Goal: Task Accomplishment & Management: Complete application form

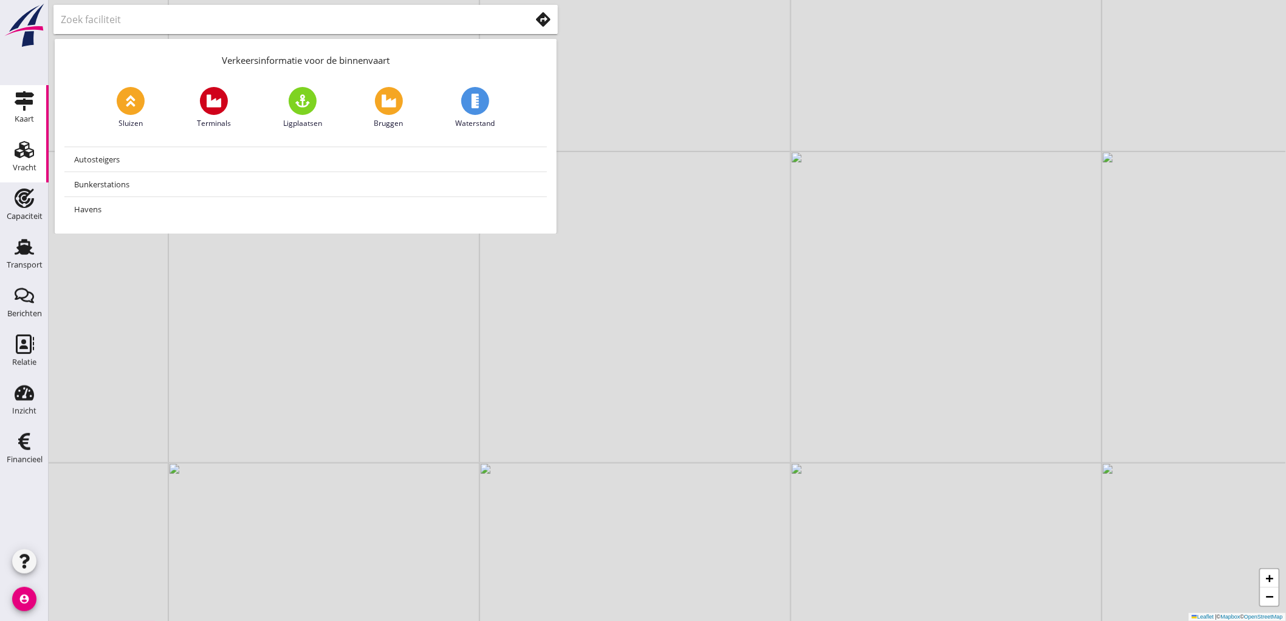
click at [29, 181] on link "Vracht Vracht" at bounding box center [24, 158] width 49 height 49
click at [29, 196] on icon "Capaciteit" at bounding box center [24, 197] width 19 height 19
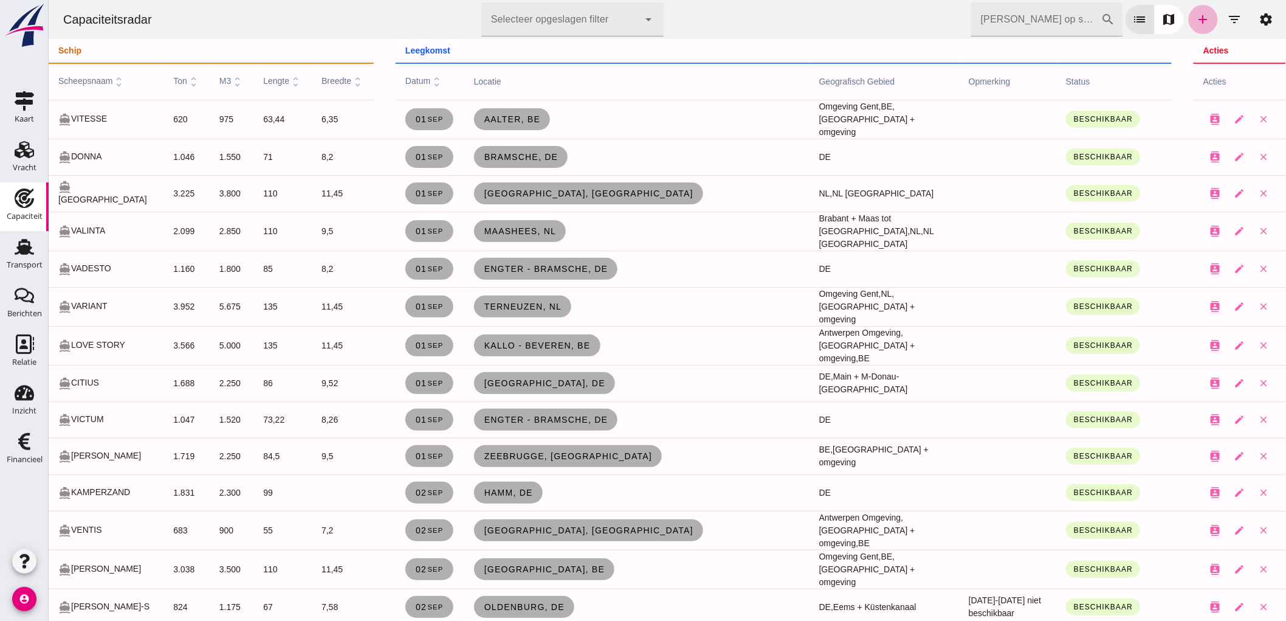
click at [1198, 19] on icon "add" at bounding box center [1203, 19] width 15 height 15
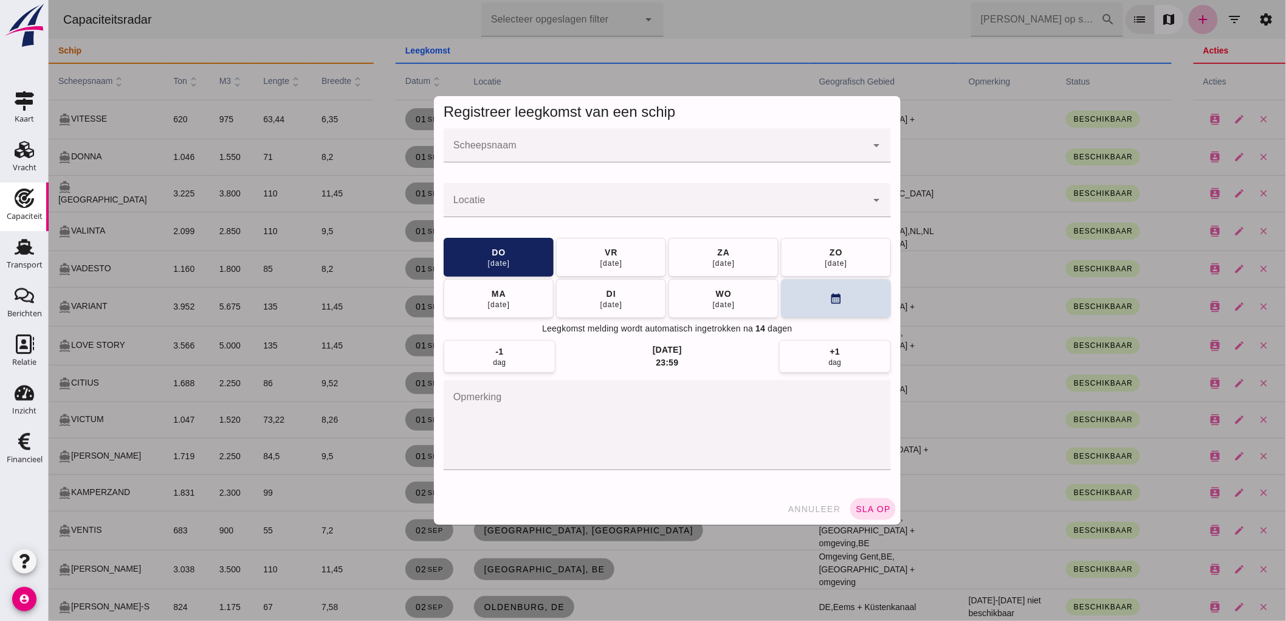
click at [530, 158] on input "Scheepsnaam" at bounding box center [654, 151] width 423 height 15
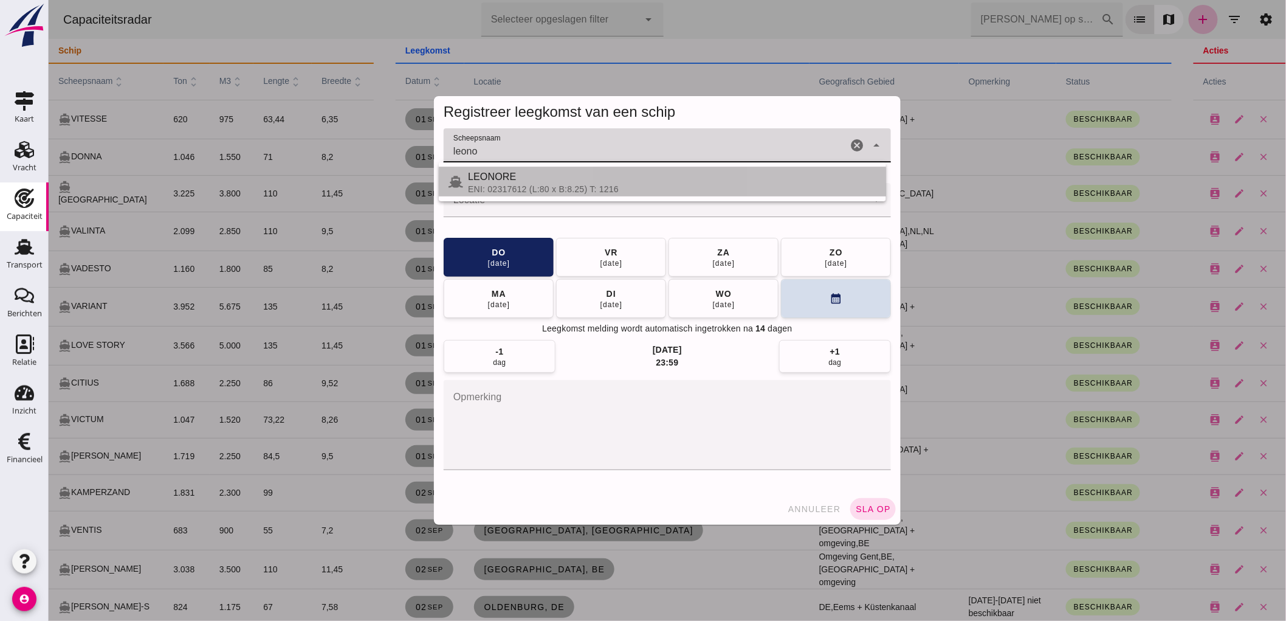
click at [523, 189] on div "ENI: 02317612 (L:80 x B:8.25) T: 1216" at bounding box center [671, 189] width 409 height 10
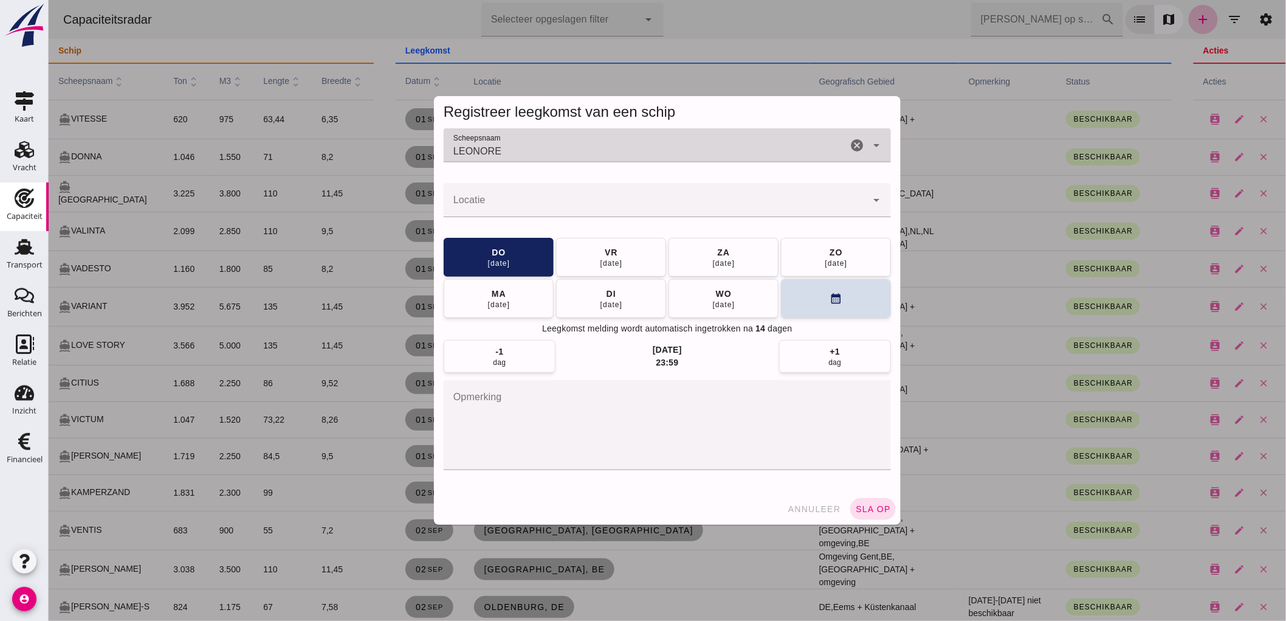
type input "LEONORE"
click at [507, 202] on input "Locatie" at bounding box center [654, 206] width 423 height 15
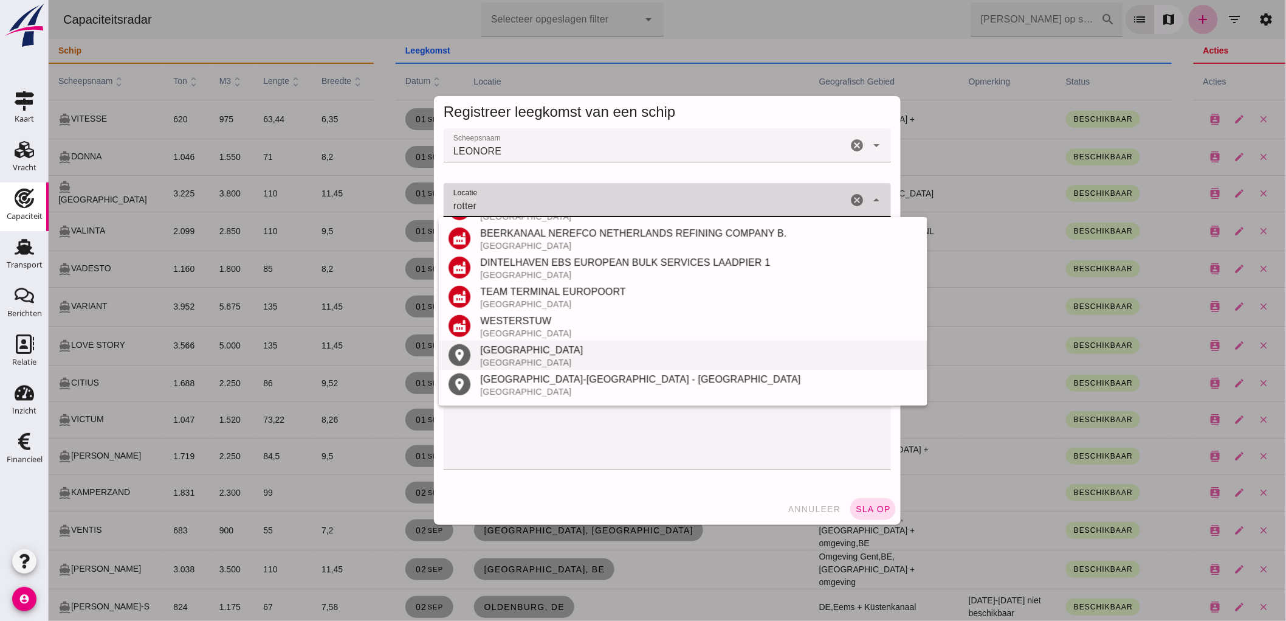
scroll to position [258, 0]
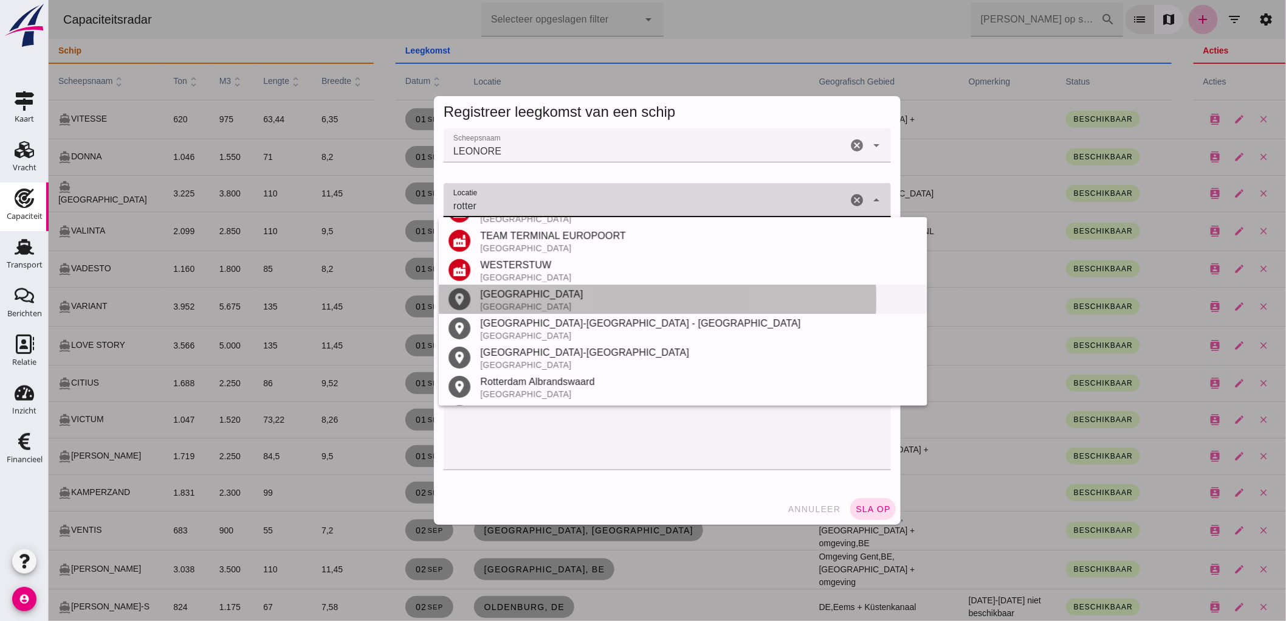
click at [563, 294] on div "[GEOGRAPHIC_DATA]" at bounding box center [699, 294] width 438 height 15
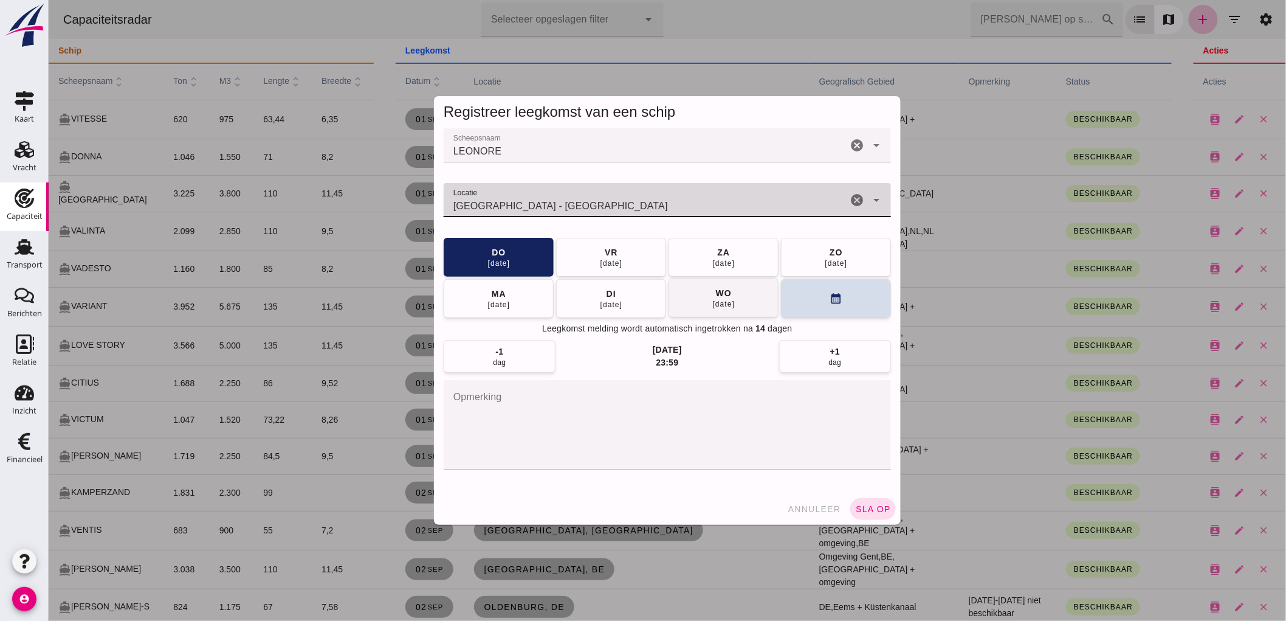
type input "[GEOGRAPHIC_DATA] - [GEOGRAPHIC_DATA]"
click at [721, 294] on div "wo" at bounding box center [723, 293] width 16 height 12
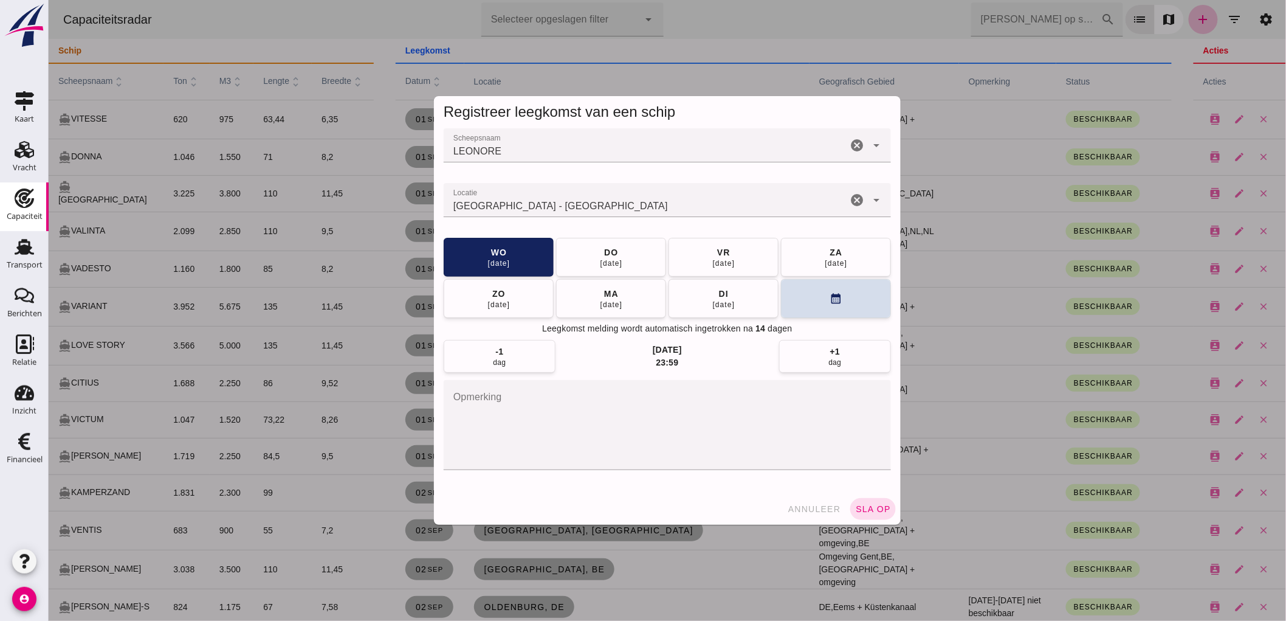
click at [850, 505] on button "sla op" at bounding box center [873, 509] width 46 height 22
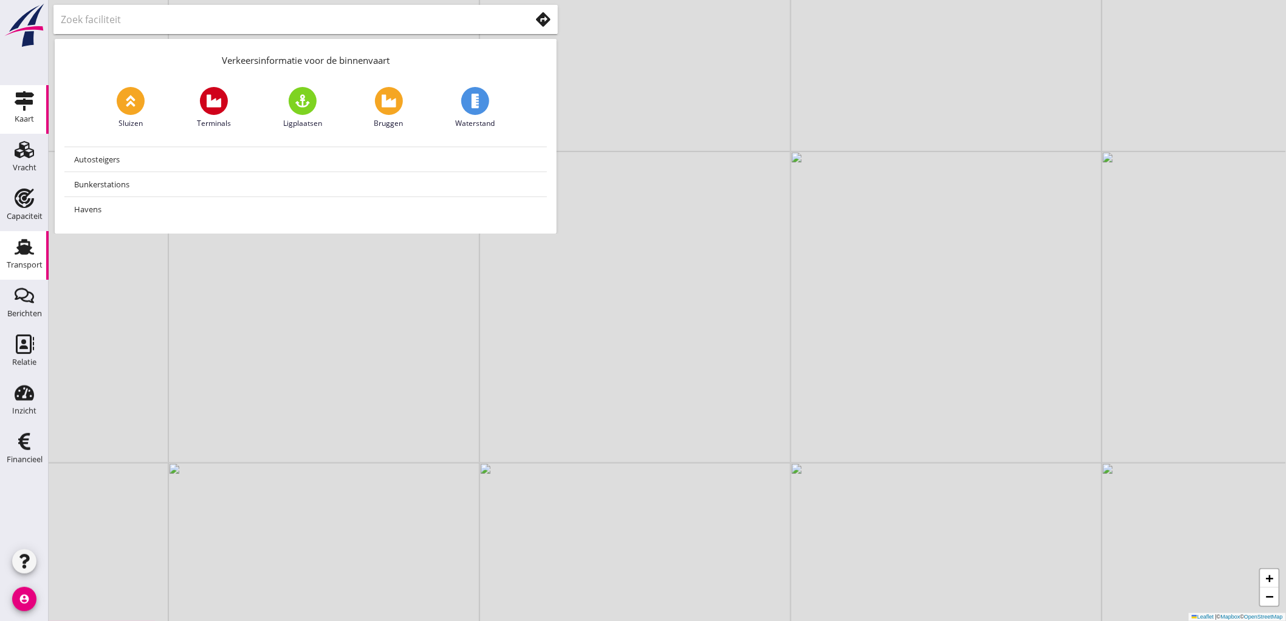
click at [5, 249] on link "Transport Transport" at bounding box center [24, 255] width 49 height 49
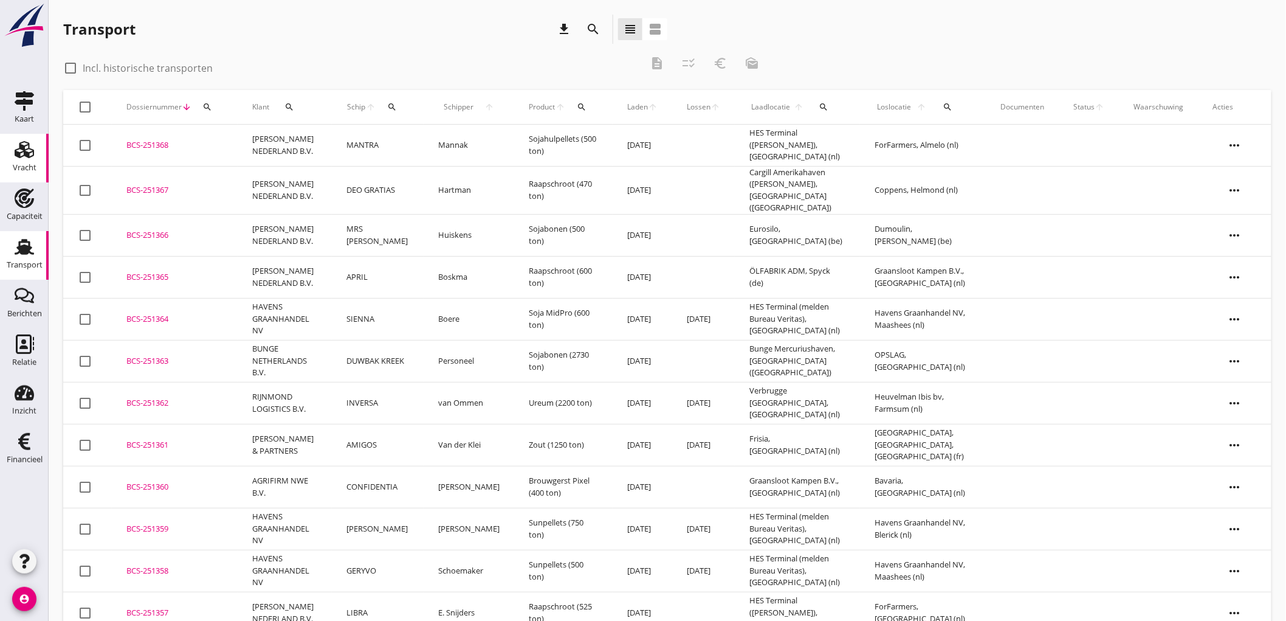
click at [19, 167] on div "Vracht" at bounding box center [25, 168] width 24 height 8
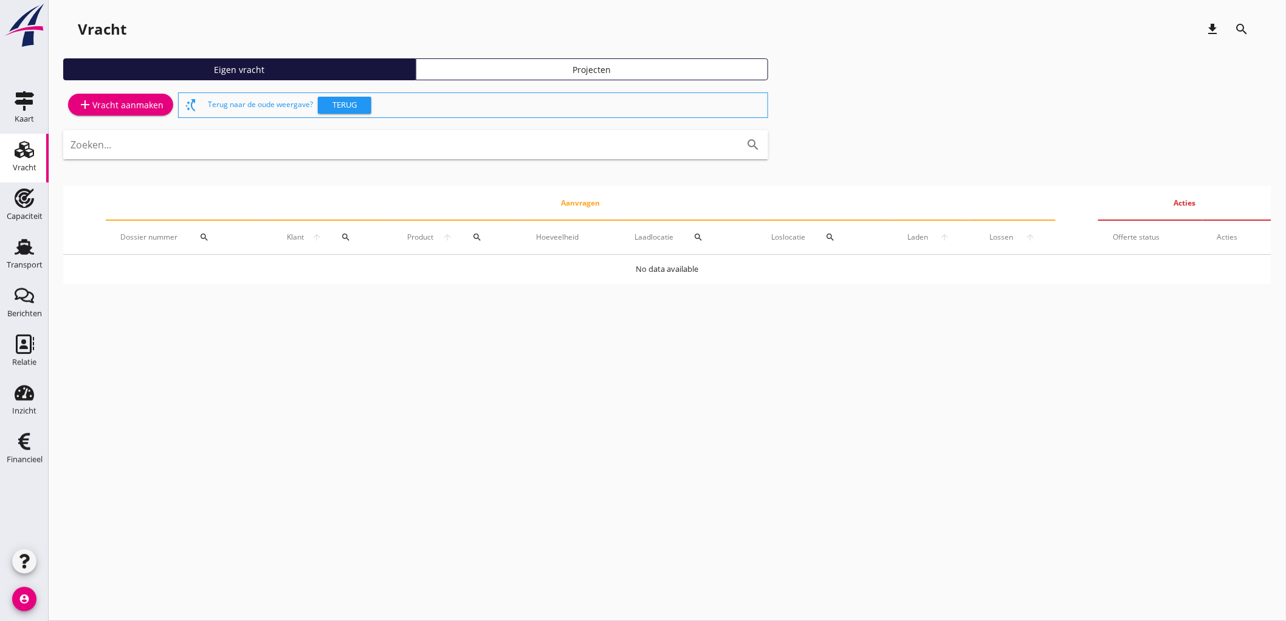
click at [137, 110] on div "add Vracht aanmaken" at bounding box center [121, 104] width 86 height 15
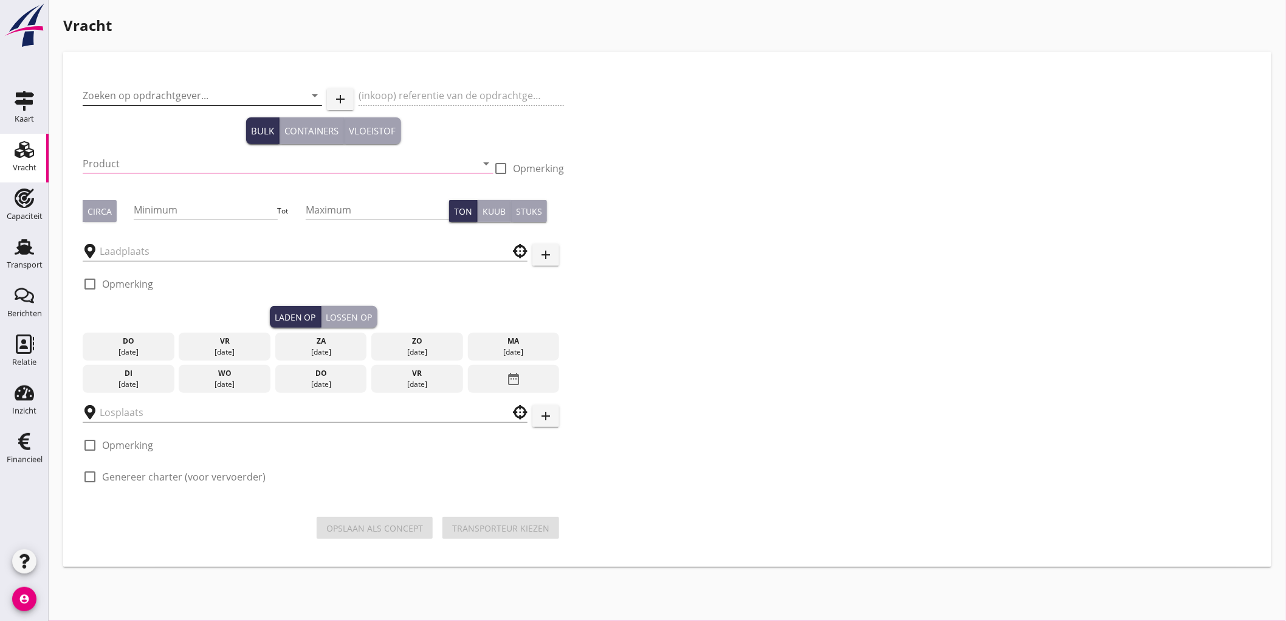
drag, startPoint x: 149, startPoint y: 106, endPoint x: 154, endPoint y: 102, distance: 6.9
click at [151, 105] on div "Zoeken op opdrachtgever... arrow_drop_down" at bounding box center [203, 102] width 240 height 32
click at [154, 101] on input "Zoeken op opdrachtgever..." at bounding box center [185, 95] width 205 height 19
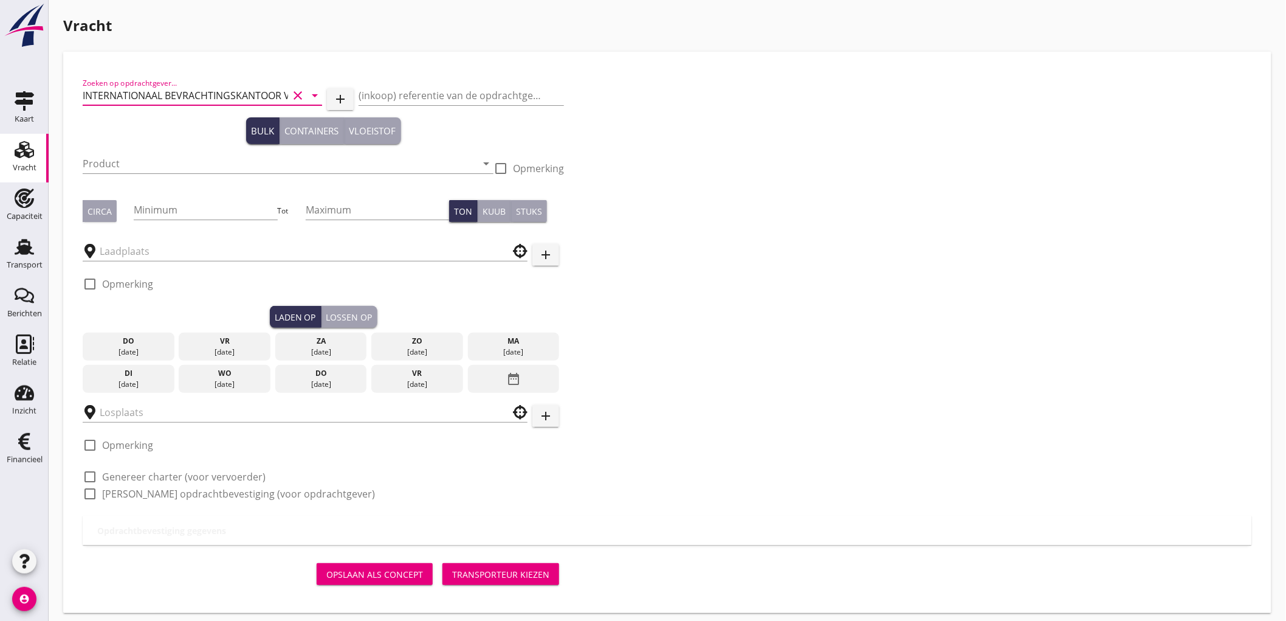
type input "INTERNATIONAAL BEVRACHTINGSKANTOOR VAN DER VEEN B.V."
drag, startPoint x: 155, startPoint y: 102, endPoint x: 120, endPoint y: 160, distance: 67.9
click at [120, 160] on input "Product" at bounding box center [280, 163] width 394 height 19
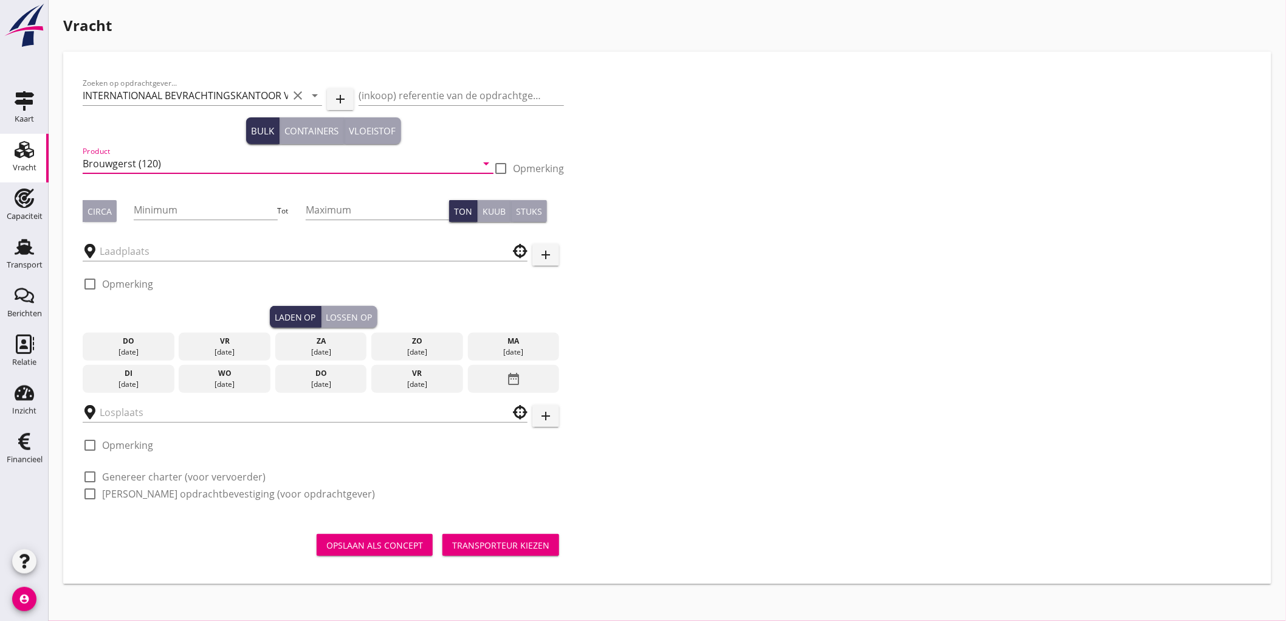
type input "Brouwgerst (120)"
click at [107, 210] on div "Circa" at bounding box center [100, 211] width 24 height 13
click at [159, 211] on input "Minimum" at bounding box center [205, 209] width 143 height 19
type input "1350"
click at [157, 257] on input "text" at bounding box center [297, 250] width 394 height 19
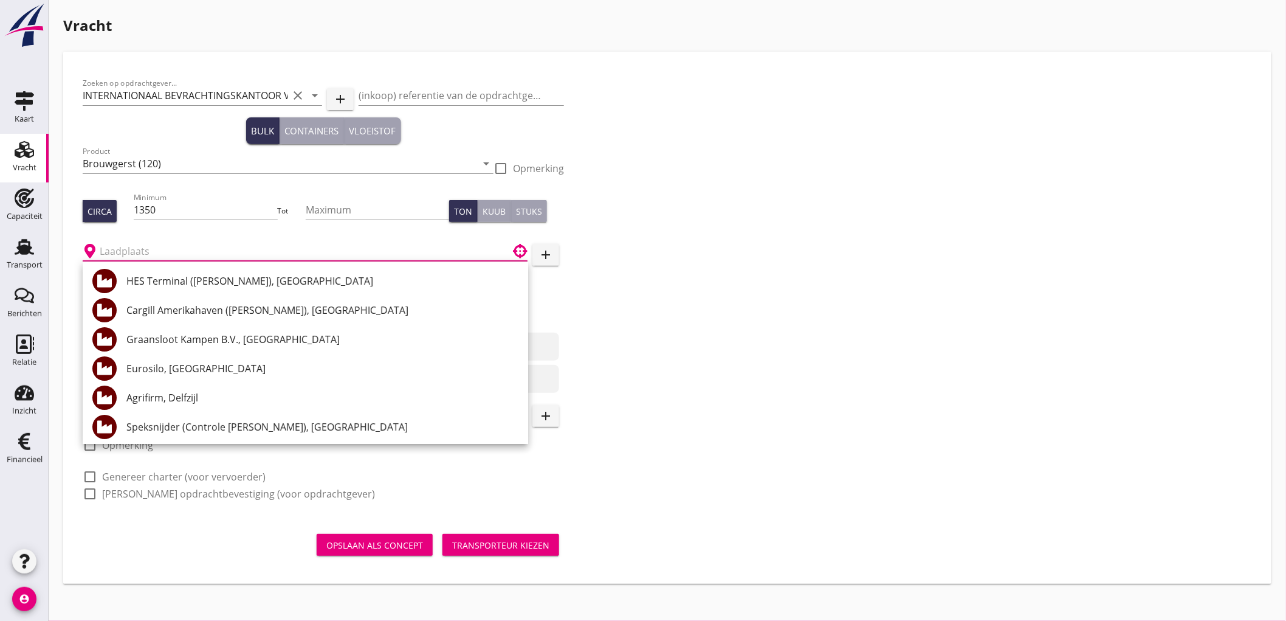
click at [281, 251] on input "text" at bounding box center [297, 250] width 394 height 19
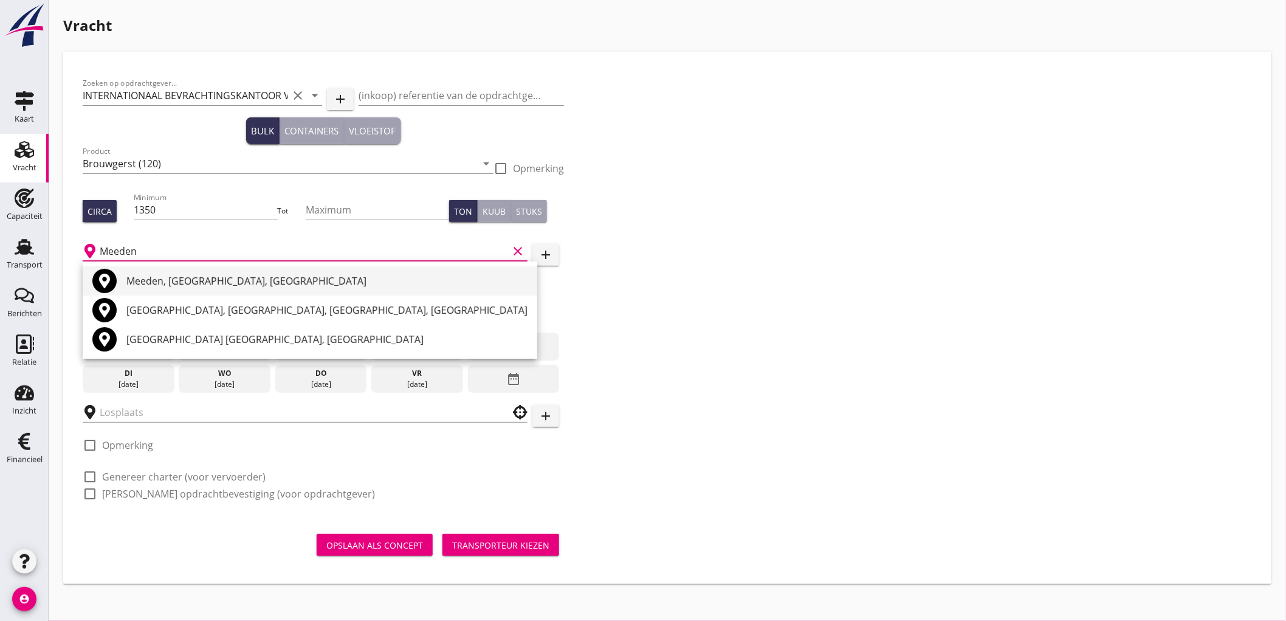
click at [233, 274] on div "Meeden, Groningen, Netherlands" at bounding box center [326, 281] width 401 height 15
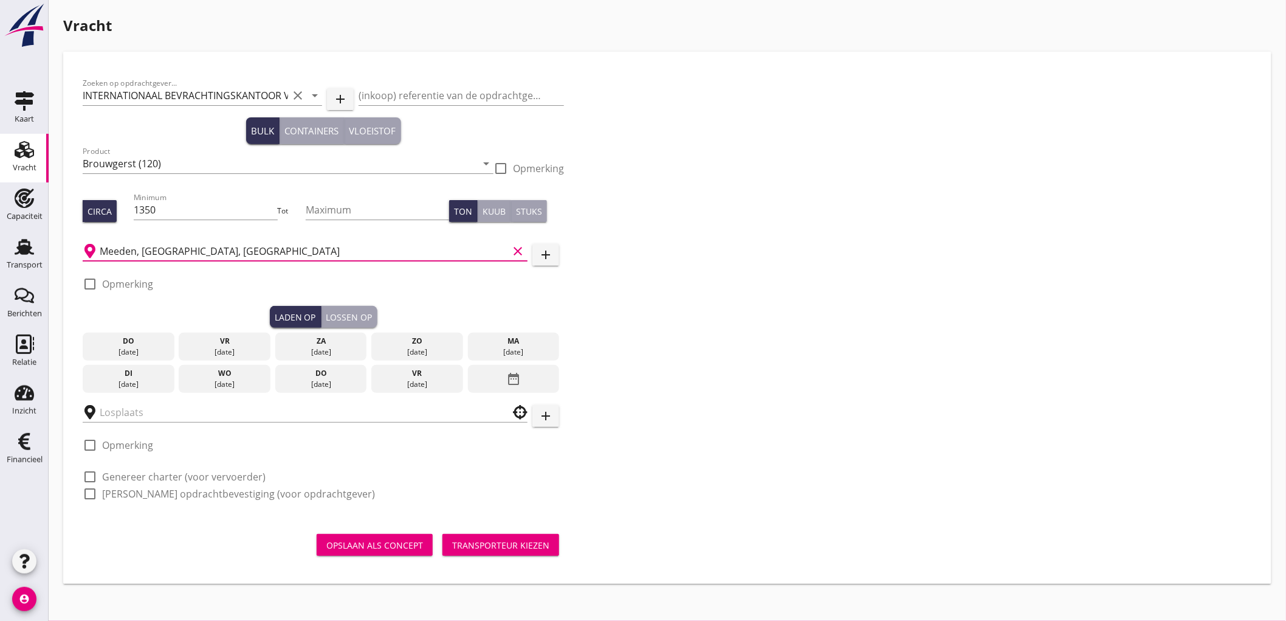
type input "Meeden, Groningen, Netherlands"
click at [129, 278] on label "Opmerking" at bounding box center [127, 284] width 51 height 12
checkbox input "true"
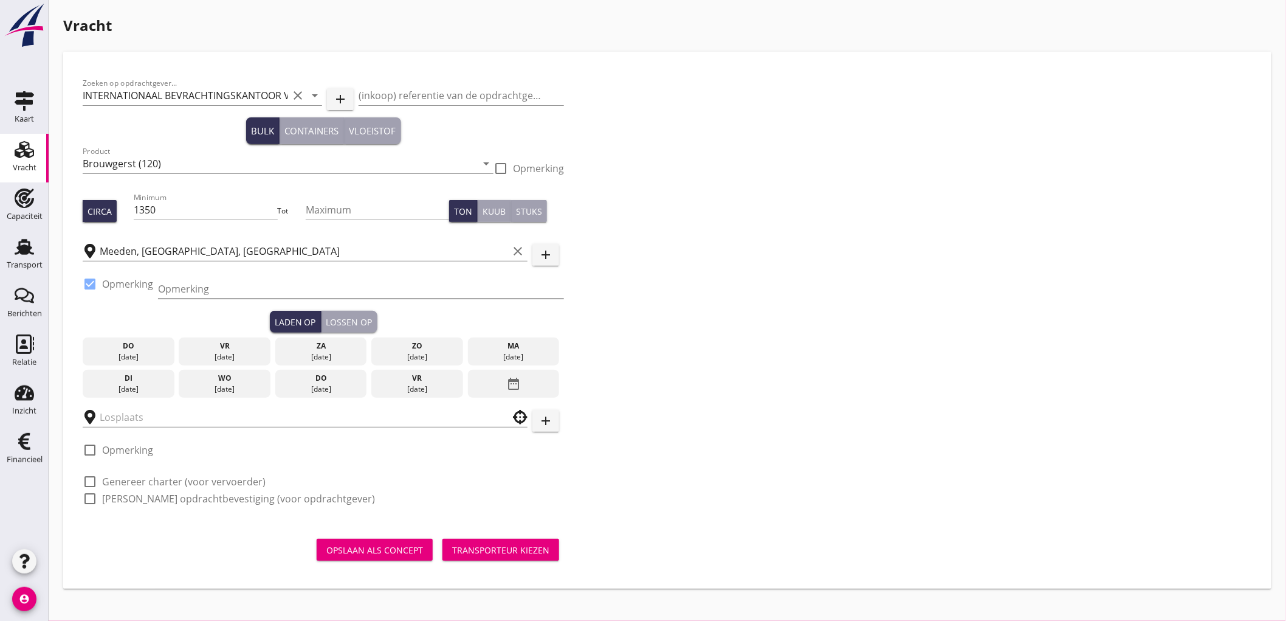
click at [179, 292] on input "Opmerking" at bounding box center [361, 288] width 406 height 19
type input "Van Oosten, (Fa. Sprik 06-53940491)"
type button "load"
click at [207, 378] on div "wo" at bounding box center [225, 378] width 86 height 11
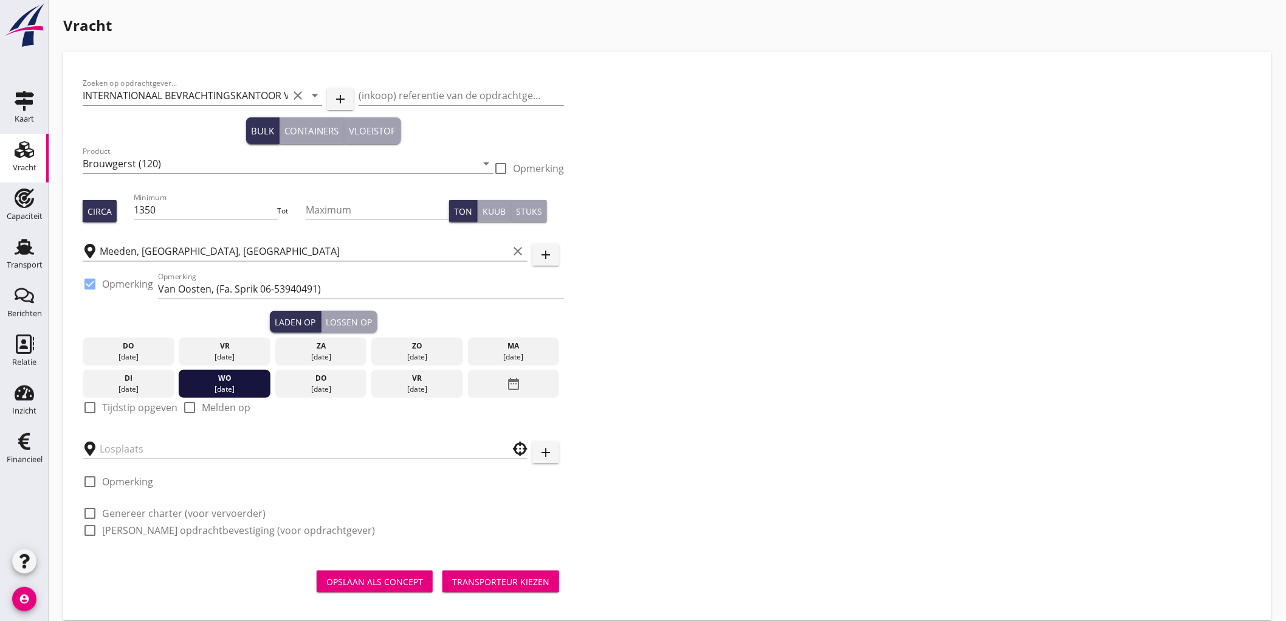
click at [125, 405] on label "Tijdstip opgeven" at bounding box center [139, 407] width 75 height 12
checkbox input "true"
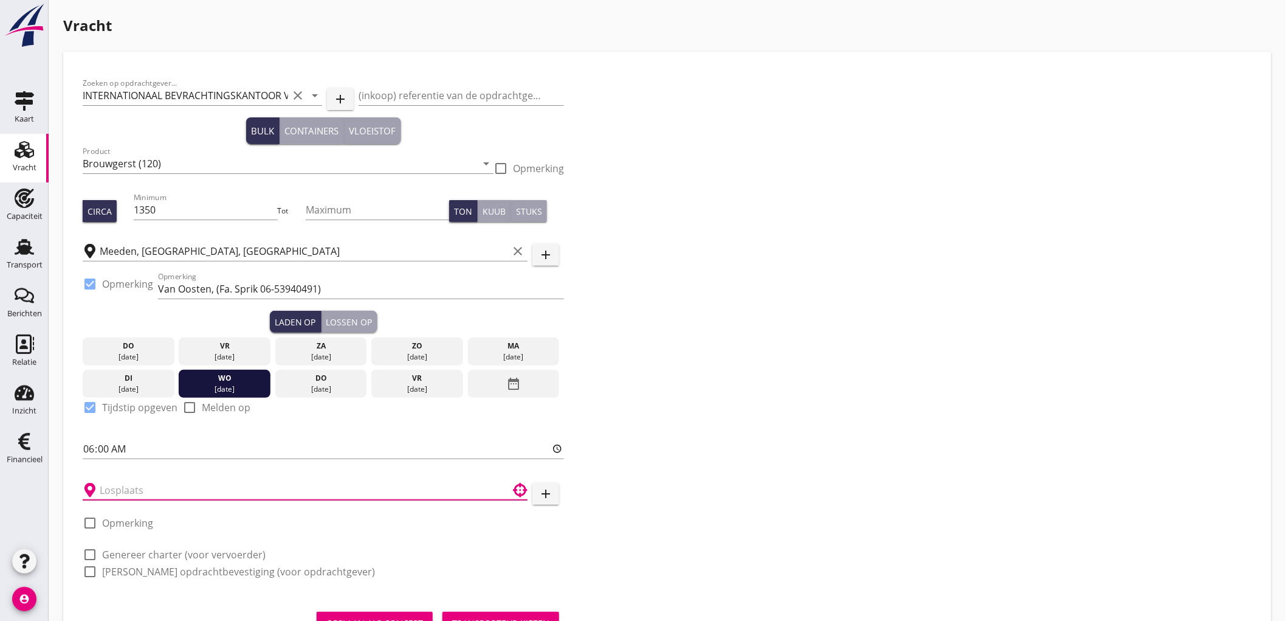
click at [139, 488] on input "text" at bounding box center [297, 489] width 394 height 19
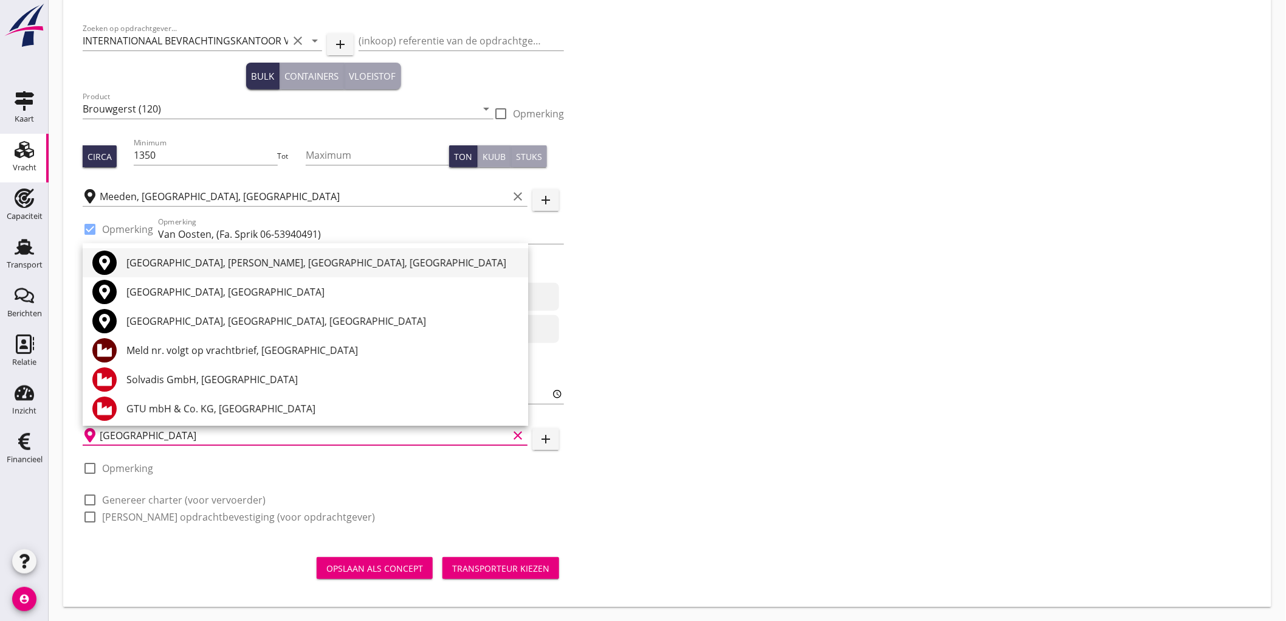
click at [228, 267] on div "Gernsheim, Kreis Groß-Gerau, Hesse, Germany" at bounding box center [322, 262] width 392 height 15
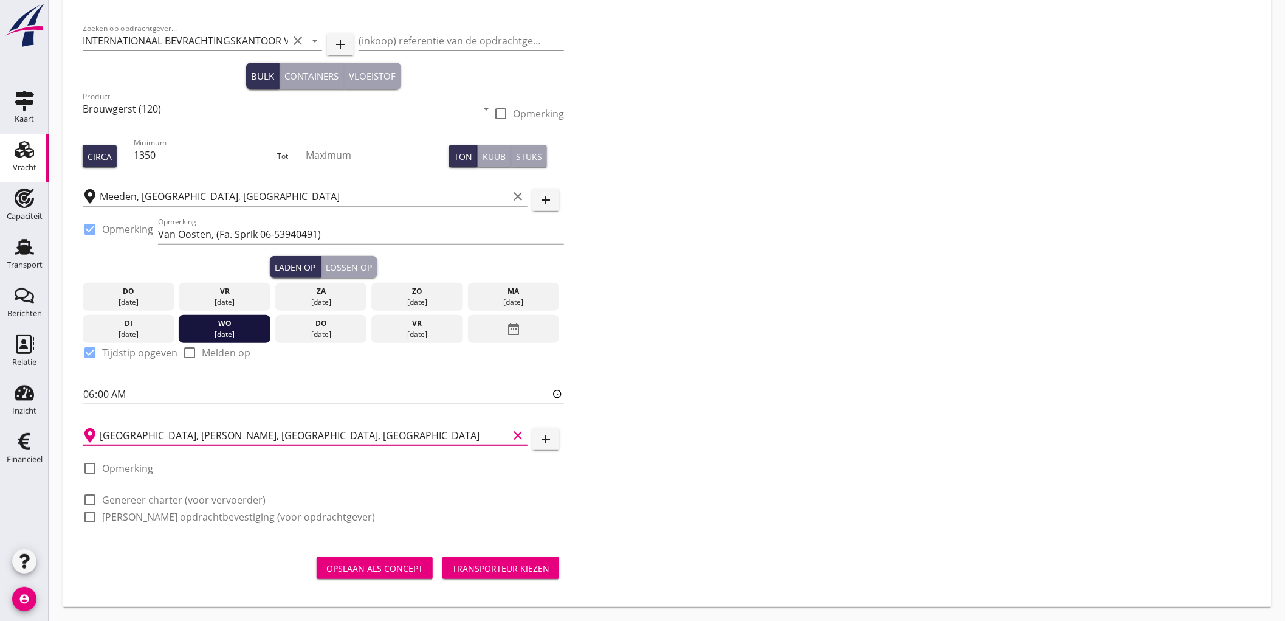
type input "Gernsheim, Kreis Groß-Gerau, Hesse, Germany"
click at [136, 474] on div "check_box_outline_blank Opmerking" at bounding box center [118, 468] width 71 height 15
click at [191, 438] on input "Gernsheim, Kreis Groß-Gerau, Hesse, Germany" at bounding box center [304, 435] width 409 height 19
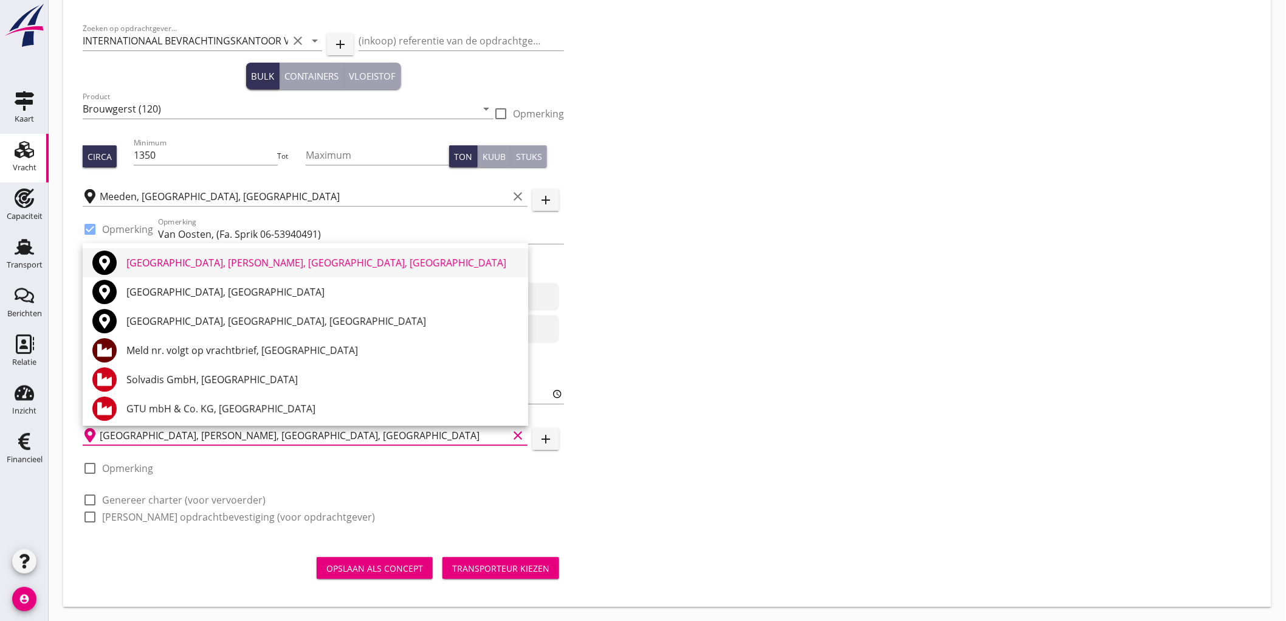
click at [233, 266] on div "Gernsheim, Kreis Groß-Gerau, Hesse, Germany" at bounding box center [322, 262] width 392 height 15
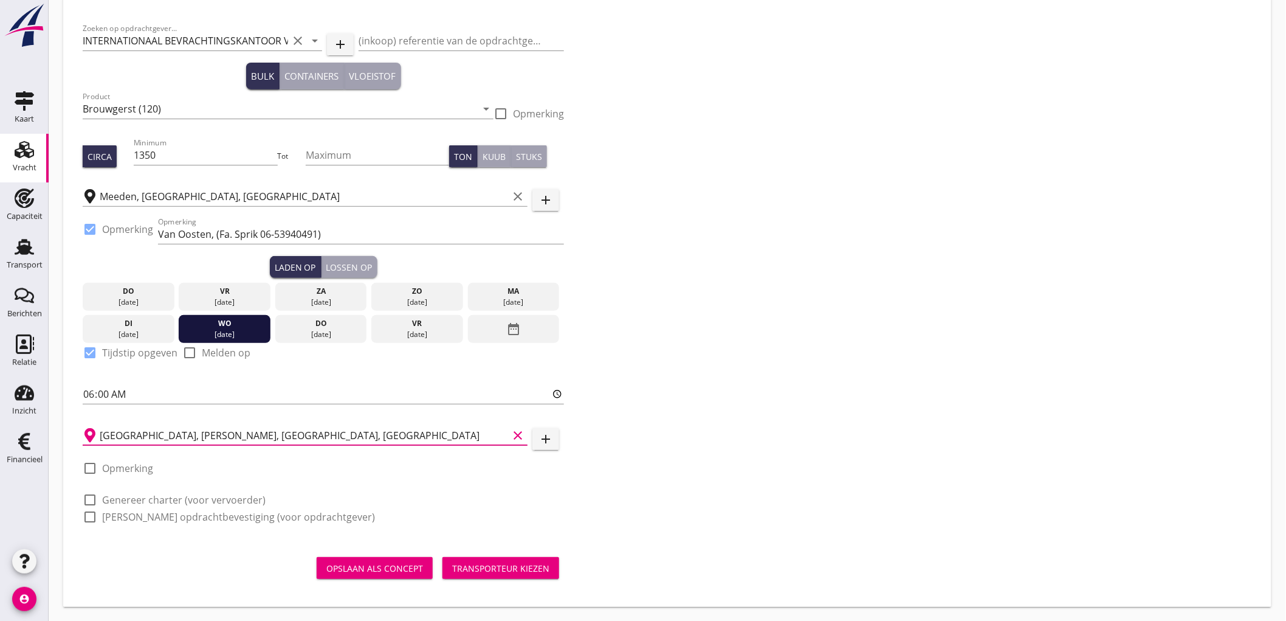
click at [119, 470] on label "Opmerking" at bounding box center [127, 468] width 51 height 12
checkbox input "true"
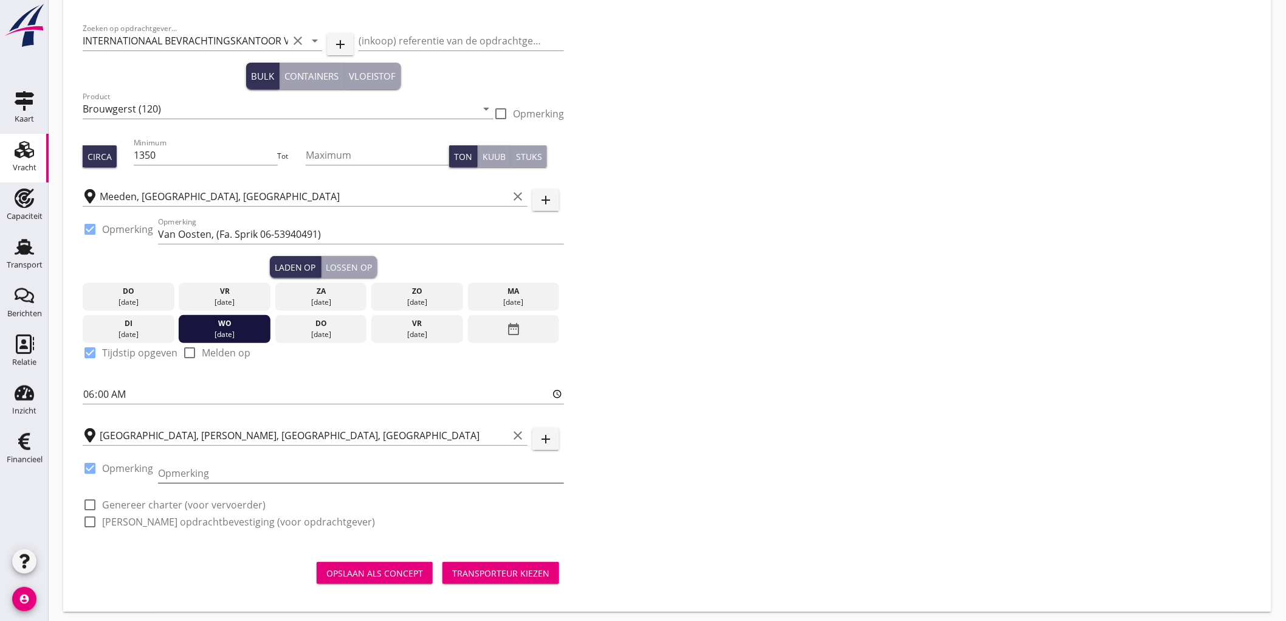
click at [203, 478] on input "Opmerking" at bounding box center [361, 472] width 406 height 19
type input "Durstmalz Tel. 0049-72515060"
click at [353, 271] on div "Lossen op" at bounding box center [349, 267] width 46 height 13
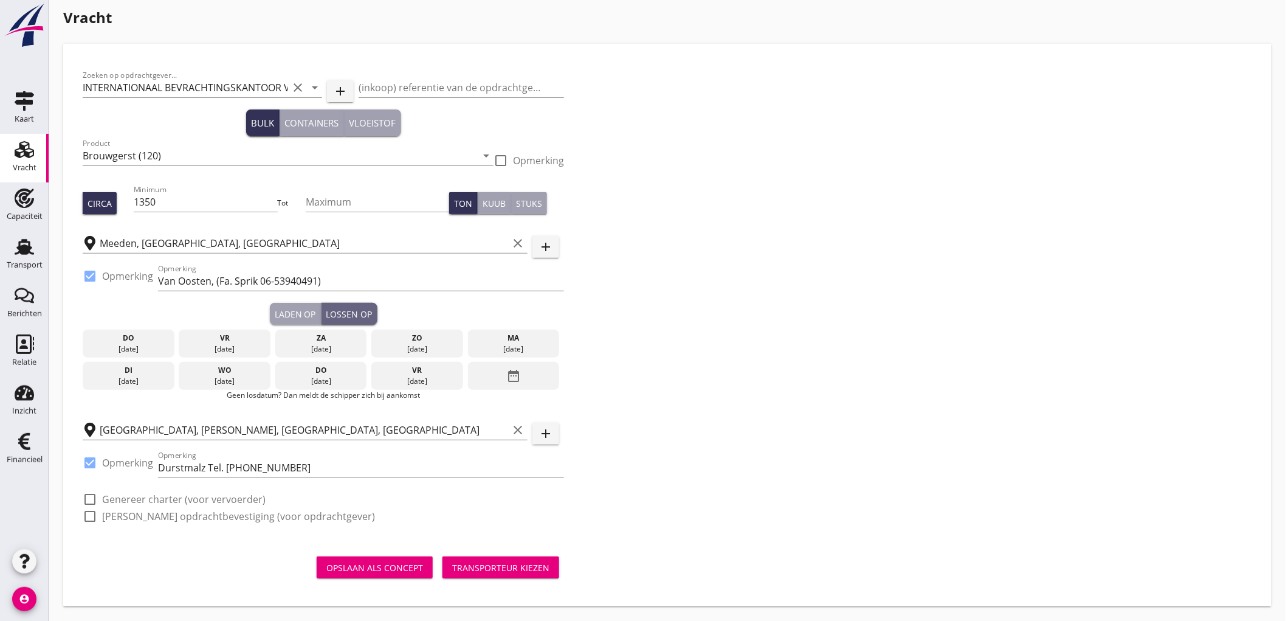
scroll to position [7, 0]
click at [513, 344] on div "08 sep." at bounding box center [514, 349] width 86 height 11
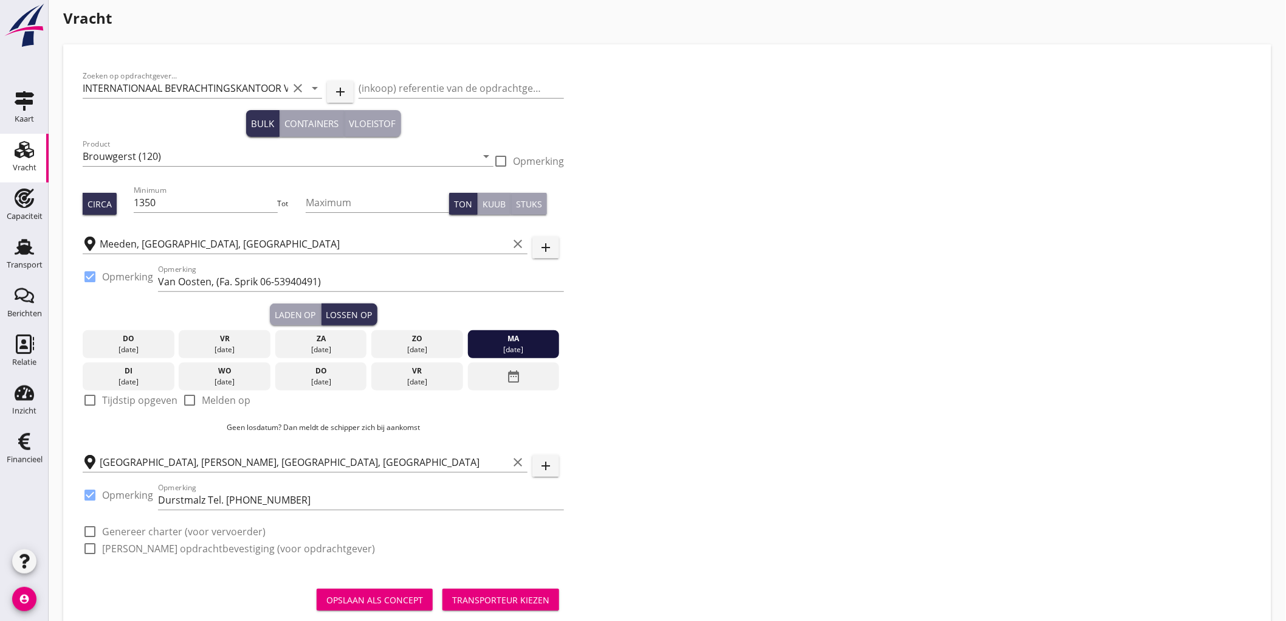
scroll to position [39, 0]
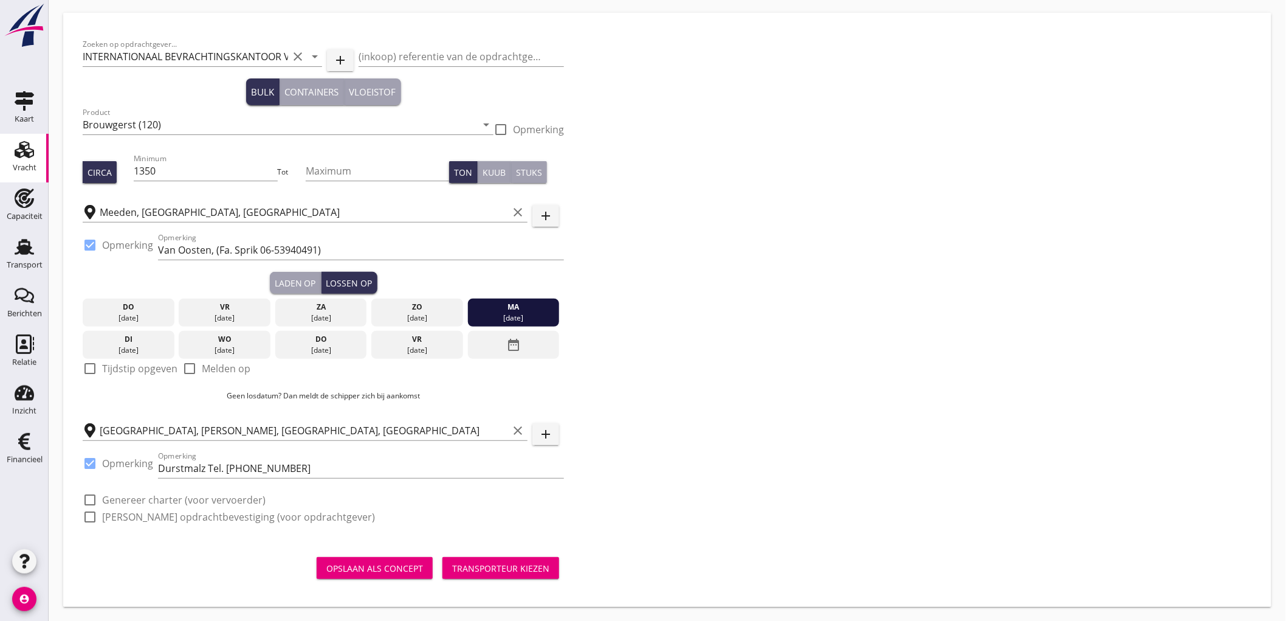
click at [126, 364] on label "Tijdstip opgeven" at bounding box center [139, 368] width 75 height 12
checkbox input "true"
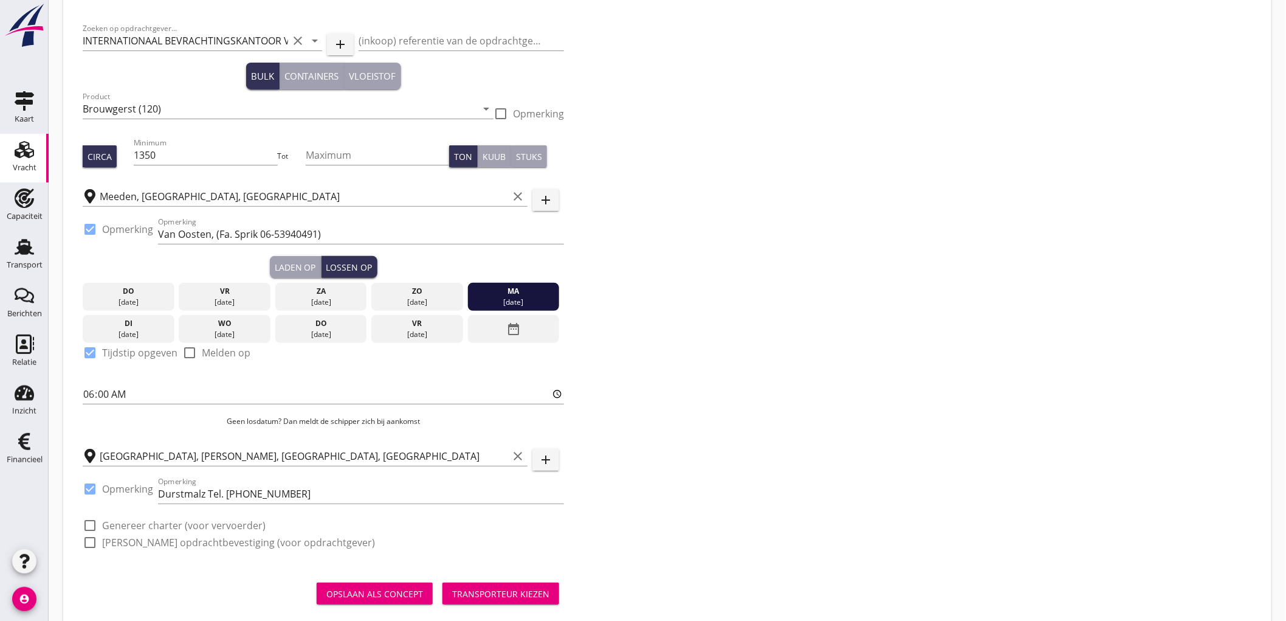
scroll to position [80, 0]
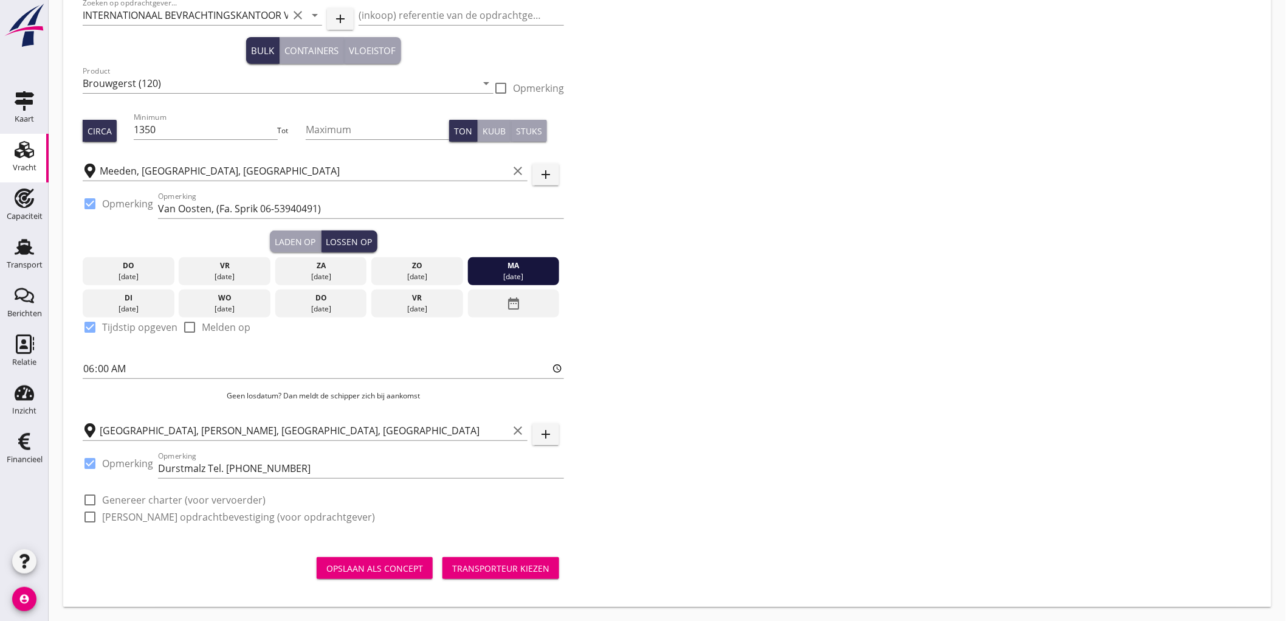
click at [141, 495] on label "Genereer charter (voor vervoerder)" at bounding box center [184, 500] width 164 height 12
checkbox input "true"
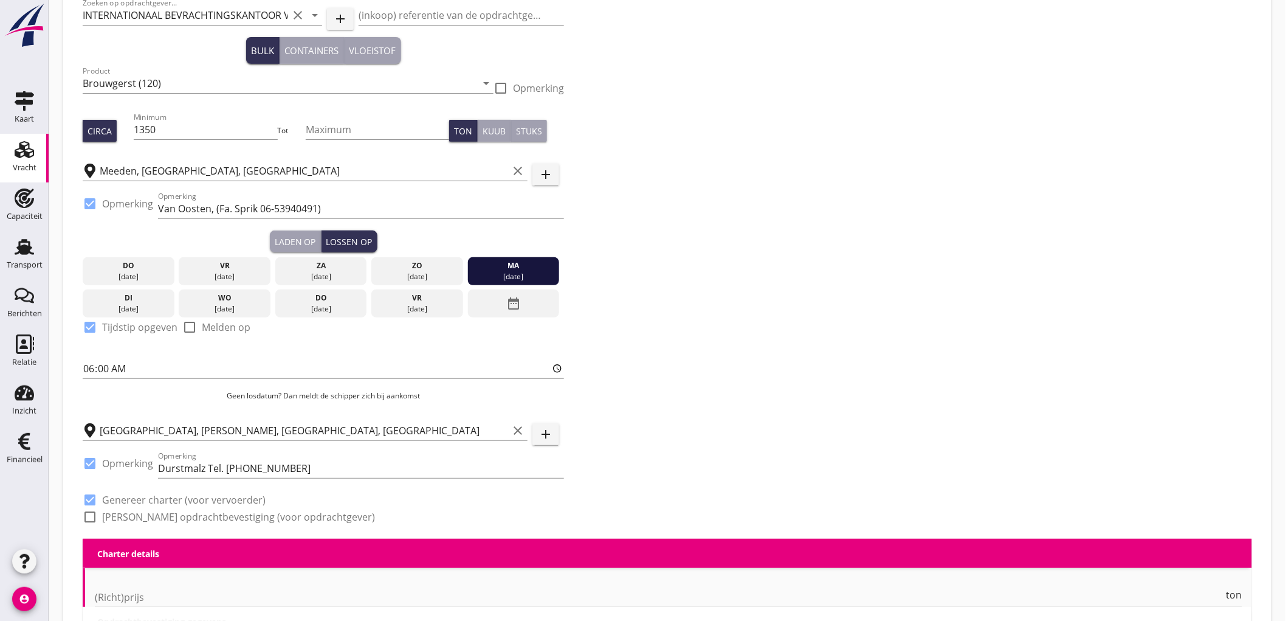
checkbox input "true"
click at [134, 521] on label "Genereer opdrachtbevestiging (voor opdrachtgever)" at bounding box center [238, 517] width 273 height 12
checkbox input "true"
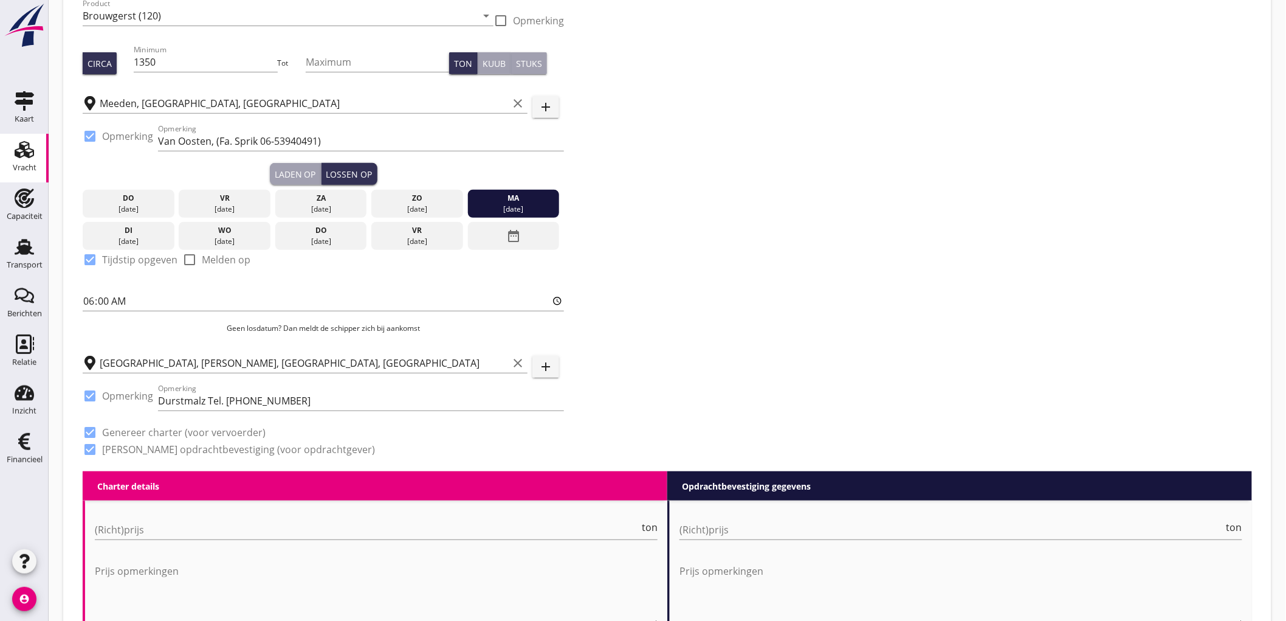
scroll to position [283, 0]
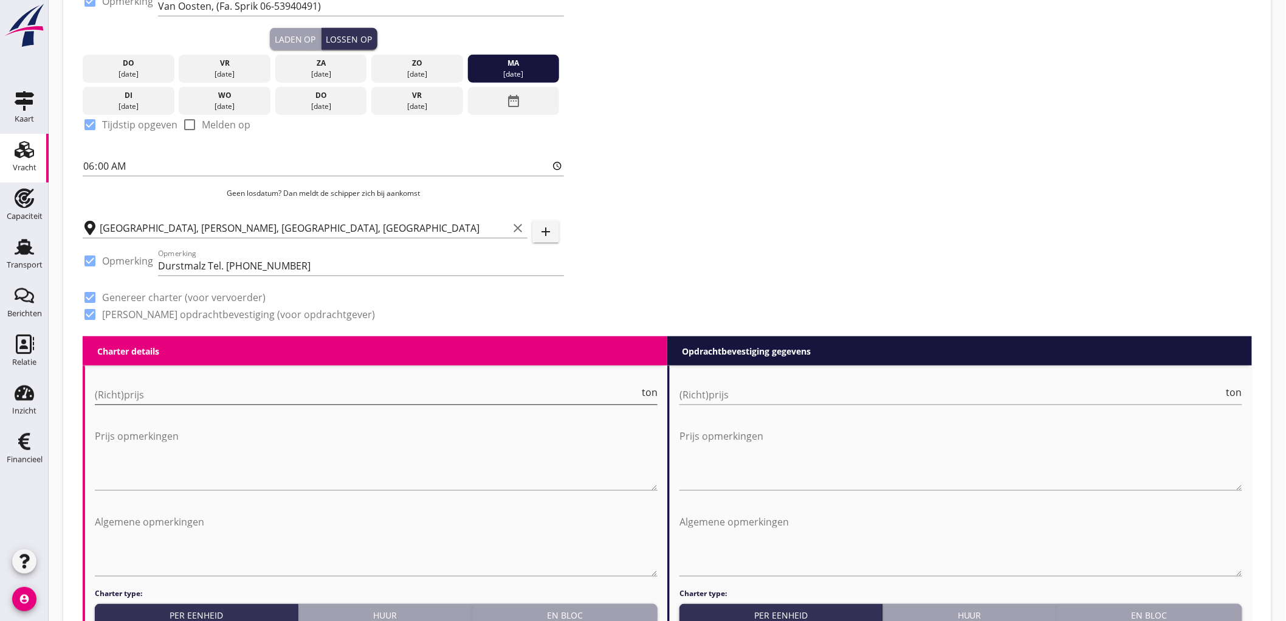
click at [148, 402] on input "(Richt)prijs" at bounding box center [367, 394] width 545 height 19
type input "24000"
click at [753, 381] on div "(Richt)prijs ton" at bounding box center [961, 397] width 563 height 39
click at [751, 392] on input "(Richt)prijs" at bounding box center [952, 394] width 545 height 19
type input "25000"
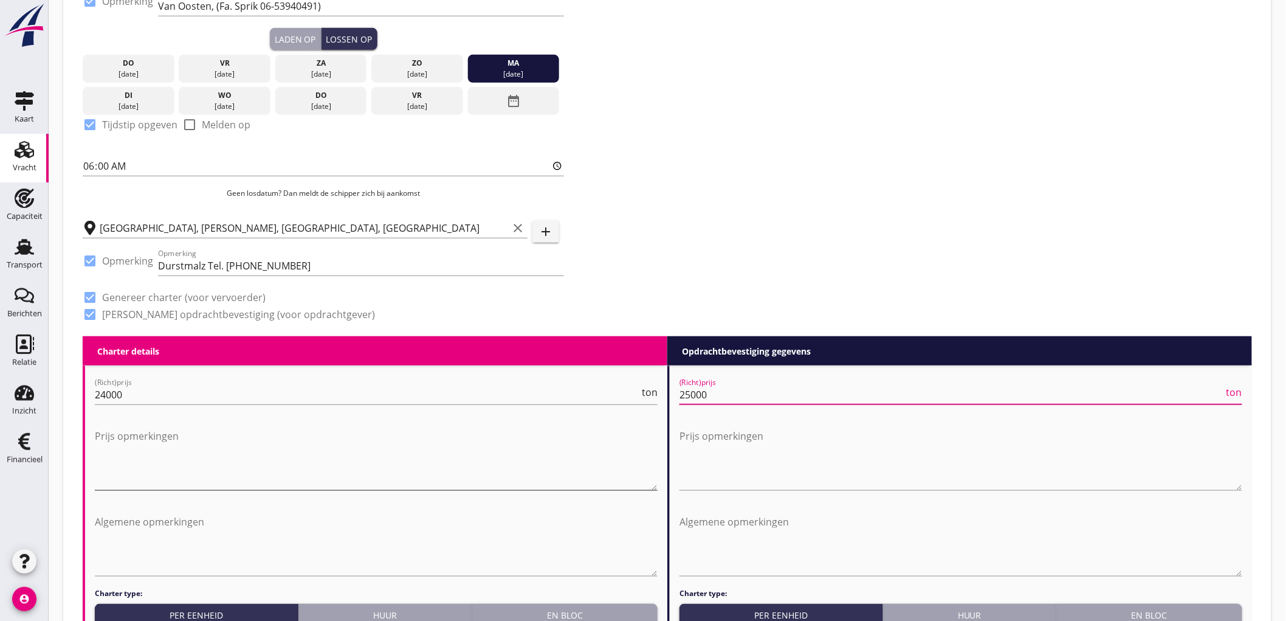
click at [457, 447] on textarea "Prijs opmerkingen" at bounding box center [376, 458] width 563 height 64
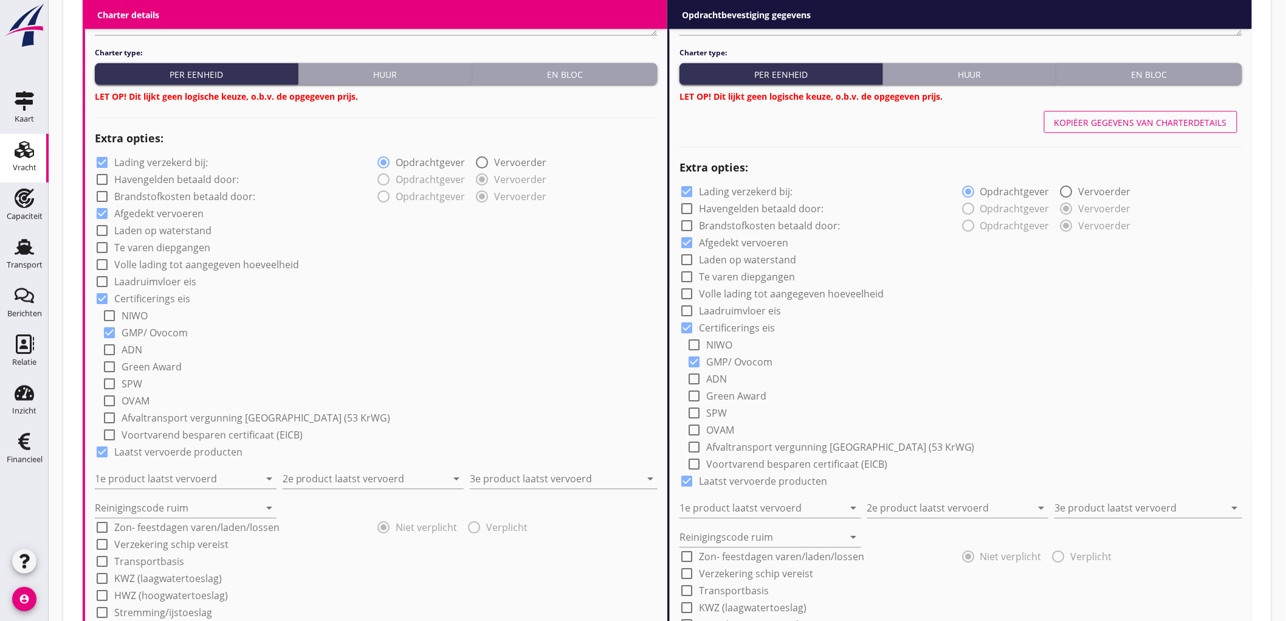
scroll to position [891, 0]
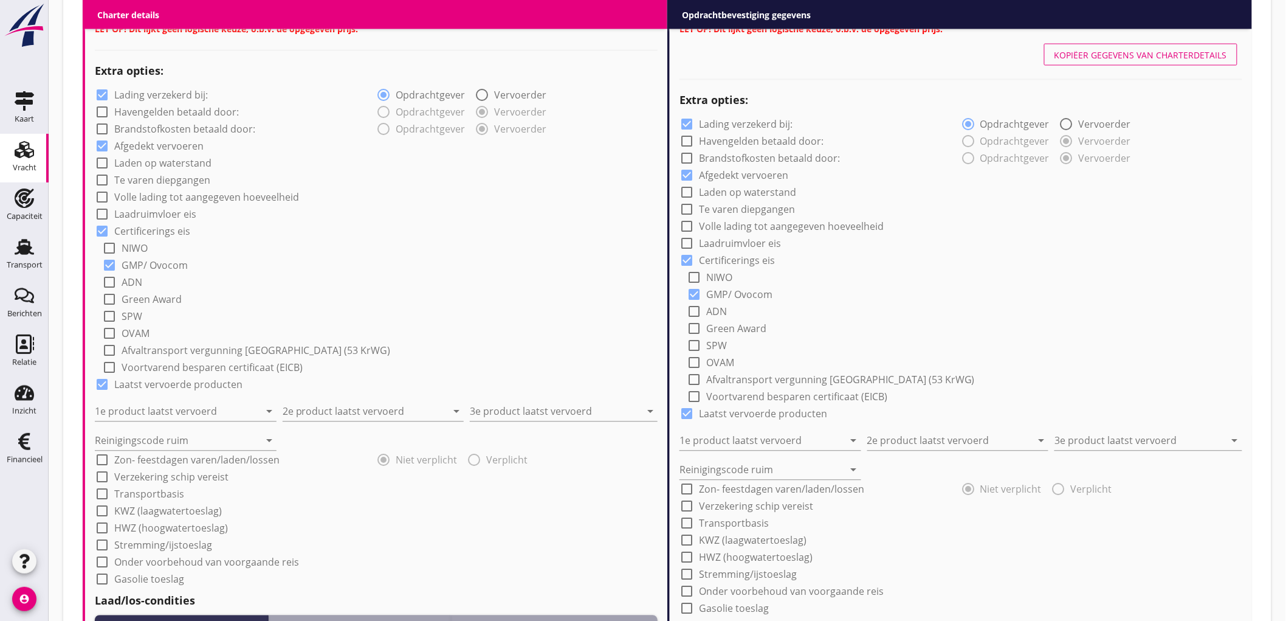
click at [189, 558] on label "Onder voorbehoud van voorgaande reis" at bounding box center [206, 562] width 185 height 12
checkbox input "true"
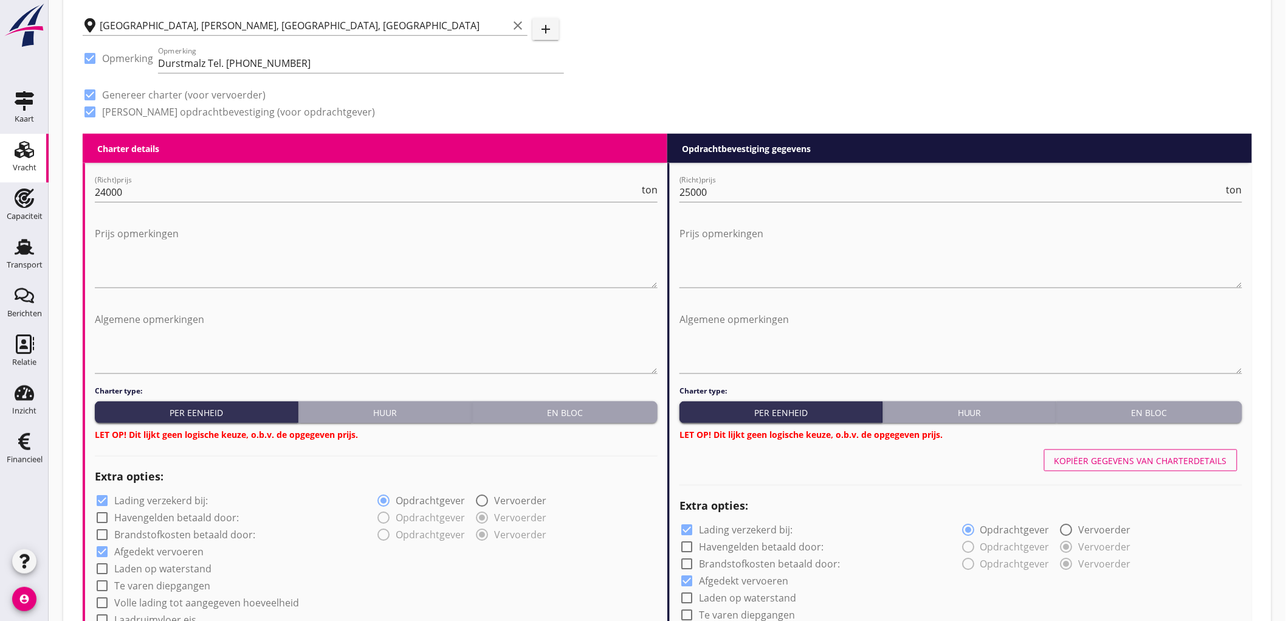
scroll to position [688, 0]
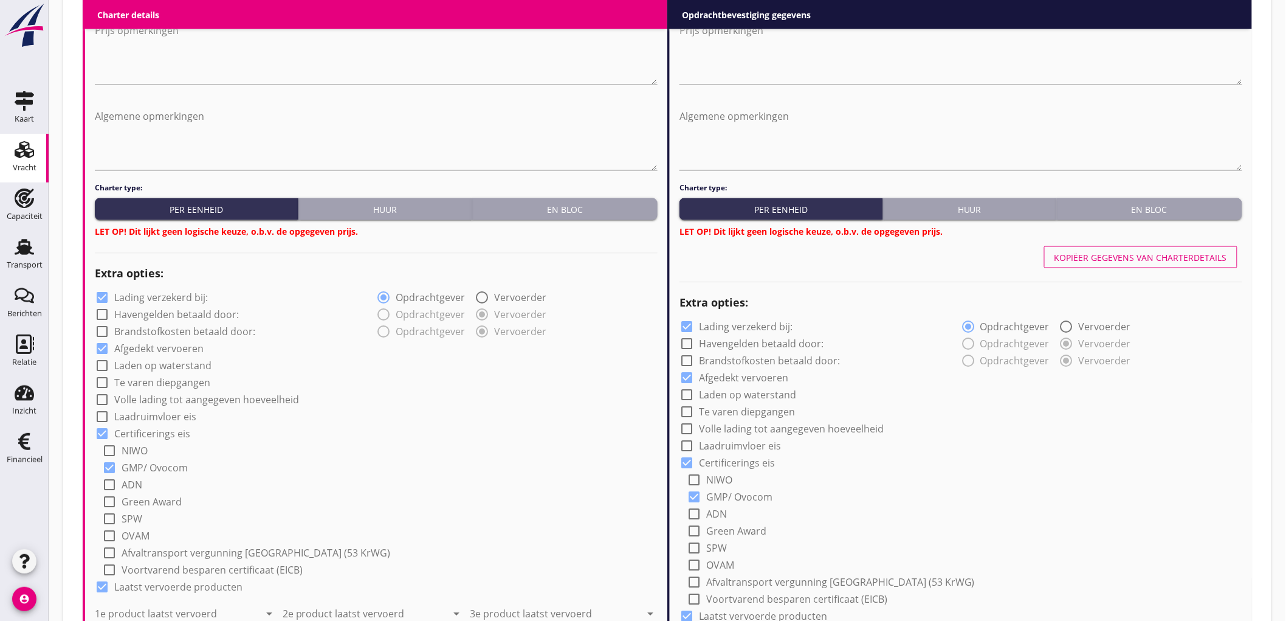
drag, startPoint x: 568, startPoint y: 204, endPoint x: 1083, endPoint y: 205, distance: 514.9
click at [568, 204] on div "En bloc" at bounding box center [565, 209] width 176 height 13
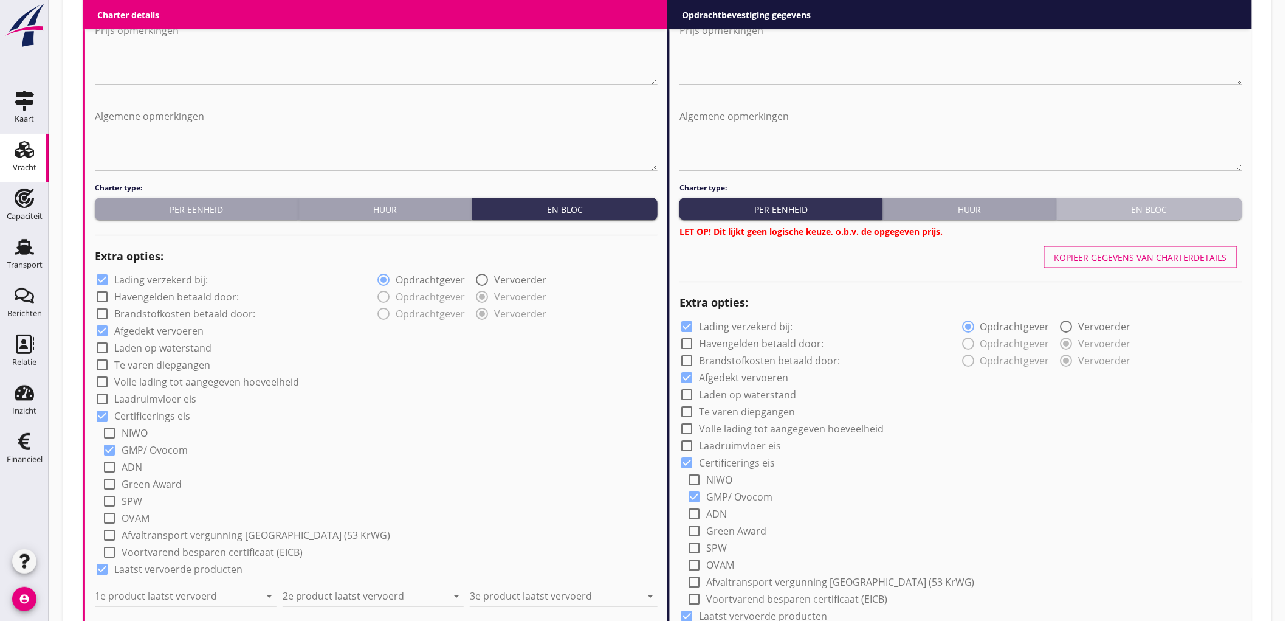
click at [1106, 211] on div "En bloc" at bounding box center [1150, 209] width 176 height 13
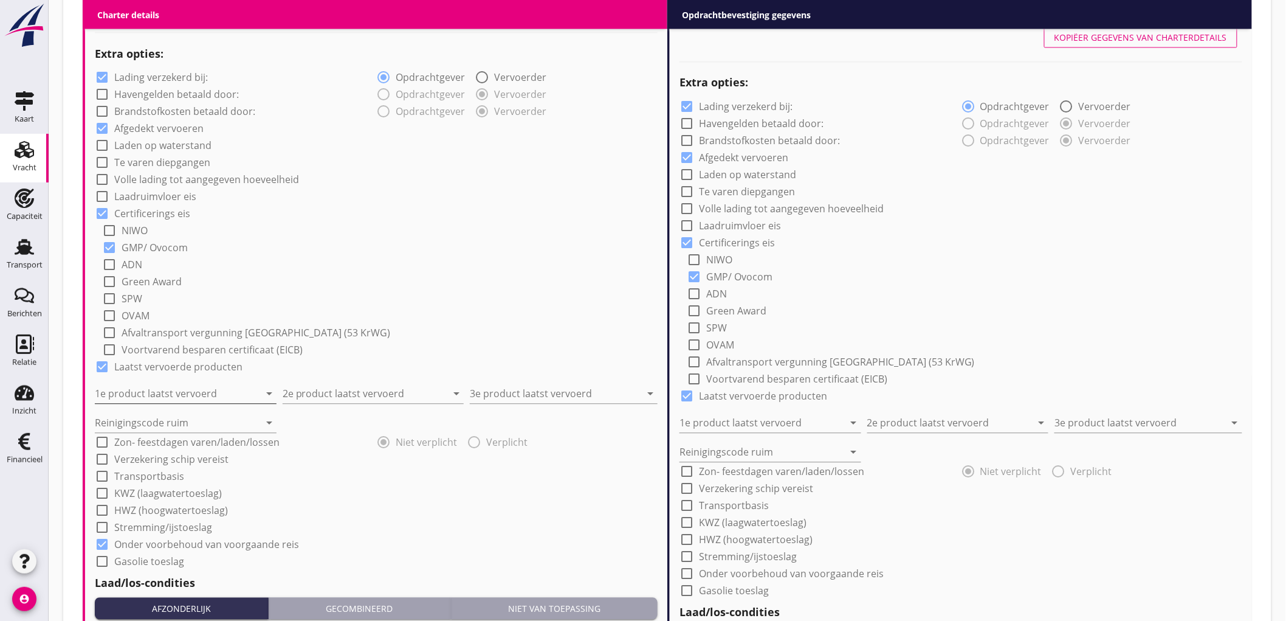
scroll to position [958, 0]
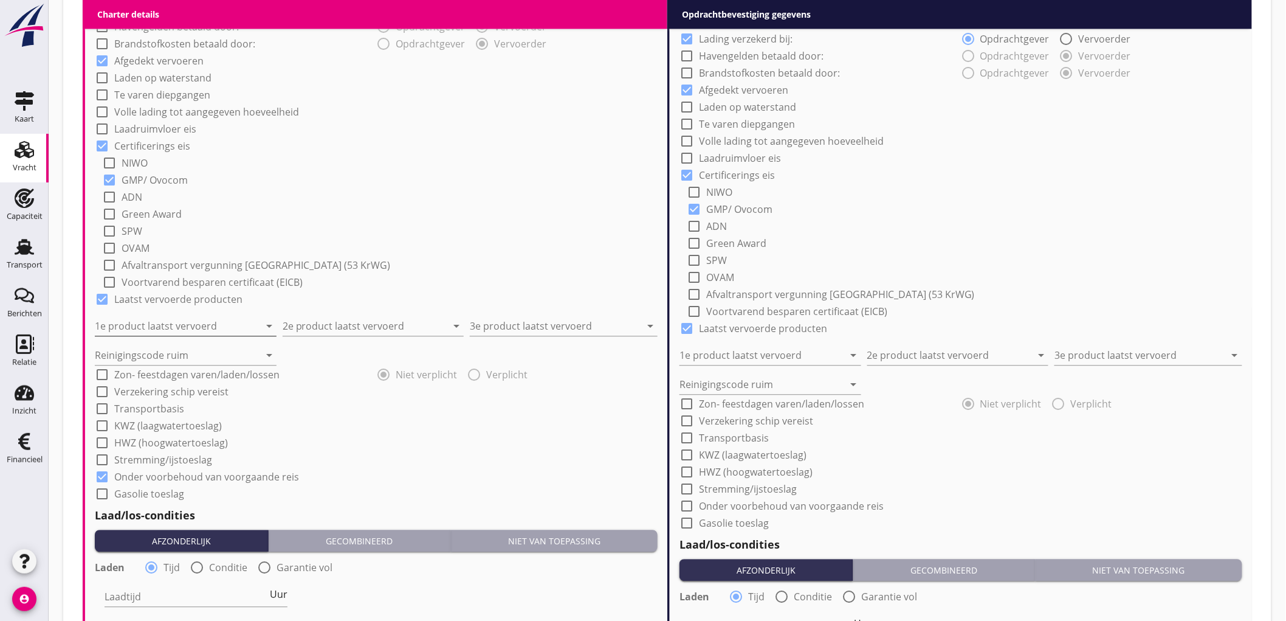
click at [144, 329] on input "1e product laatst vervoerd" at bounding box center [177, 326] width 165 height 19
type input "Ureum (7242)"
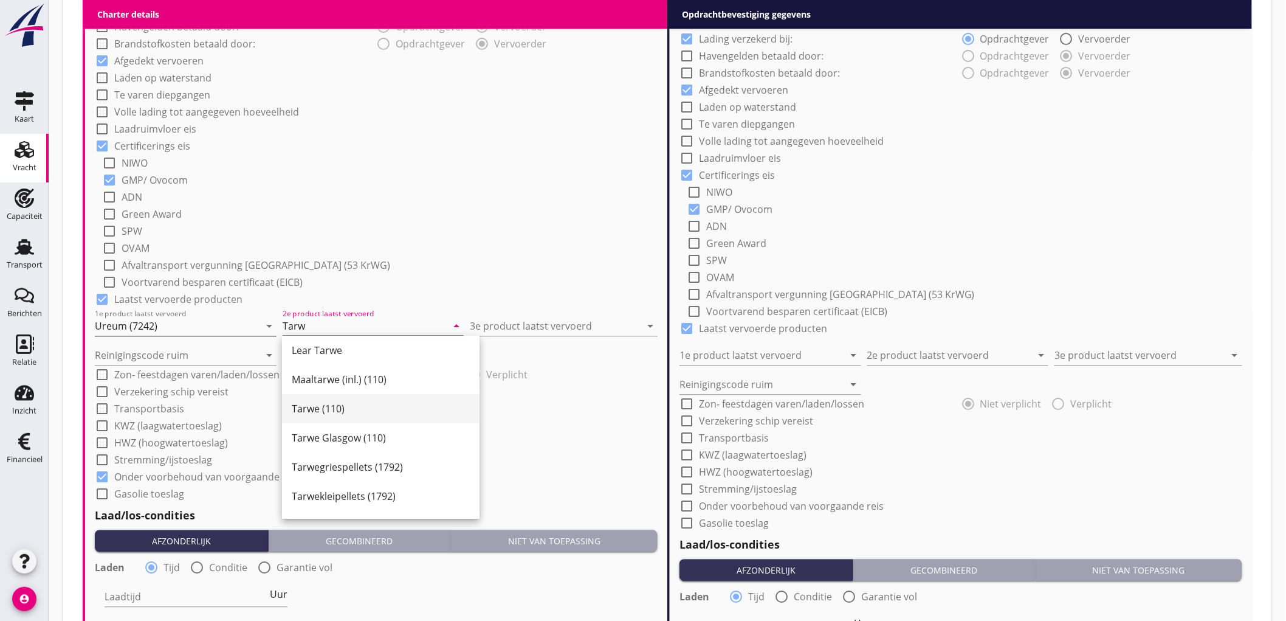
scroll to position [122, 0]
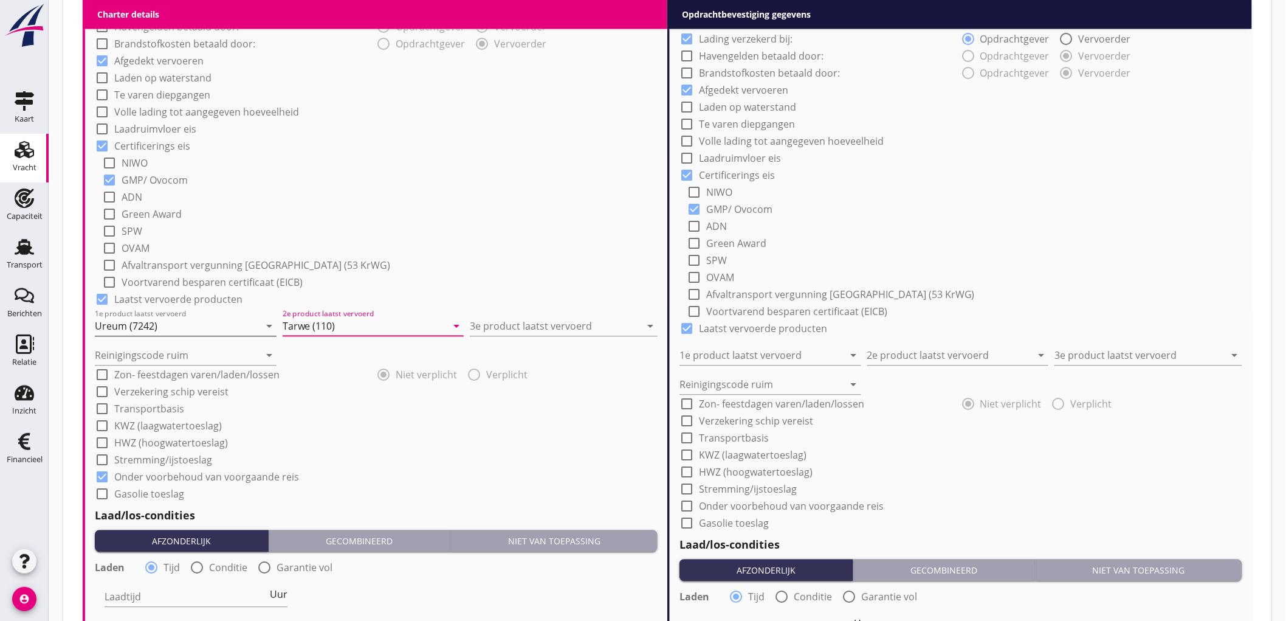
type input "Tarwe (110)"
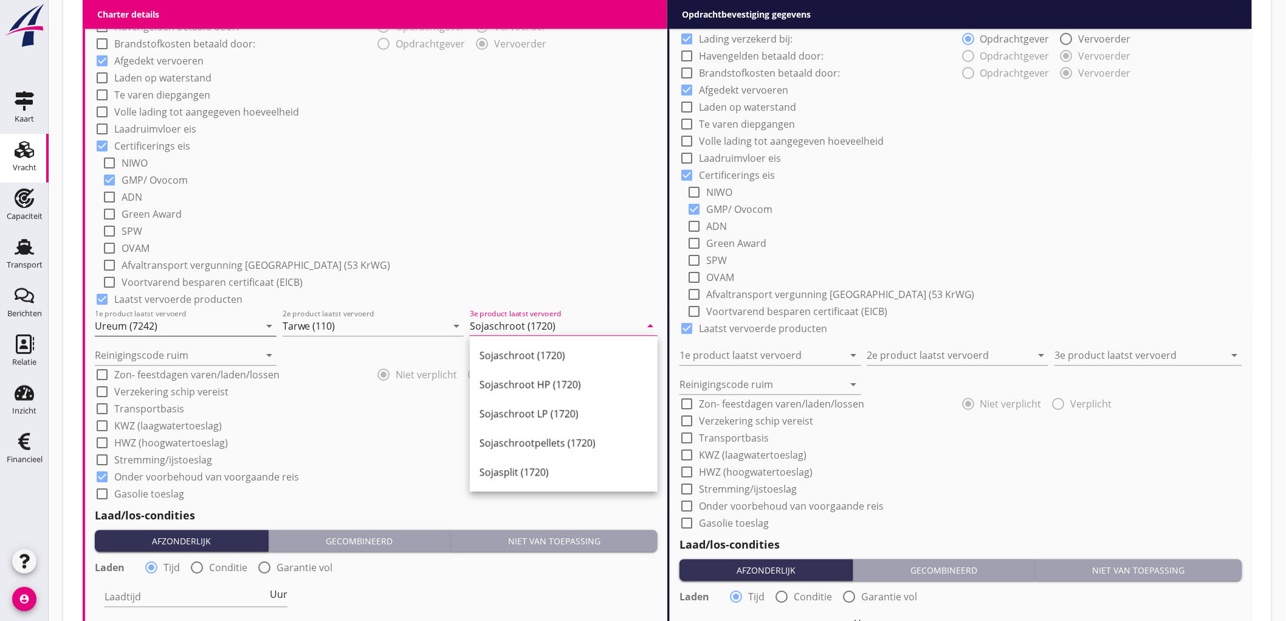
type input "Sojaschroot (1720)"
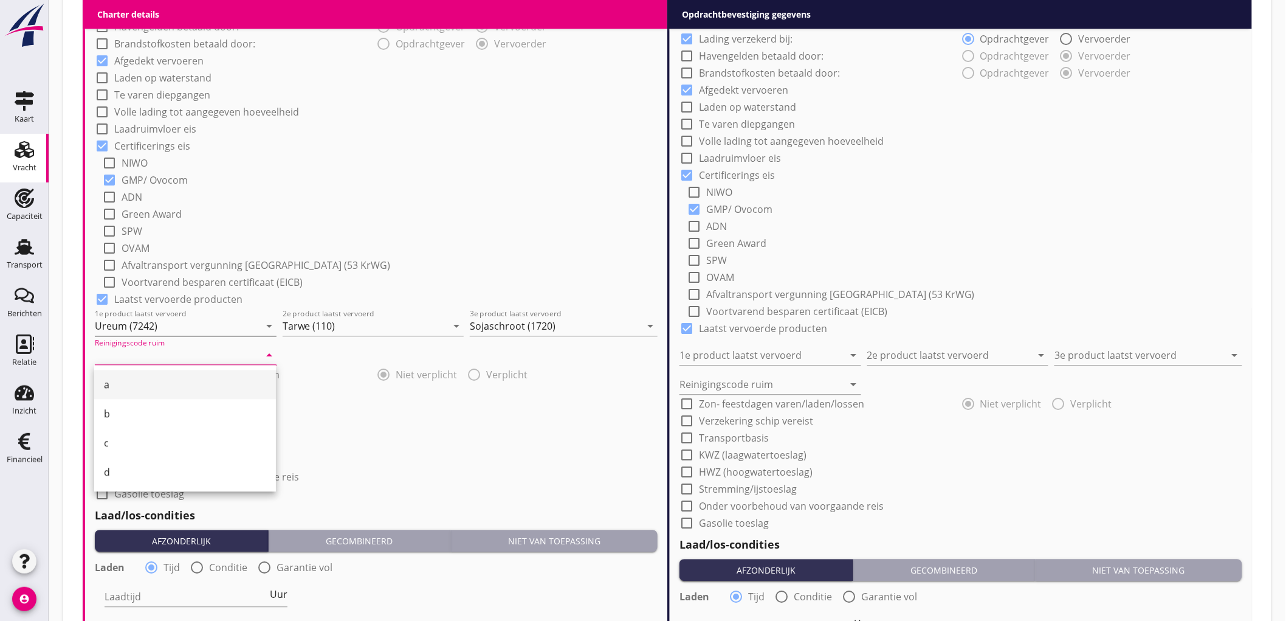
type input "a"
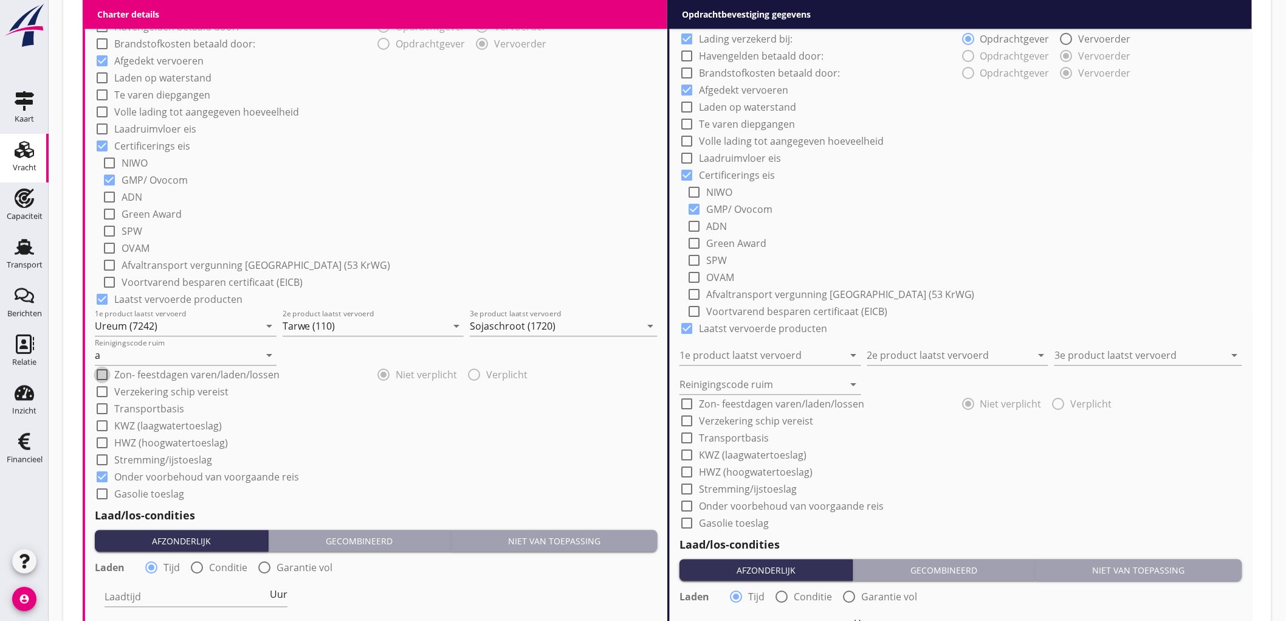
click at [191, 369] on label "Zon- feestdagen varen/laden/lossen" at bounding box center [196, 375] width 165 height 12
checkbox input "true"
click at [188, 359] on input "a" at bounding box center [177, 355] width 165 height 19
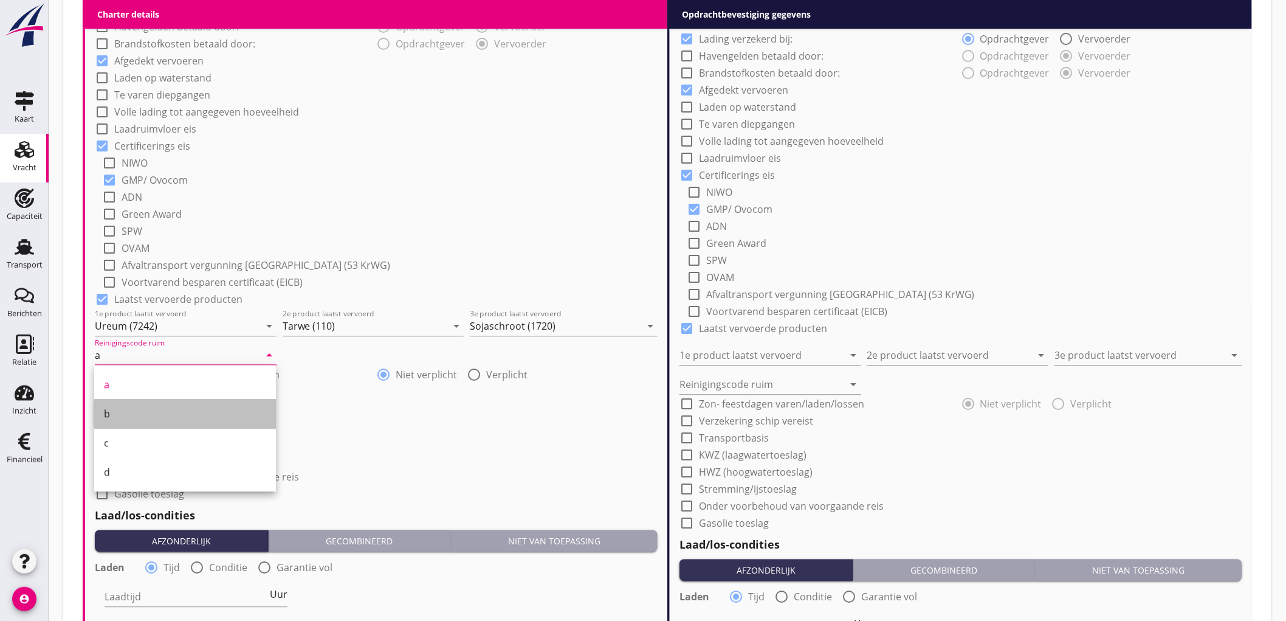
click at [173, 412] on div "b" at bounding box center [185, 414] width 162 height 15
type input "b"
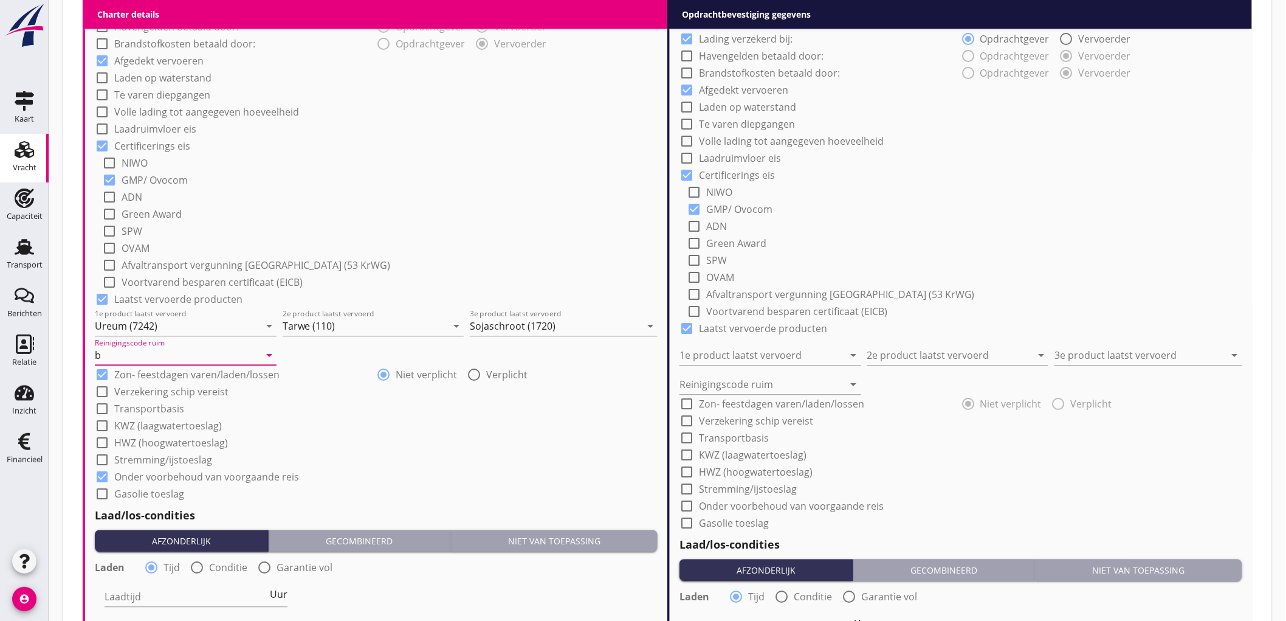
click at [227, 374] on label "Zon- feestdagen varen/laden/lossen" at bounding box center [196, 375] width 165 height 12
checkbox input "false"
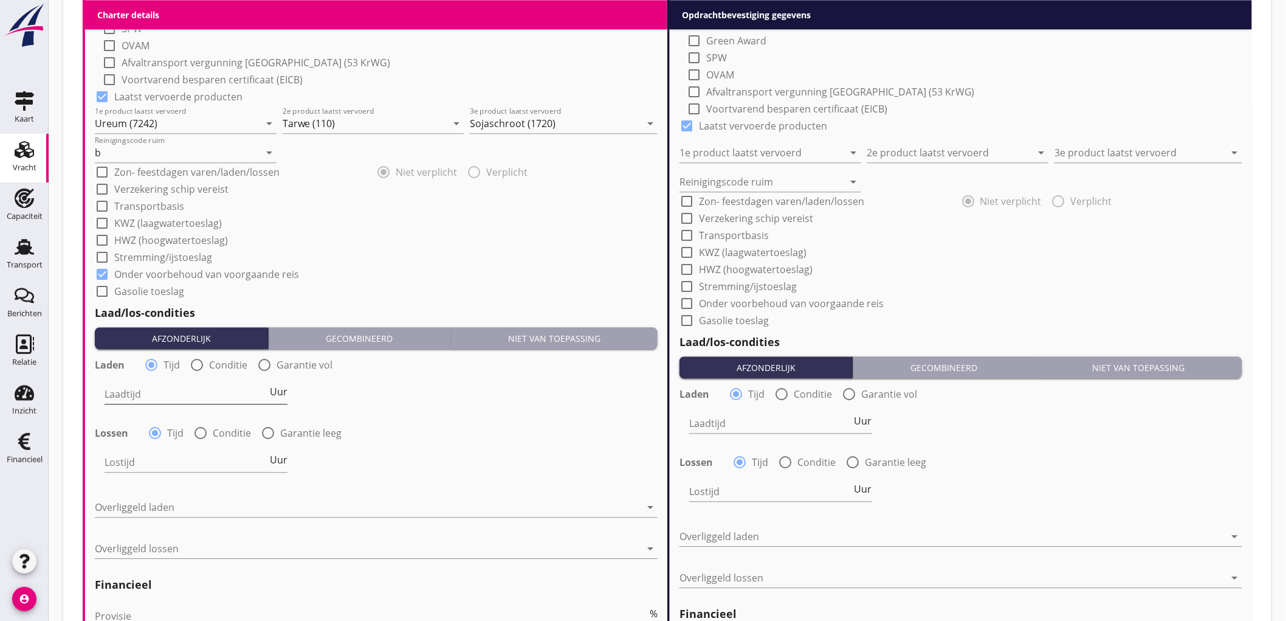
scroll to position [1229, 0]
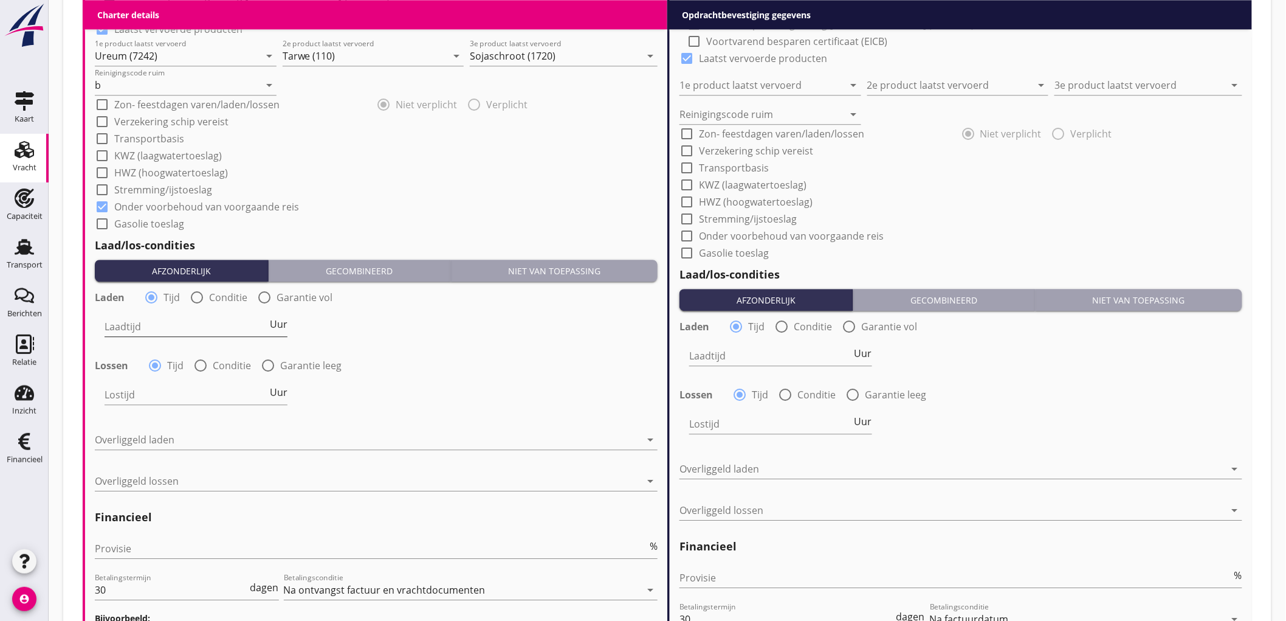
click at [173, 318] on input "Laadtijd" at bounding box center [186, 326] width 163 height 19
click at [280, 326] on span "Uur" at bounding box center [279, 324] width 18 height 10
type input "2"
click at [190, 393] on input "Lostijd" at bounding box center [186, 394] width 163 height 19
click at [275, 393] on span "Uur" at bounding box center [279, 392] width 18 height 10
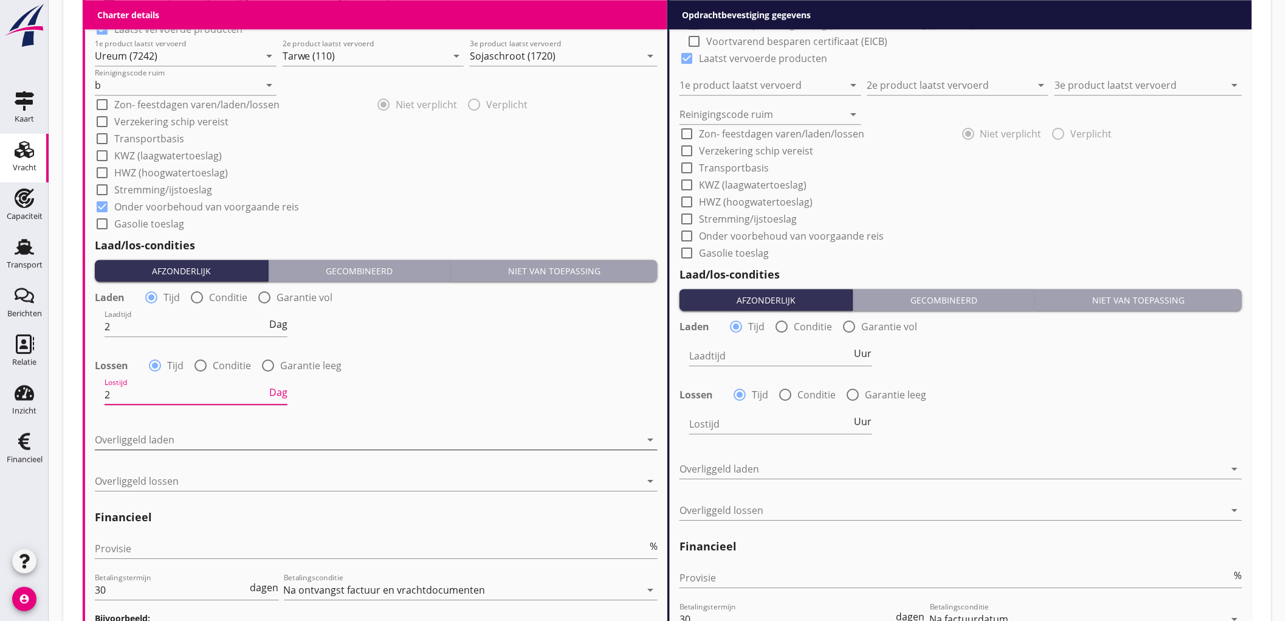
type input "2"
click at [159, 430] on div at bounding box center [368, 439] width 546 height 19
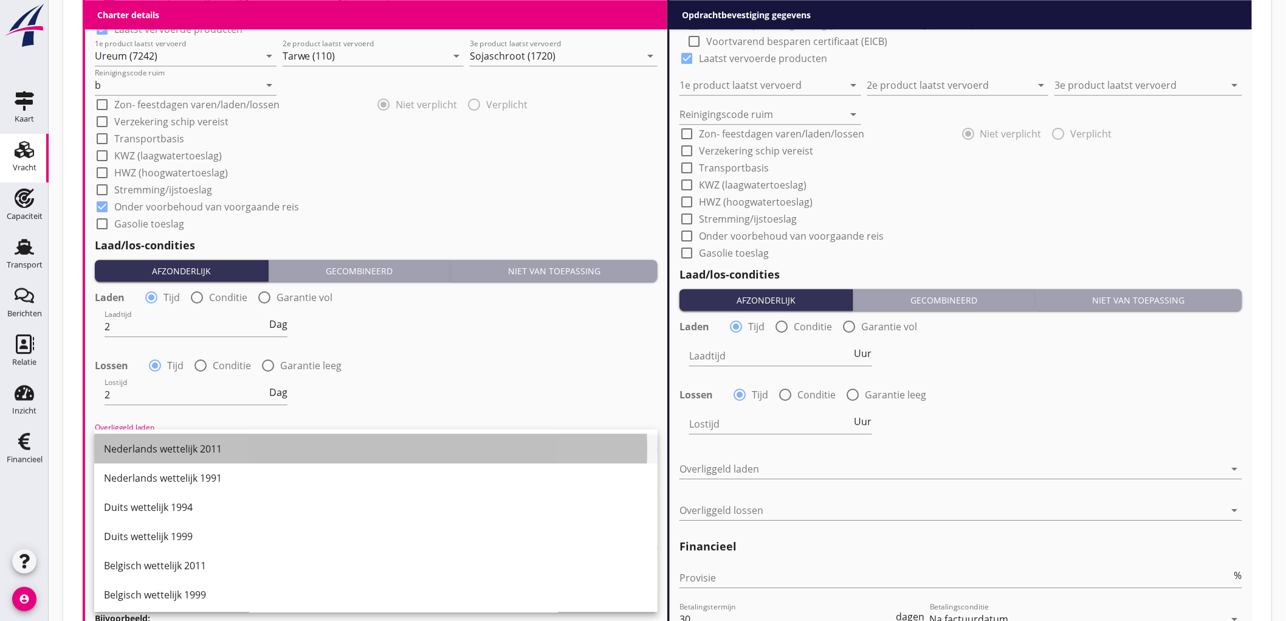
click at [185, 450] on div "Nederlands wettelijk 2011" at bounding box center [376, 448] width 544 height 15
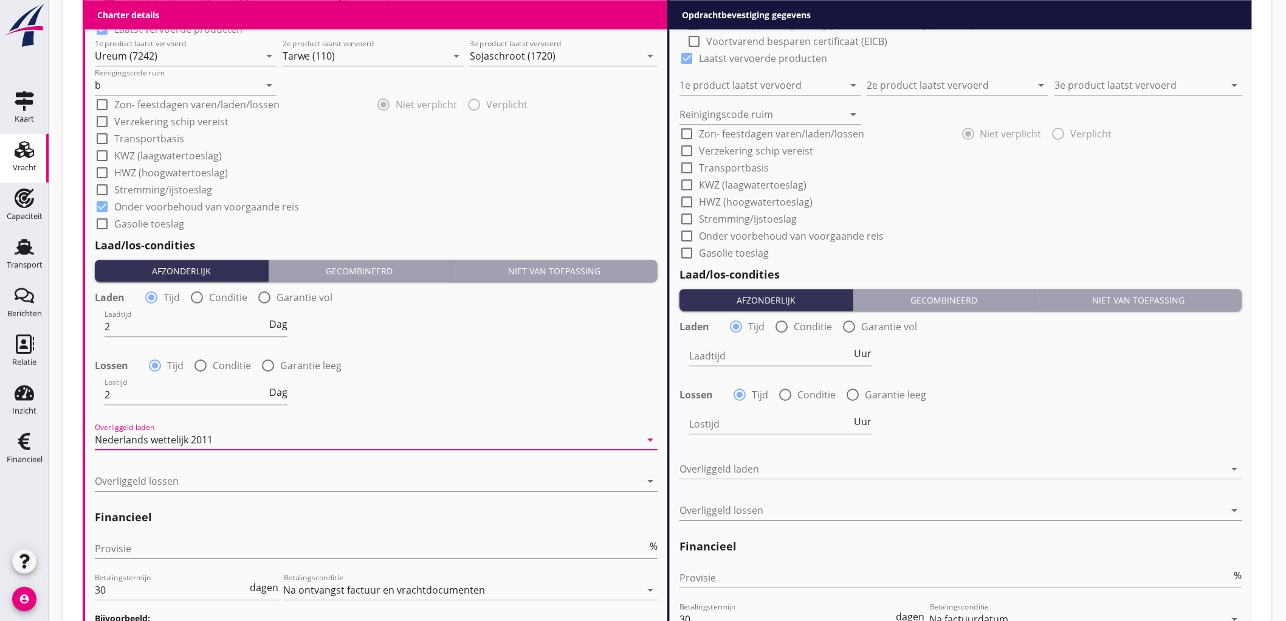
click at [157, 484] on div at bounding box center [368, 480] width 546 height 19
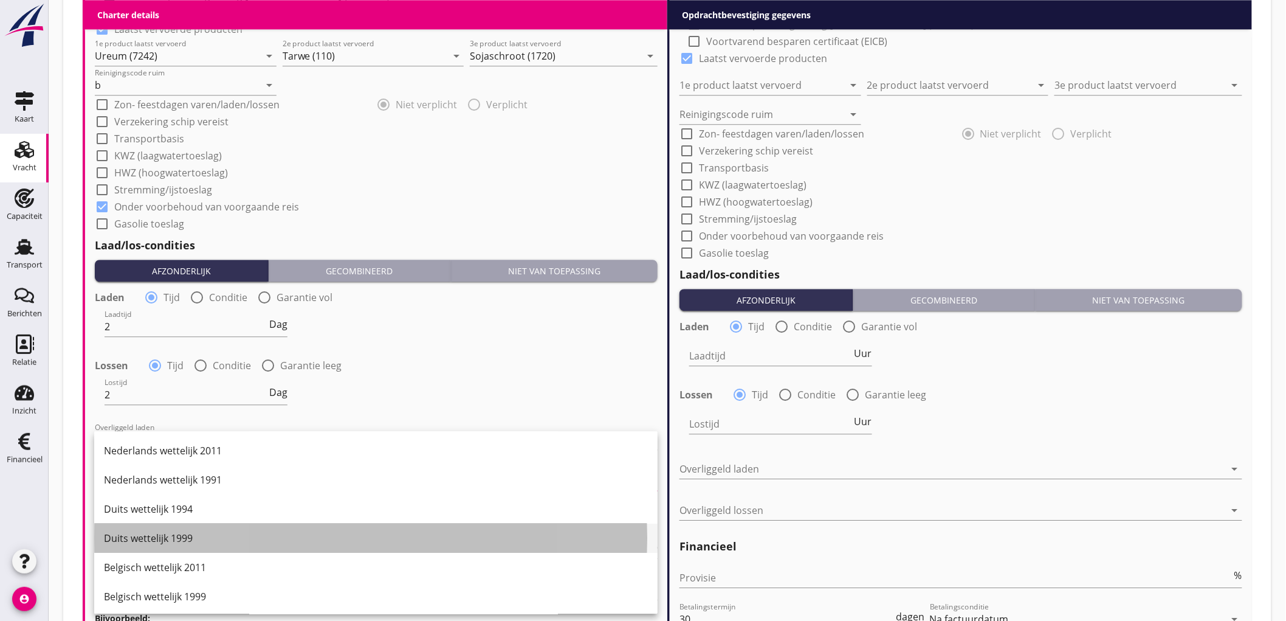
click at [173, 548] on div "Duits wettelijk 1999" at bounding box center [376, 537] width 544 height 29
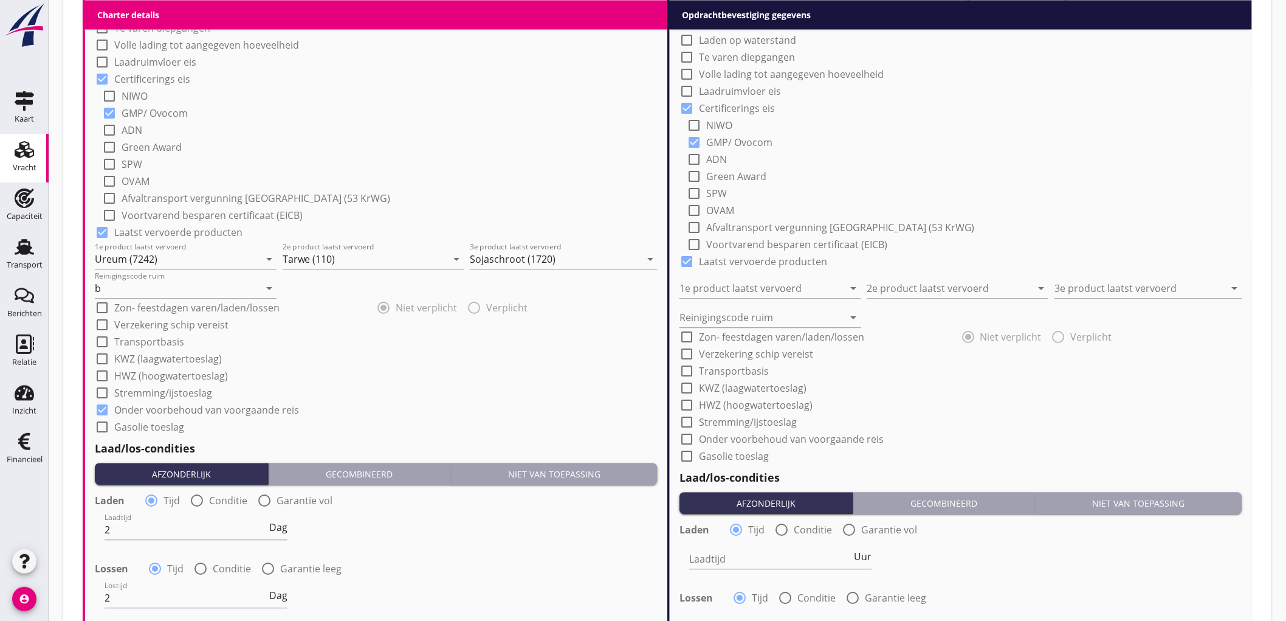
scroll to position [756, 0]
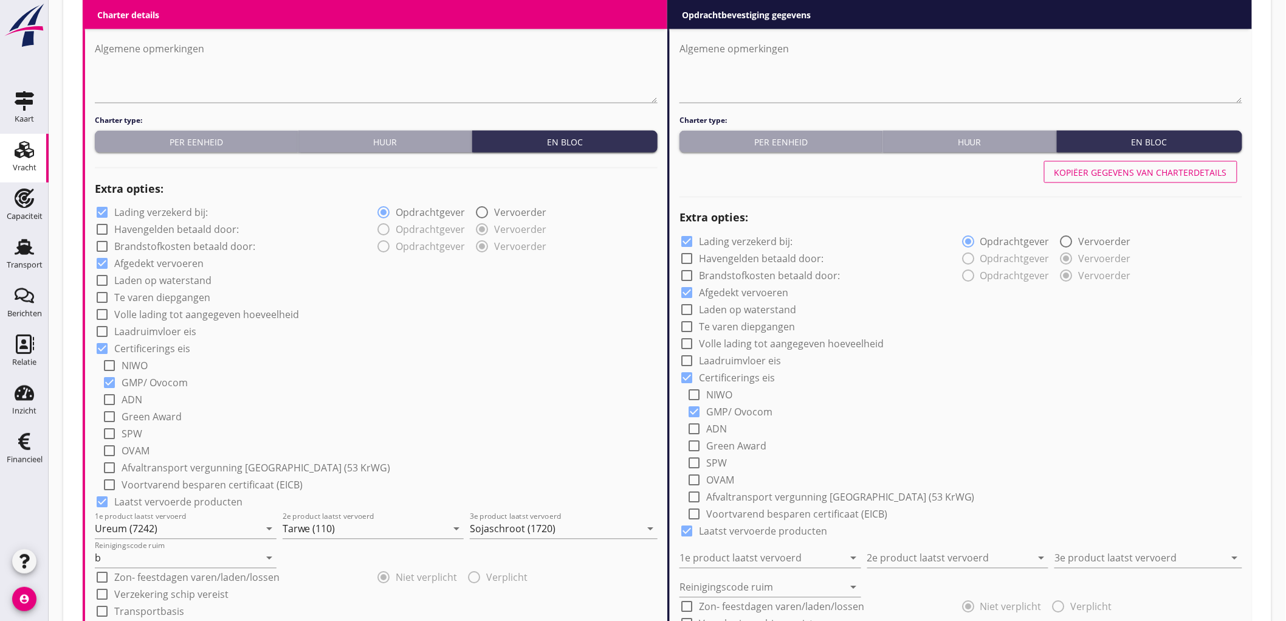
click at [174, 281] on label "Laden op waterstand" at bounding box center [162, 281] width 97 height 12
checkbox input "true"
click at [174, 298] on label "Te varen diepgangen" at bounding box center [162, 298] width 96 height 12
checkbox input "true"
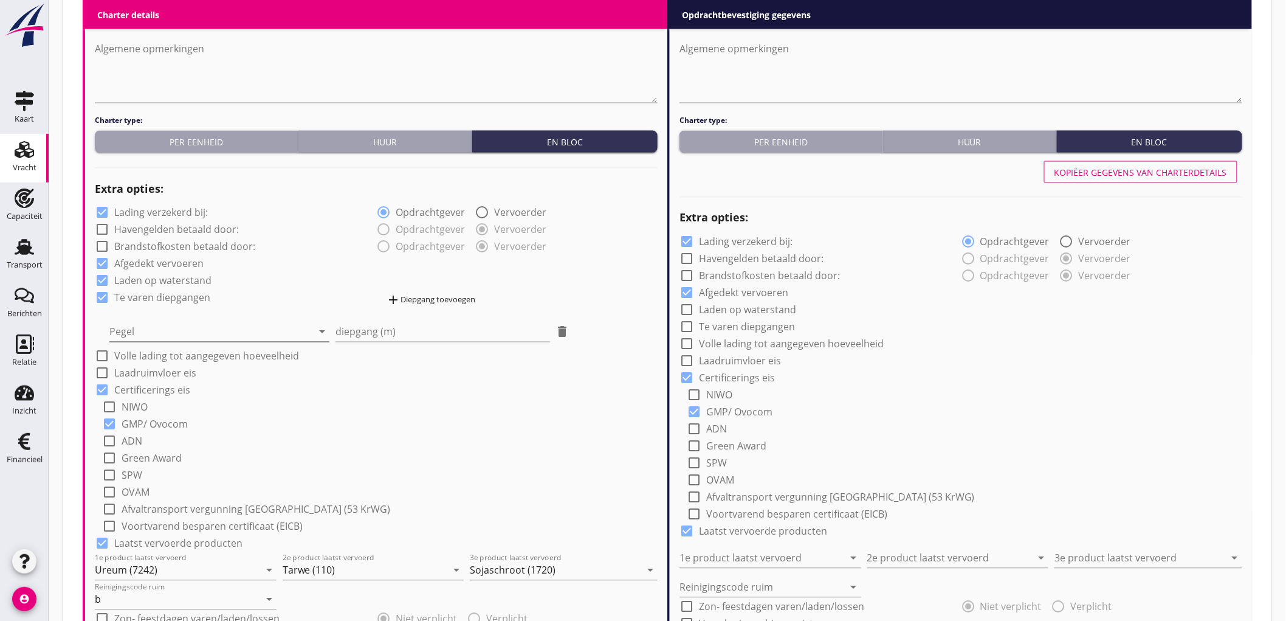
click at [147, 325] on div at bounding box center [210, 331] width 203 height 19
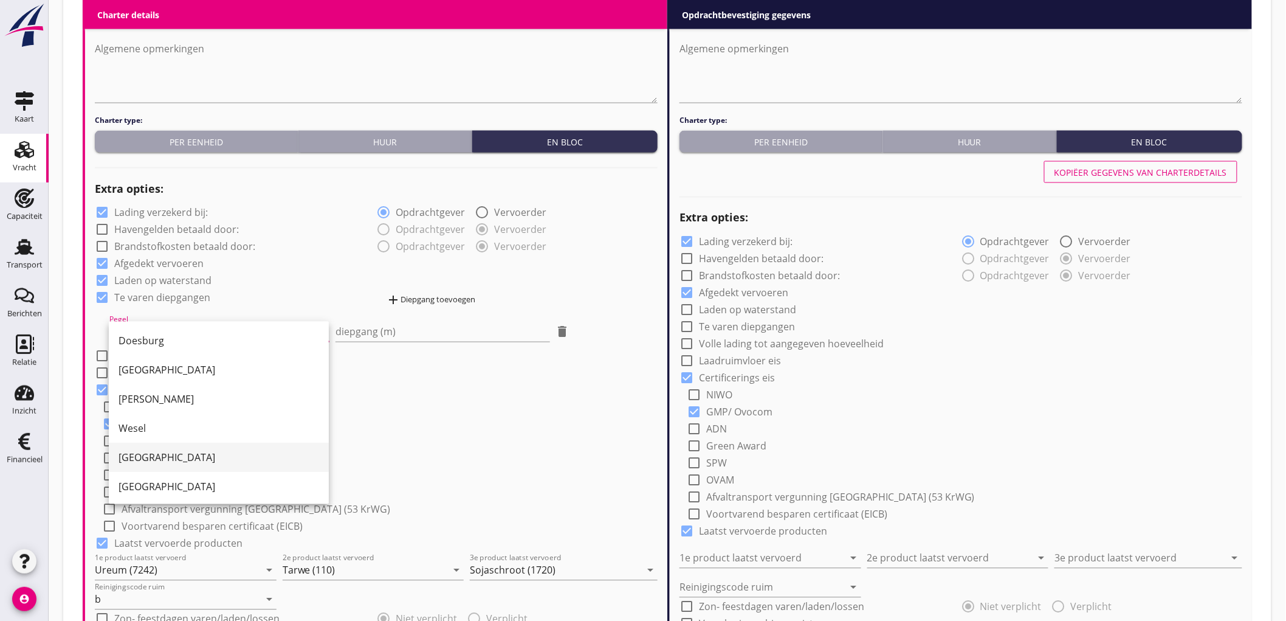
click at [140, 454] on div "Ruhr" at bounding box center [219, 457] width 201 height 15
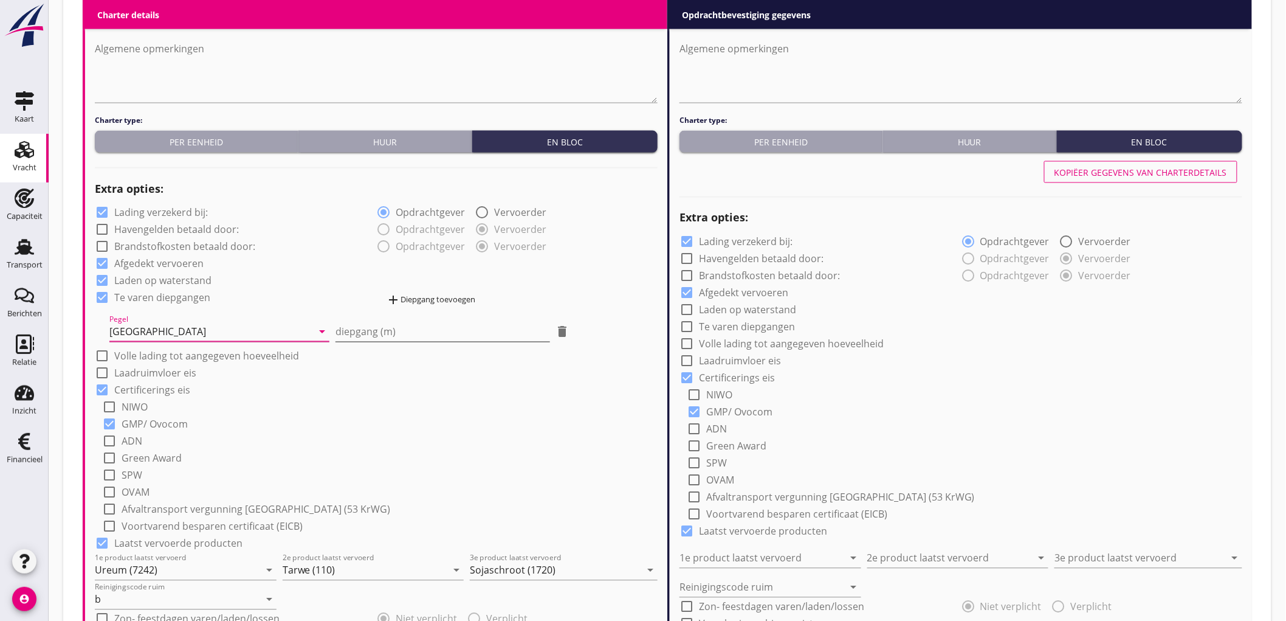
click at [373, 325] on input "diepgang (m)" at bounding box center [443, 331] width 215 height 19
type input "0.2"
click at [412, 305] on div "add Diepgang toevoegen" at bounding box center [430, 300] width 89 height 15
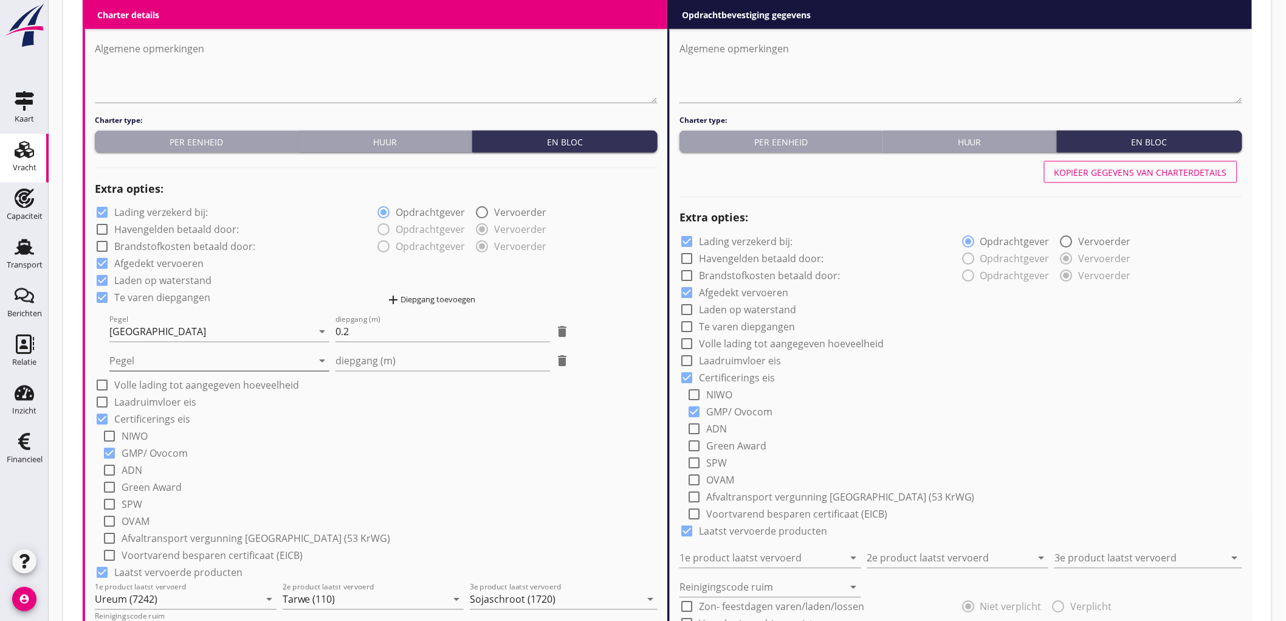
click at [251, 351] on div at bounding box center [210, 360] width 203 height 19
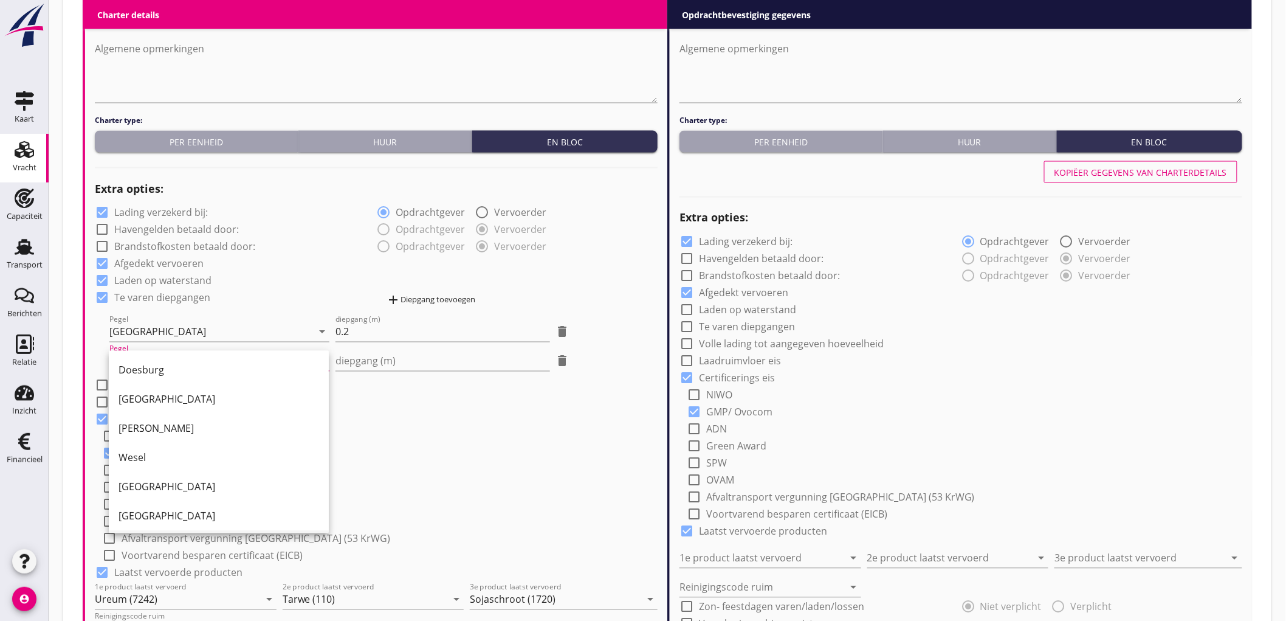
scroll to position [135, 0]
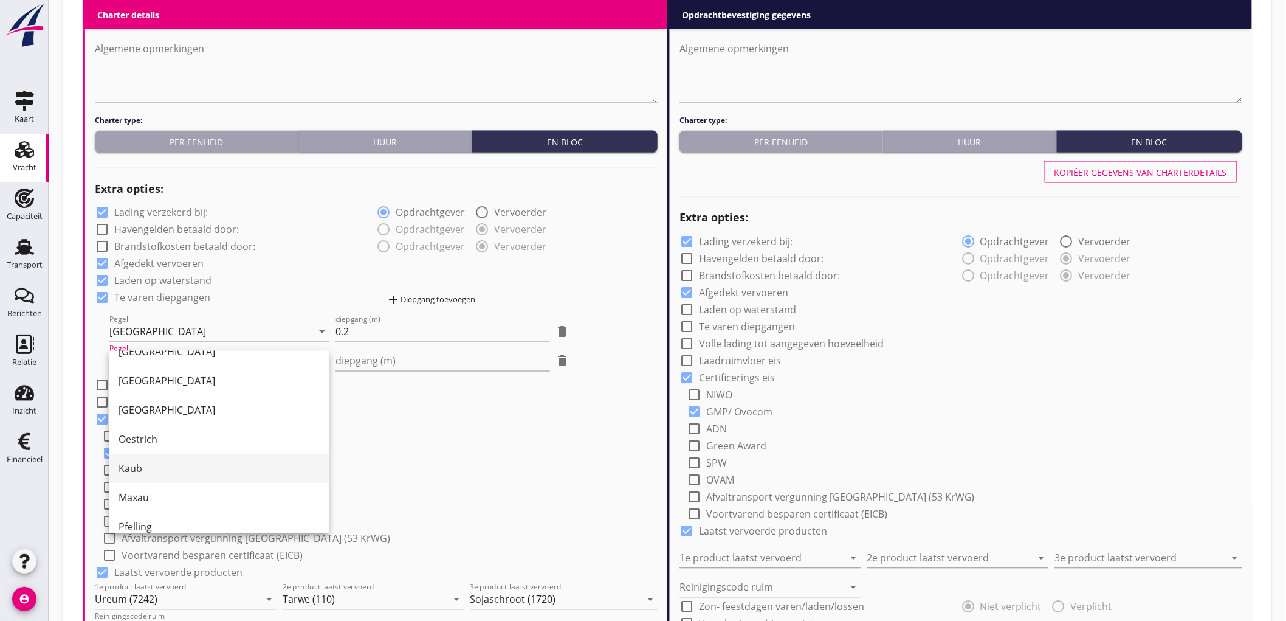
click at [167, 465] on div "Kaub" at bounding box center [219, 468] width 201 height 15
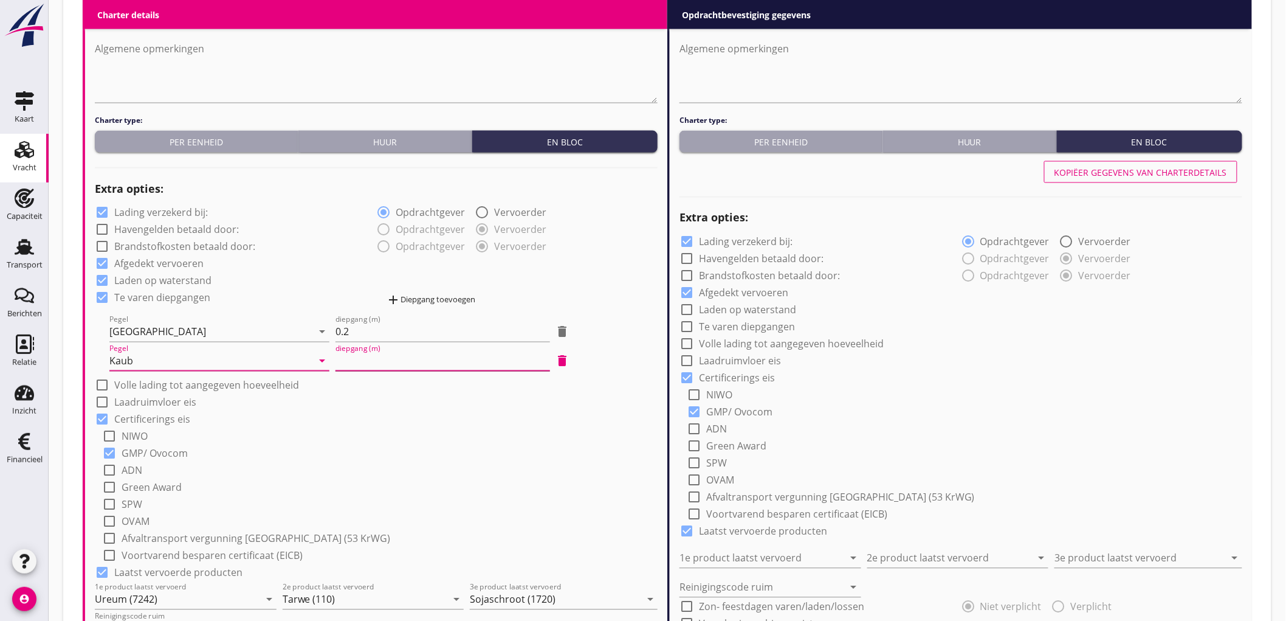
click at [418, 357] on input "diepgang (m)" at bounding box center [443, 360] width 215 height 19
type input "1"
click at [413, 455] on div "check_box GMP/ Ovocom" at bounding box center [380, 452] width 556 height 17
click at [1105, 161] on button "Kopiëer gegevens van charterdetails" at bounding box center [1140, 172] width 193 height 22
checkbox input "true"
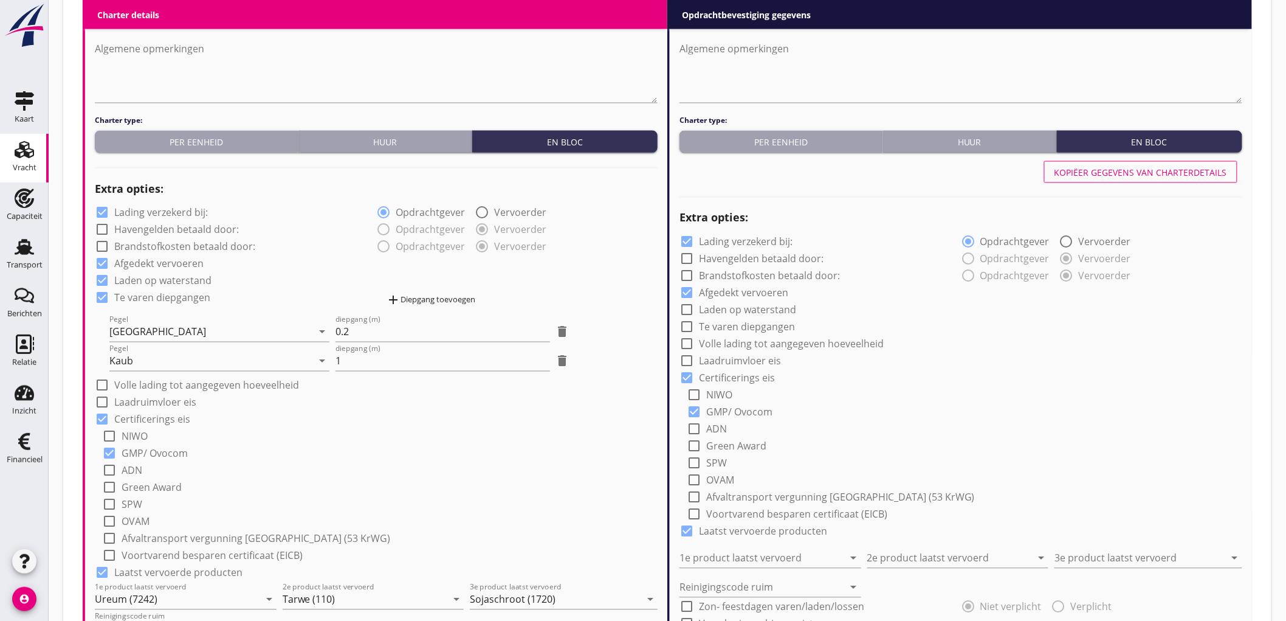
checkbox input "true"
type input "Ureum (7242)"
type input "Tarwe (110)"
type input "Sojaschroot (1720)"
type input "b"
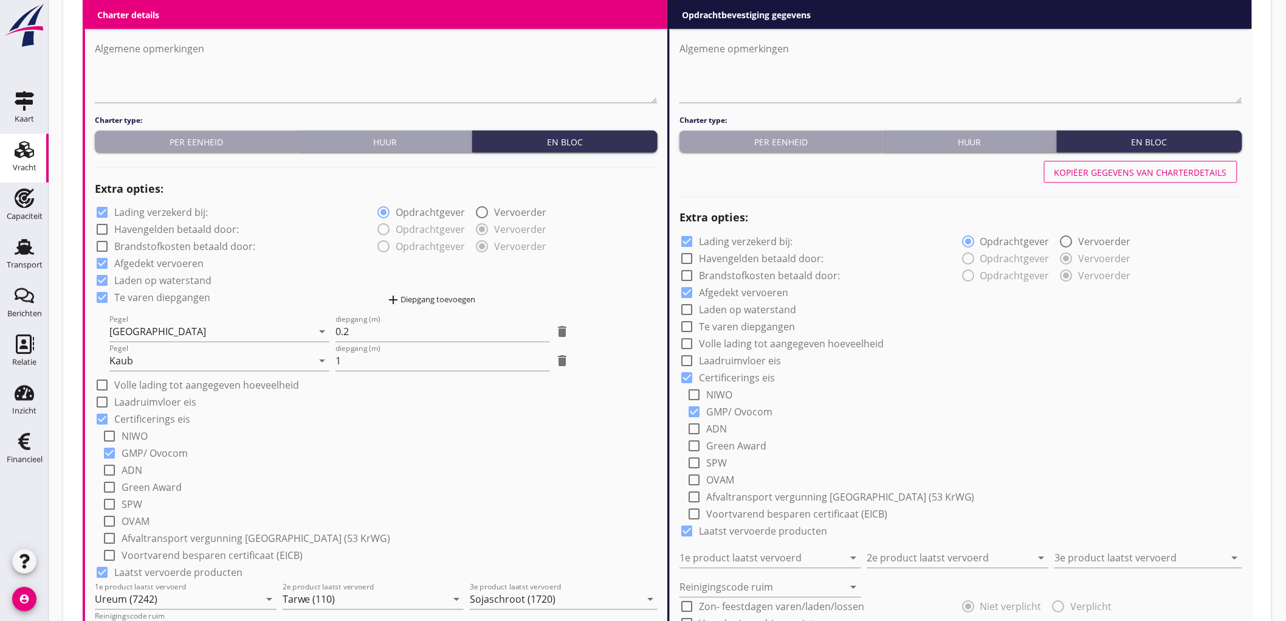
checkbox input "true"
type input "2"
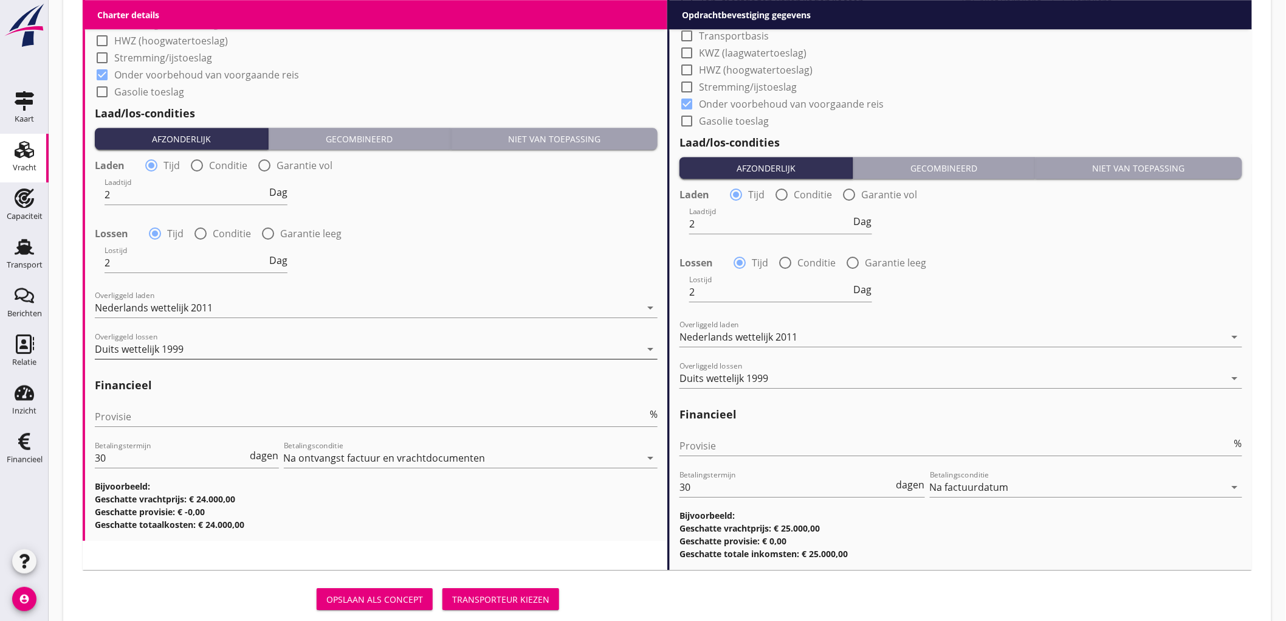
scroll to position [1461, 0]
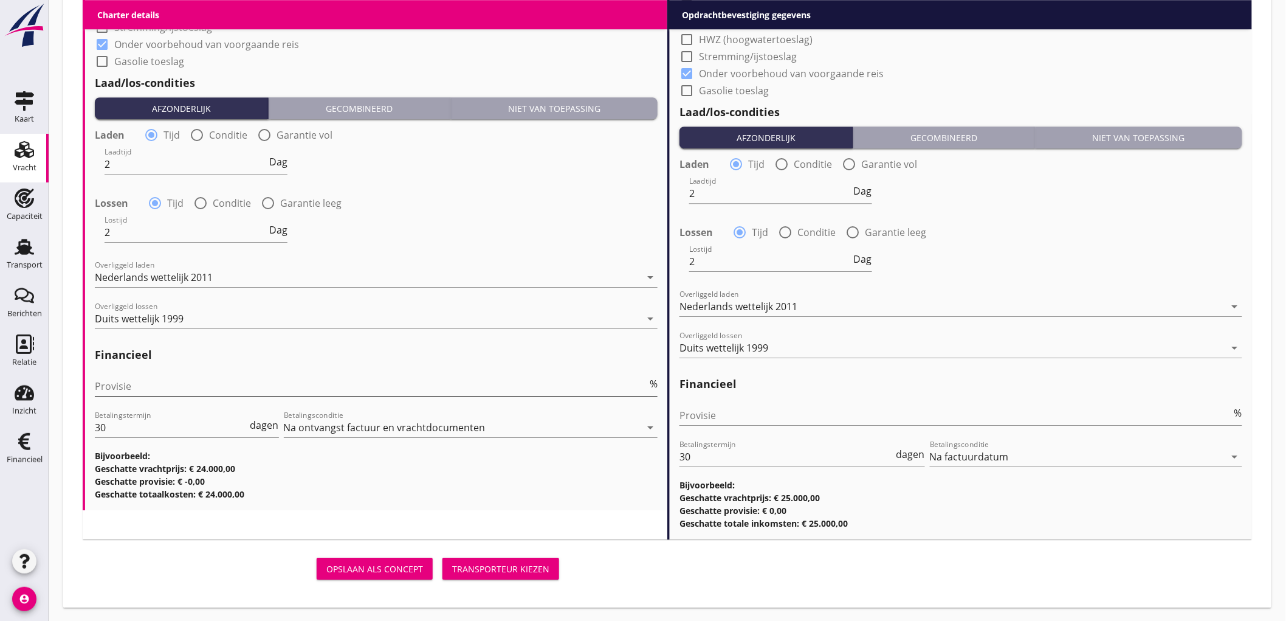
click at [263, 387] on input "Provisie" at bounding box center [371, 385] width 553 height 19
type input "5"
click at [534, 562] on div "Transporteur kiezen" at bounding box center [500, 568] width 97 height 13
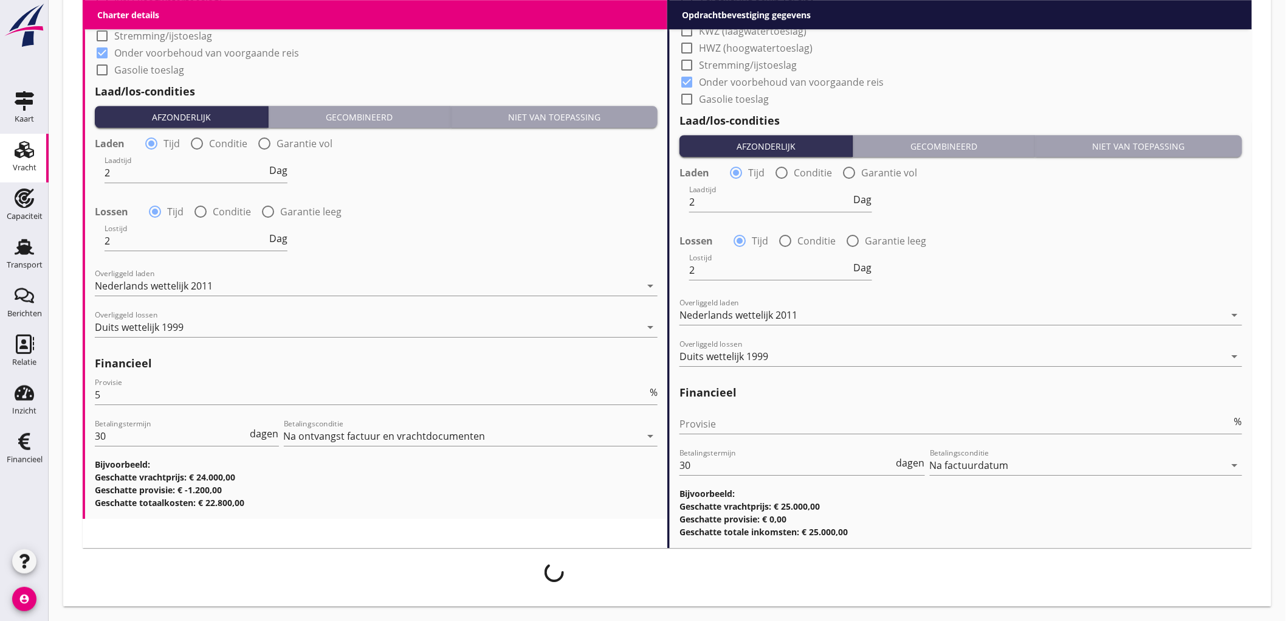
scroll to position [1452, 0]
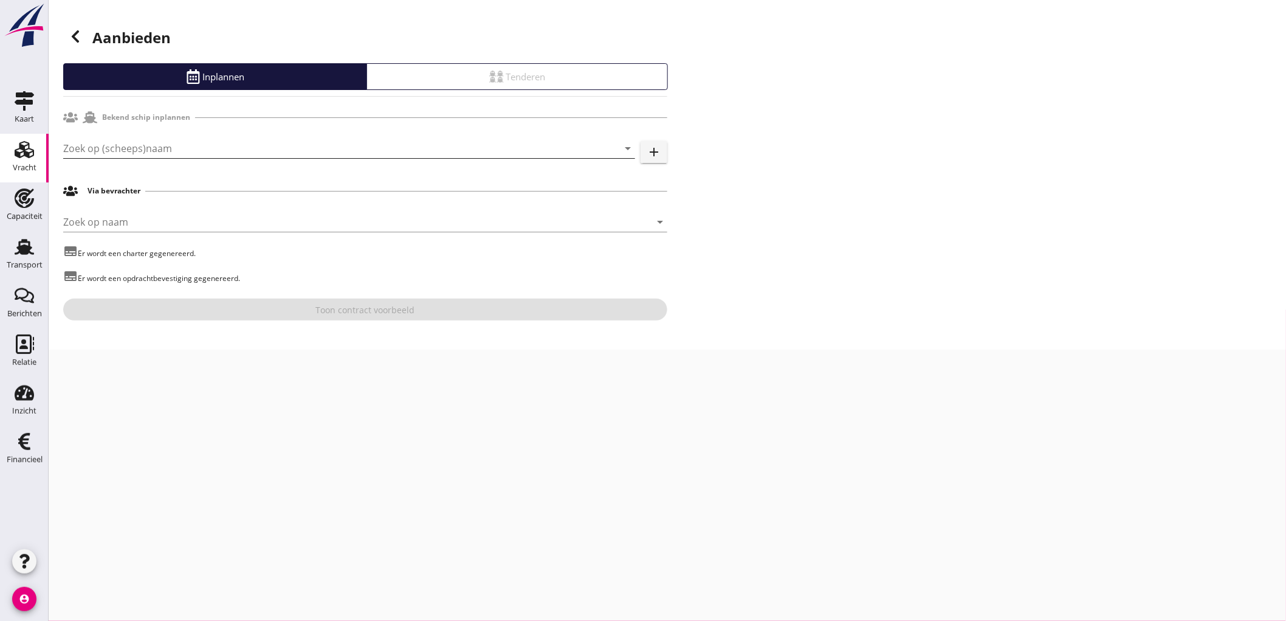
click at [140, 150] on input "Zoek op (scheeps)naam" at bounding box center [332, 148] width 538 height 19
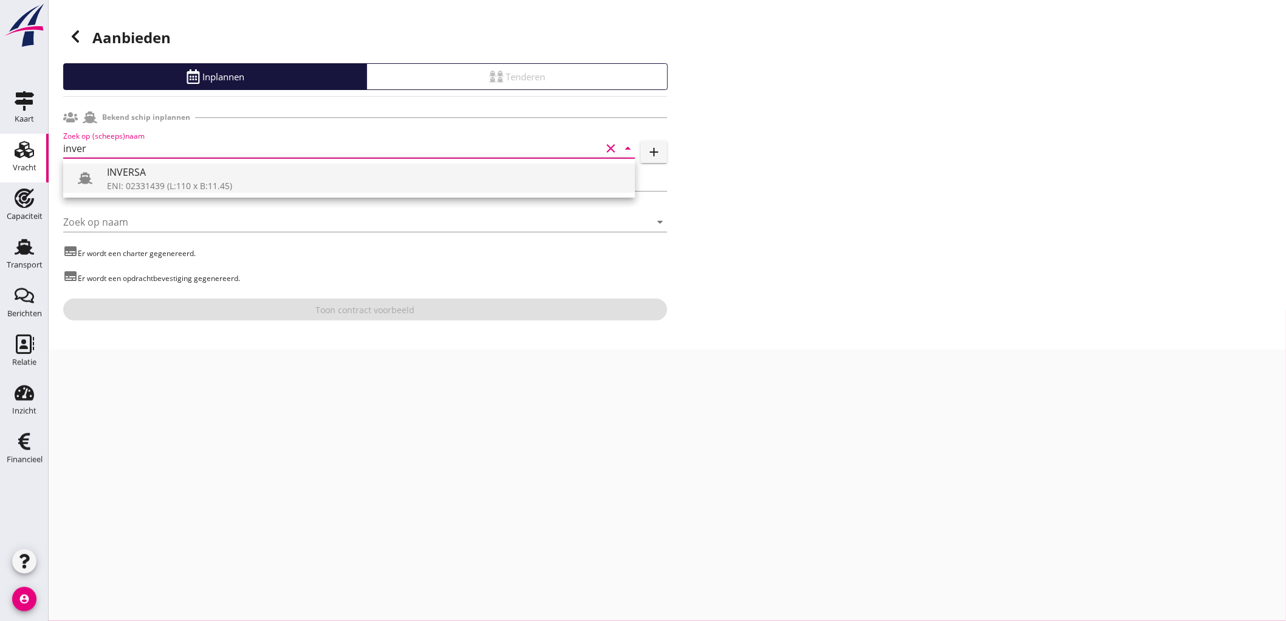
click at [155, 181] on div "ENI: 02331439 (L:110 x B:11.45)" at bounding box center [366, 185] width 519 height 13
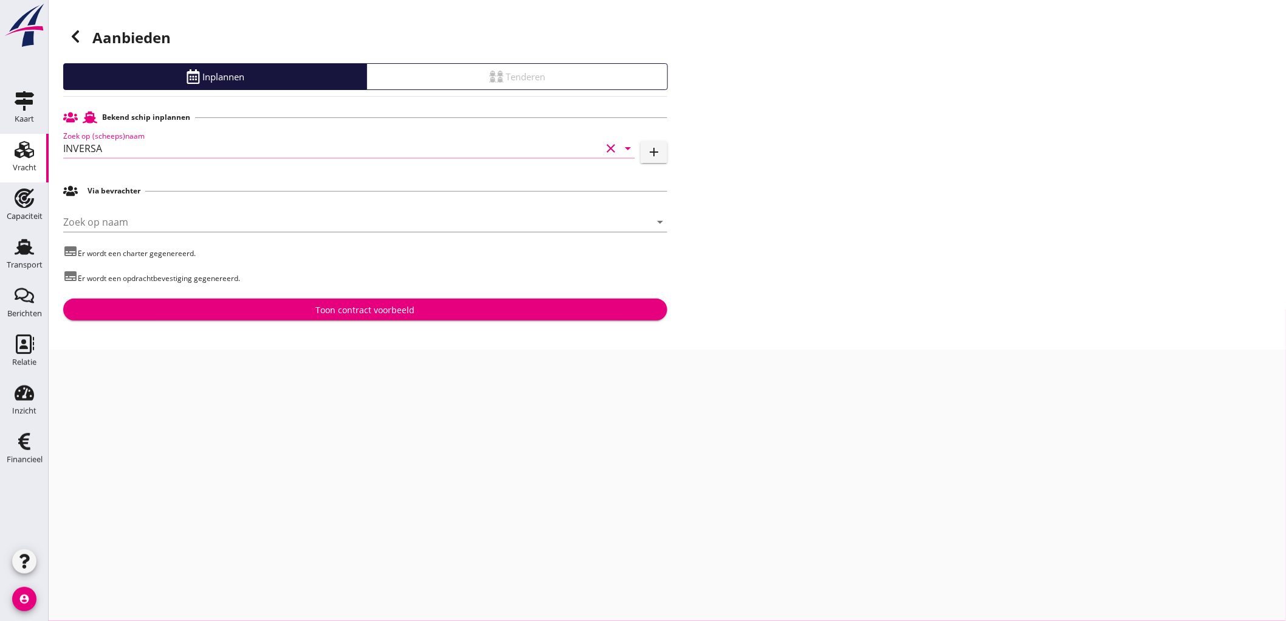
type input "INVERSA"
click at [315, 314] on div "Toon contract voorbeeld" at bounding box center [365, 309] width 585 height 13
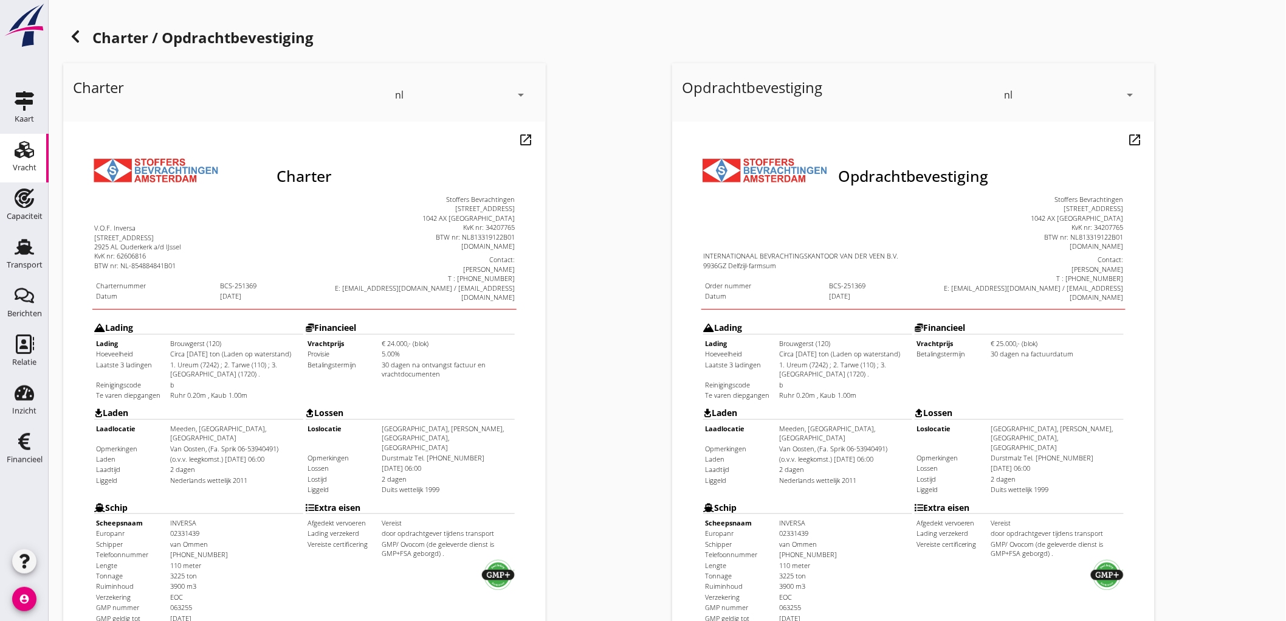
scroll to position [278, 0]
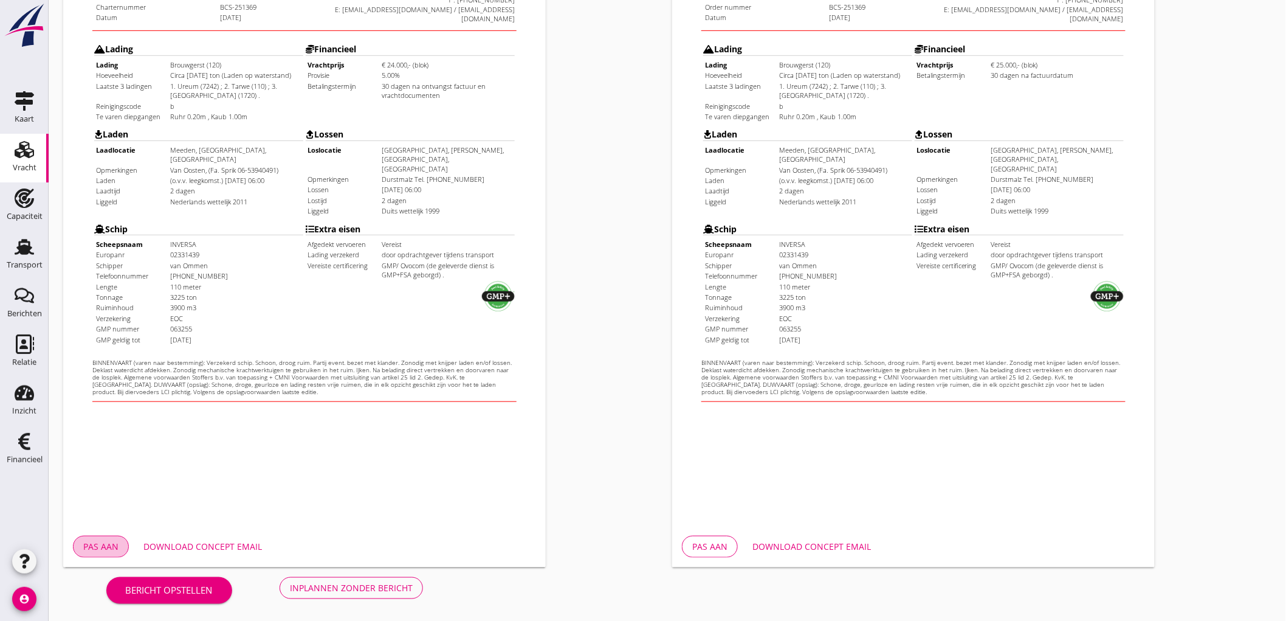
click at [105, 551] on div "Pas aan" at bounding box center [100, 546] width 35 height 13
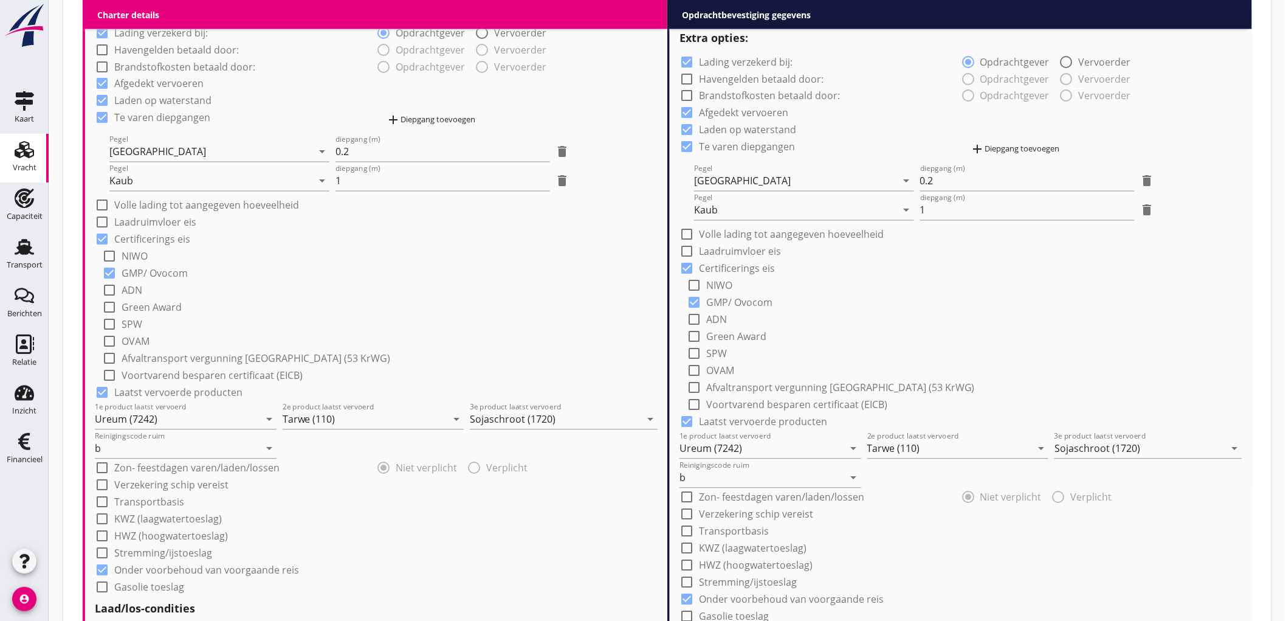
scroll to position [743, 0]
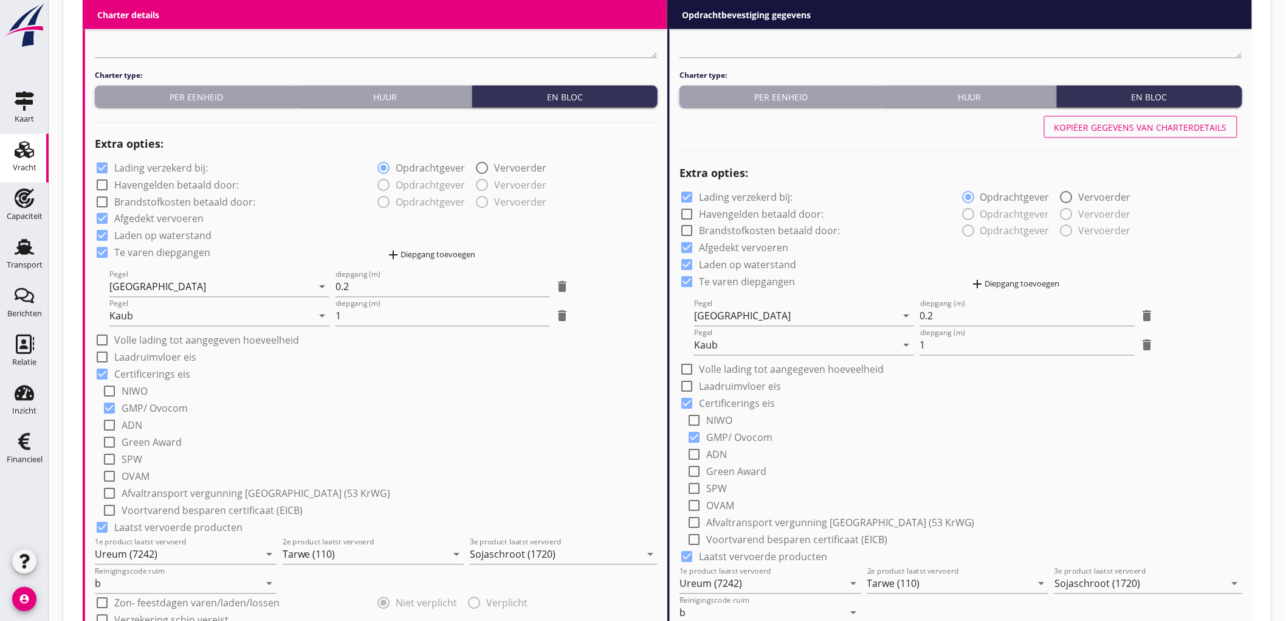
click at [168, 235] on label "Laden op waterstand" at bounding box center [162, 236] width 97 height 12
checkbox input "false"
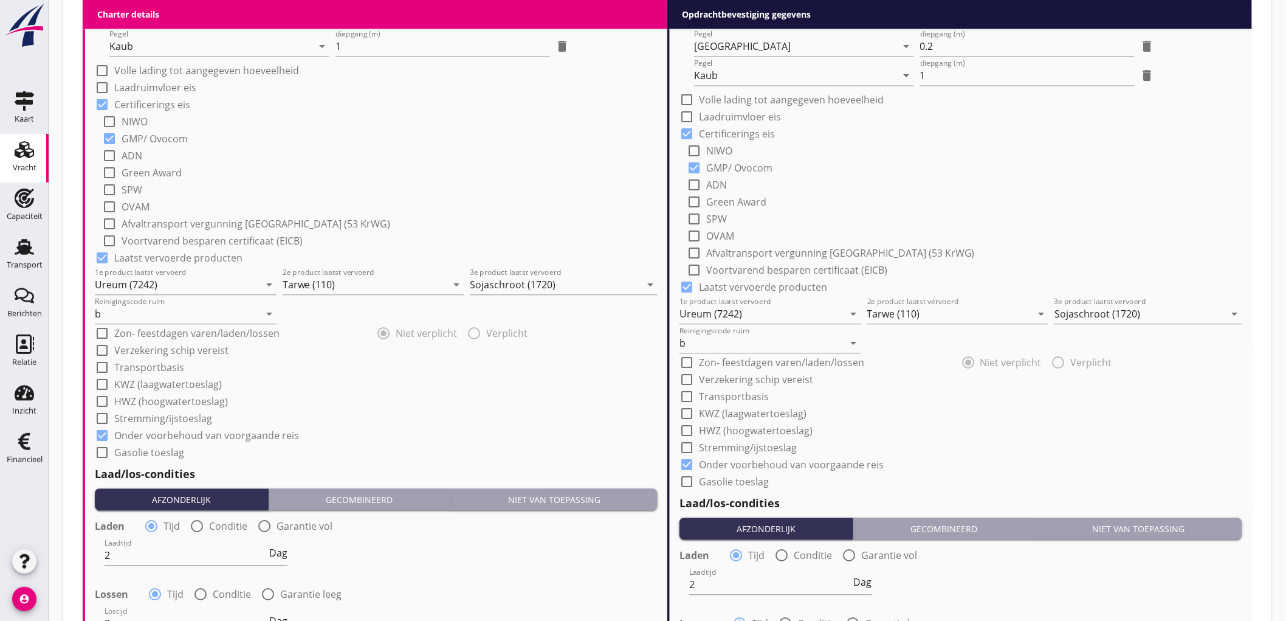
scroll to position [675, 0]
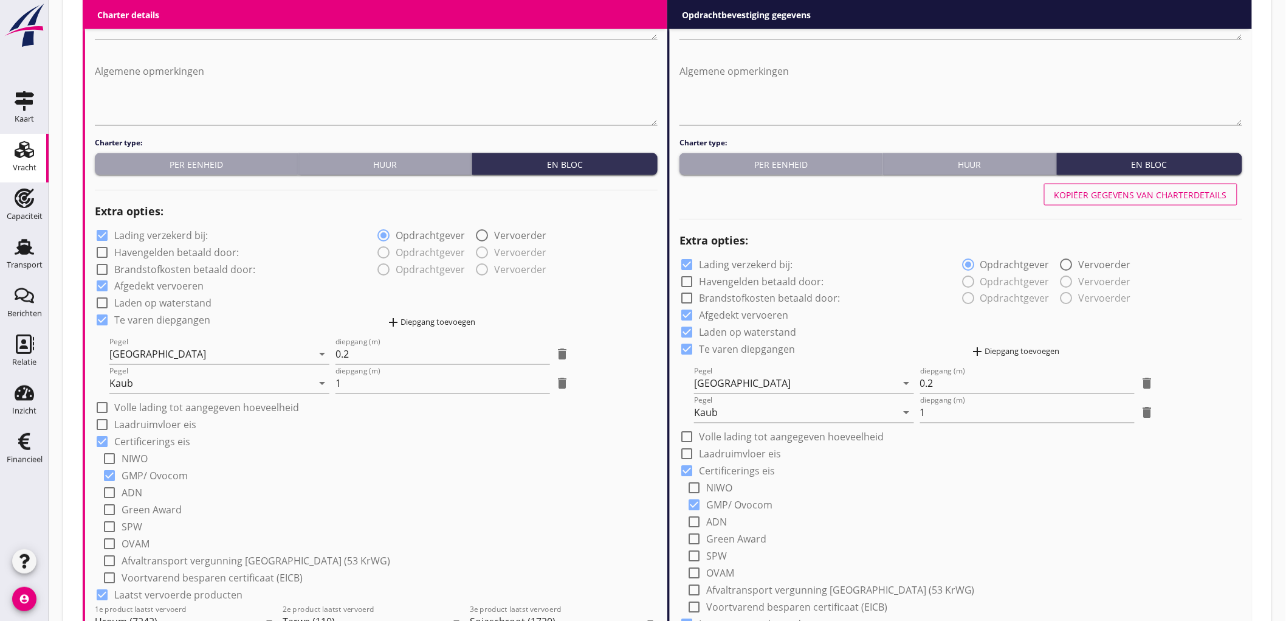
drag, startPoint x: 1159, startPoint y: 212, endPoint x: 1158, endPoint y: 201, distance: 11.0
click at [1159, 211] on div at bounding box center [961, 217] width 563 height 17
click at [1158, 199] on div "Kopiëer gegevens van charterdetails" at bounding box center [1141, 194] width 173 height 13
checkbox input "false"
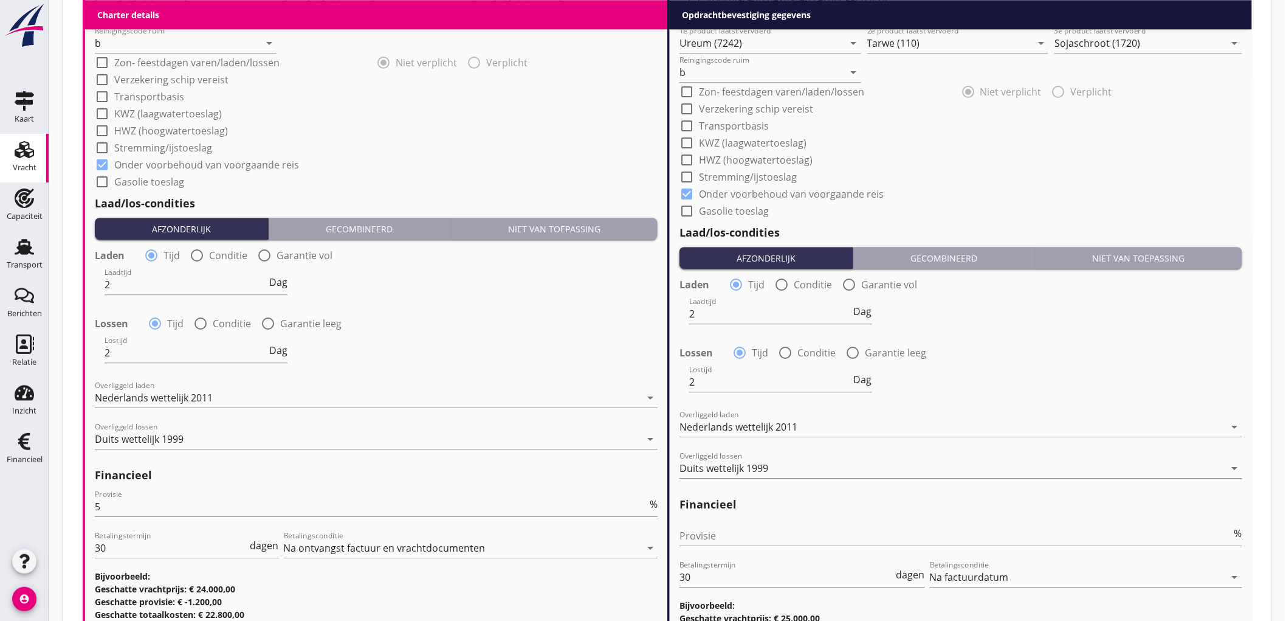
scroll to position [1404, 0]
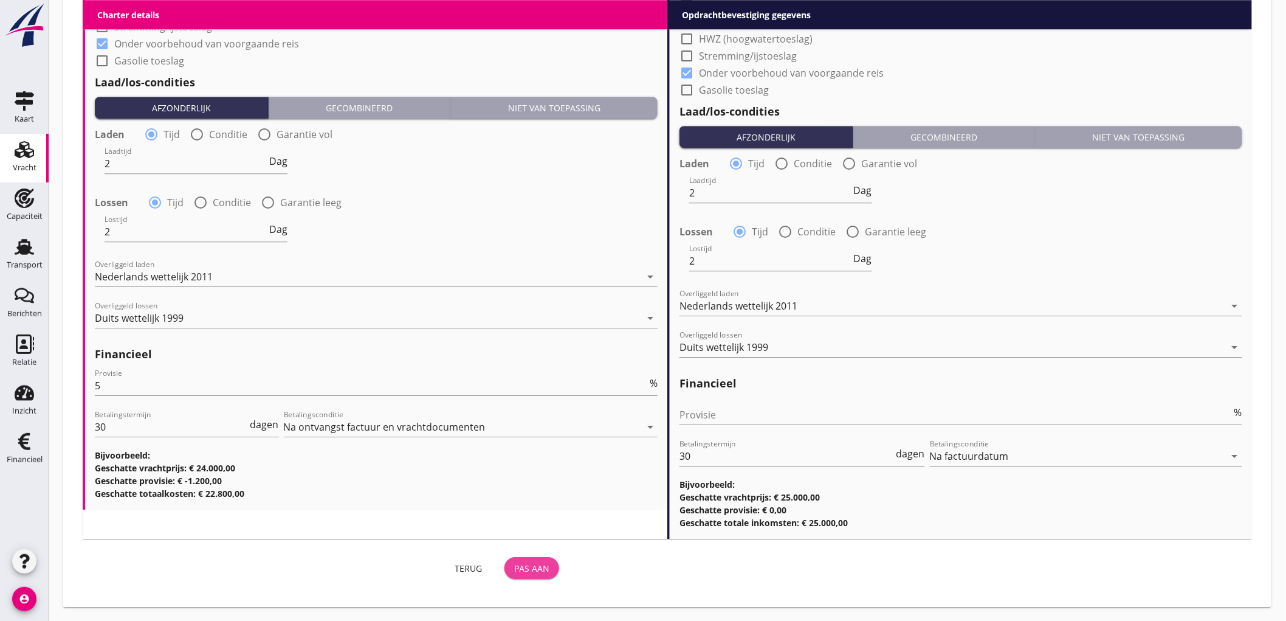
click at [540, 569] on div "Pas aan" at bounding box center [531, 568] width 35 height 13
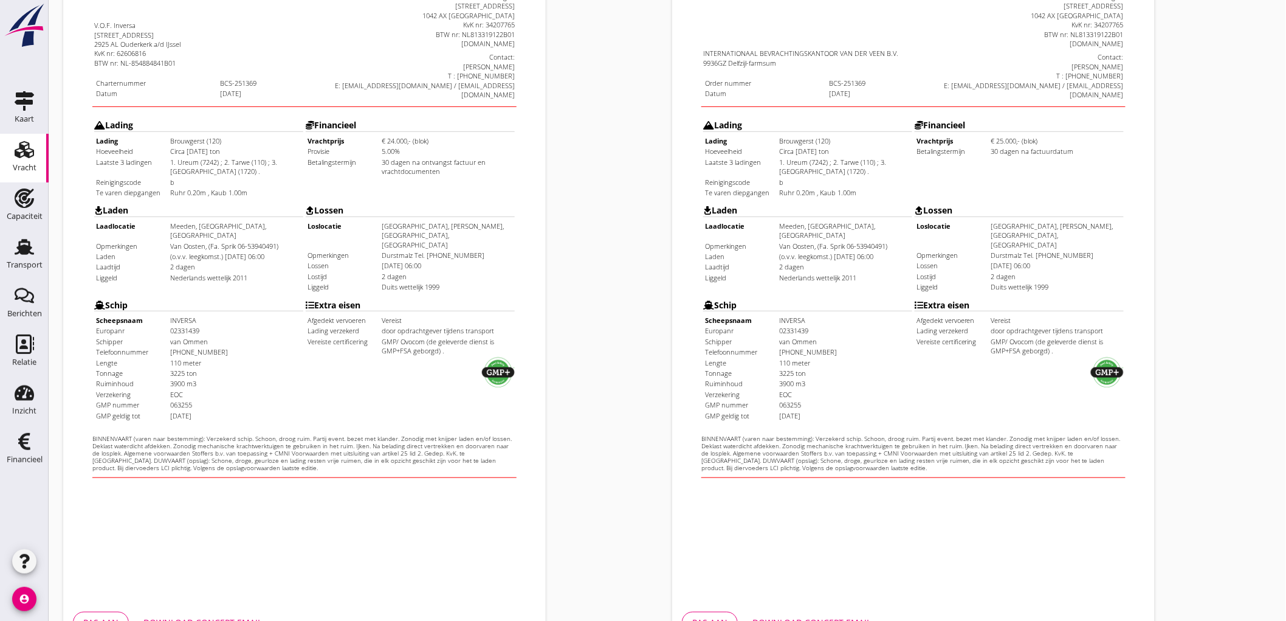
scroll to position [278, 0]
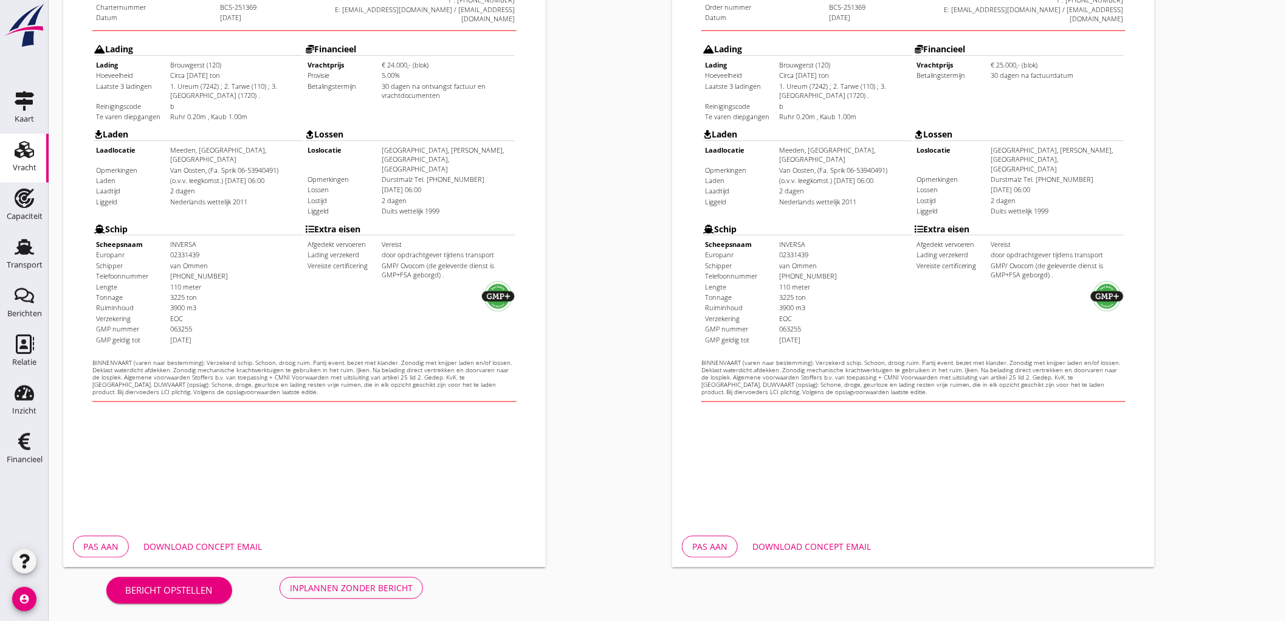
click at [370, 585] on div "Inplannen zonder bericht" at bounding box center [351, 587] width 123 height 13
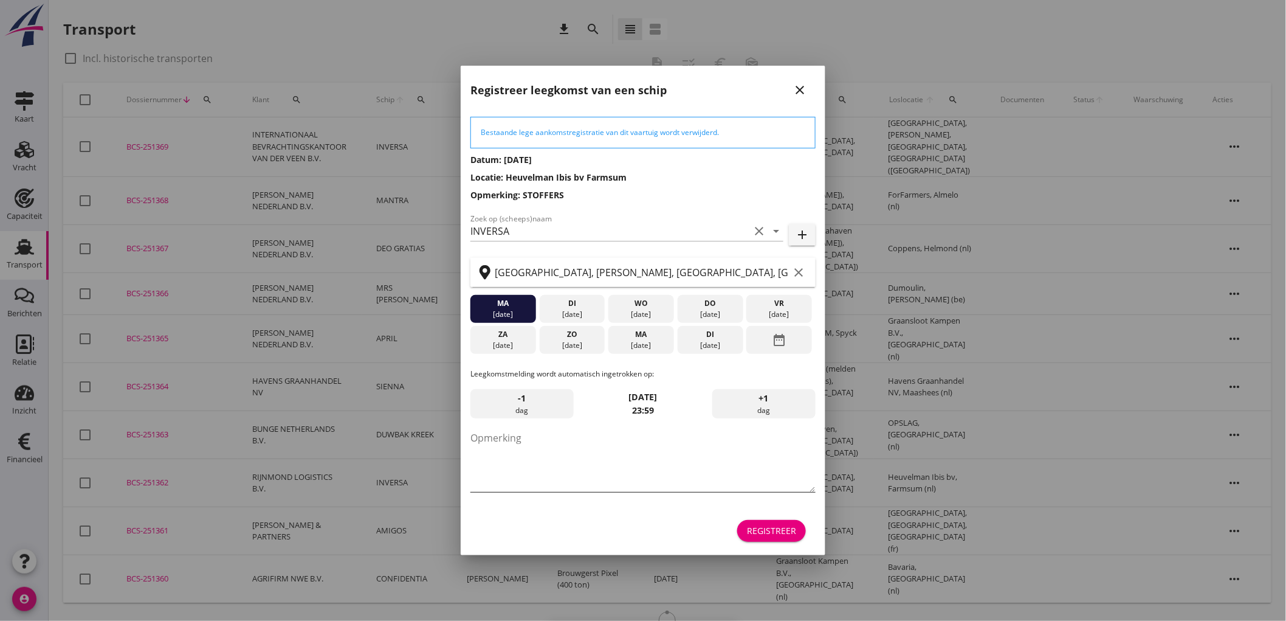
click at [590, 429] on textarea "Opmerking" at bounding box center [643, 460] width 345 height 64
click at [588, 443] on textarea "Opmerking" at bounding box center [643, 460] width 345 height 64
type textarea "STOFFERS"
click at [618, 303] on div "wo" at bounding box center [642, 303] width 60 height 11
click at [647, 311] on div "10 sep." at bounding box center [642, 314] width 60 height 11
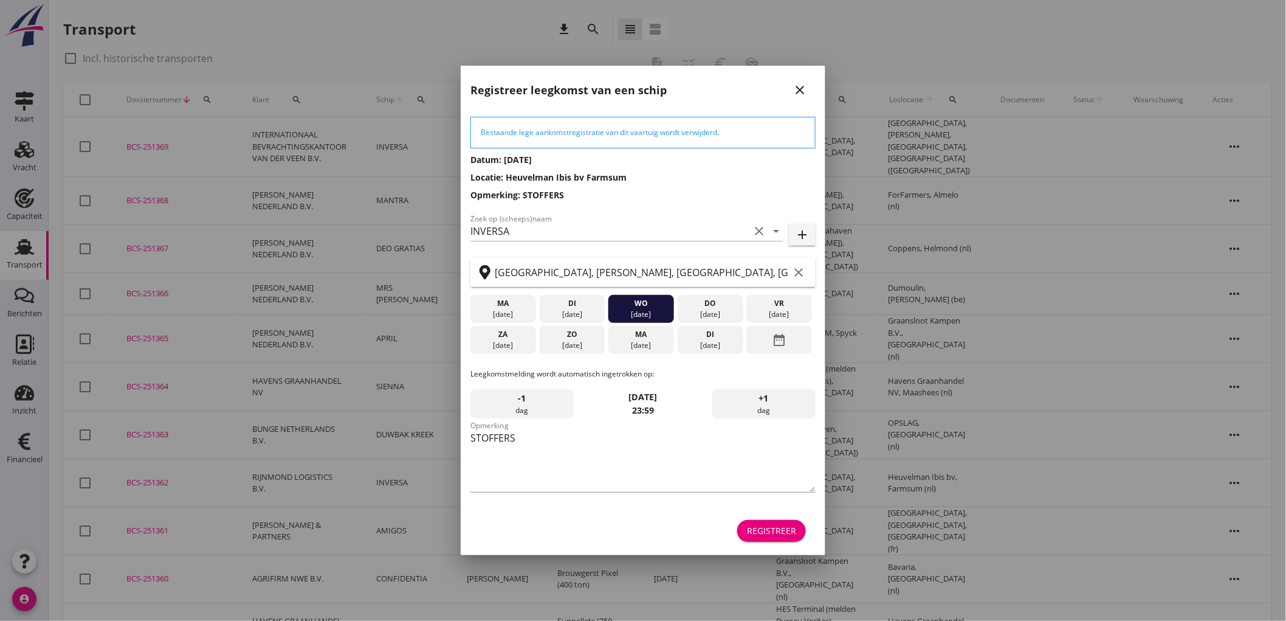
click at [367, 154] on div at bounding box center [643, 310] width 1286 height 621
click at [801, 95] on icon "close" at bounding box center [800, 90] width 15 height 15
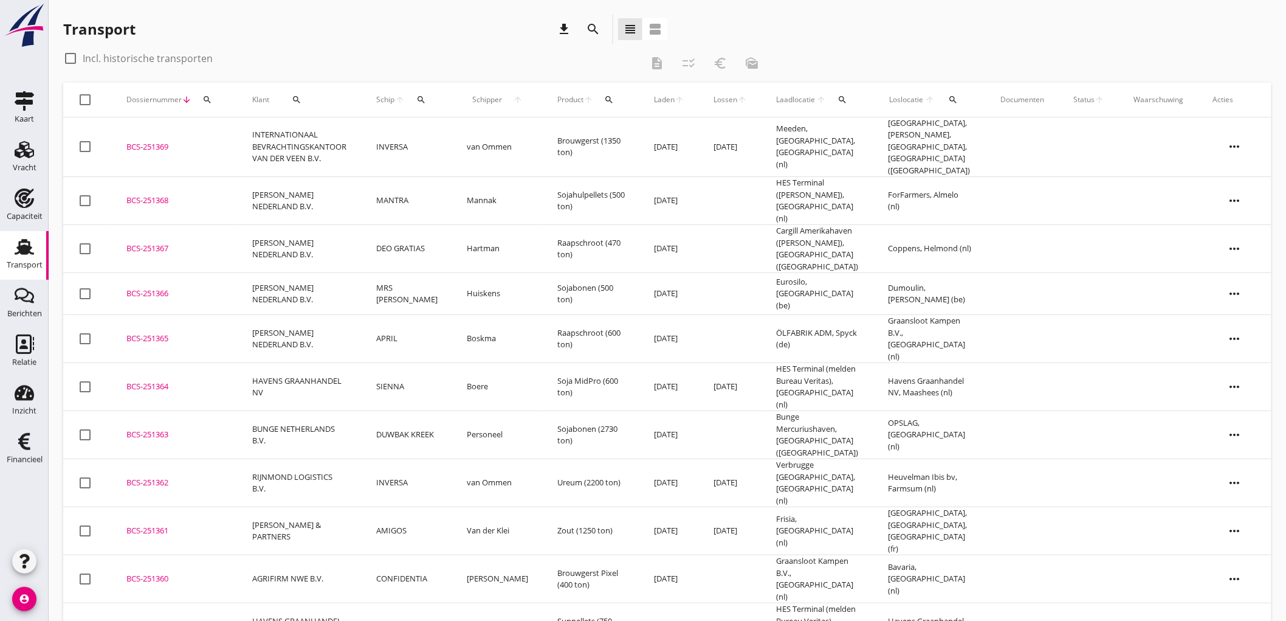
click at [727, 140] on td "ma 08 sep." at bounding box center [730, 147] width 63 height 60
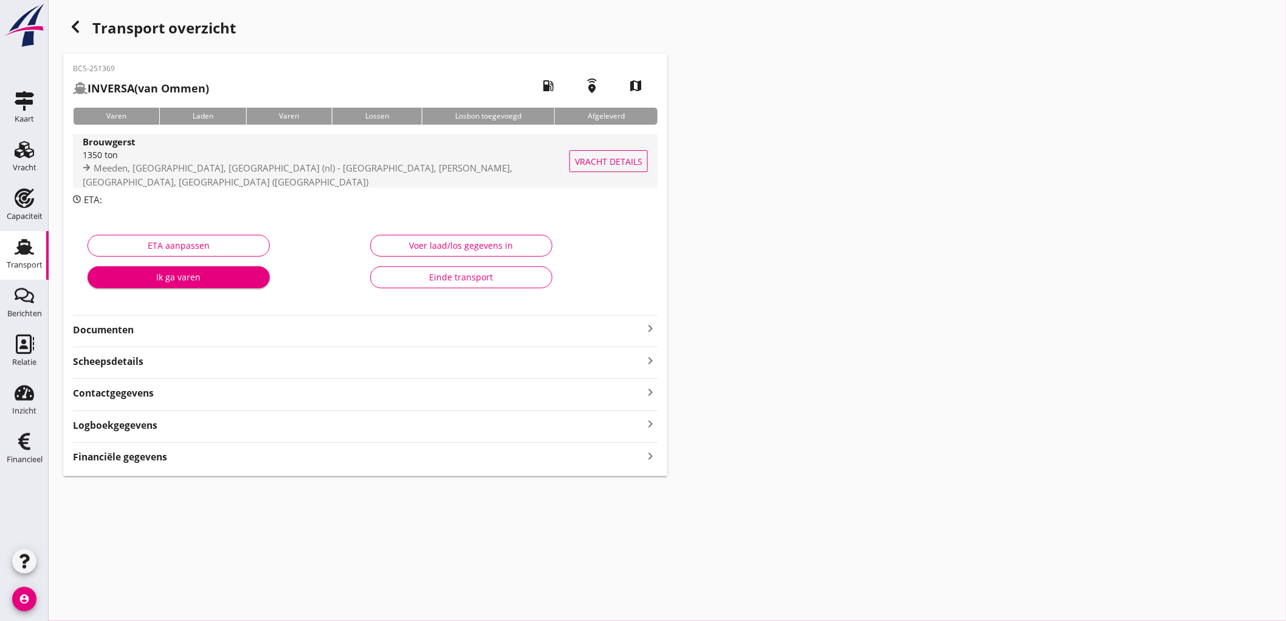
click at [271, 171] on span "Meeden, Groningen, Netherlands (nl) - Gernsheim, Kreis Groß-Gerau, Hesse, Germa…" at bounding box center [298, 175] width 430 height 26
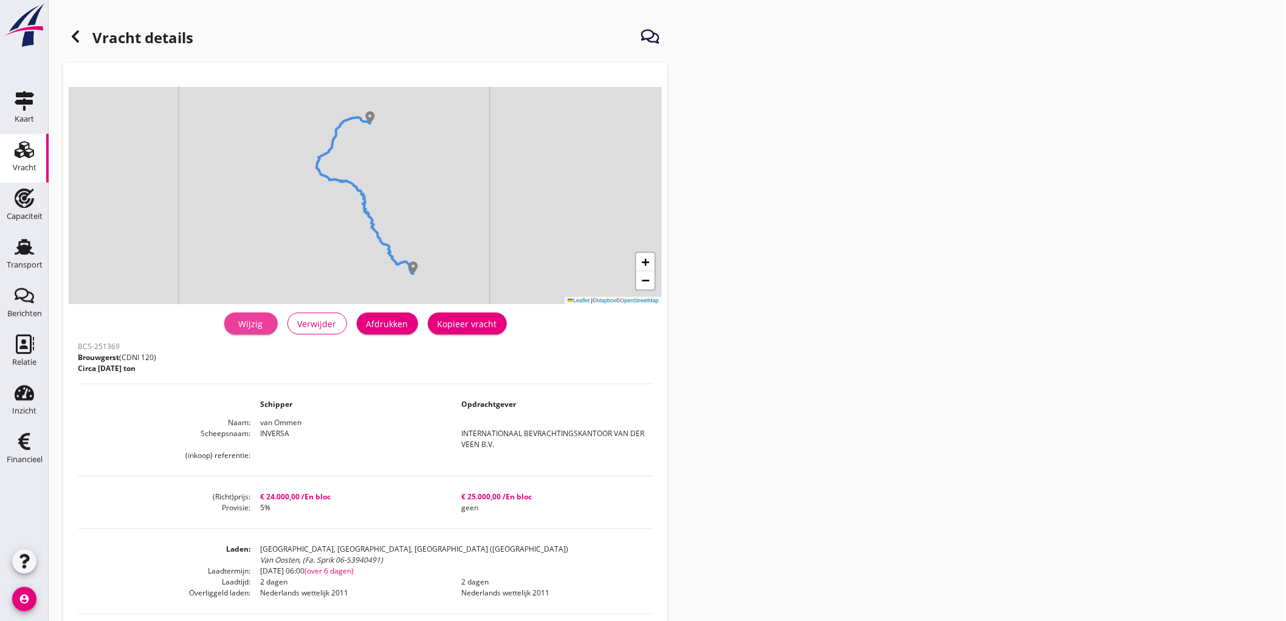
click at [251, 333] on link "Wijzig" at bounding box center [250, 323] width 53 height 22
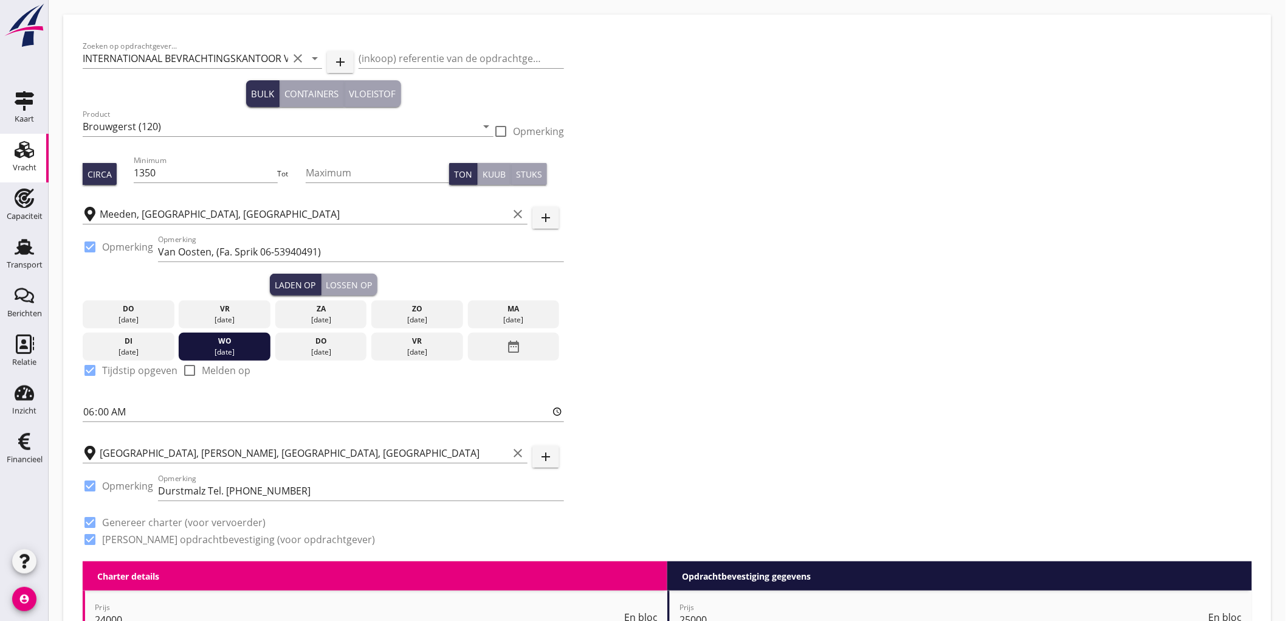
click at [357, 286] on div "Lossen op" at bounding box center [349, 284] width 46 height 13
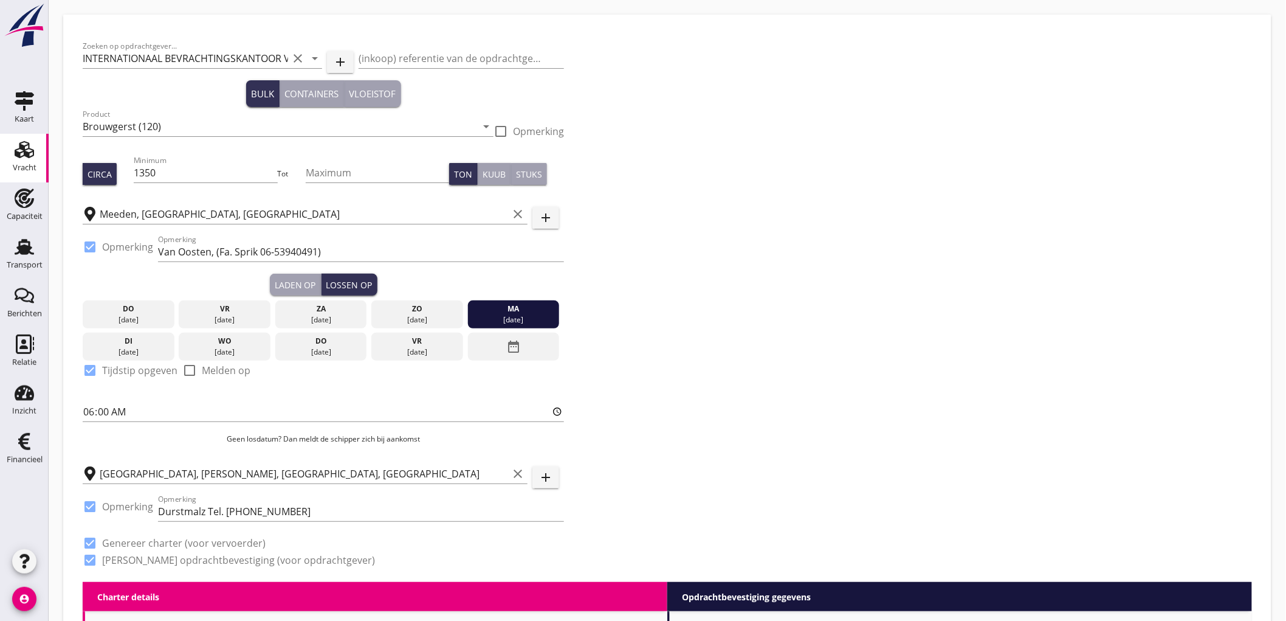
click at [520, 316] on div "08 sep." at bounding box center [514, 319] width 86 height 11
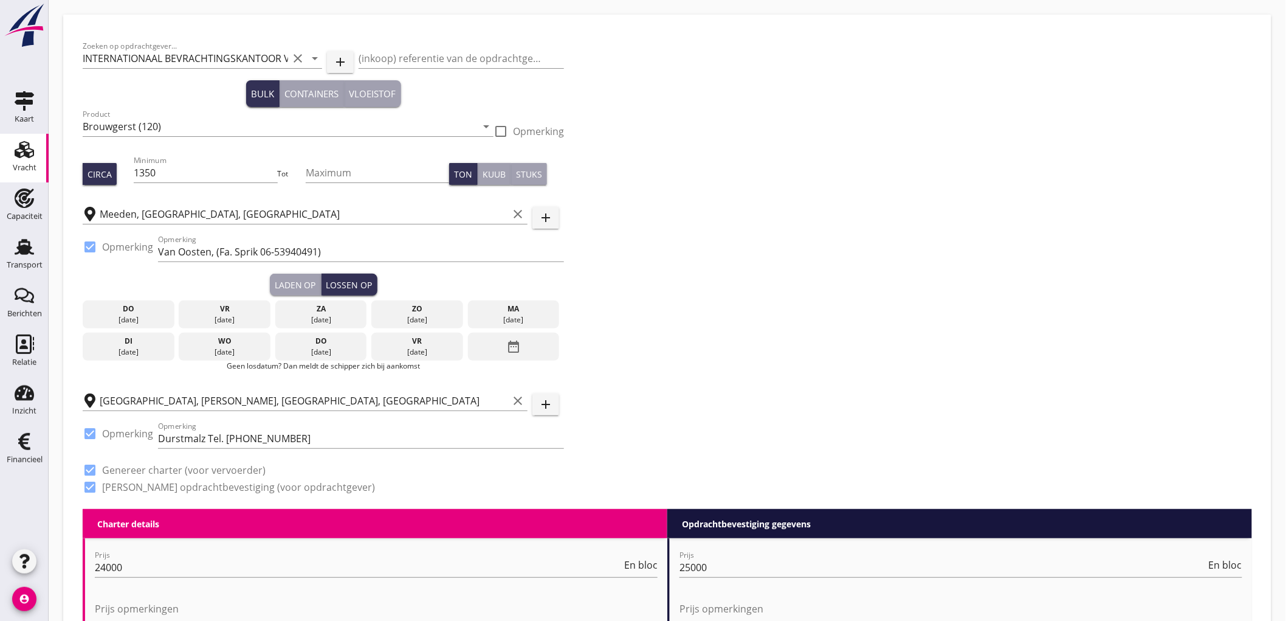
click at [523, 349] on div "date_range" at bounding box center [514, 347] width 92 height 28
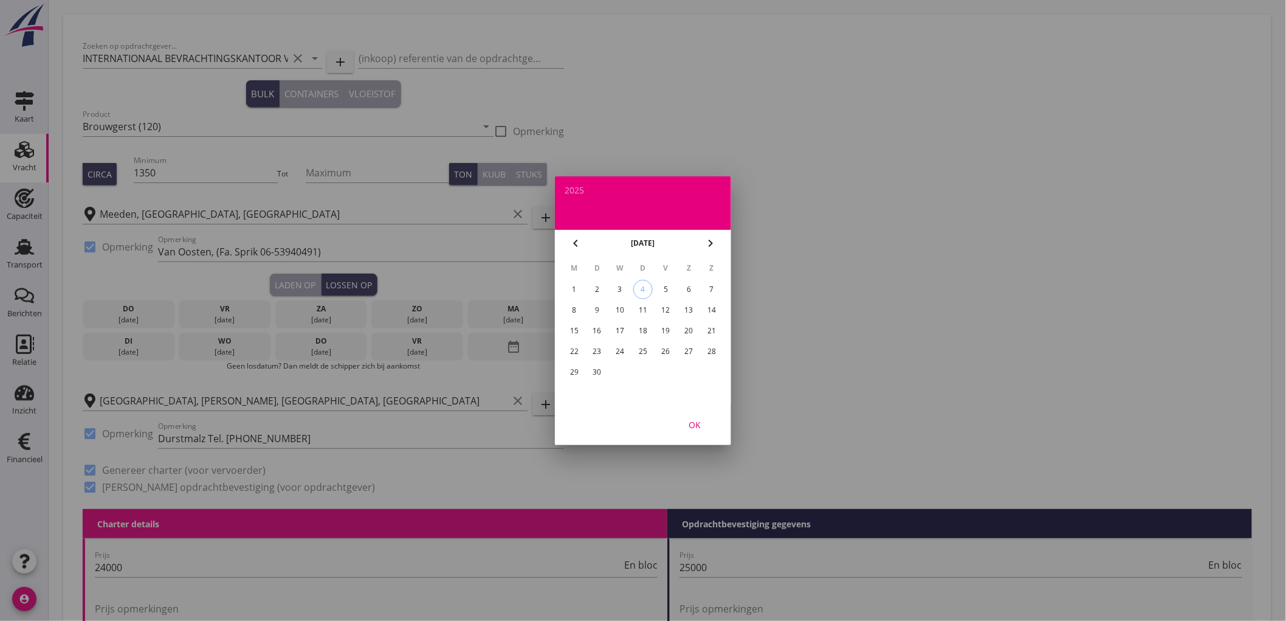
click at [579, 328] on div "15" at bounding box center [574, 330] width 19 height 19
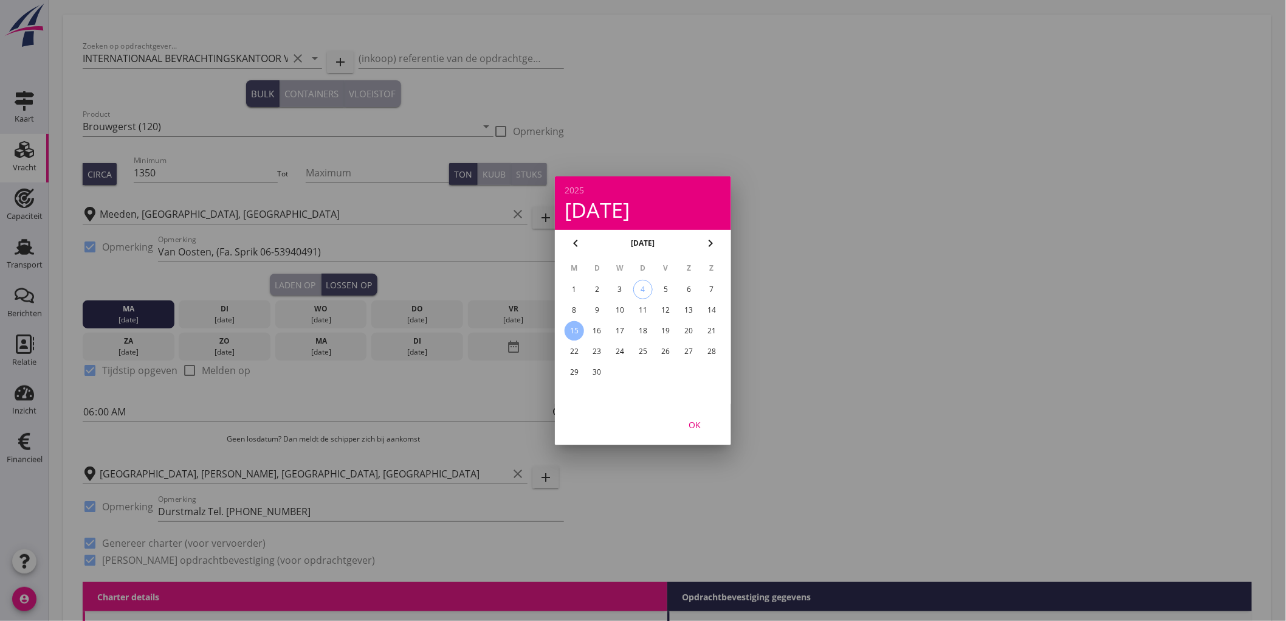
click at [697, 423] on div "OK" at bounding box center [695, 424] width 34 height 13
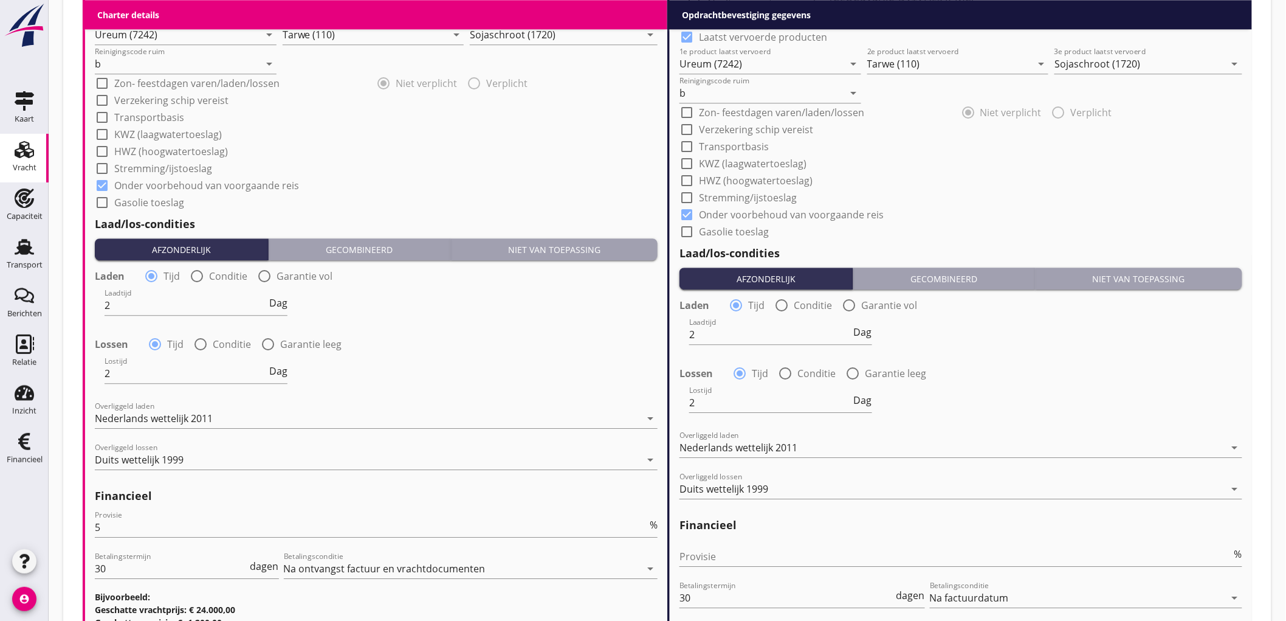
scroll to position [1424, 0]
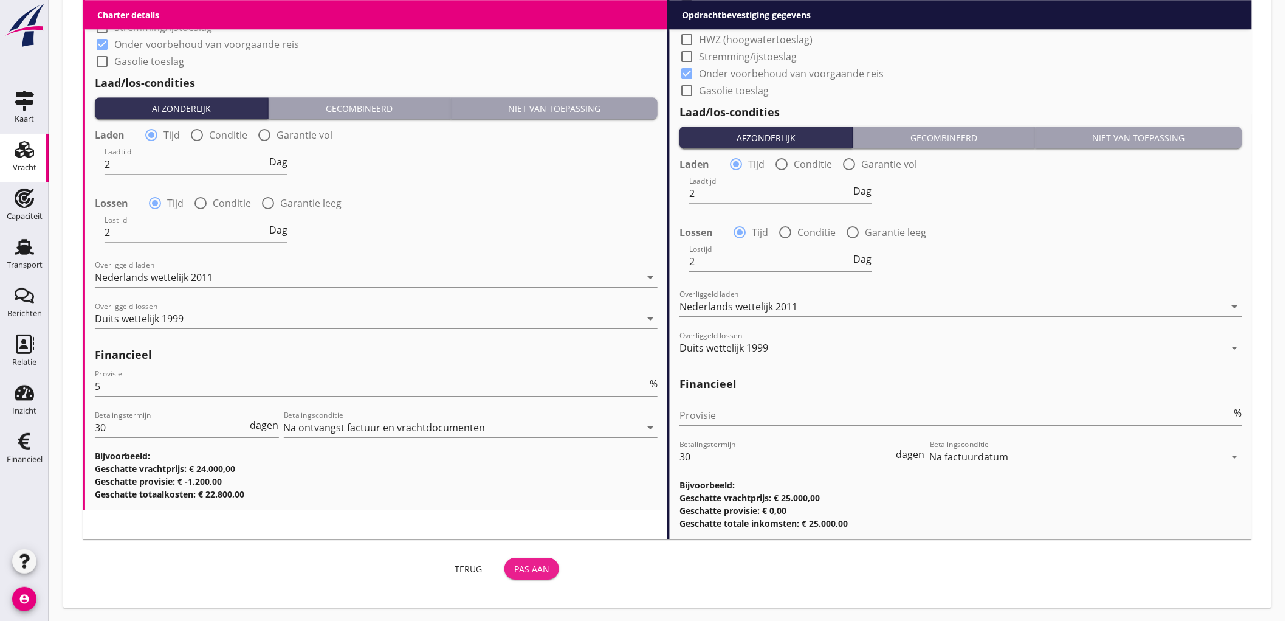
drag, startPoint x: 533, startPoint y: 567, endPoint x: 826, endPoint y: 294, distance: 400.0
click at [535, 568] on div "Pas aan" at bounding box center [531, 568] width 35 height 13
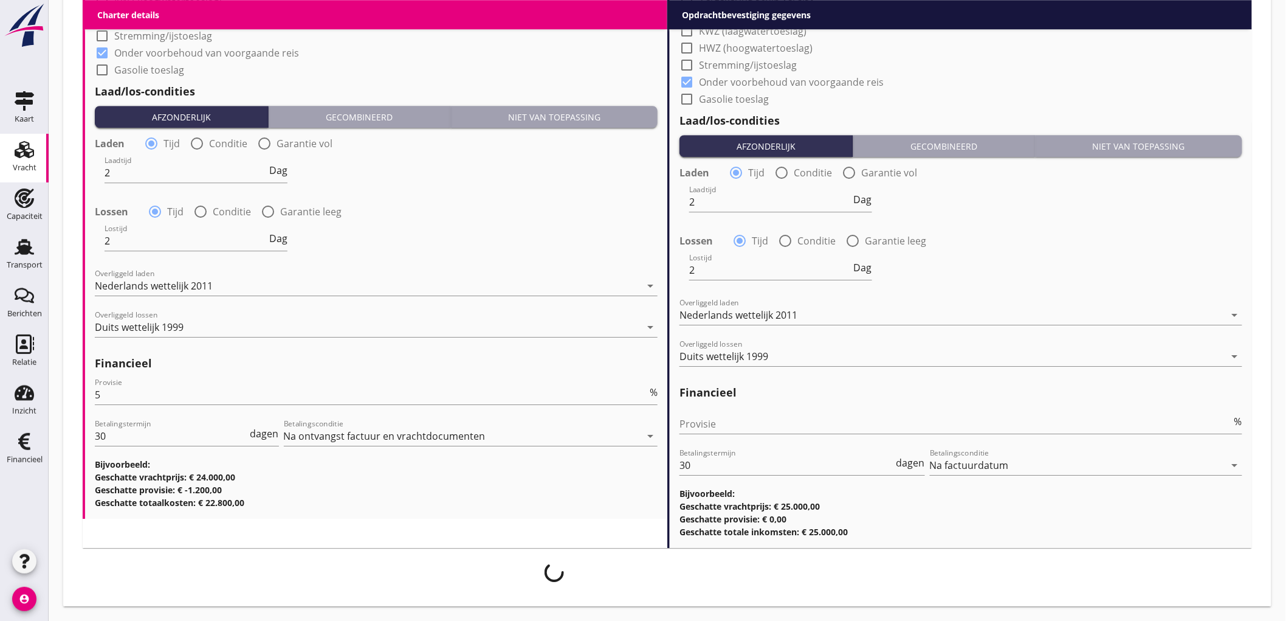
scroll to position [1415, 0]
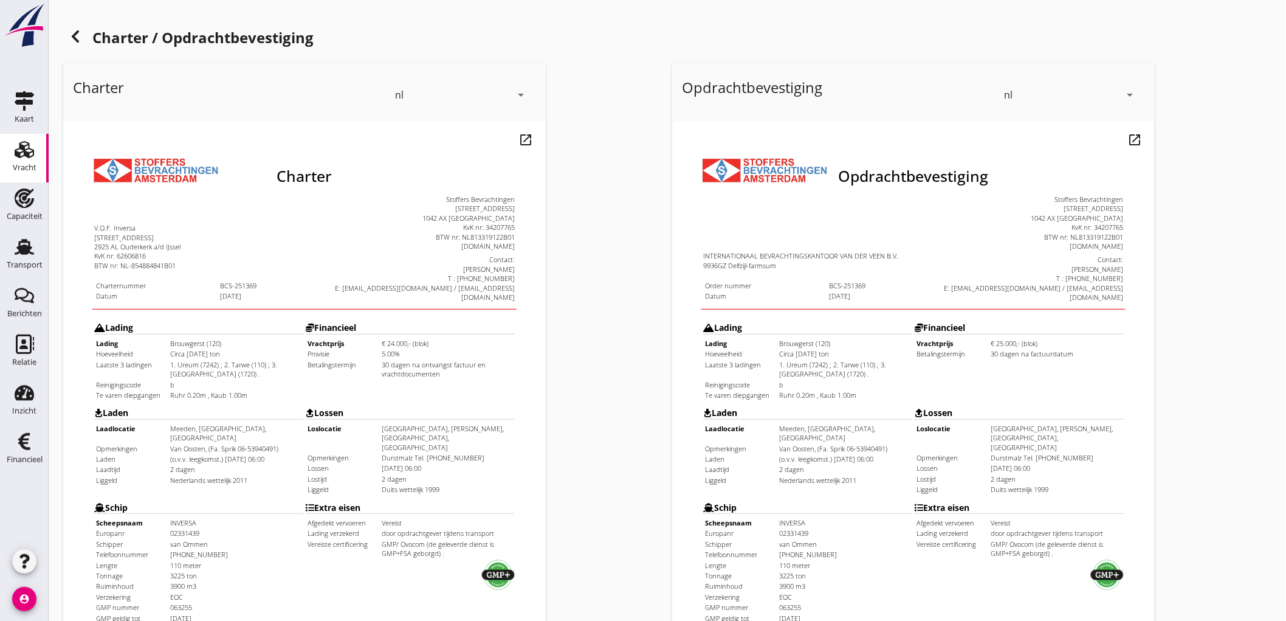
scroll to position [278, 0]
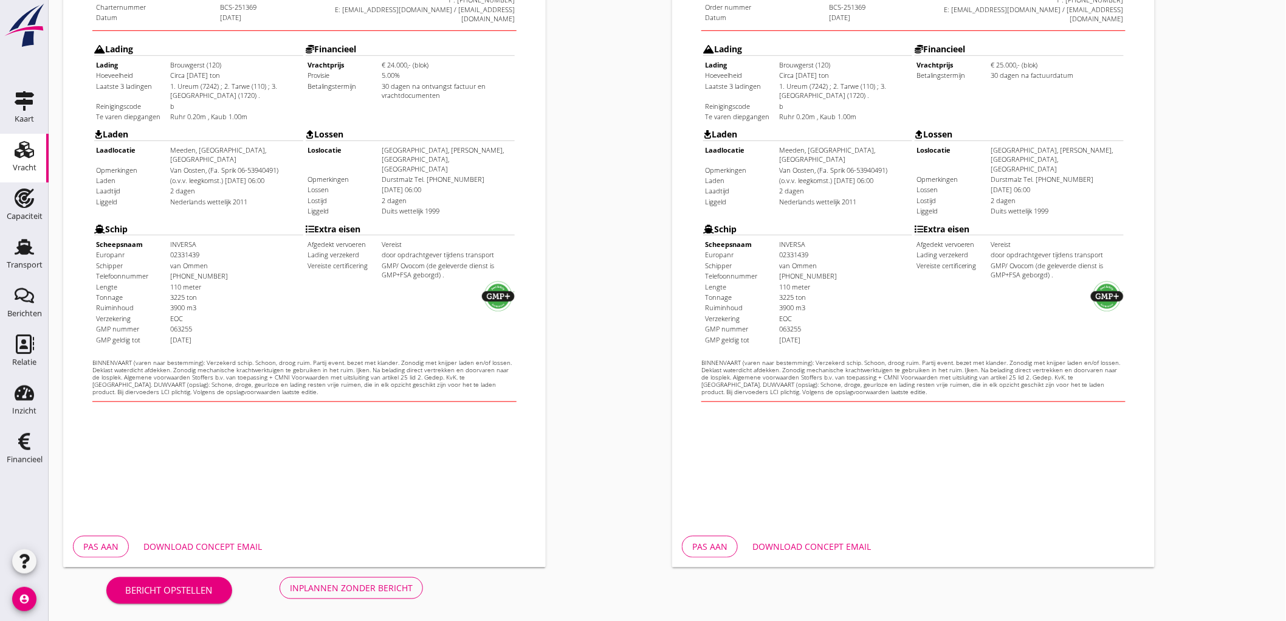
click at [384, 592] on div "Inplannen zonder bericht" at bounding box center [351, 587] width 123 height 13
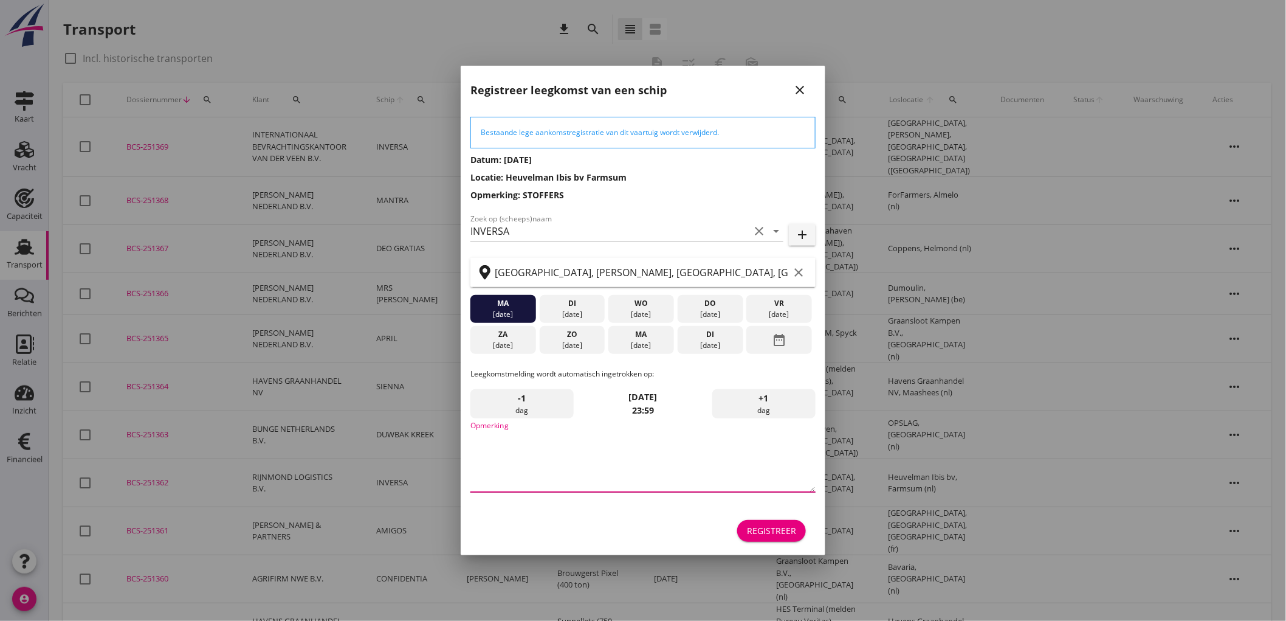
click at [574, 462] on textarea "Opmerking" at bounding box center [643, 460] width 345 height 64
type textarea "STOFFERS"
click at [648, 311] on div "17 sep." at bounding box center [642, 314] width 60 height 11
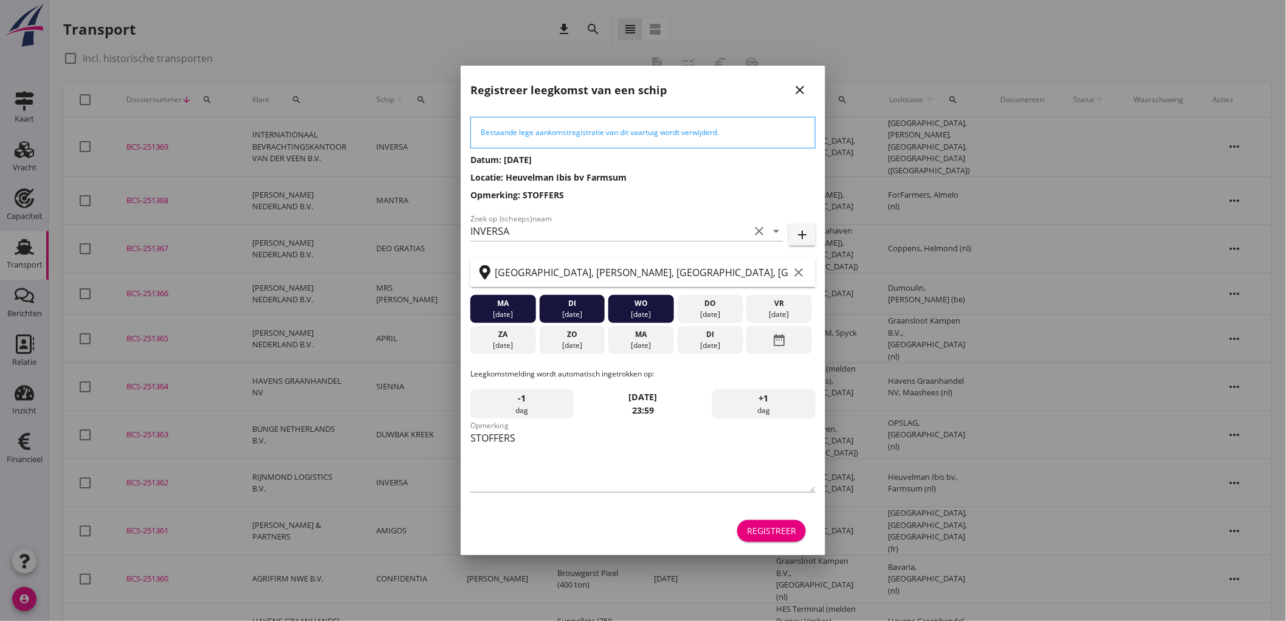
click at [785, 543] on div "Registreer" at bounding box center [643, 530] width 345 height 29
click at [785, 531] on div "Registreer" at bounding box center [771, 530] width 49 height 13
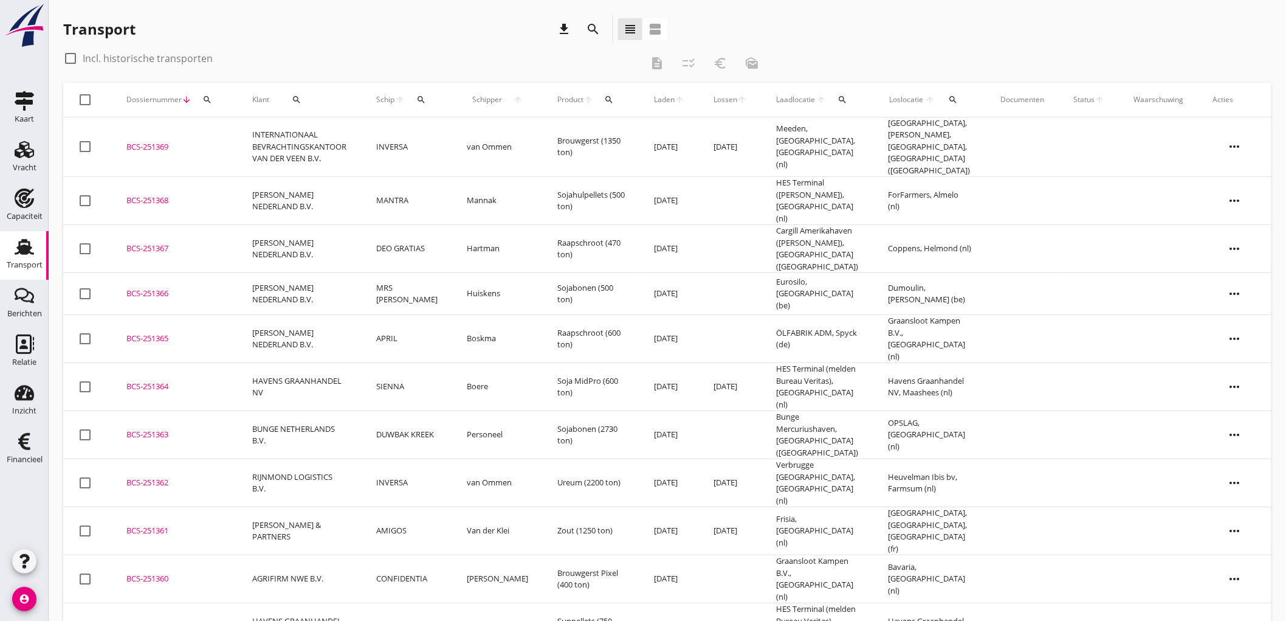
click at [280, 142] on td "INTERNATIONAAL BEVRACHTINGSKANTOOR VAN DER VEEN B.V." at bounding box center [300, 147] width 124 height 60
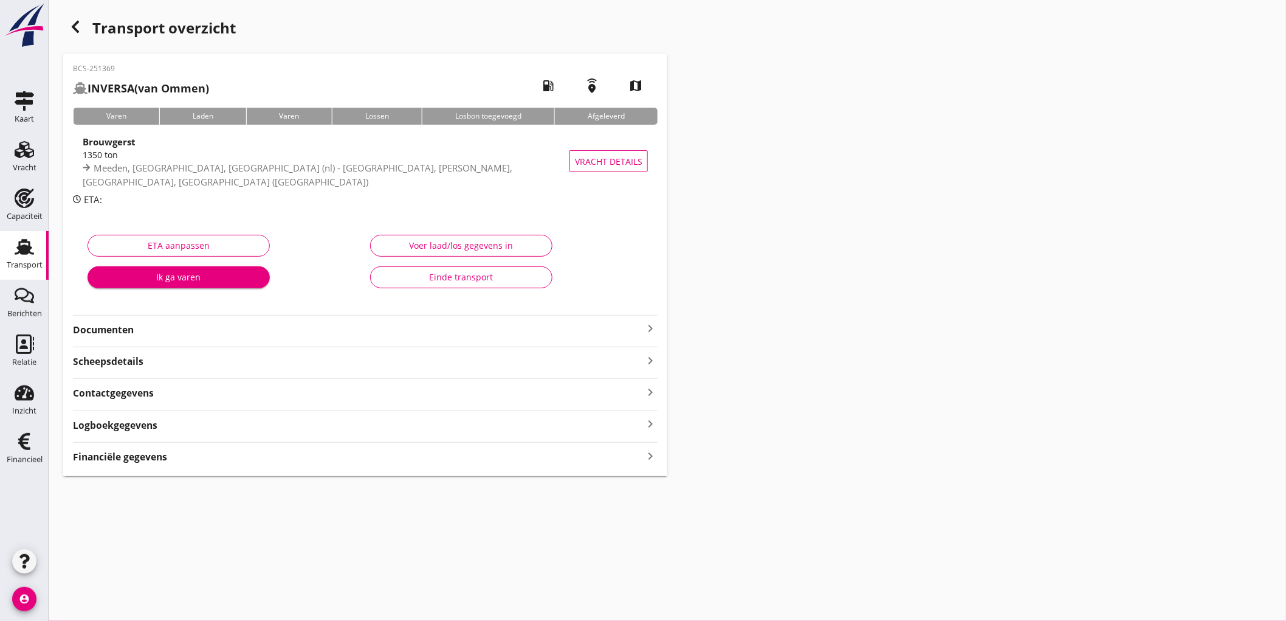
click at [169, 325] on strong "Documenten" at bounding box center [358, 330] width 570 height 14
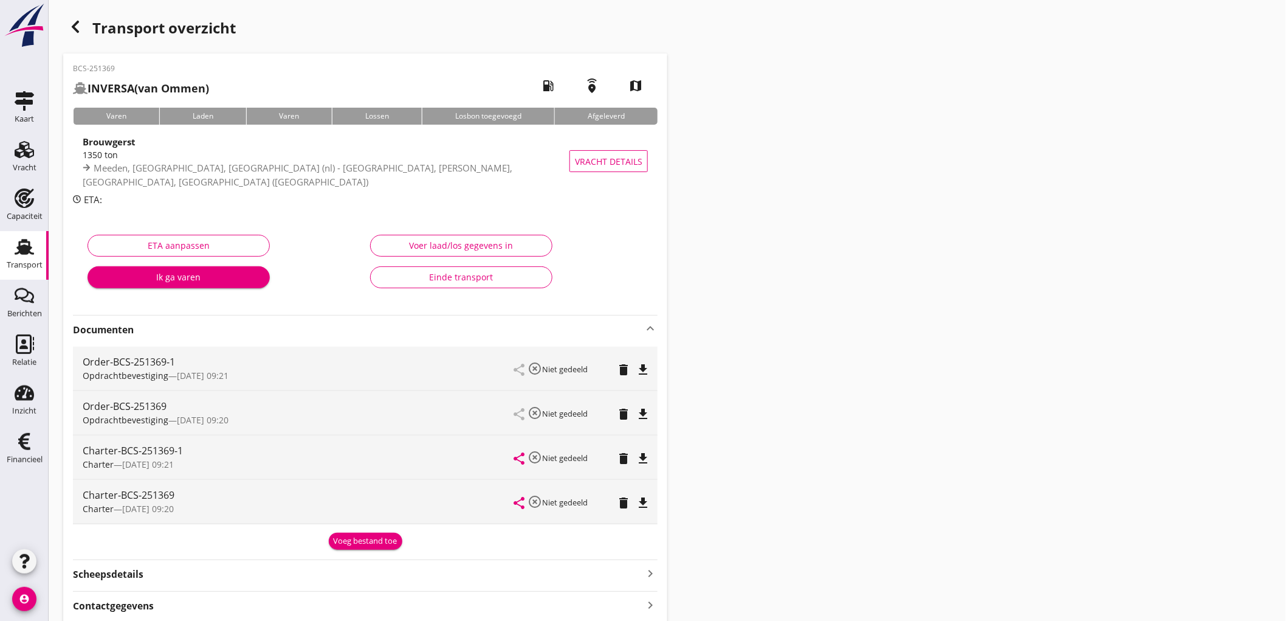
click at [625, 415] on icon "delete" at bounding box center [623, 414] width 15 height 15
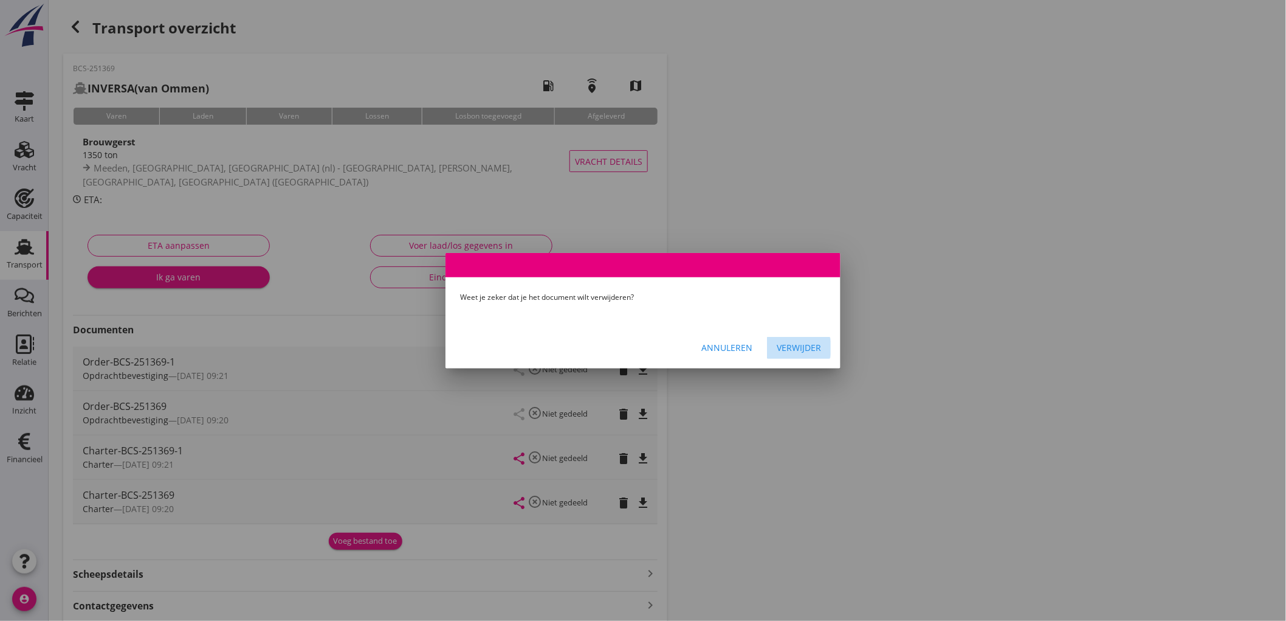
click at [813, 353] on div "Verwijder" at bounding box center [799, 347] width 44 height 13
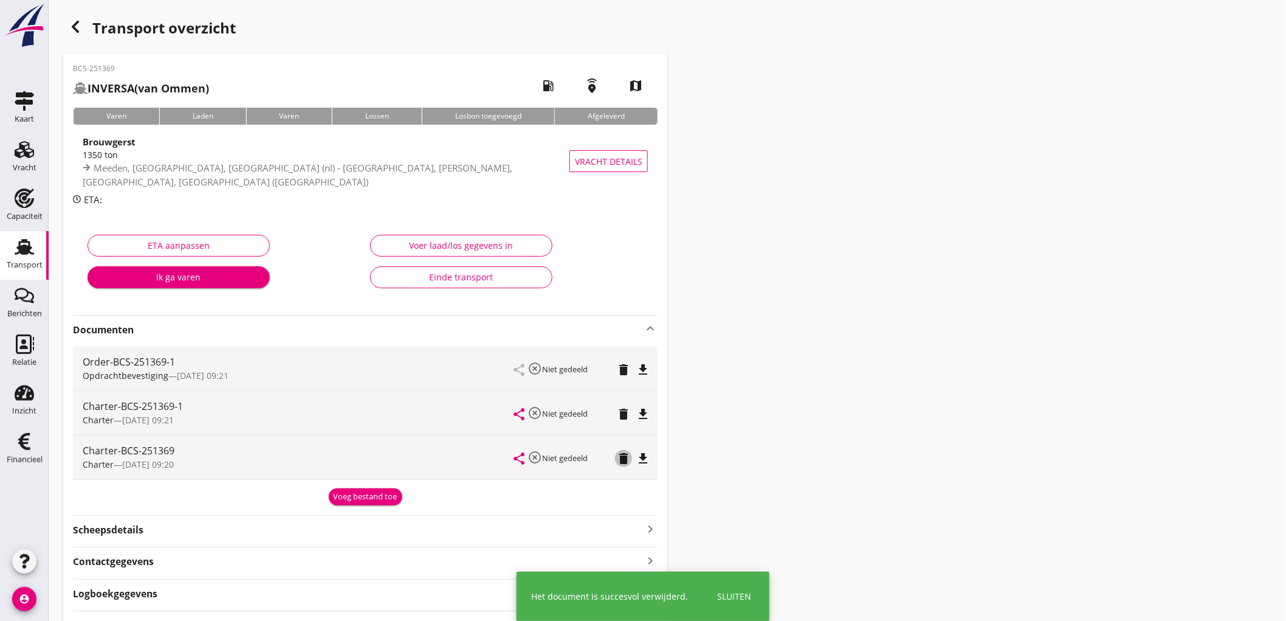
click at [625, 455] on icon "delete" at bounding box center [623, 458] width 15 height 15
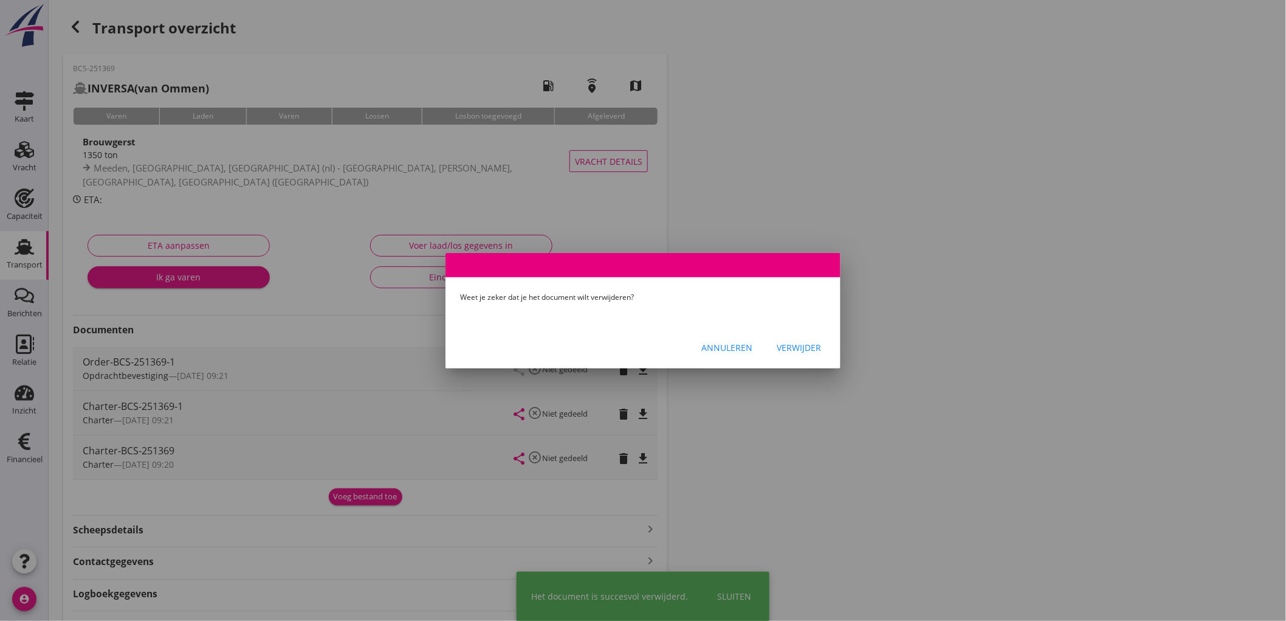
click at [776, 345] on button "Verwijder" at bounding box center [799, 348] width 64 height 22
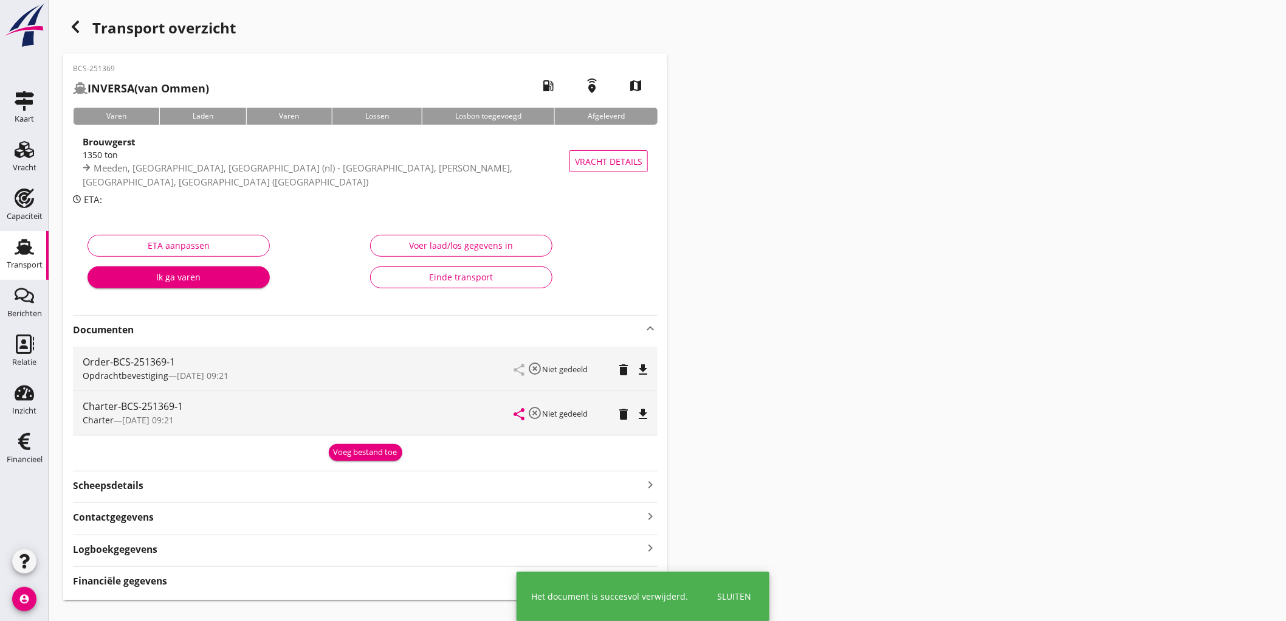
click at [641, 372] on icon "file_download" at bounding box center [643, 369] width 15 height 15
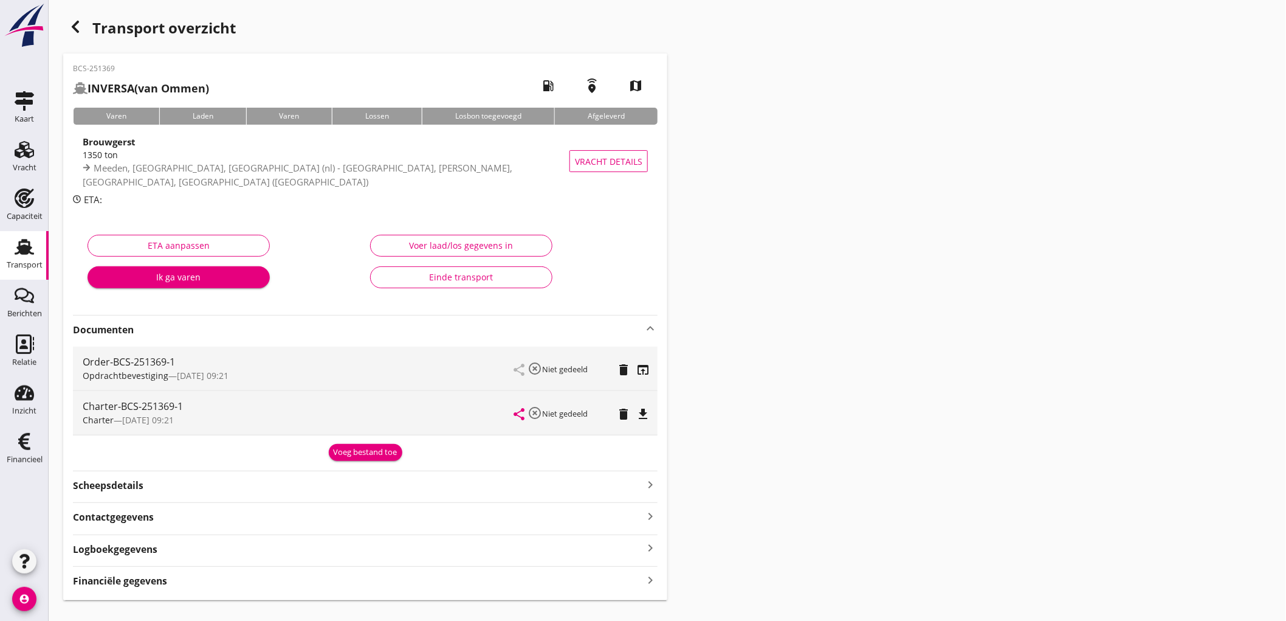
click at [649, 404] on div "Charter-BCS-251369-1 Charter — 04/09 09:21 share highlight_off Niet gedeeld del…" at bounding box center [365, 413] width 585 height 44
click at [646, 412] on icon "file_download" at bounding box center [643, 414] width 15 height 15
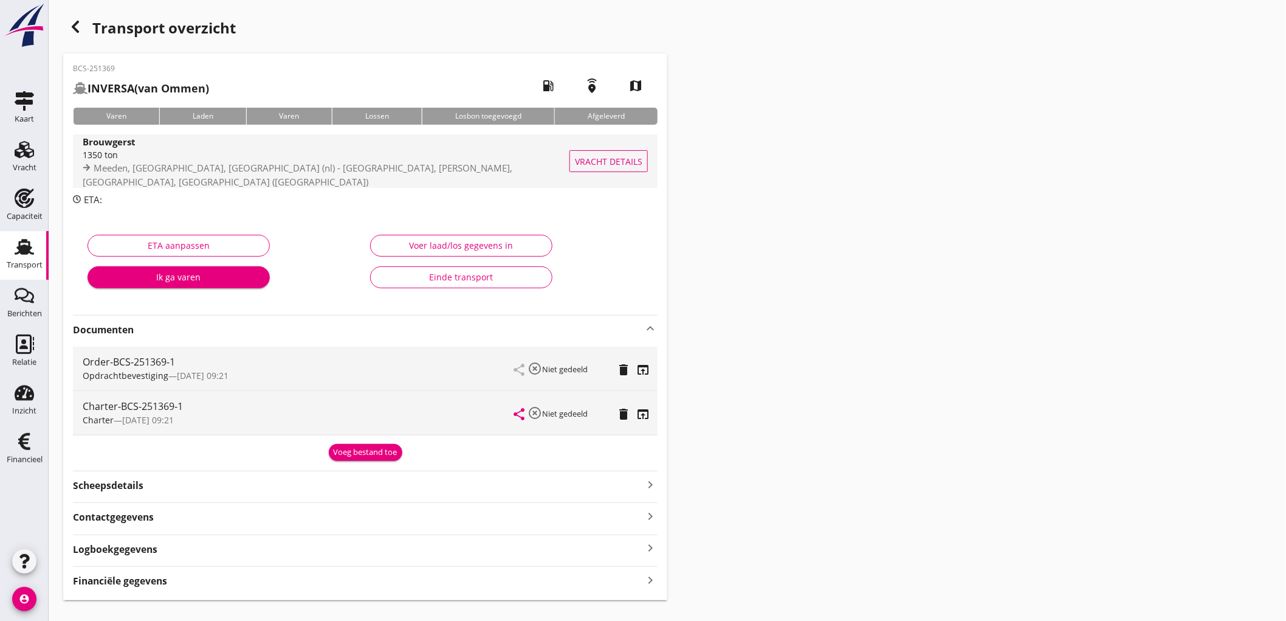
click at [384, 178] on span "Meeden, Groningen, Netherlands (nl) - Gernsheim, Kreis Groß-Gerau, Hesse, Germa…" at bounding box center [298, 175] width 430 height 26
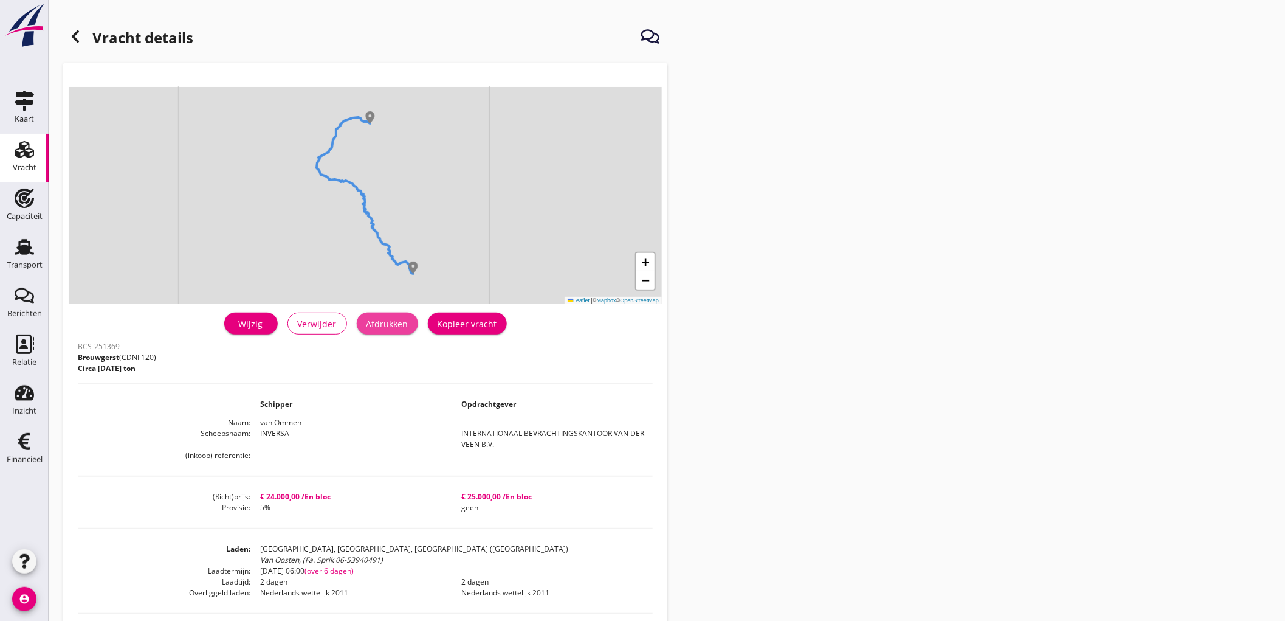
click at [400, 333] on button "Afdrukken" at bounding box center [387, 323] width 61 height 22
click at [77, 37] on icon at bounding box center [75, 36] width 15 height 15
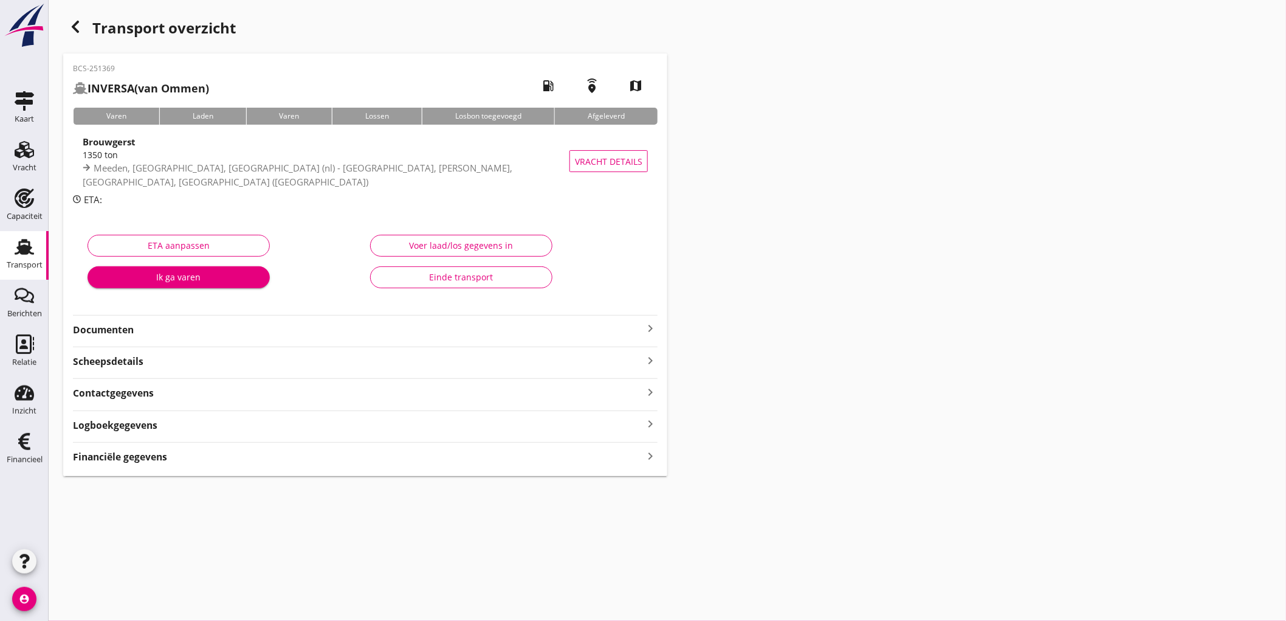
click at [94, 462] on strong "Financiële gegevens" at bounding box center [120, 457] width 94 height 14
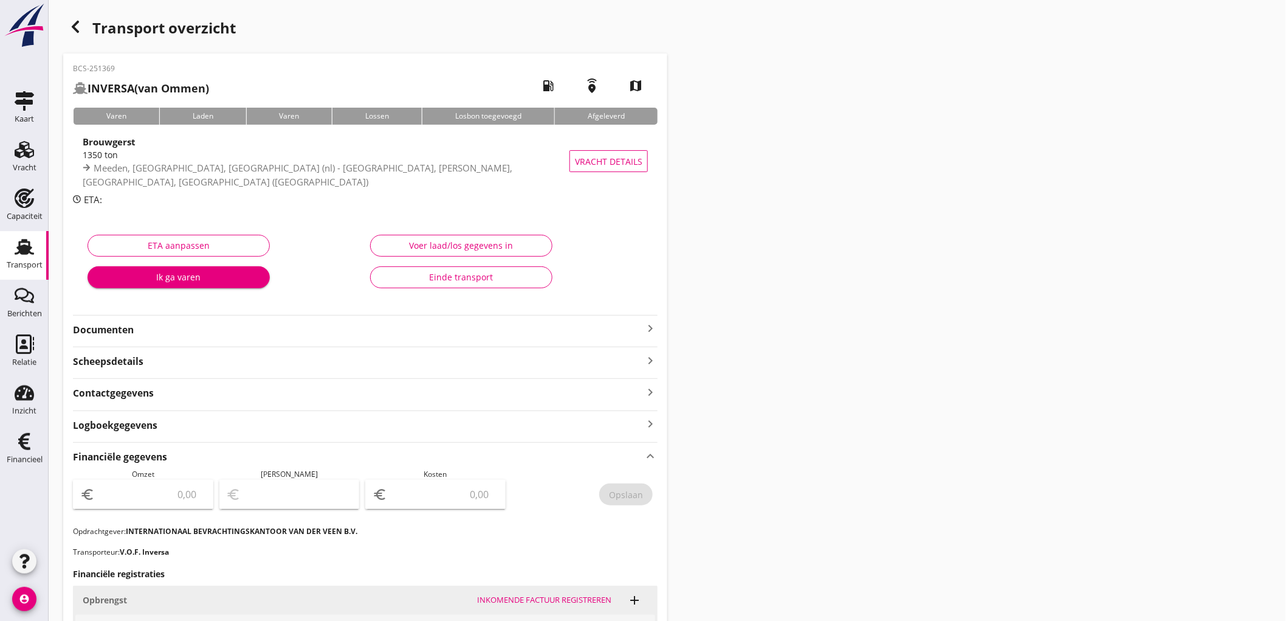
scroll to position [299, 0]
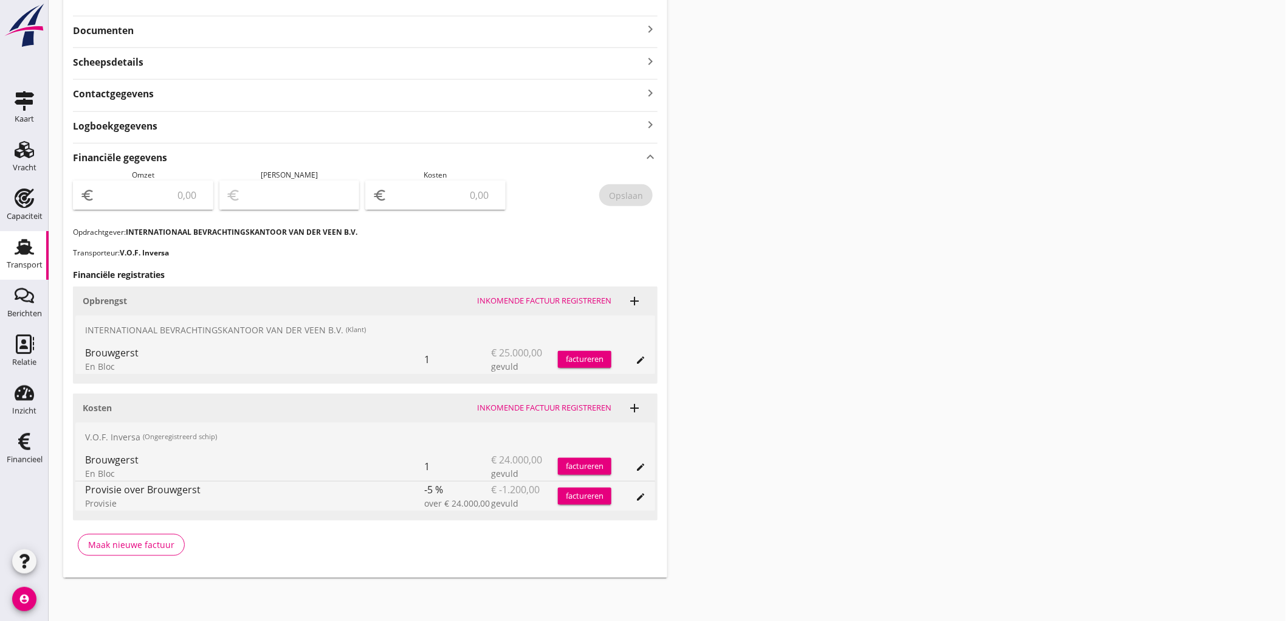
click at [187, 191] on input "number" at bounding box center [151, 194] width 109 height 19
type input "25000"
type input "24998.00"
type input "2"
type input "24978.00"
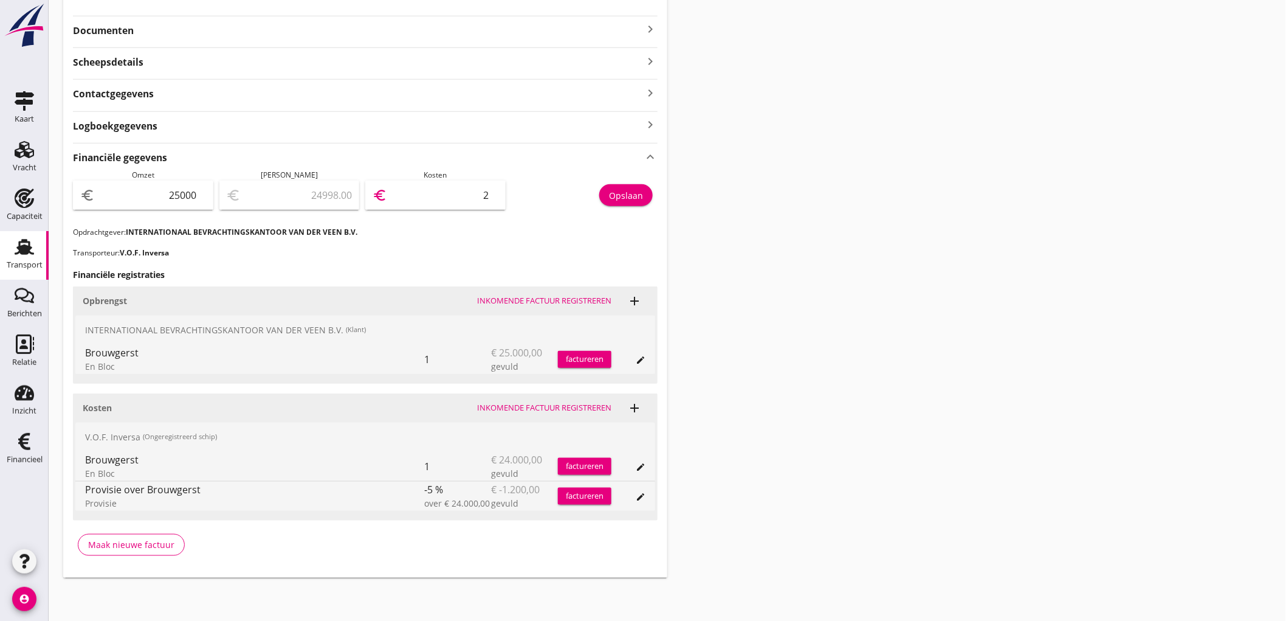
type input "22"
type input "24772.00"
type input "228"
type input "22720.00"
type input "2280"
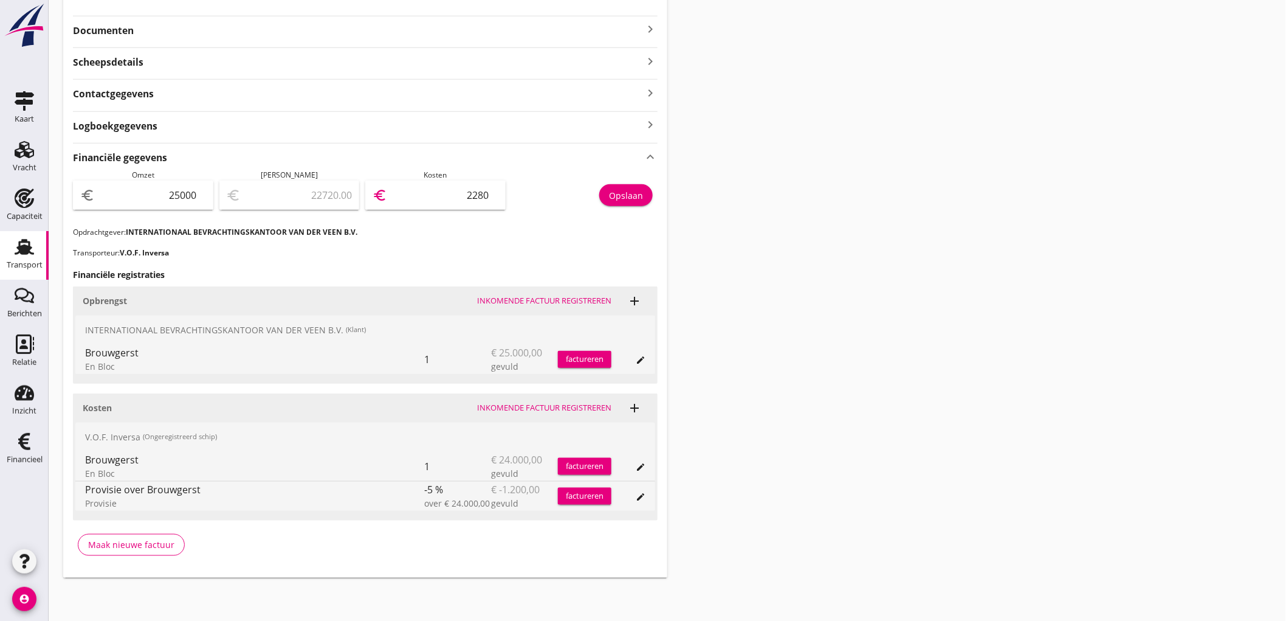
type input "2200.00"
type input "22800"
click at [618, 191] on div "Opslaan" at bounding box center [626, 195] width 34 height 13
click at [16, 154] on use at bounding box center [24, 149] width 19 height 17
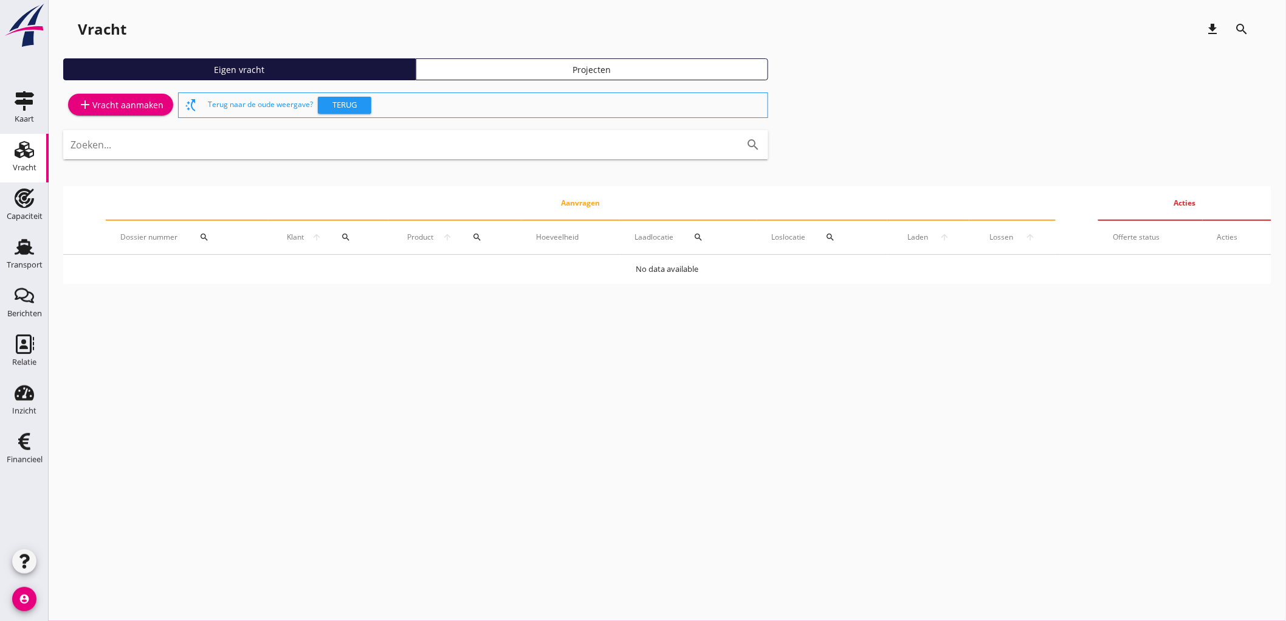
click at [108, 108] on div "add Vracht aanmaken" at bounding box center [121, 104] width 86 height 15
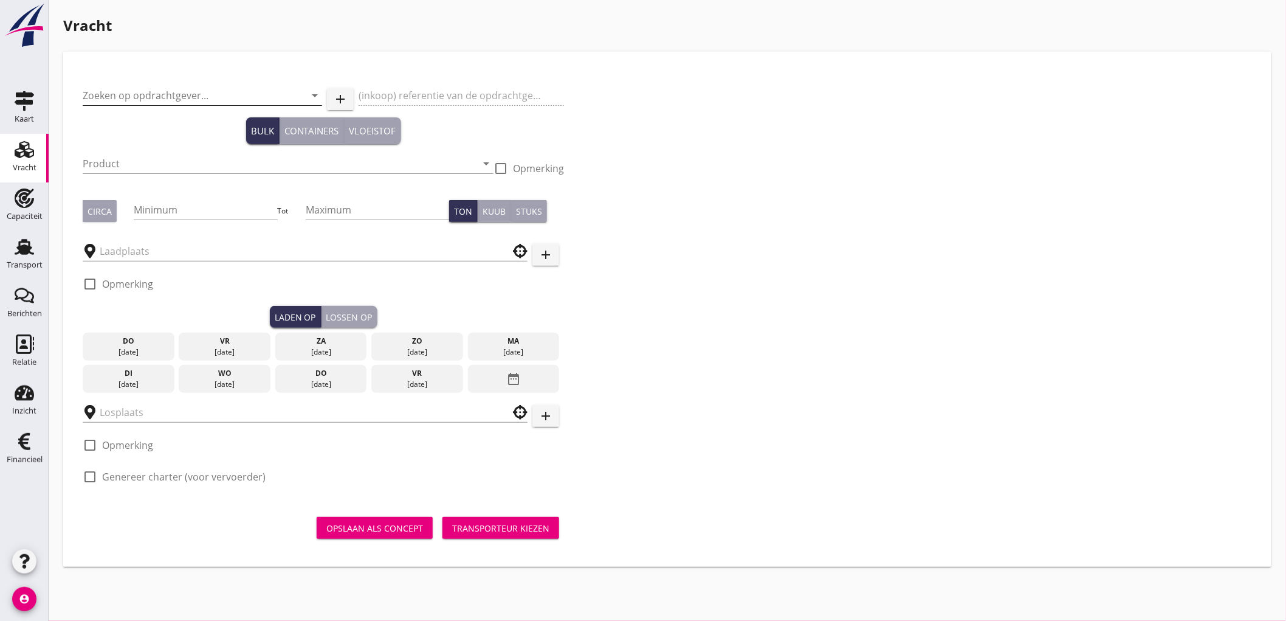
click at [112, 95] on input "Zoeken op opdrachtgever..." at bounding box center [185, 95] width 205 height 19
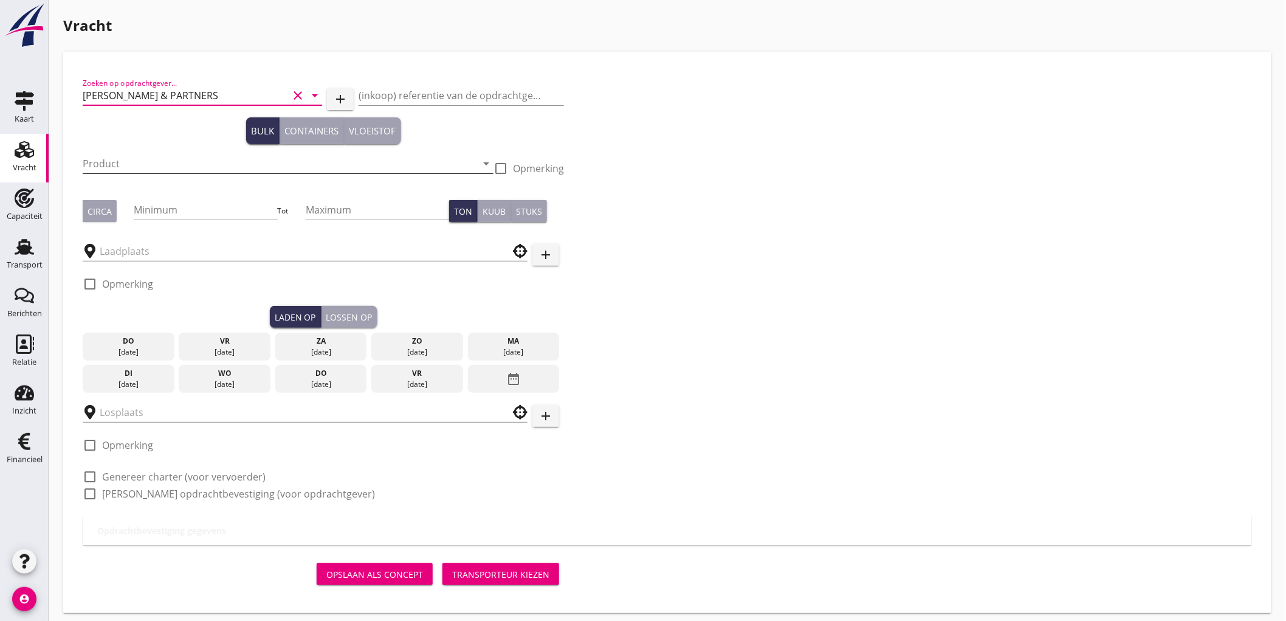
type input "LUBBERS & PARTNERS"
click at [129, 154] on input "Product" at bounding box center [280, 163] width 394 height 19
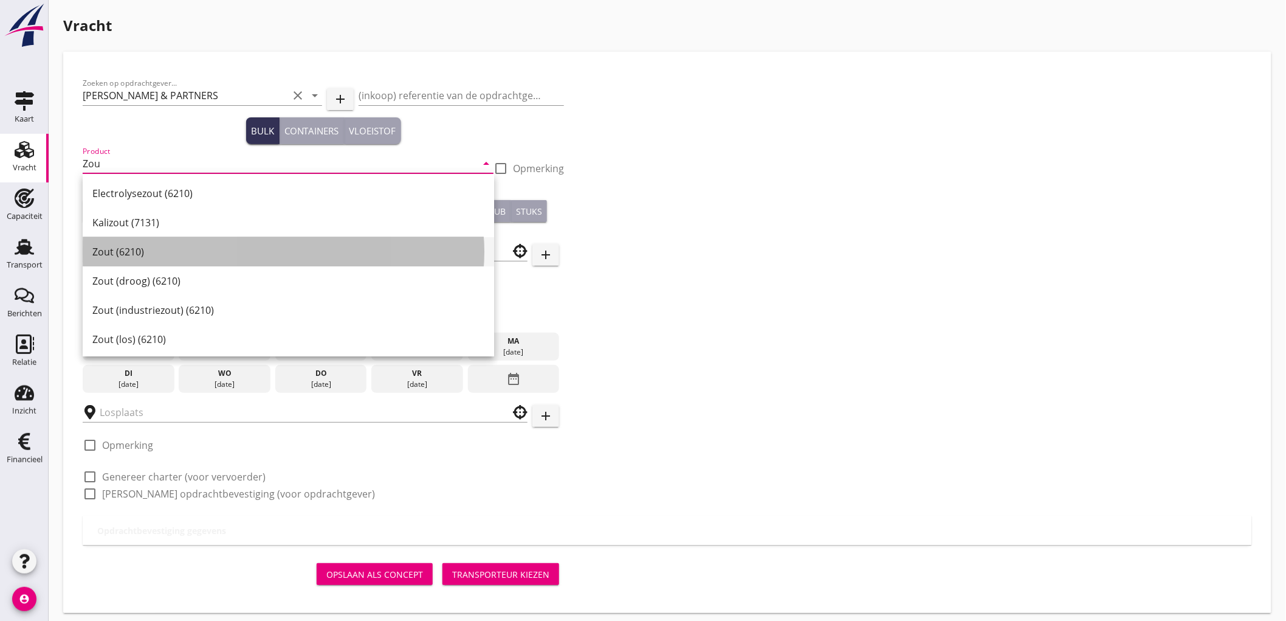
click at [130, 253] on div "Zout (6210)" at bounding box center [288, 251] width 392 height 15
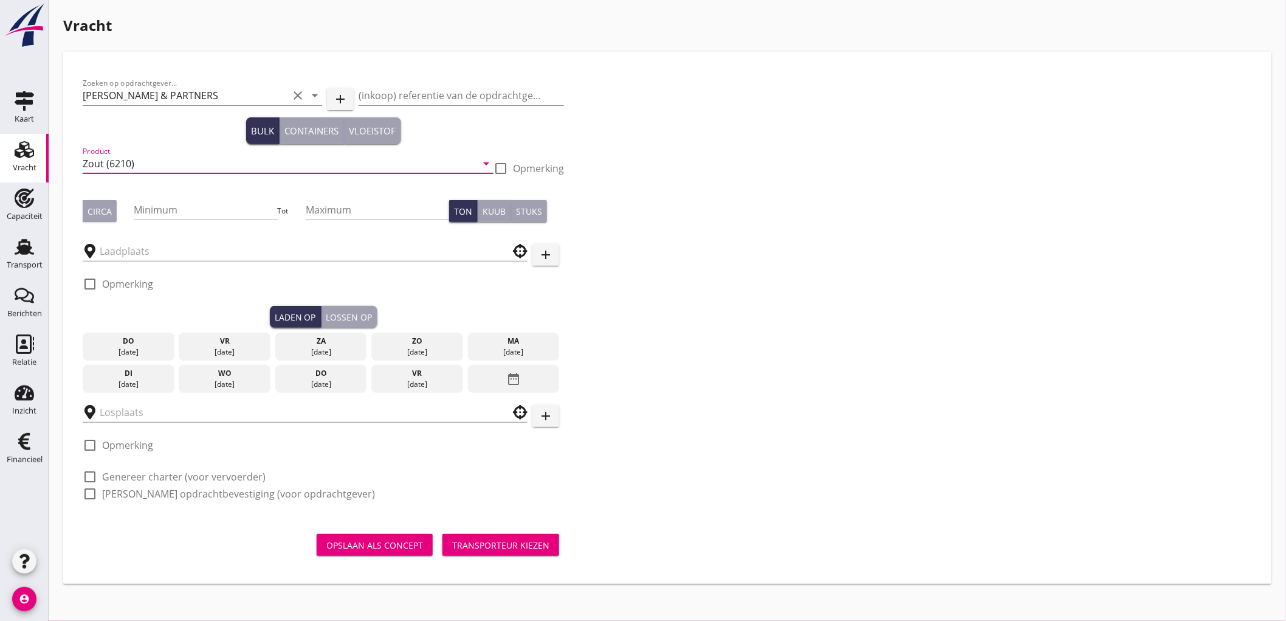
type input "Zout (6210)"
click at [98, 200] on button "Circa" at bounding box center [100, 211] width 34 height 22
click at [156, 204] on input "Minimum" at bounding box center [205, 209] width 143 height 19
type input "2200"
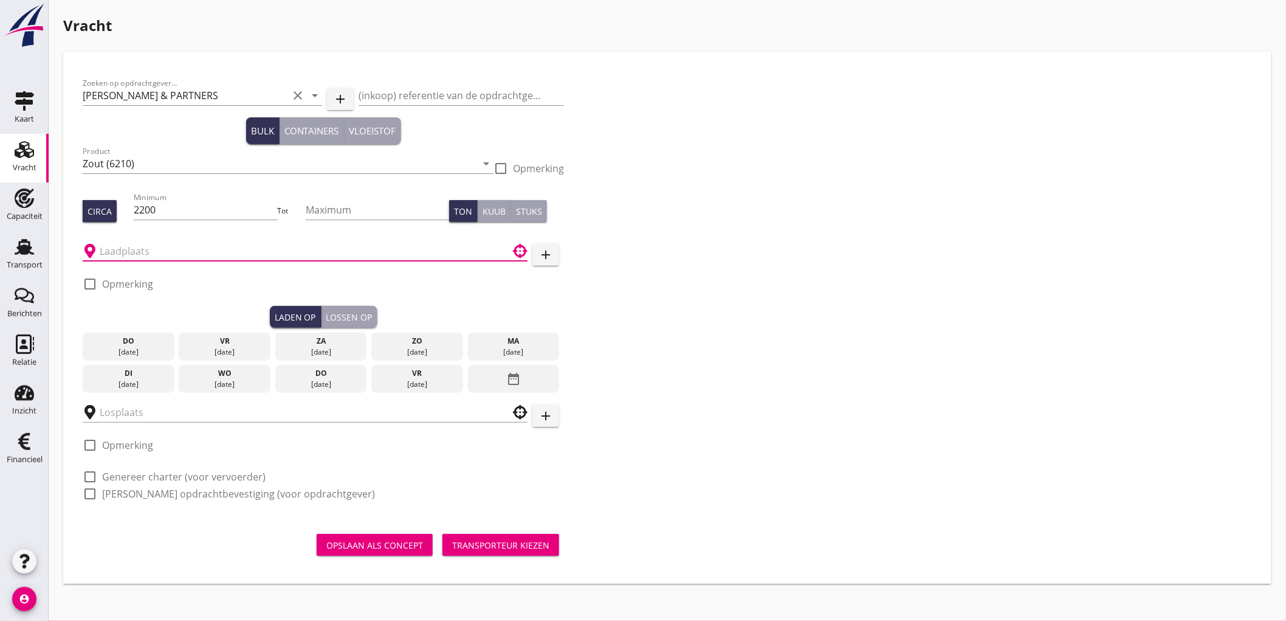
click at [132, 252] on input "text" at bounding box center [297, 250] width 394 height 19
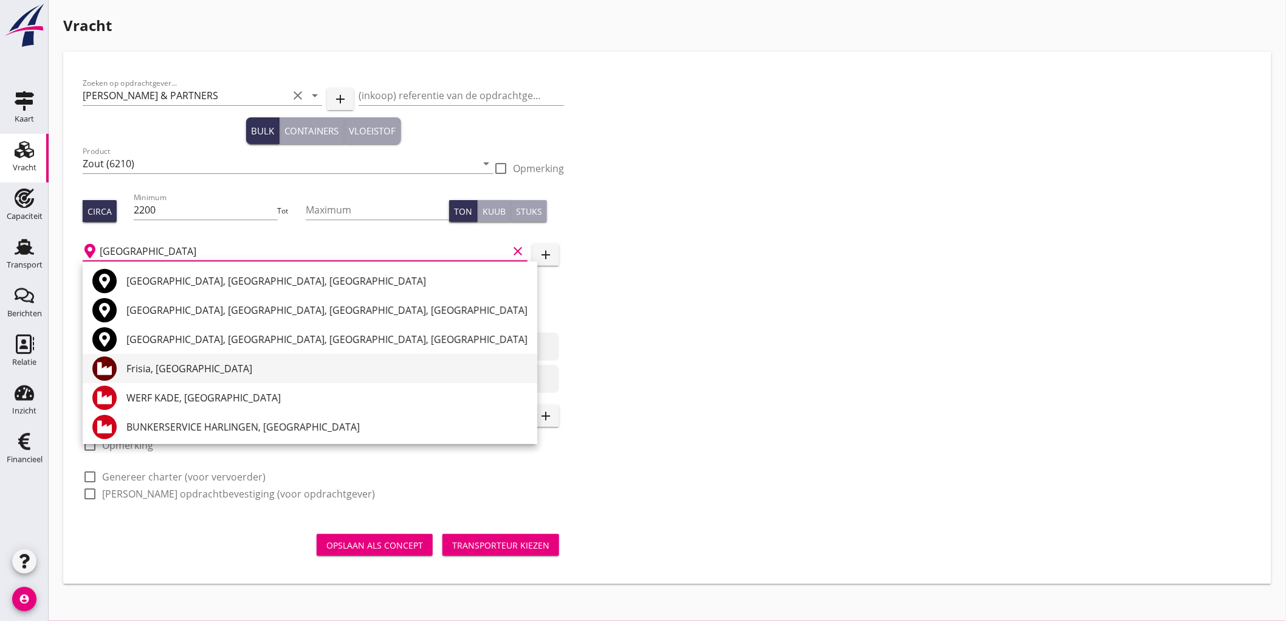
click at [165, 365] on div "Frisia, Harlingen" at bounding box center [326, 368] width 401 height 15
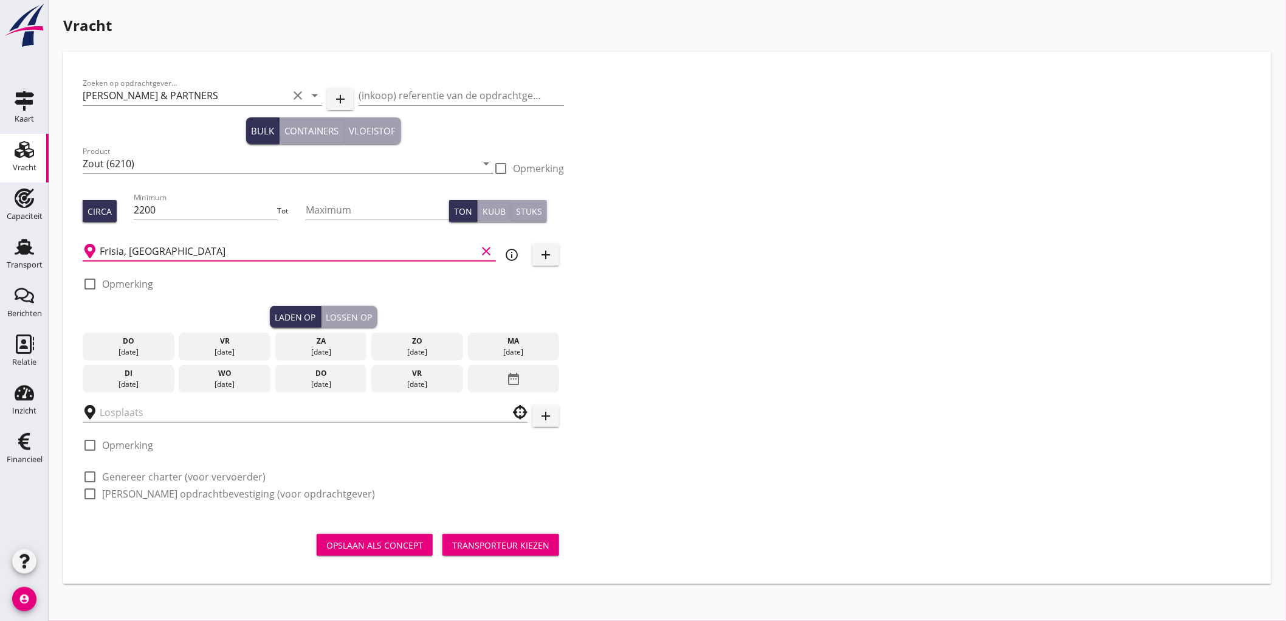
type input "Frisia, Harlingen"
click at [326, 384] on div "11 sep." at bounding box center [321, 384] width 86 height 11
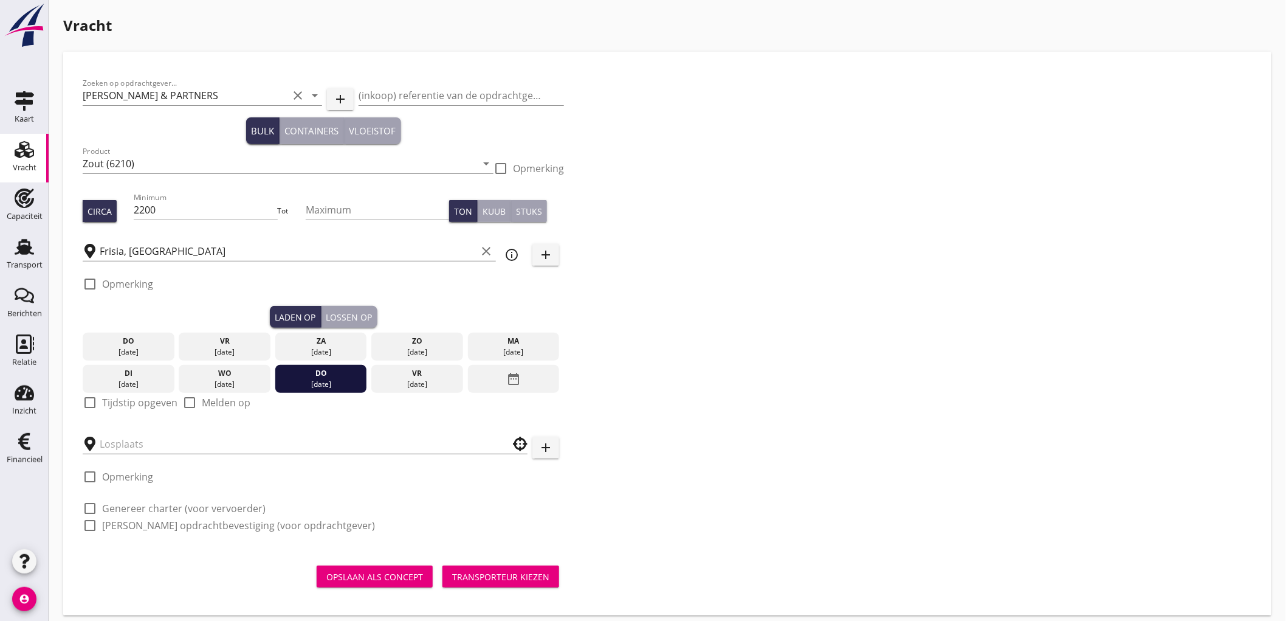
click at [122, 402] on label "Tijdstip opgeven" at bounding box center [139, 402] width 75 height 12
checkbox input "true"
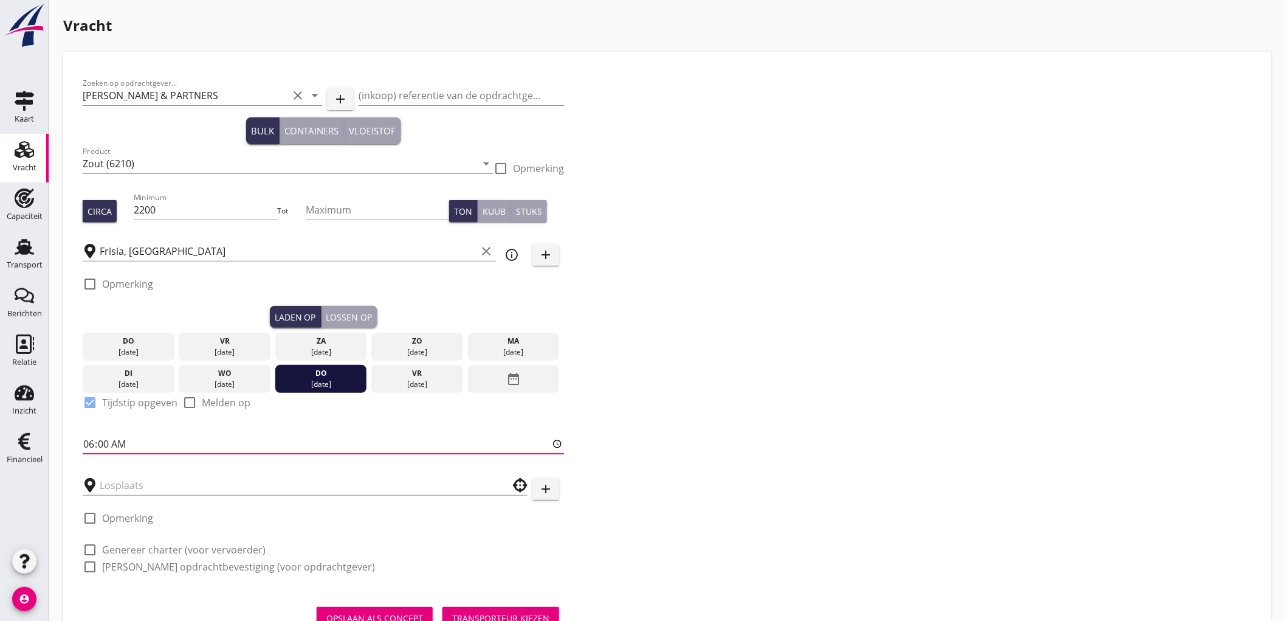
click at [92, 440] on input "06:00" at bounding box center [323, 443] width 481 height 19
type input "14:00"
click at [334, 314] on div "Lossen op" at bounding box center [349, 317] width 46 height 13
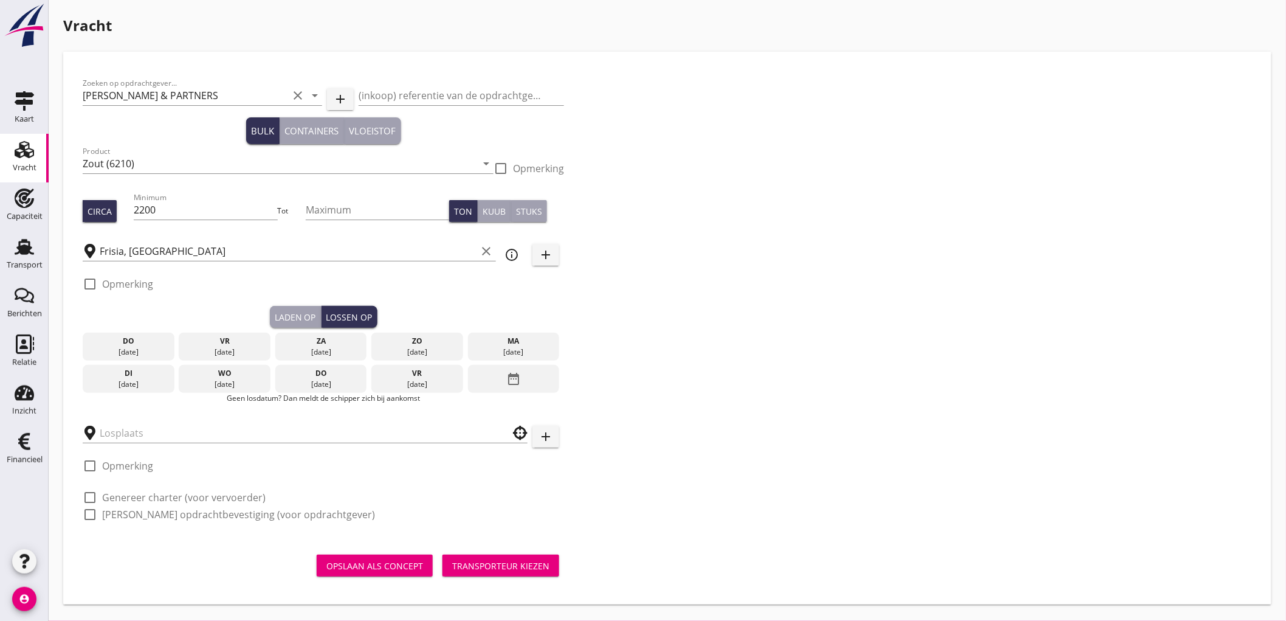
click at [513, 382] on icon "date_range" at bounding box center [513, 379] width 15 height 22
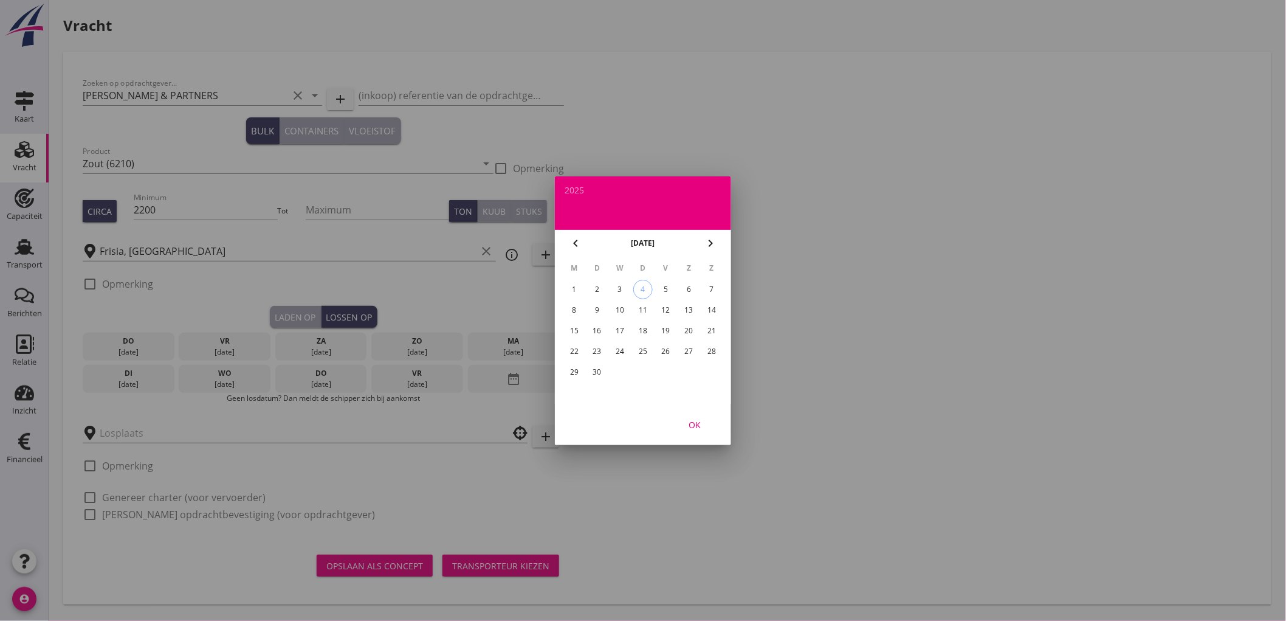
click at [612, 329] on div "17" at bounding box center [619, 330] width 19 height 19
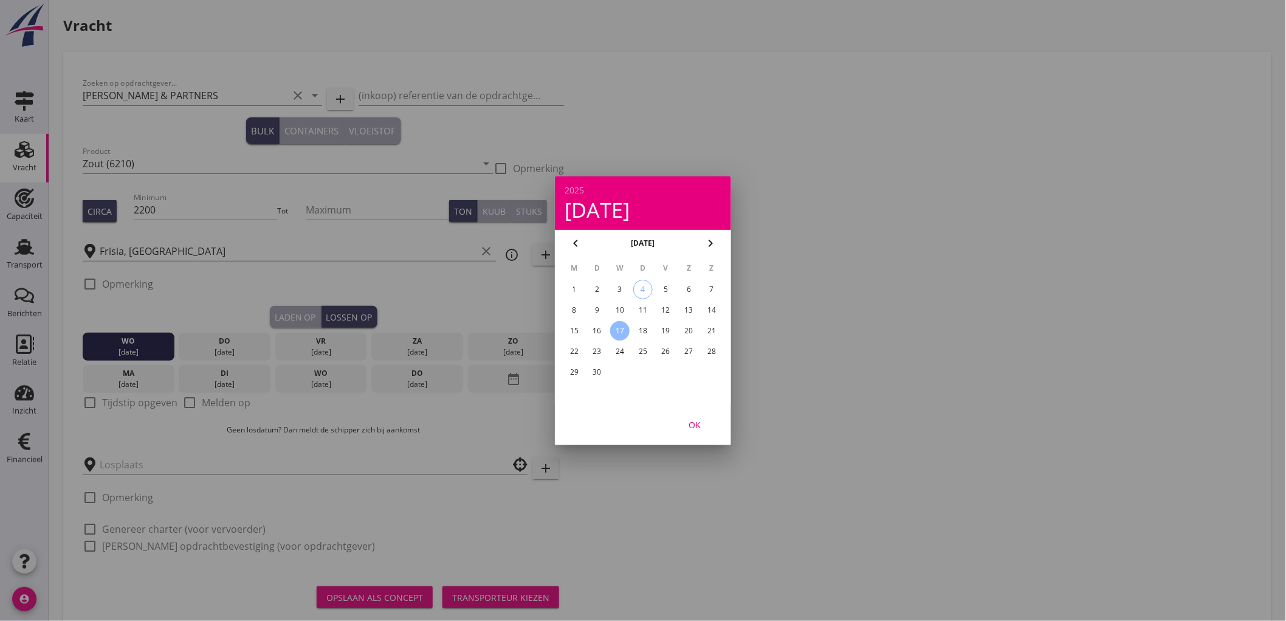
click at [695, 419] on div "OK" at bounding box center [695, 424] width 34 height 13
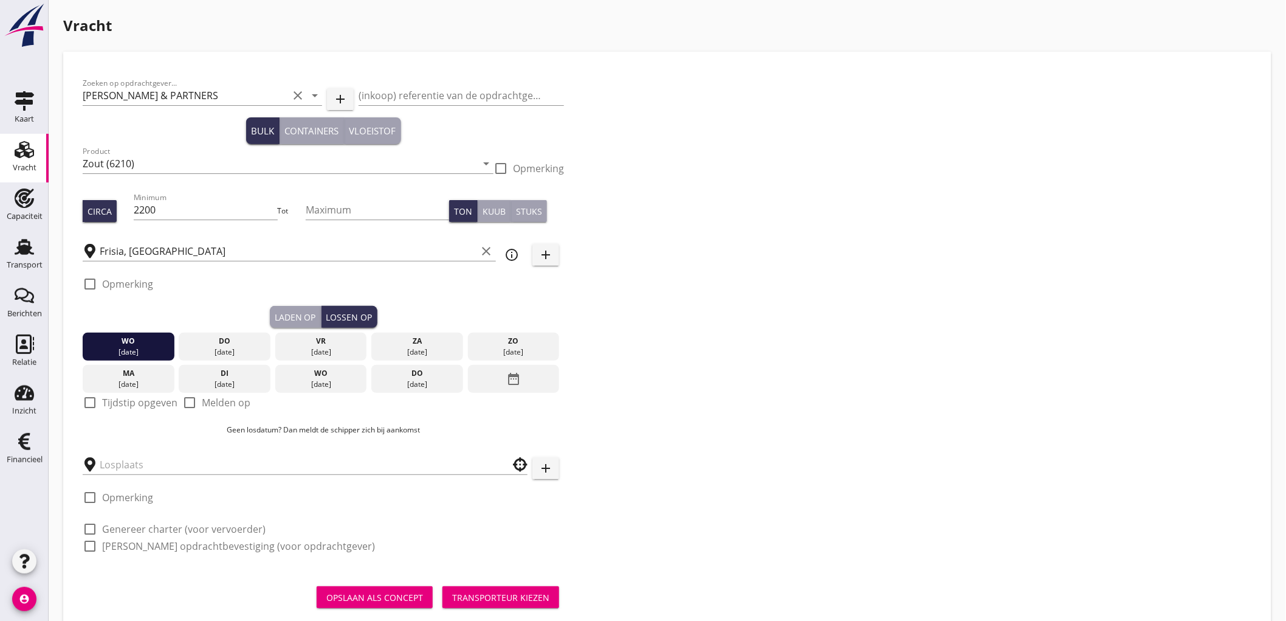
click at [110, 405] on label "Tijdstip opgeven" at bounding box center [139, 402] width 75 height 12
checkbox input "true"
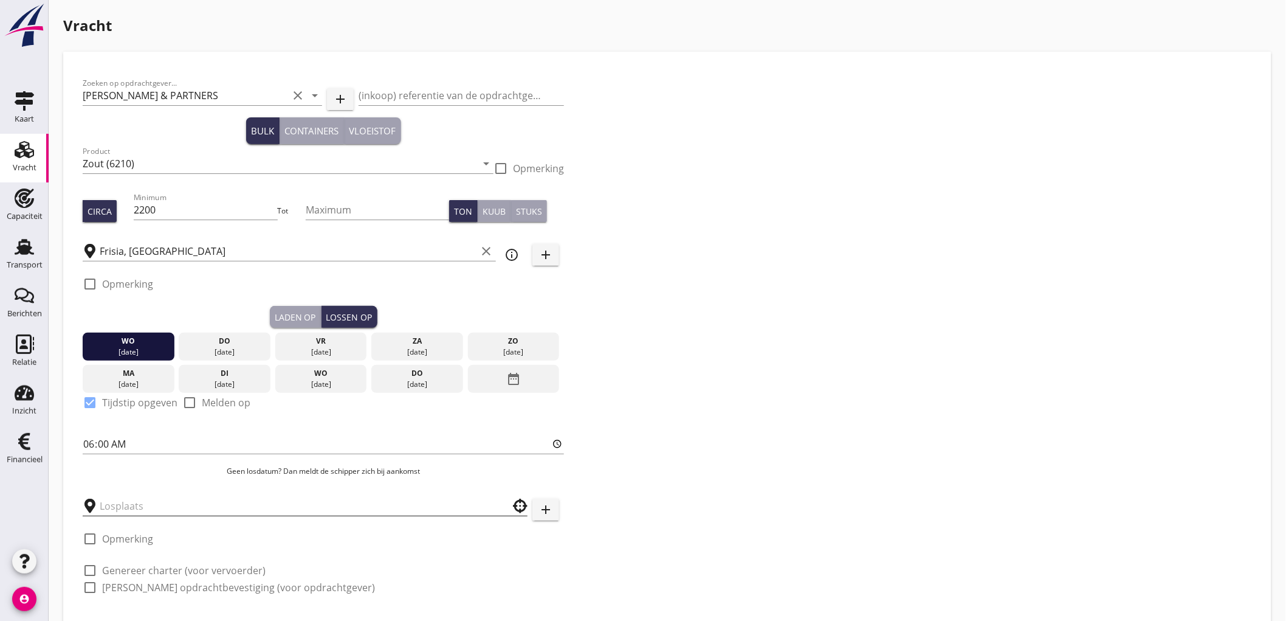
click at [123, 502] on input "text" at bounding box center [297, 505] width 394 height 19
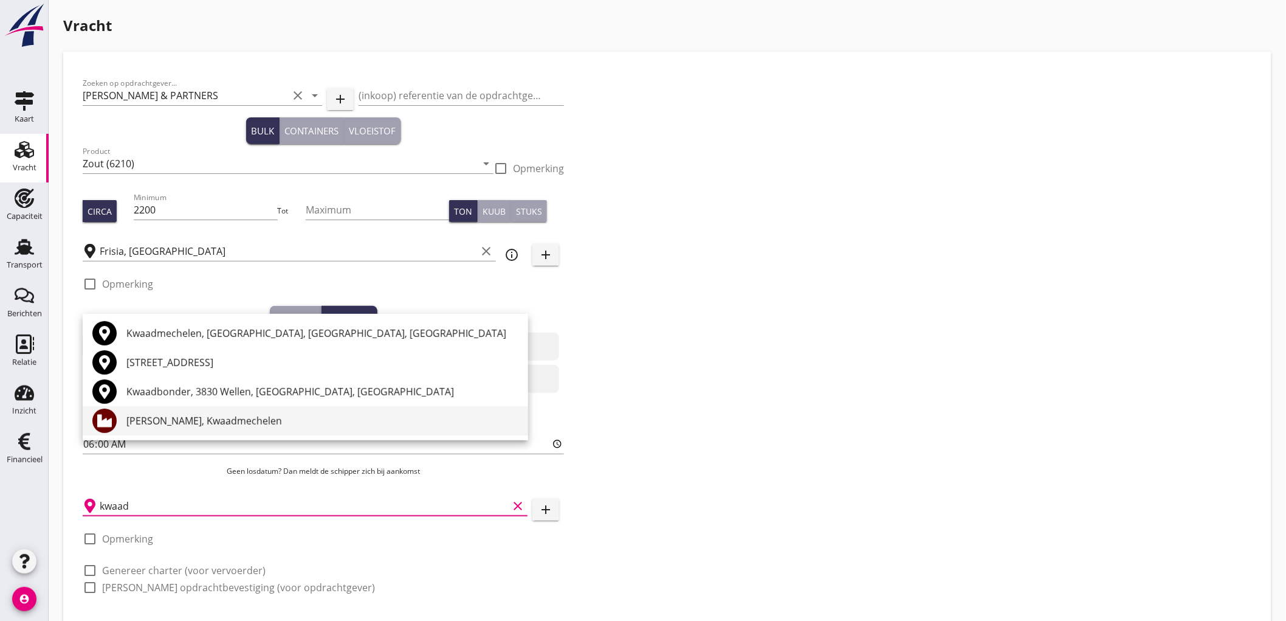
click at [139, 423] on div "Hopper, Kwaadmechelen" at bounding box center [322, 420] width 392 height 15
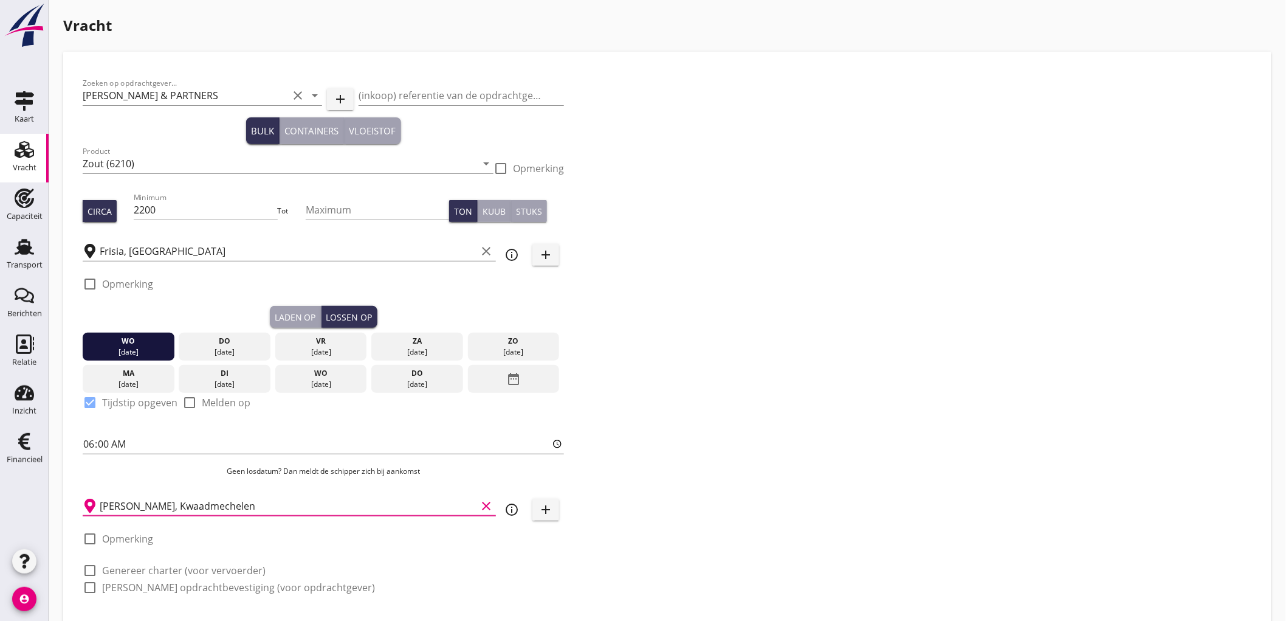
type input "Hopper, Kwaadmechelen"
click at [215, 571] on label "Genereer charter (voor vervoerder)" at bounding box center [184, 570] width 164 height 12
checkbox input "true"
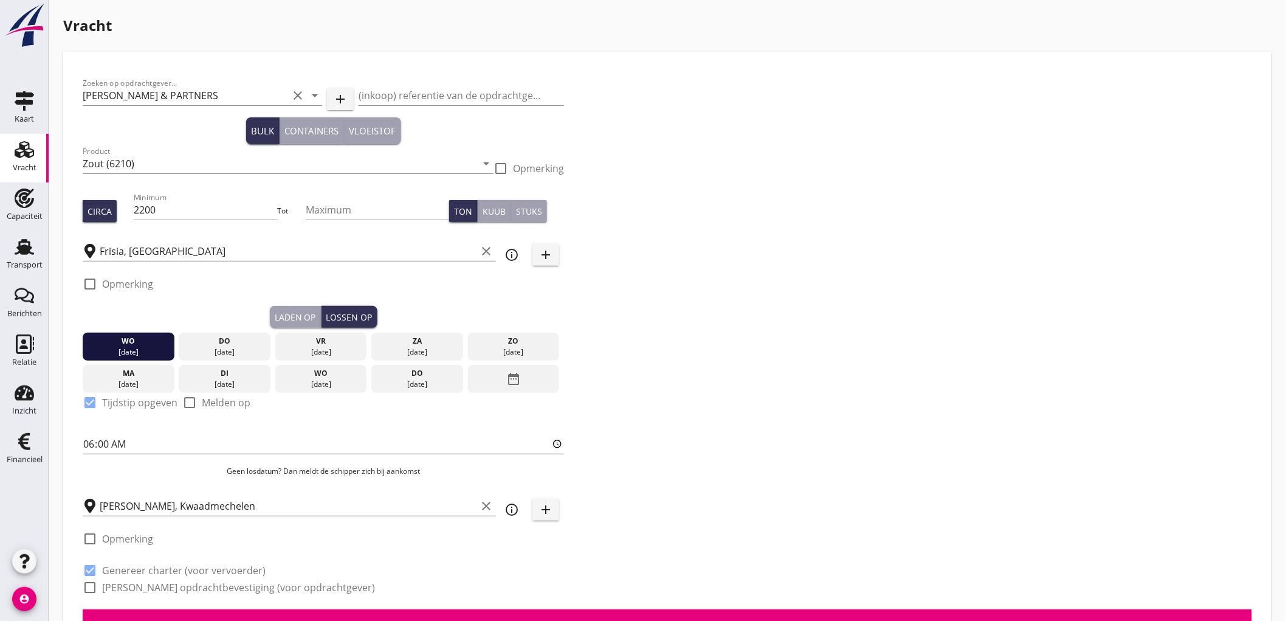
click at [201, 587] on label "Genereer opdrachtbevestiging (voor opdrachtgever)" at bounding box center [238, 587] width 273 height 12
checkbox input "true"
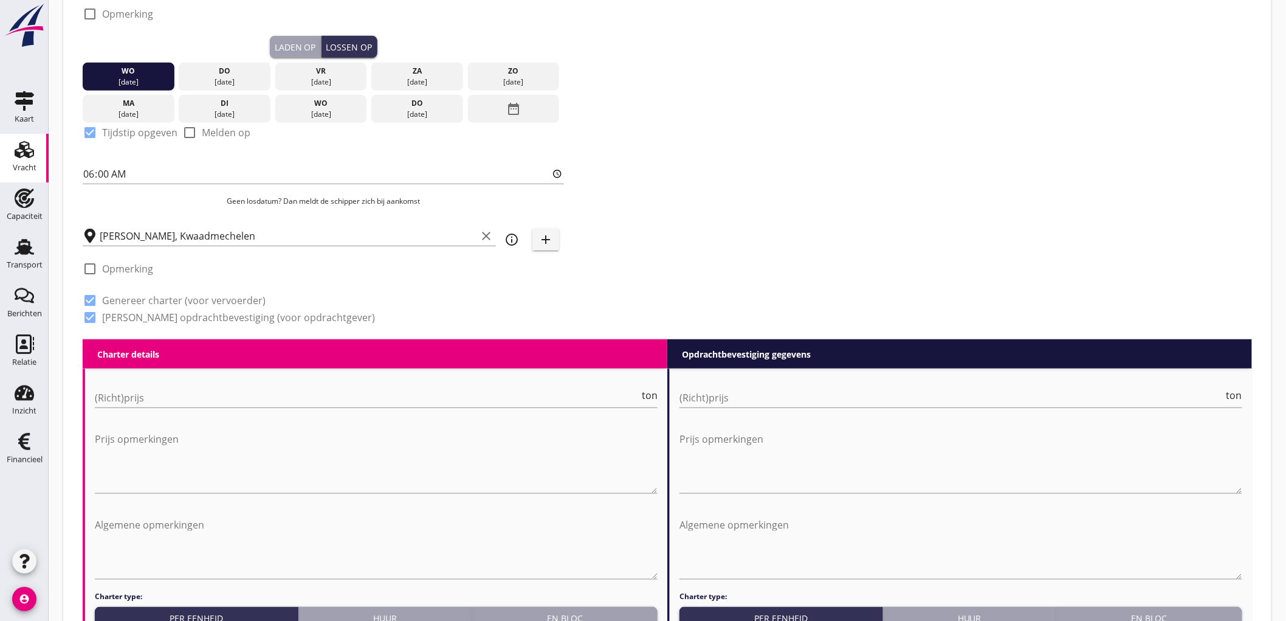
scroll to position [472, 0]
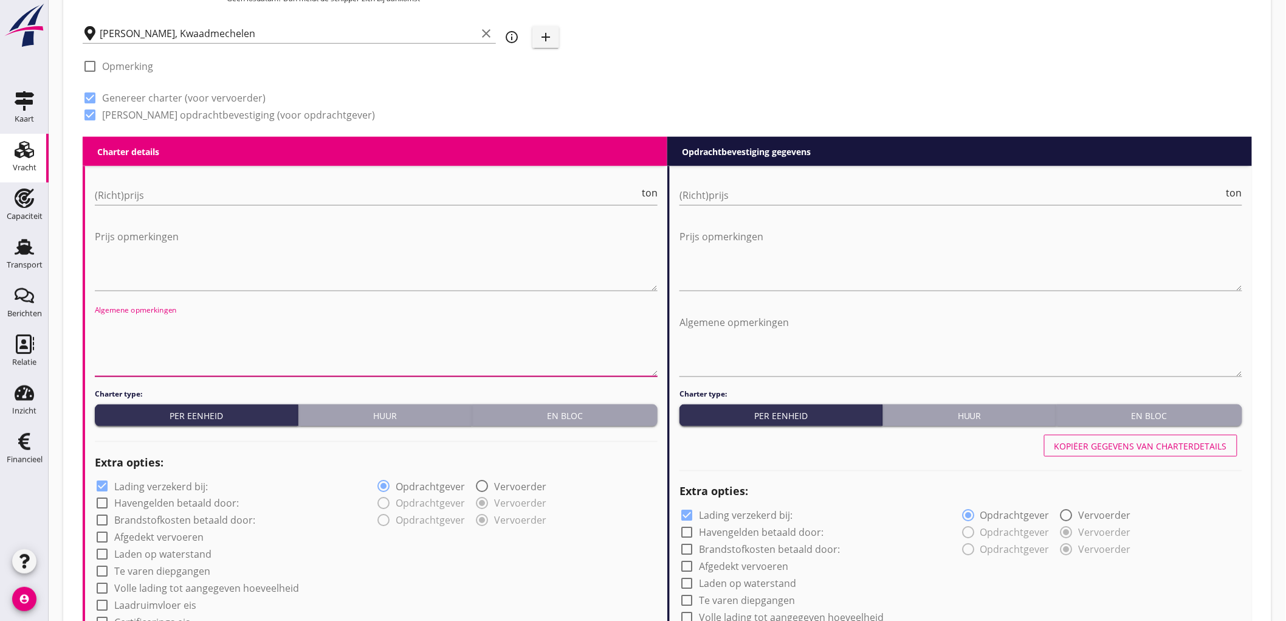
click at [221, 333] on textarea "Algemene opmerkingen" at bounding box center [376, 344] width 563 height 64
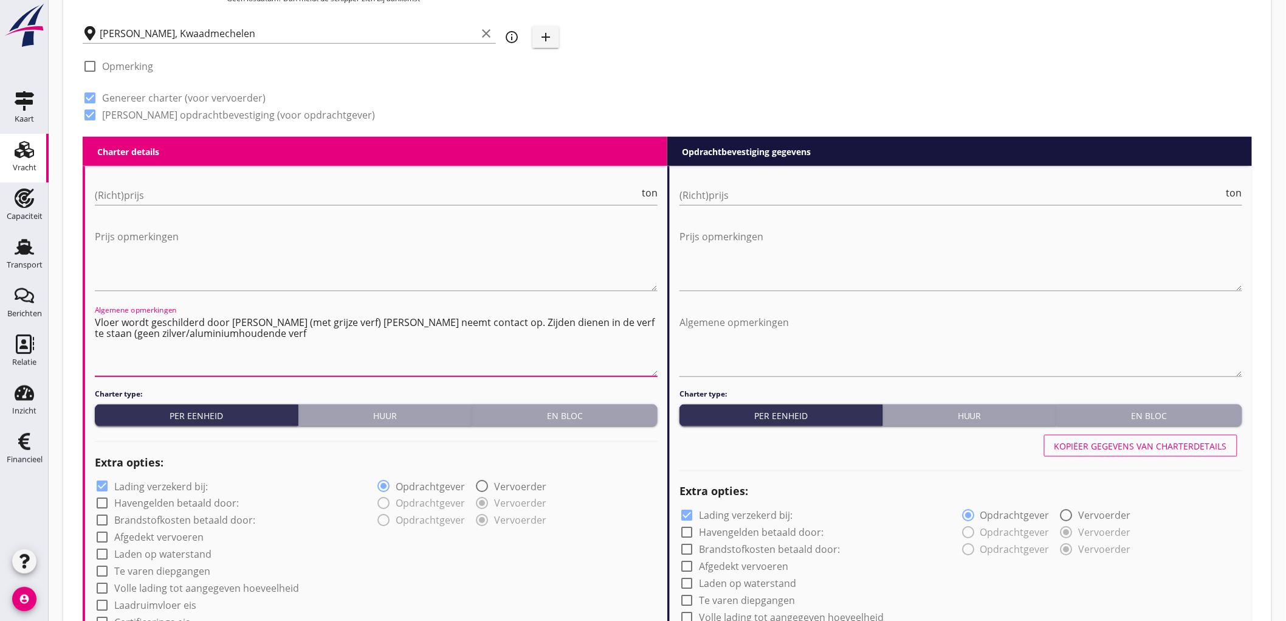
click at [119, 331] on textarea "Vloer wordt geschilderd door Lubbers (met grijze verf) Schilder neemt contact o…" at bounding box center [376, 344] width 563 height 64
click at [122, 334] on textarea "Vloer wordt geschilderd door Lubbers (met grijze verf) Schilder neemt contact o…" at bounding box center [376, 344] width 563 height 64
click at [202, 350] on textarea "Vloer wordt geschilderd door Lubbers (met grijze verf) Schilder neemt contact o…" at bounding box center [376, 344] width 563 height 64
click at [195, 334] on textarea "Vloer wordt geschilderd door Lubbers (met grijze verf) Schilder neemt contact o…" at bounding box center [376, 344] width 563 height 64
click at [122, 331] on textarea "Vloer wordt geschilderd door Lubbers (met grijze verf) Schilder neemt contact o…" at bounding box center [376, 344] width 563 height 64
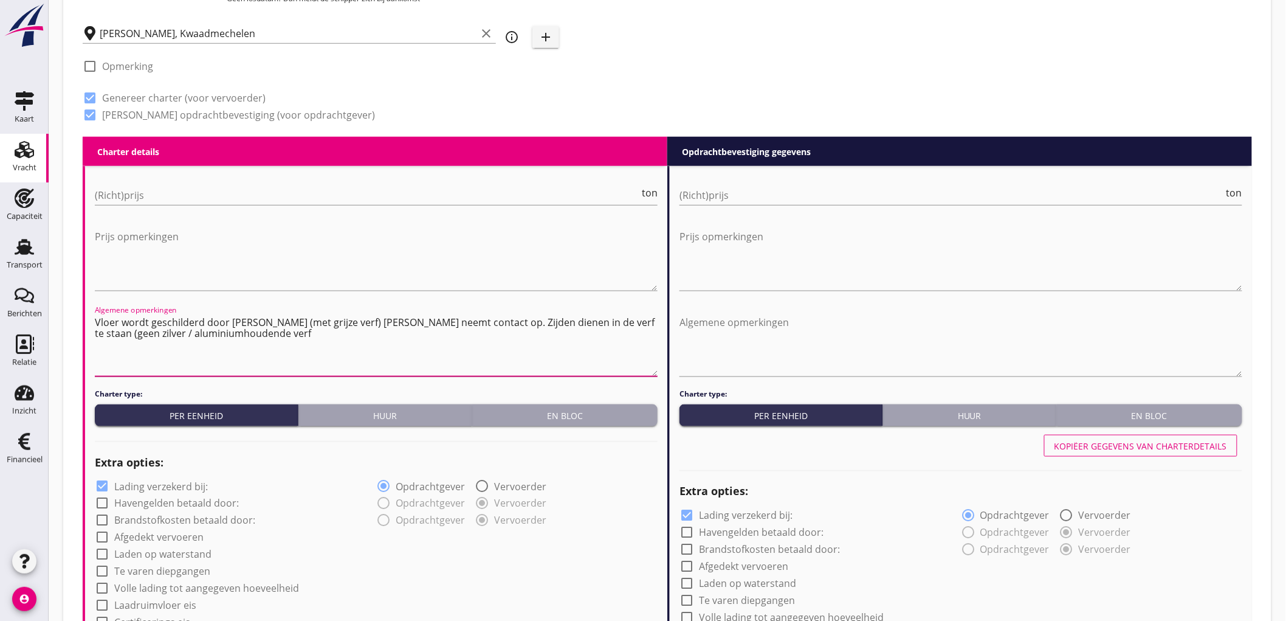
click at [174, 332] on textarea "Vloer wordt geschilderd door Lubbers (met grijze verf) Schilder neemt contact o…" at bounding box center [376, 344] width 563 height 64
click at [174, 350] on textarea "Vloer wordt geschilderd door Lubbers (met grijze verf) Schilder neemt contact o…" at bounding box center [376, 344] width 563 height 64
click at [261, 338] on textarea "Vloer wordt geschilderd door Lubbers (met grijze verf) Schilder neemt contact o…" at bounding box center [376, 344] width 563 height 64
drag, startPoint x: 323, startPoint y: 332, endPoint x: 201, endPoint y: 323, distance: 122.5
click at [0, 292] on div "Kaart Kaart Vracht Vracht Capaciteit Capaciteit Transport Transport Berichten B…" at bounding box center [643, 452] width 1286 height 1849
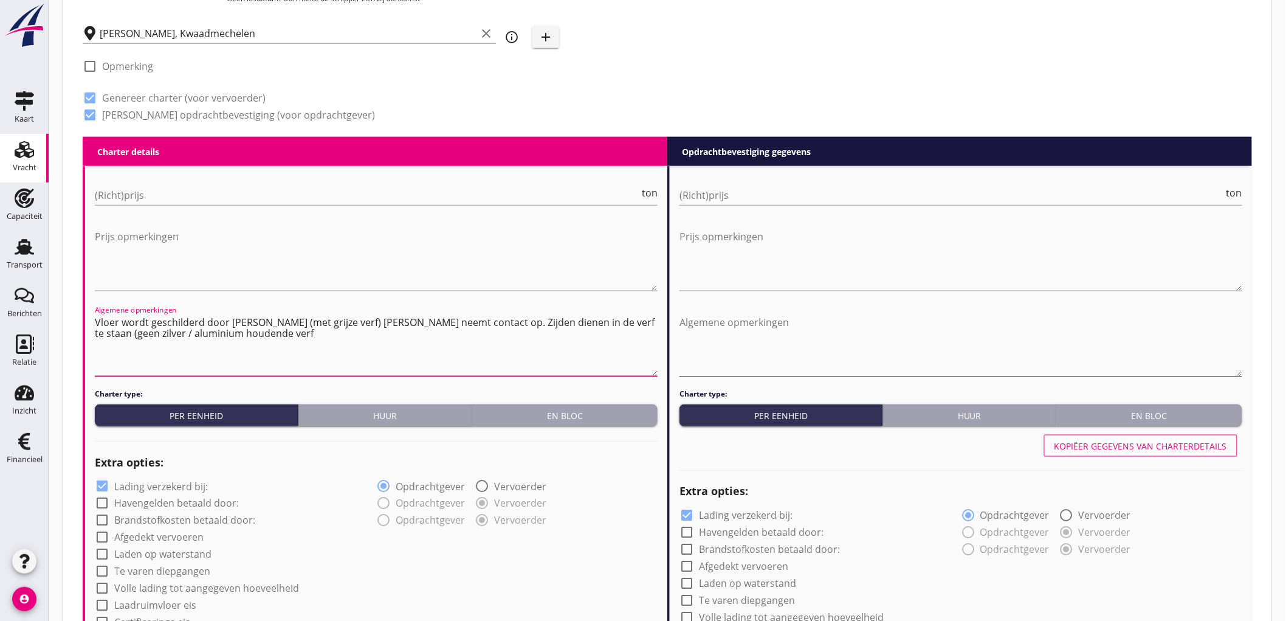
type textarea "Vloer wordt geschilderd door Lubbers (met grijze verf) Schilder neemt contact o…"
click at [742, 315] on textarea "Algemene opmerkingen" at bounding box center [961, 344] width 563 height 64
paste textarea "Vloer wordt geschilderd door Lubbers (met grijze verf) Schilder neemt contact o…"
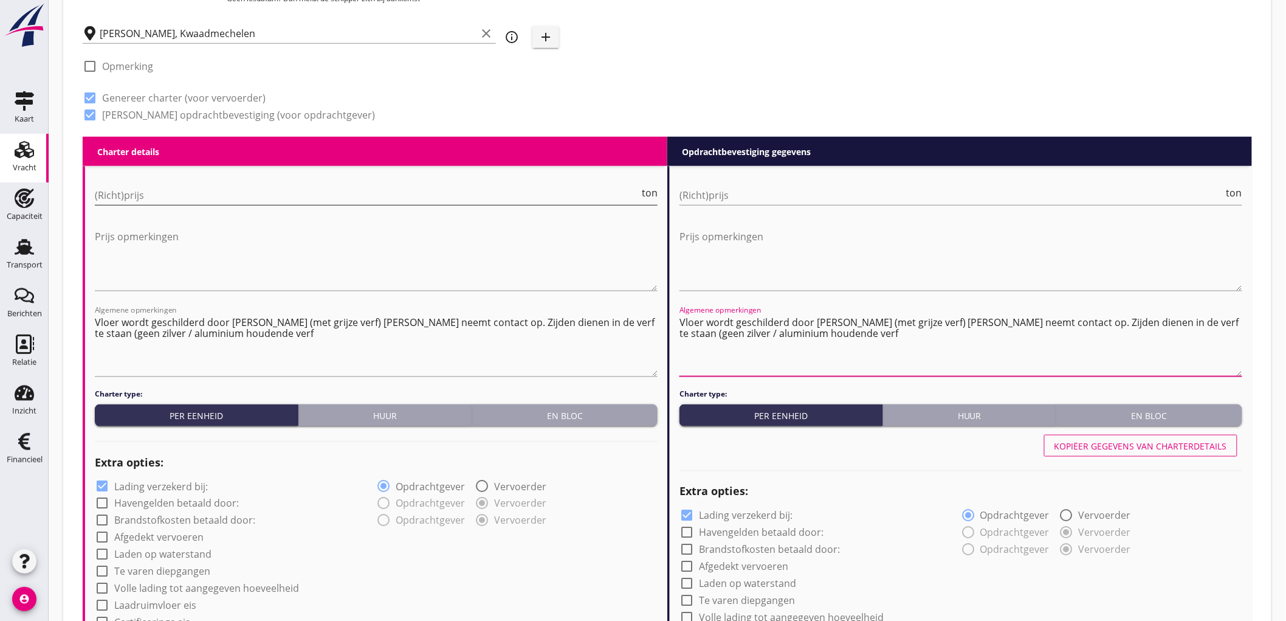
type textarea "Vloer wordt geschilderd door Lubbers (met grijze verf) Schilder neemt contact o…"
click at [452, 198] on input "(Richt)prijs" at bounding box center [367, 194] width 545 height 19
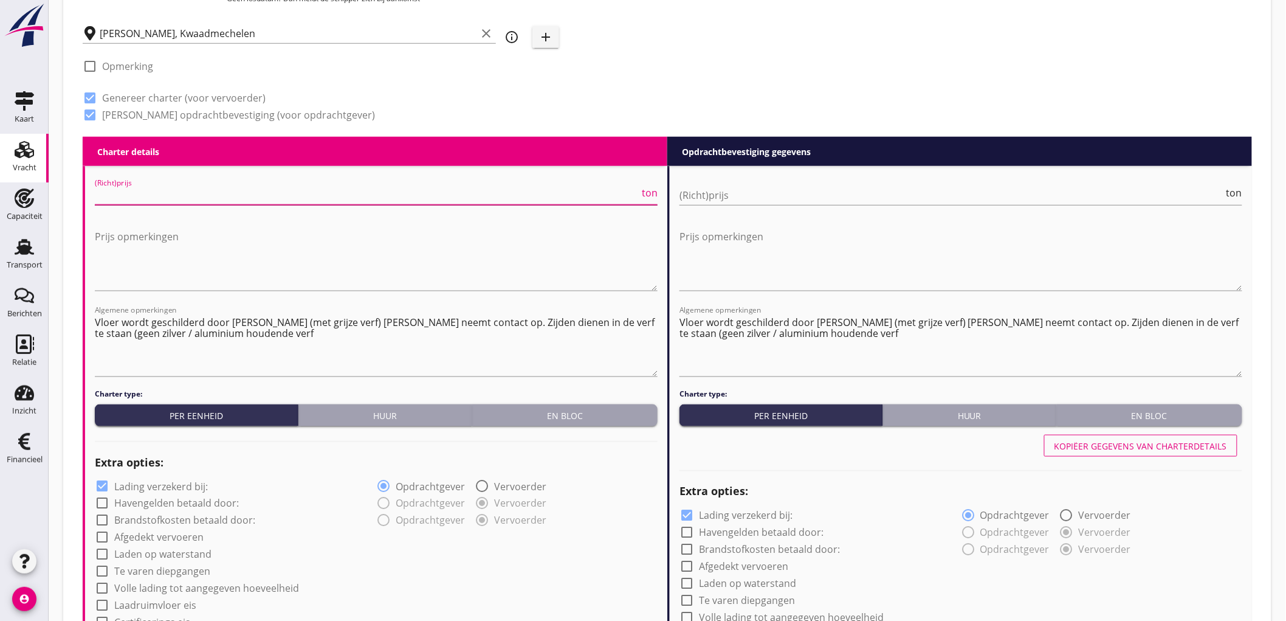
type input "5"
type input "5.75"
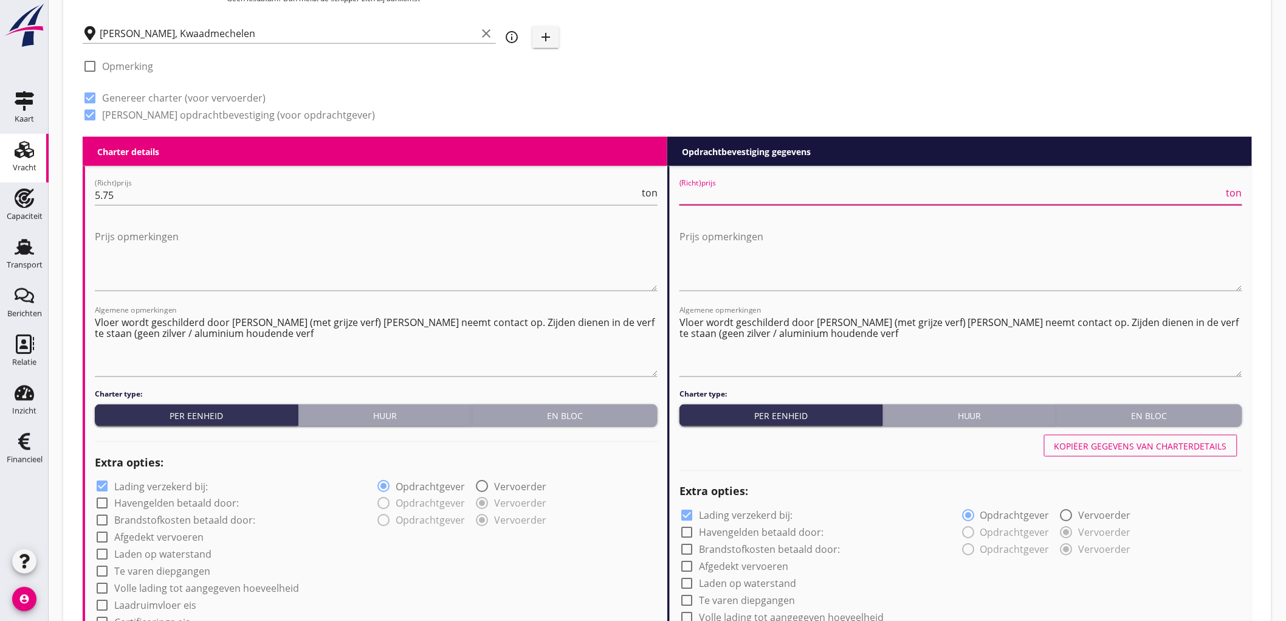
click at [770, 186] on input "(Richt)prijs" at bounding box center [952, 194] width 545 height 19
type input "5"
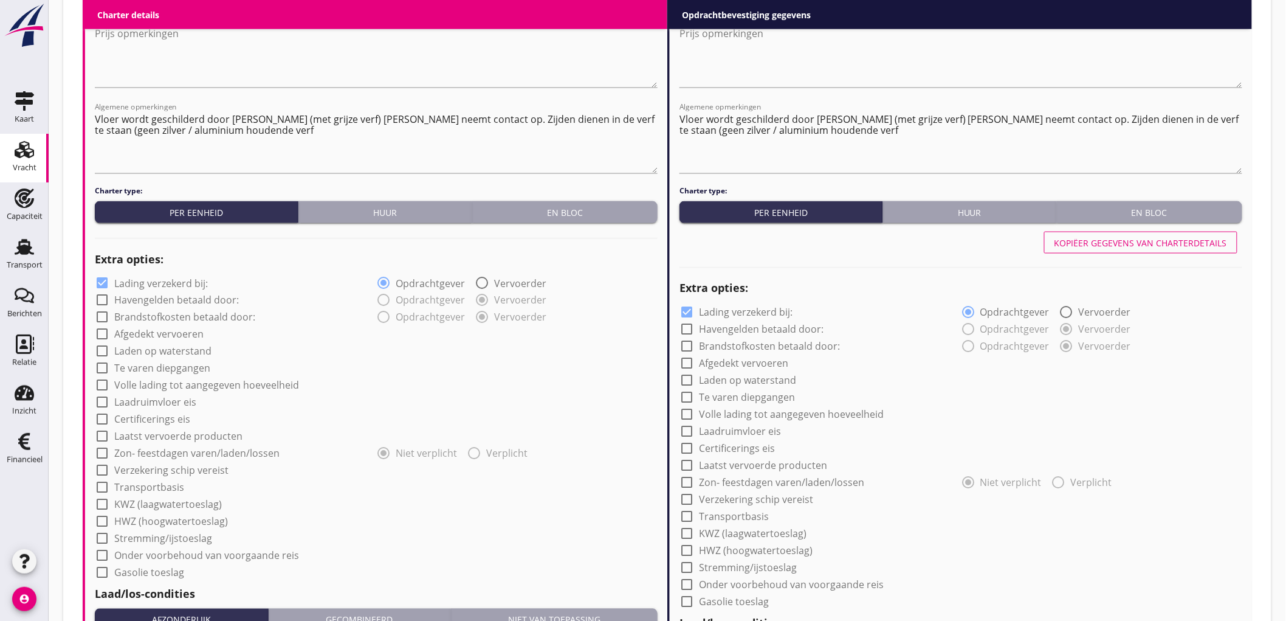
scroll to position [743, 0]
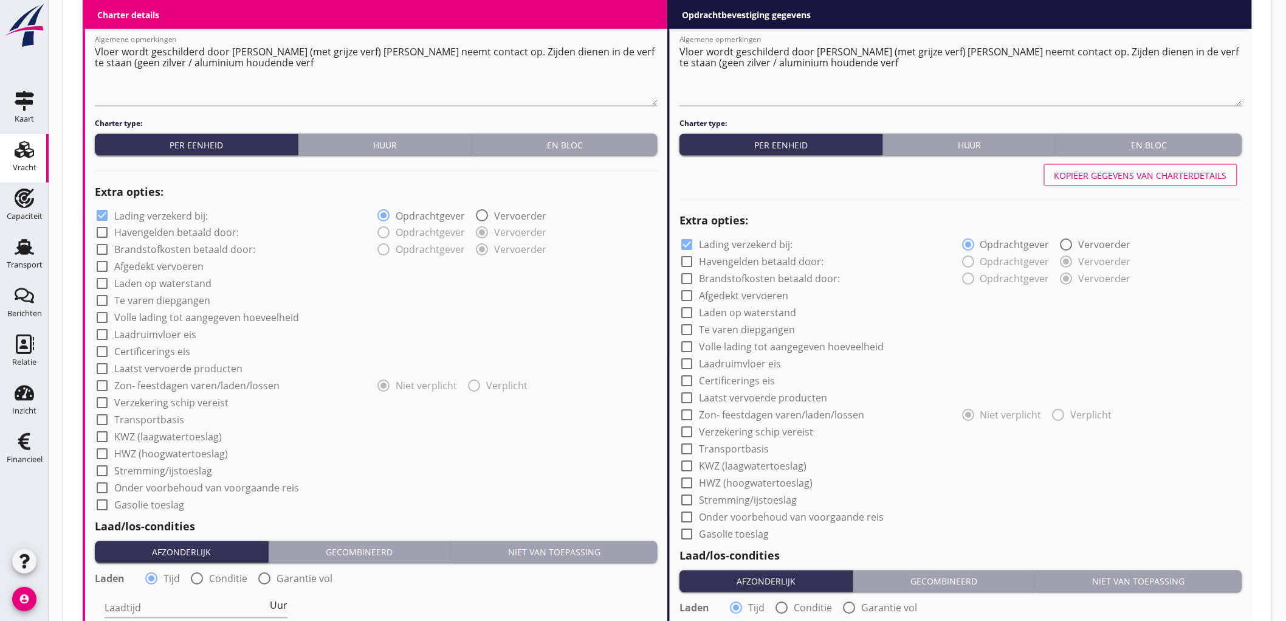
type input "5.75"
click at [174, 213] on label "Lading verzekerd bij:" at bounding box center [161, 216] width 94 height 12
checkbox input "false"
click at [162, 268] on label "Afgedekt vervoeren" at bounding box center [158, 267] width 89 height 12
checkbox input "true"
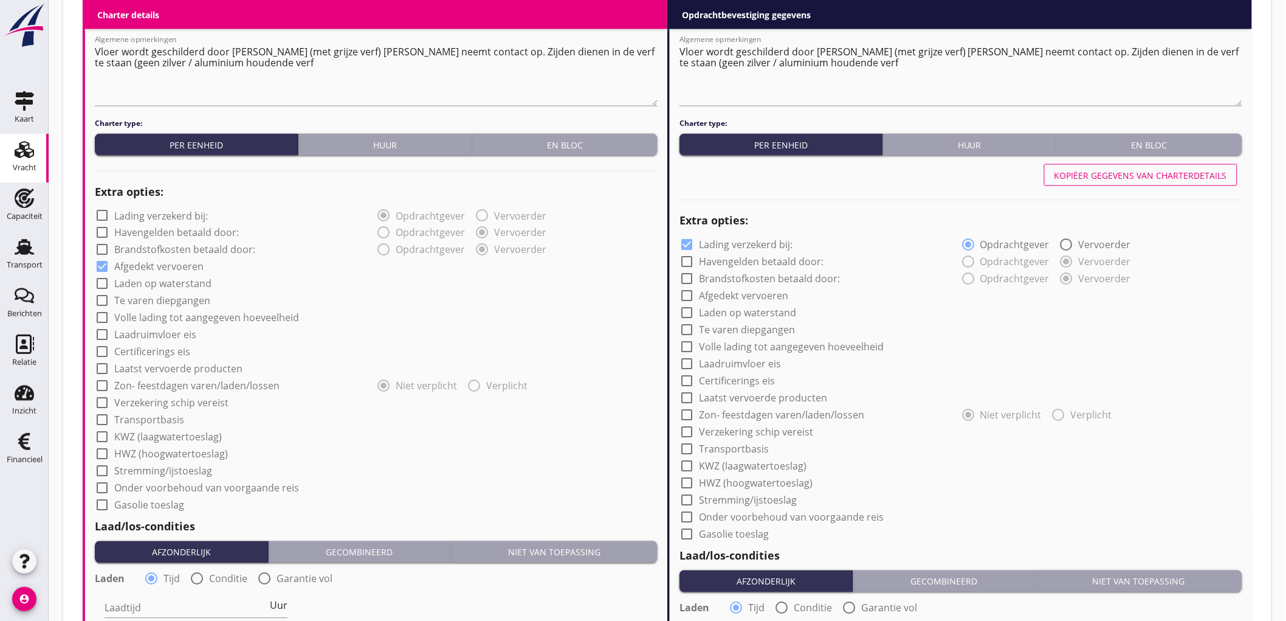
click at [1128, 170] on div "Kopiëer gegevens van charterdetails" at bounding box center [1141, 175] width 173 height 13
checkbox input "false"
checkbox input "true"
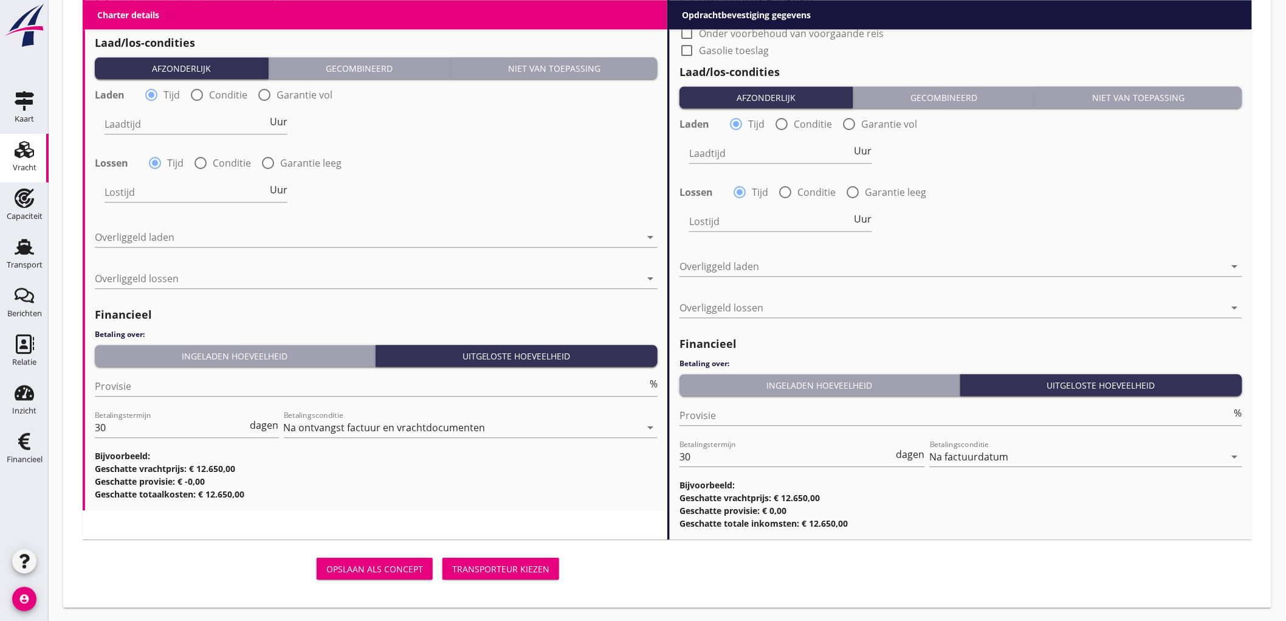
scroll to position [1024, 0]
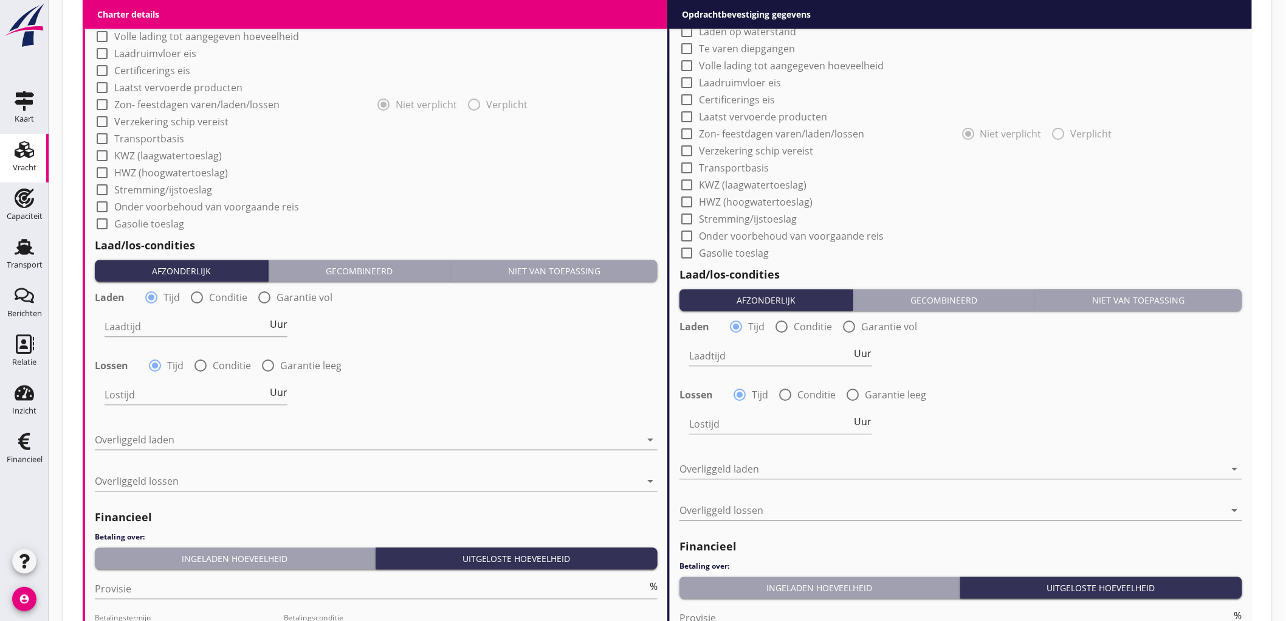
click at [198, 294] on div at bounding box center [197, 297] width 21 height 21
radio input "false"
radio input "true"
click at [167, 291] on label "Tijd" at bounding box center [172, 297] width 16 height 12
radio input "true"
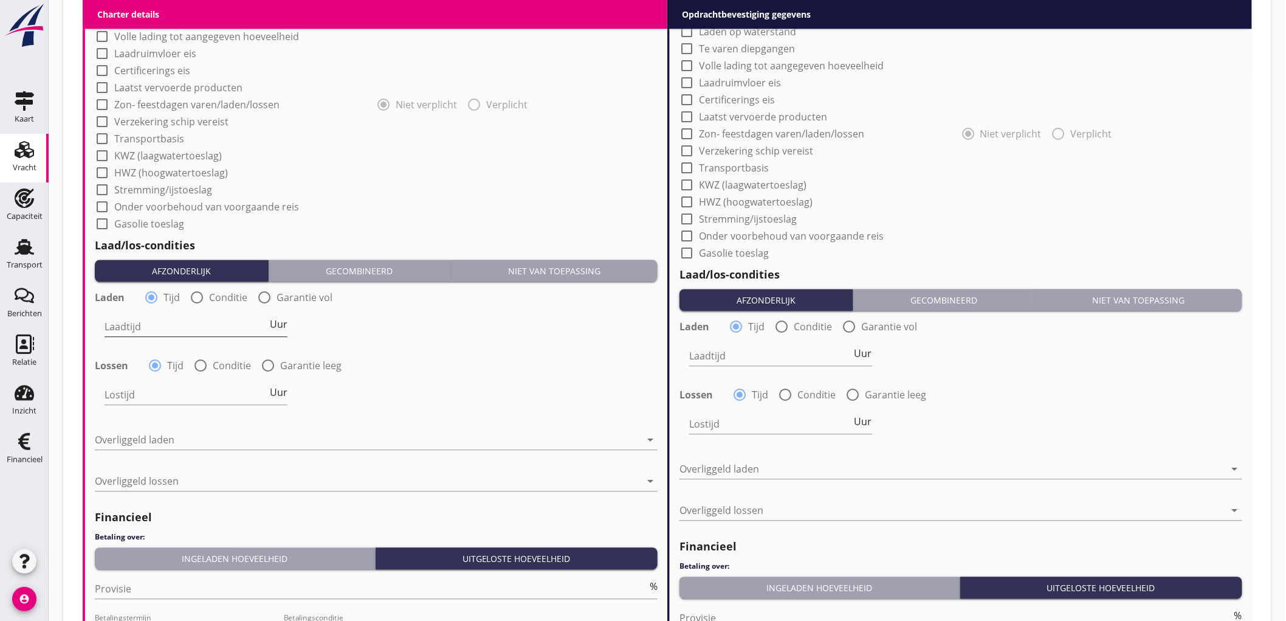
click at [158, 328] on input "Laadtijd" at bounding box center [186, 326] width 163 height 19
type input "24"
click at [152, 396] on input "Lostijd" at bounding box center [186, 394] width 163 height 19
type input "24"
click at [171, 434] on div at bounding box center [368, 439] width 546 height 19
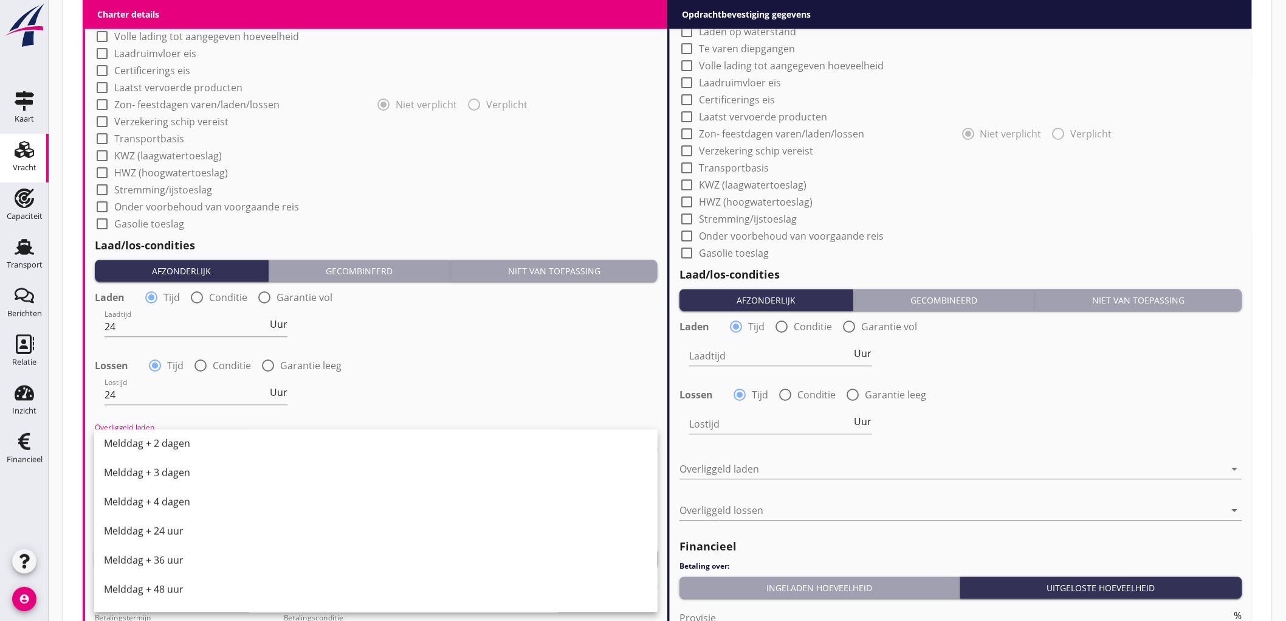
scroll to position [615, 0]
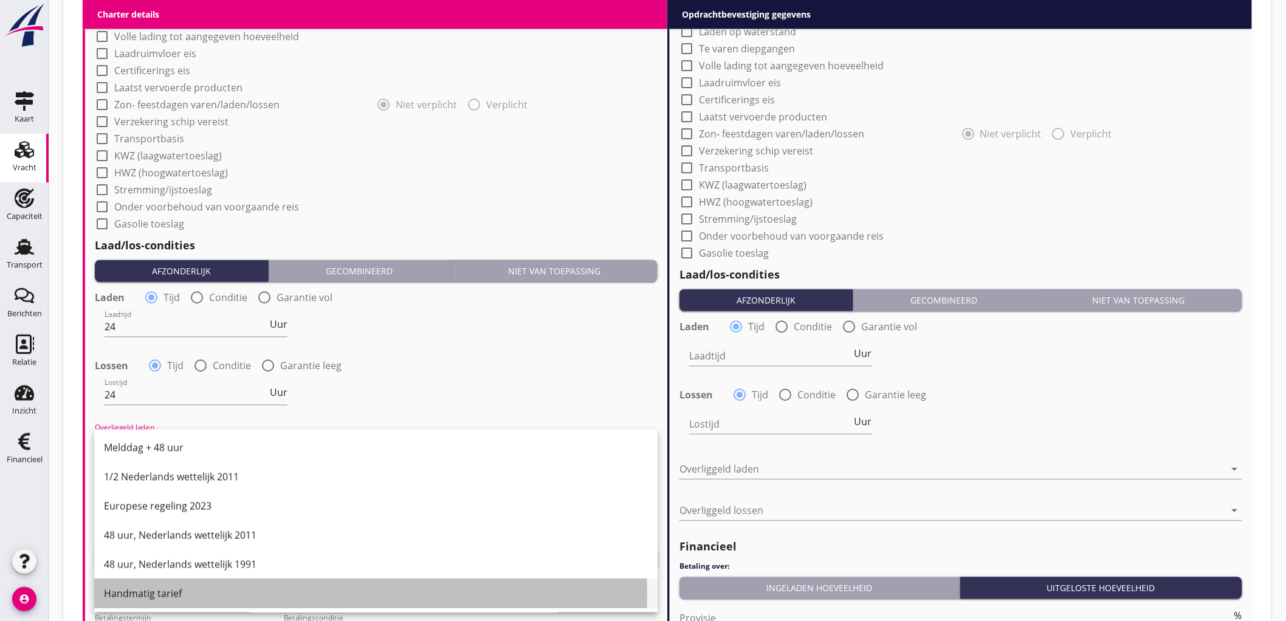
click at [167, 592] on div "Handmatig tarief" at bounding box center [376, 592] width 544 height 15
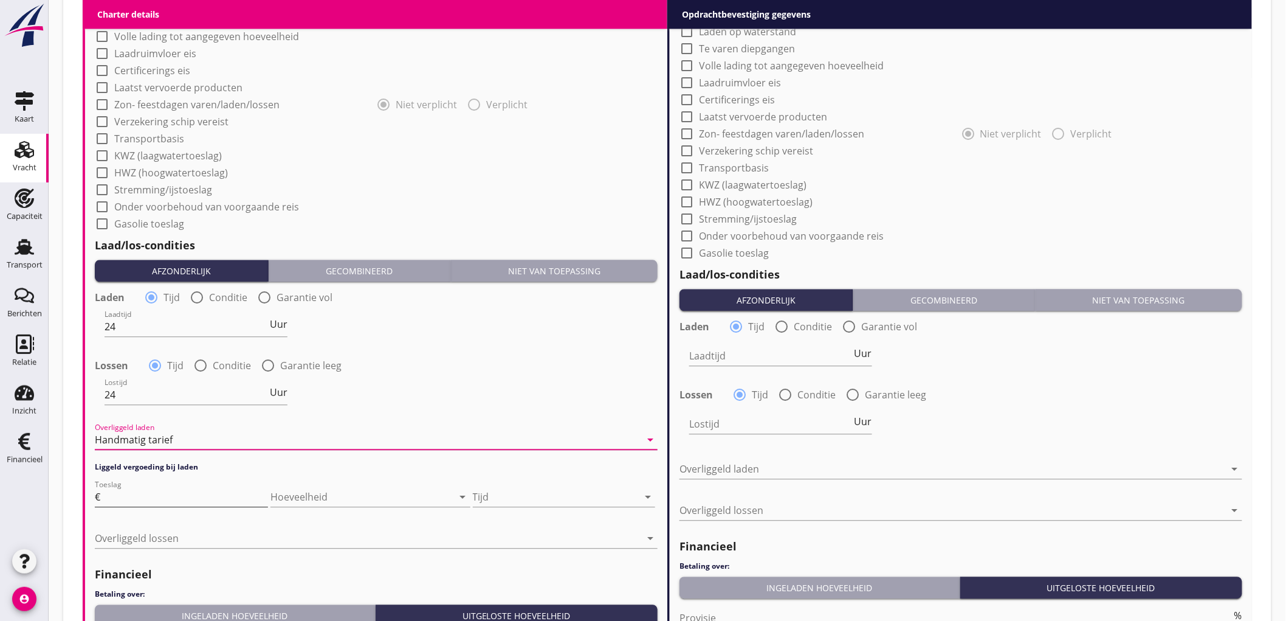
click at [148, 494] on input "Toeslag" at bounding box center [185, 496] width 165 height 19
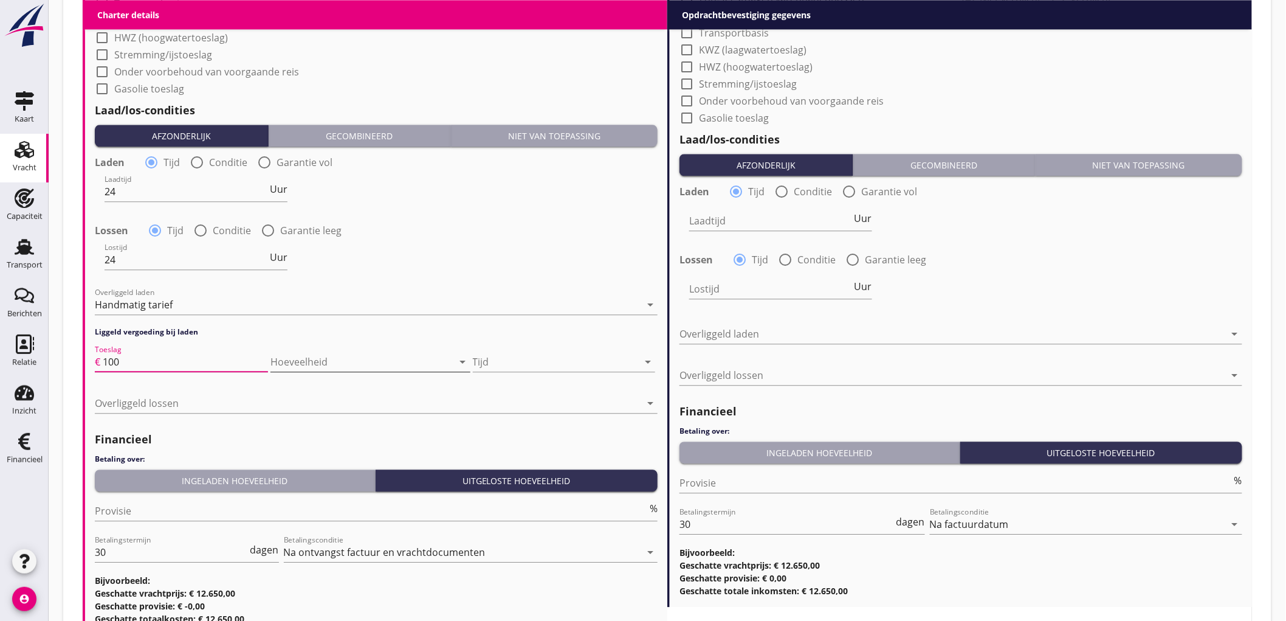
type input "100"
click at [356, 354] on div at bounding box center [353, 361] width 165 height 19
click at [511, 363] on div at bounding box center [555, 361] width 165 height 19
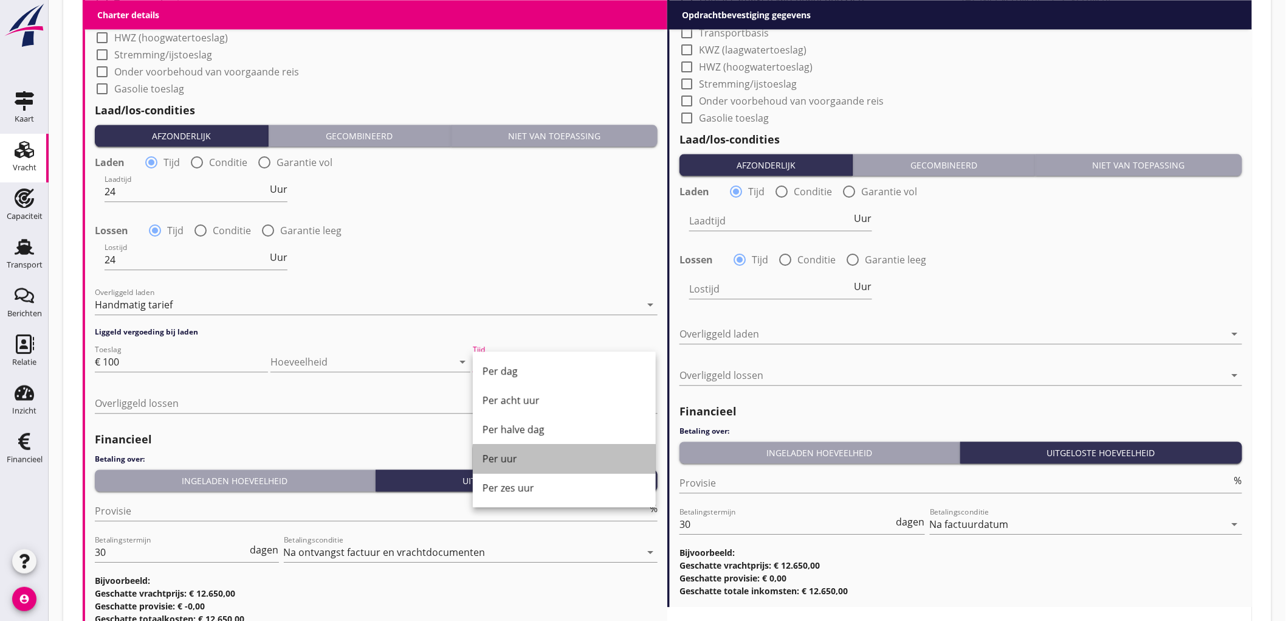
click at [509, 454] on div "Per uur" at bounding box center [565, 458] width 164 height 15
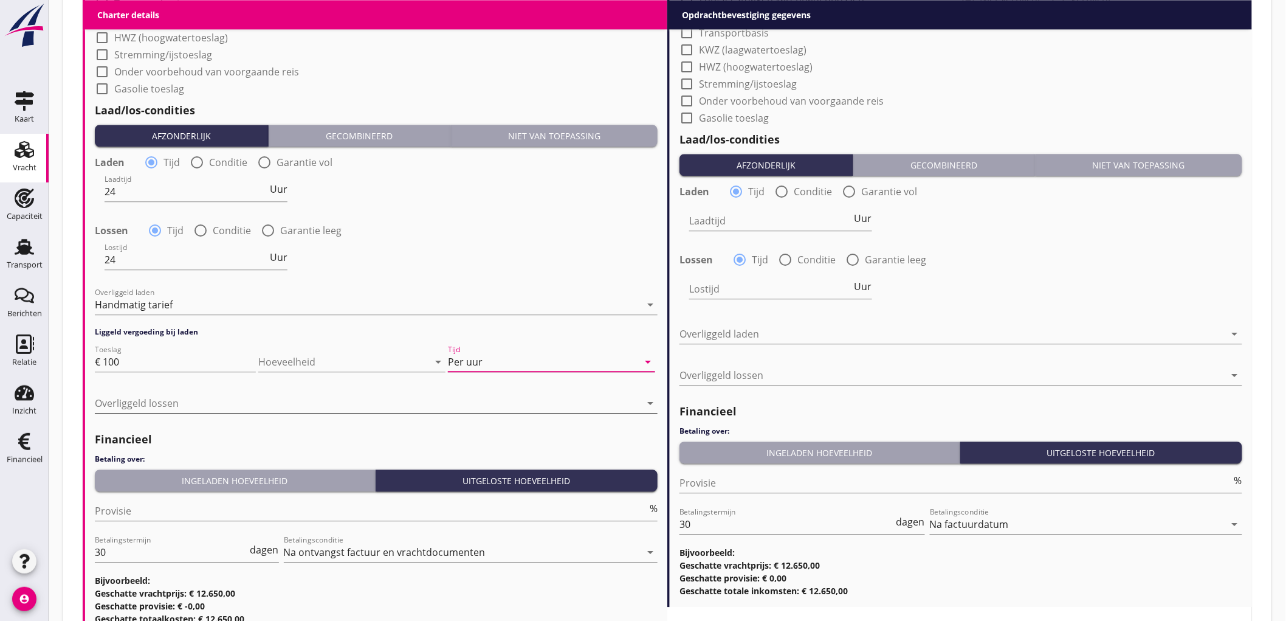
click at [189, 400] on div at bounding box center [368, 402] width 546 height 19
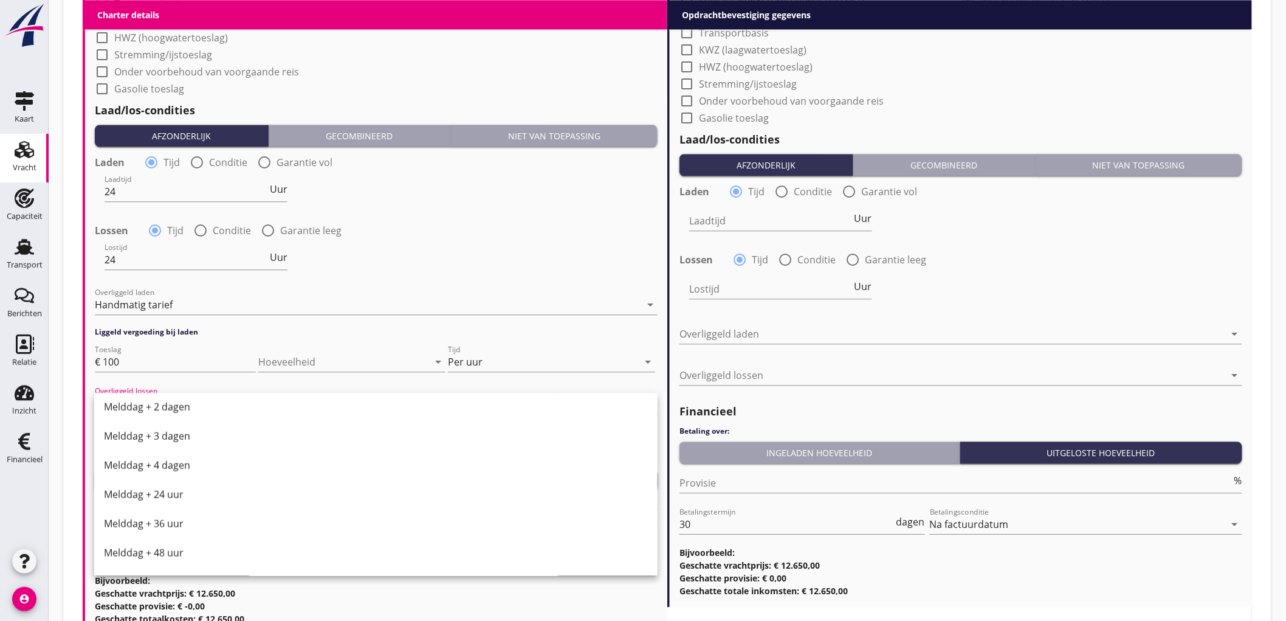
scroll to position [615, 0]
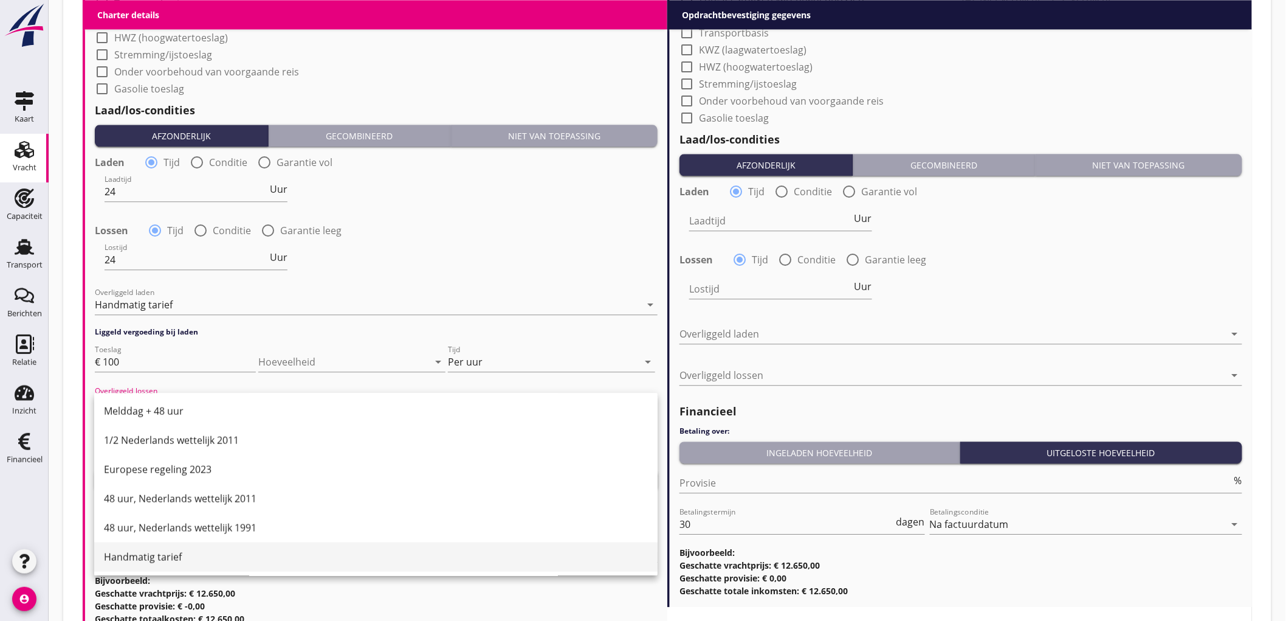
click at [171, 556] on div "Handmatig tarief" at bounding box center [376, 556] width 544 height 15
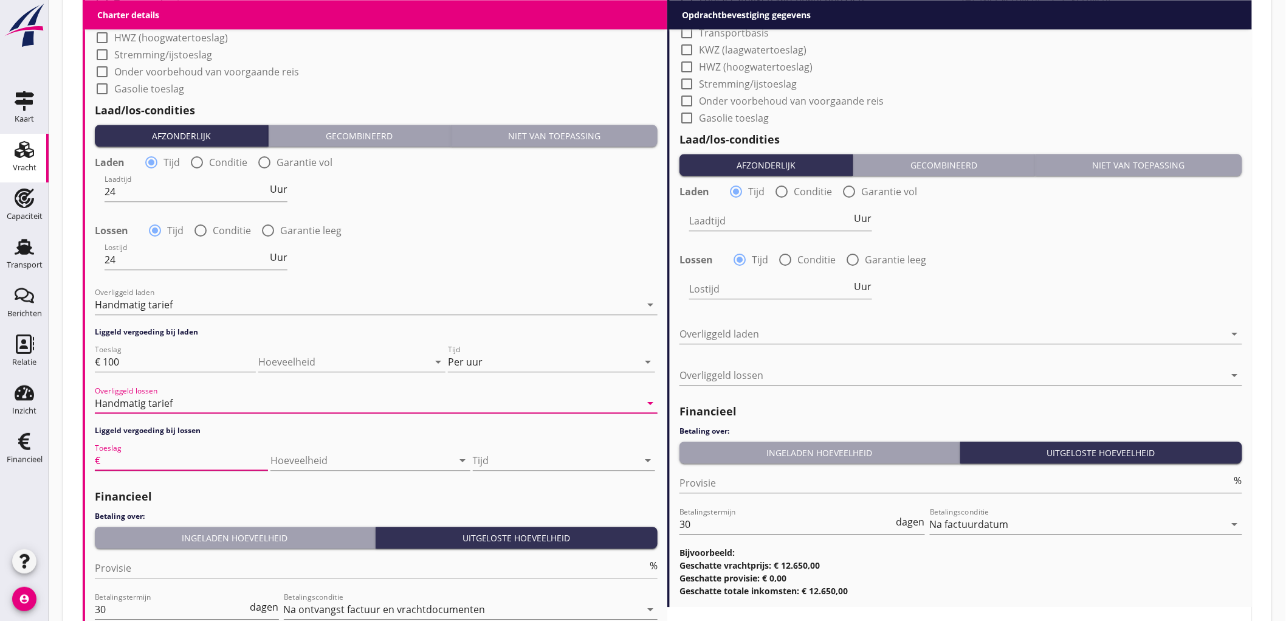
click at [158, 452] on input "Toeslag" at bounding box center [185, 459] width 165 height 19
type input "100"
click at [511, 453] on div at bounding box center [555, 459] width 165 height 19
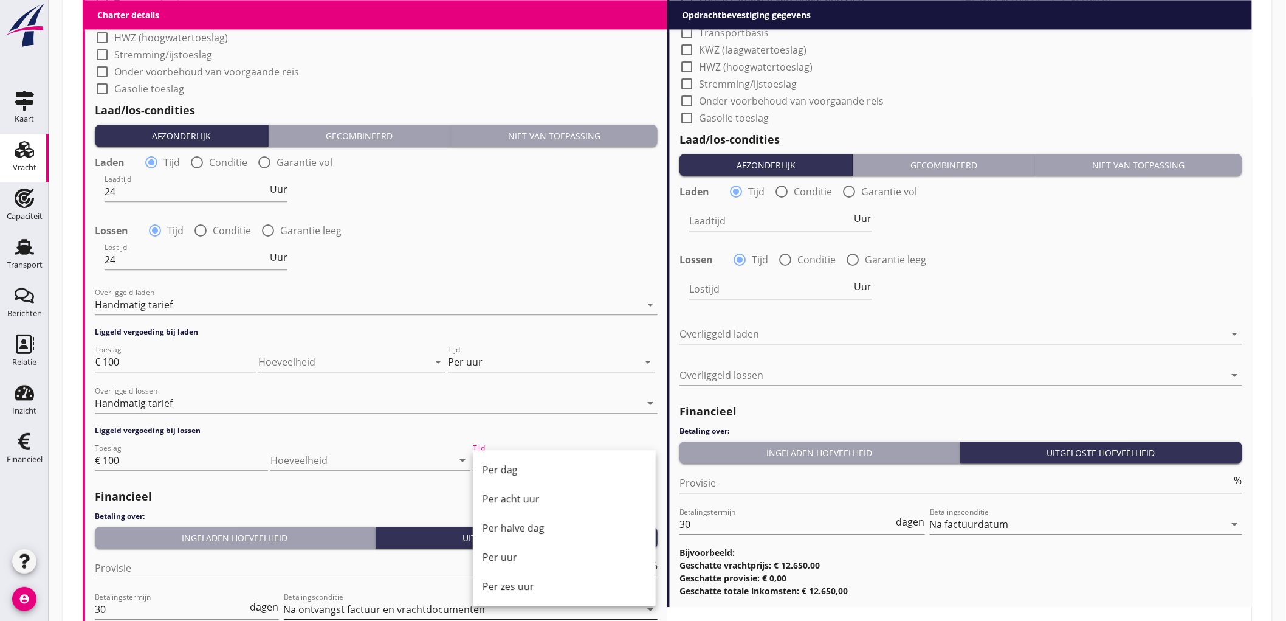
scroll to position [1312, 0]
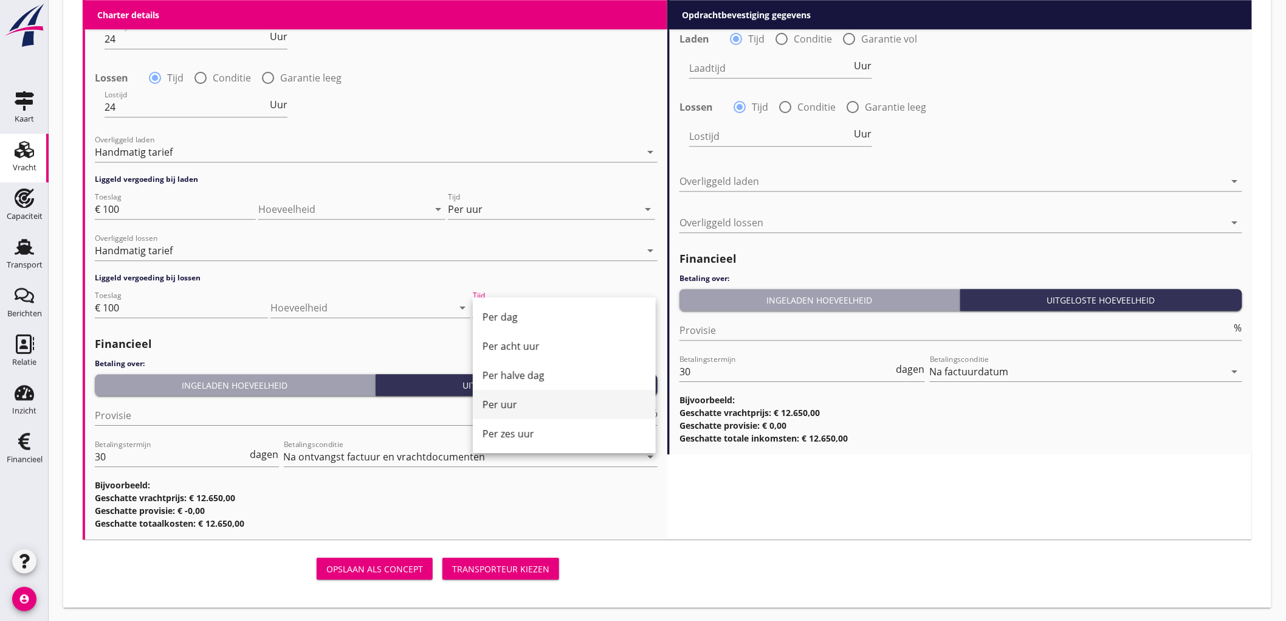
click at [514, 408] on div "Per uur" at bounding box center [565, 404] width 164 height 15
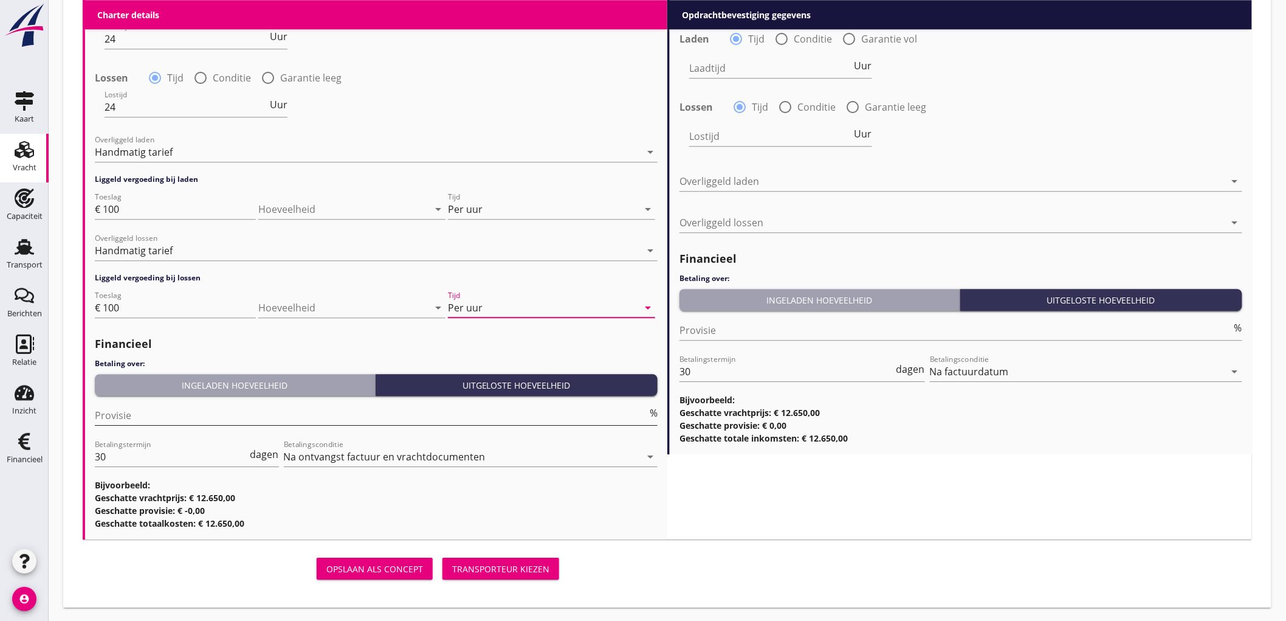
click at [185, 409] on input "Provisie" at bounding box center [371, 414] width 553 height 19
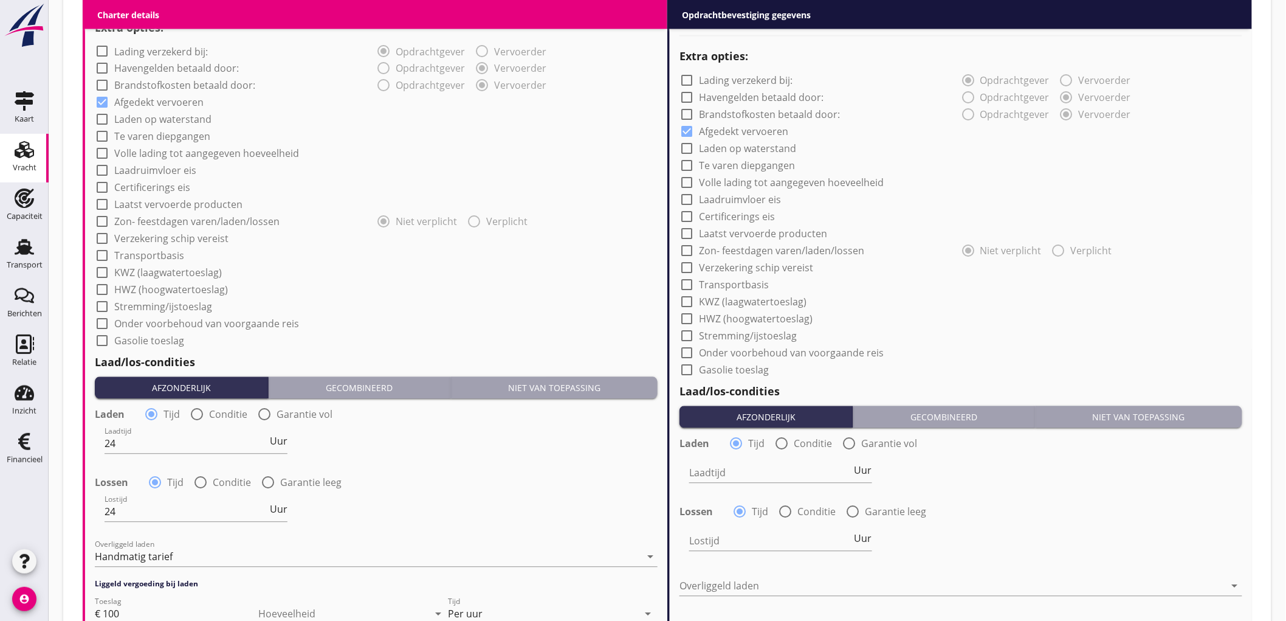
scroll to position [840, 0]
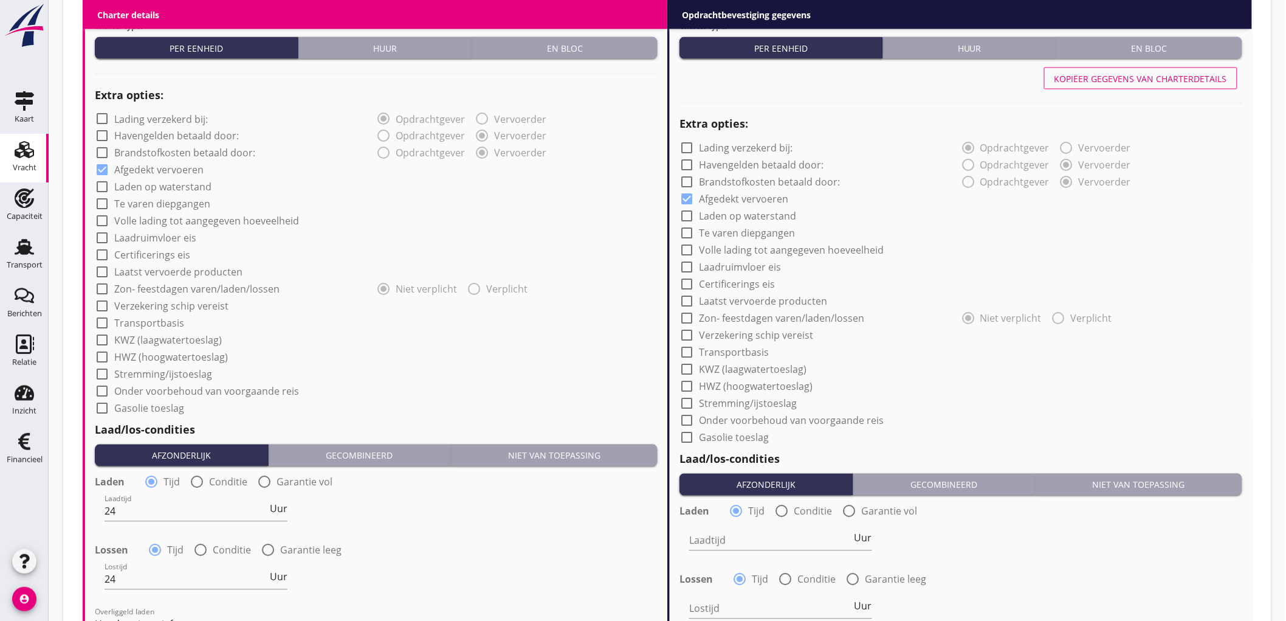
type input "5"
click at [1153, 77] on div "Kopiëer gegevens van charterdetails" at bounding box center [1141, 78] width 173 height 13
type input "24"
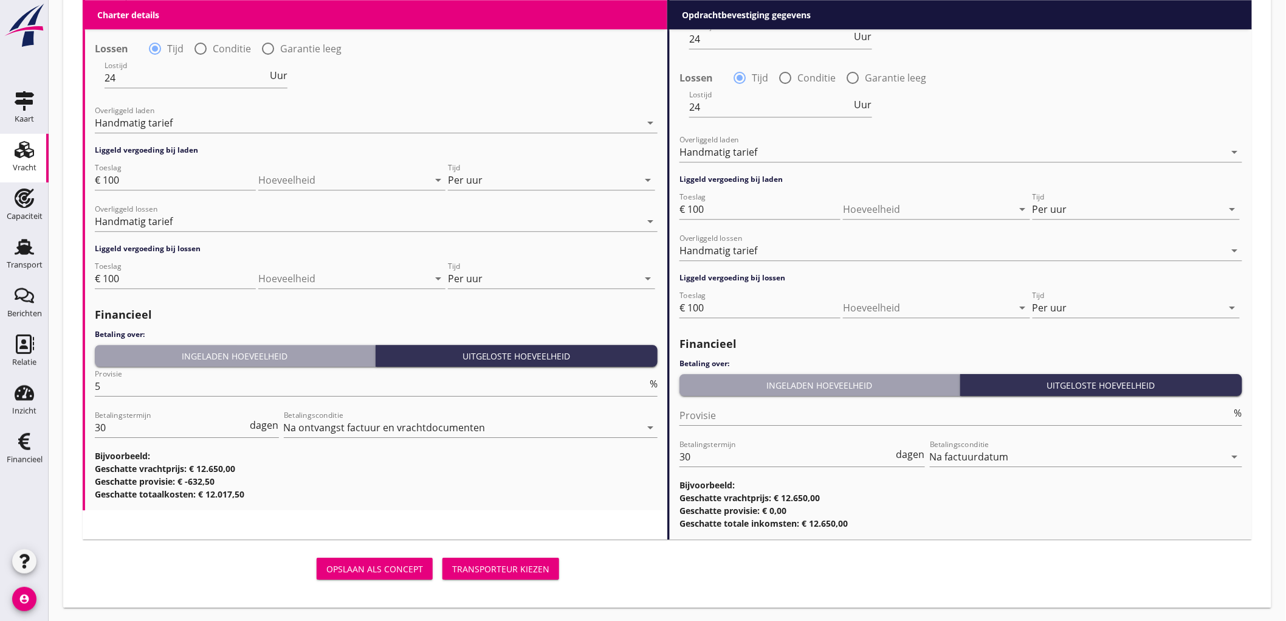
click at [503, 549] on div "Opslaan als concept Transporteur kiezen" at bounding box center [323, 568] width 491 height 39
drag, startPoint x: 508, startPoint y: 560, endPoint x: 1287, endPoint y: 174, distance: 869.7
click at [508, 560] on button "Transporteur kiezen" at bounding box center [501, 568] width 117 height 22
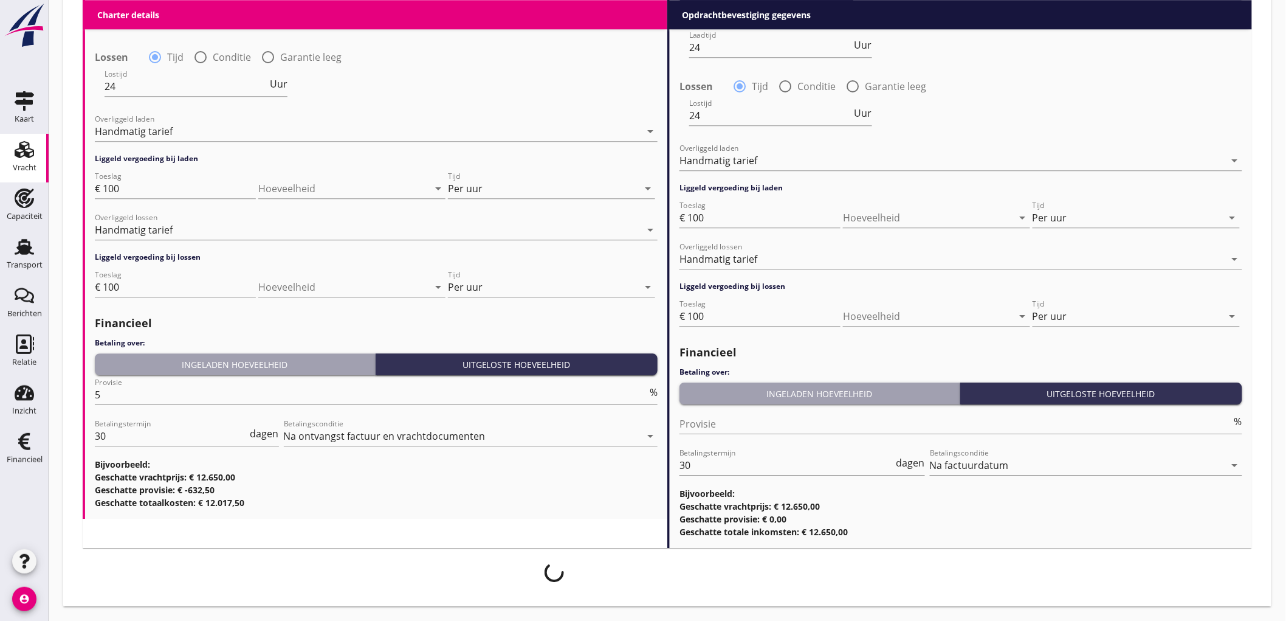
scroll to position [1332, 0]
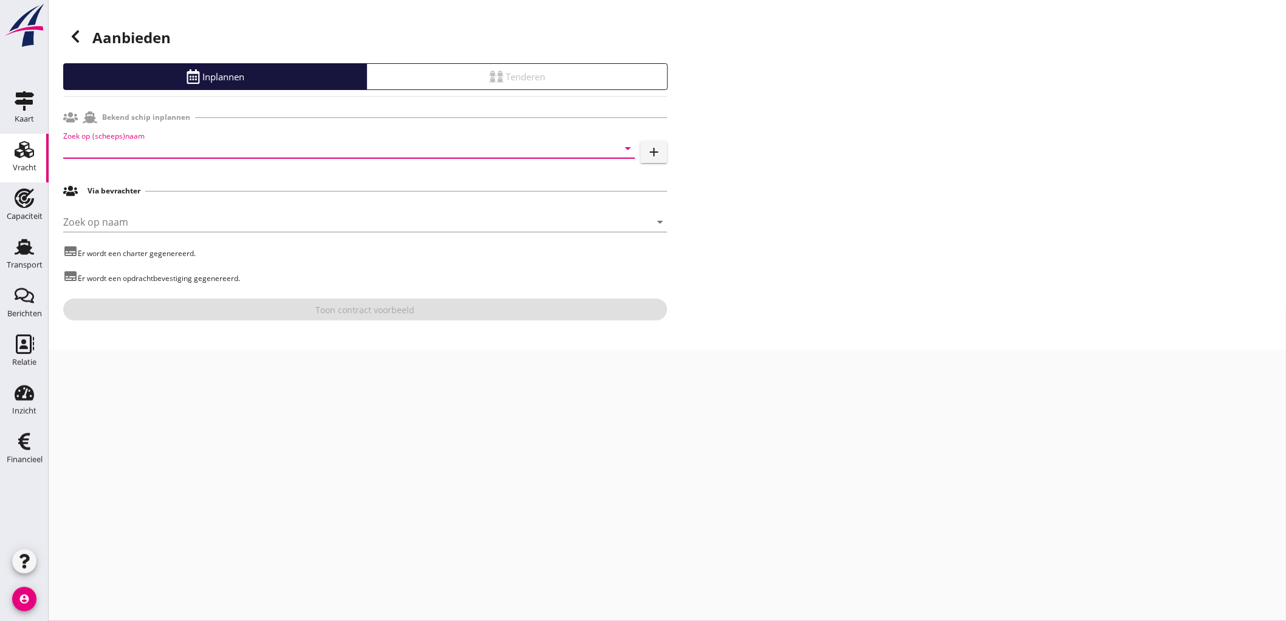
click at [202, 141] on input "Zoek op (scheeps)naam" at bounding box center [332, 148] width 538 height 19
click at [136, 173] on div "ANDAMENTO" at bounding box center [366, 172] width 519 height 15
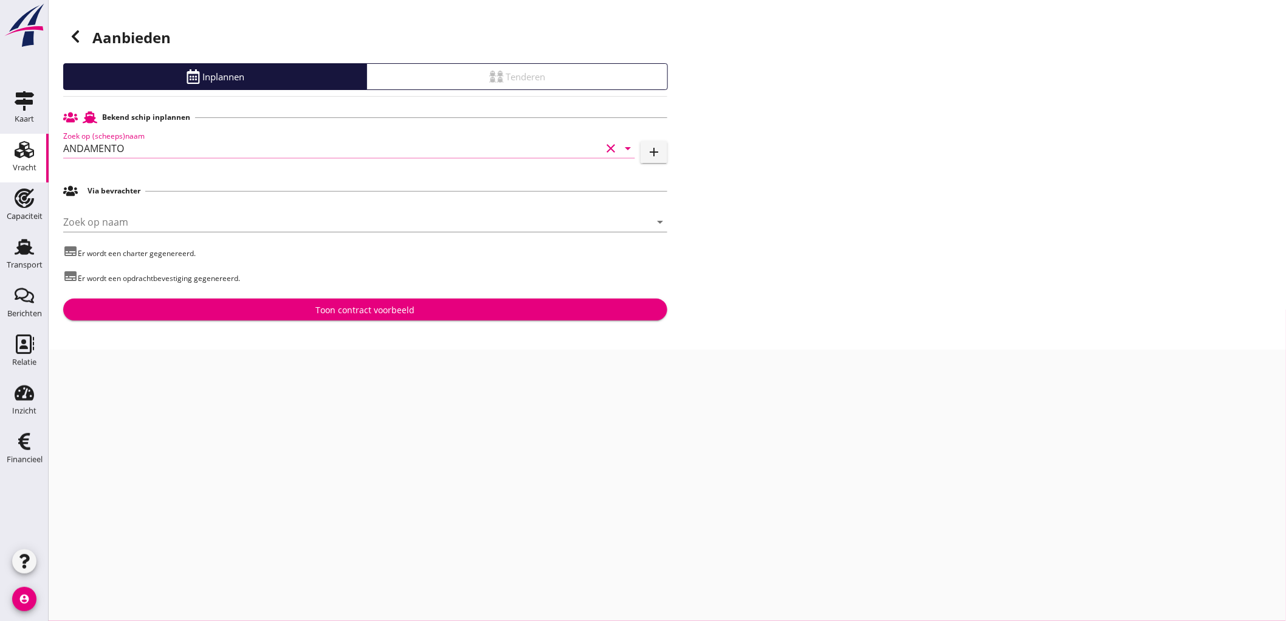
type input "ANDAMENTO"
click at [356, 310] on div "Toon contract voorbeeld" at bounding box center [365, 309] width 99 height 13
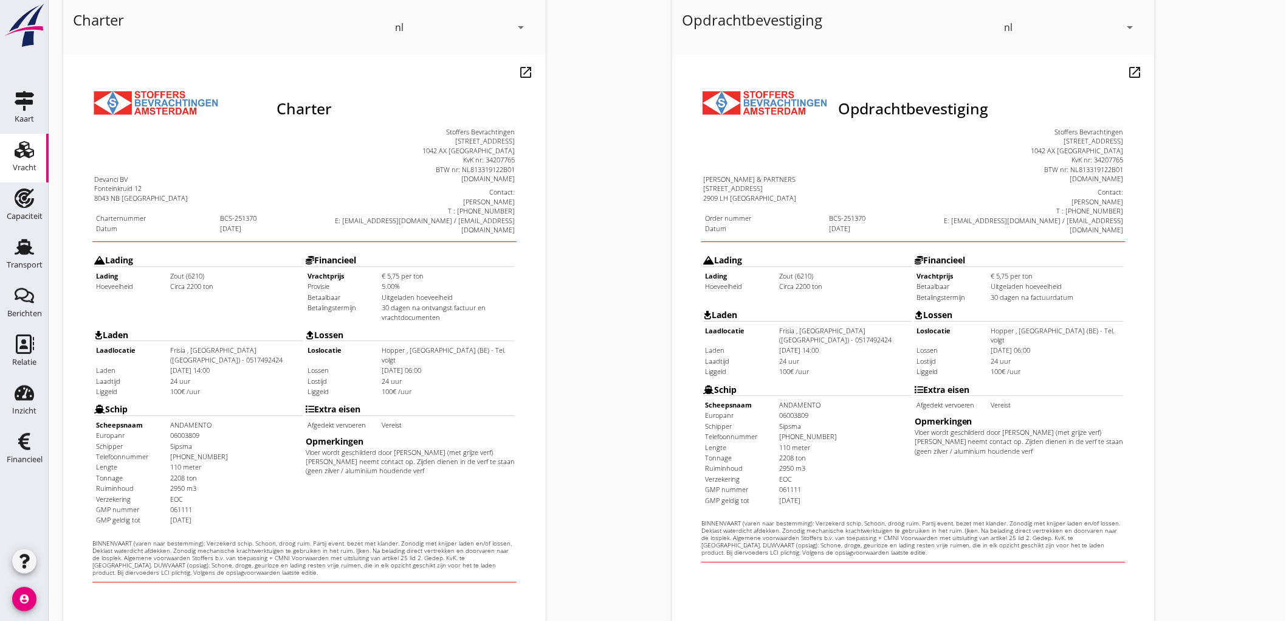
scroll to position [278, 0]
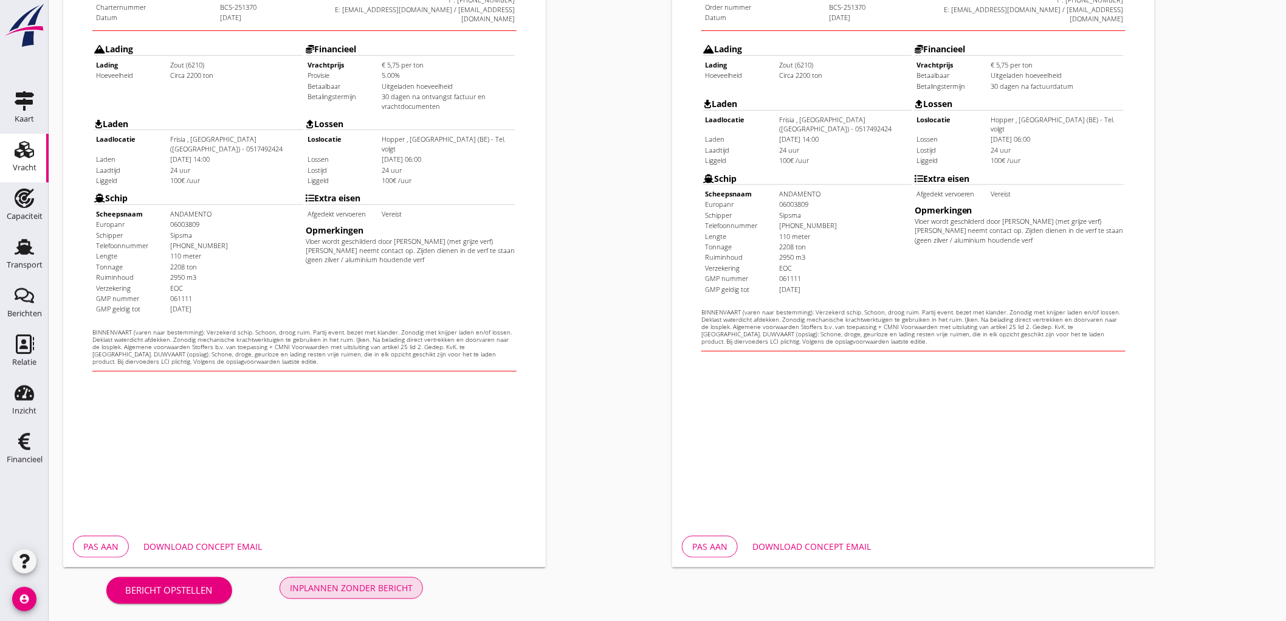
click at [360, 590] on div "Inplannen zonder bericht" at bounding box center [351, 587] width 123 height 13
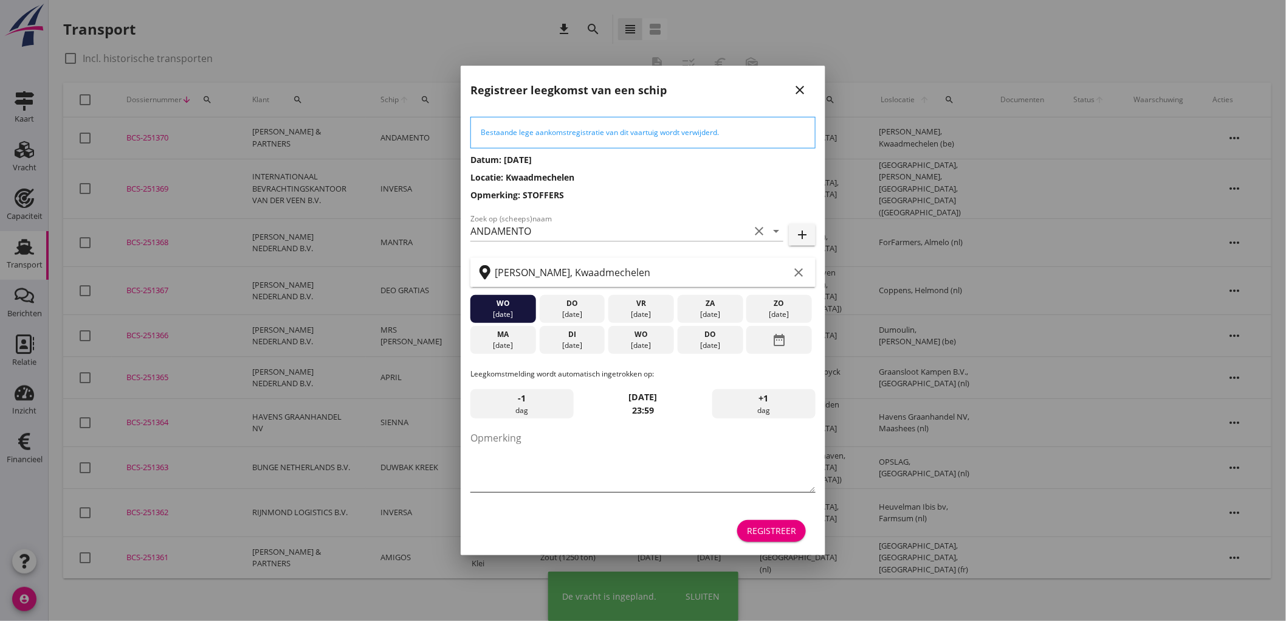
drag, startPoint x: 524, startPoint y: 453, endPoint x: 519, endPoint y: 438, distance: 16.2
click at [523, 454] on textarea "Opmerking" at bounding box center [643, 460] width 345 height 64
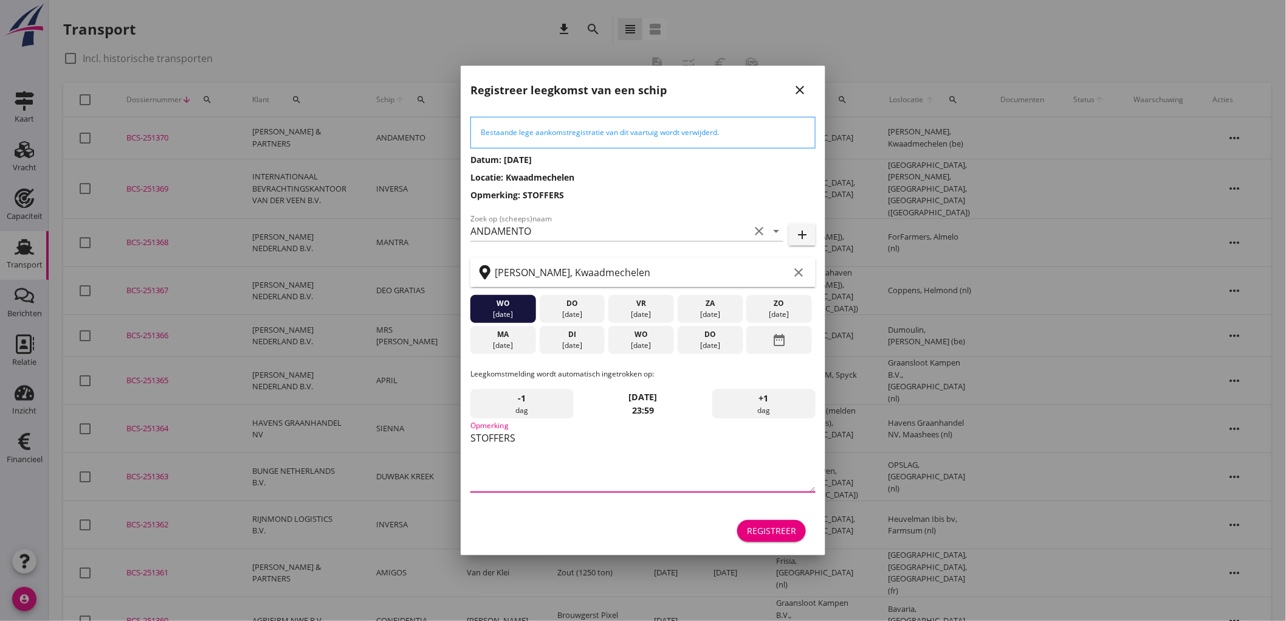
type textarea "STOFFERS"
click at [770, 536] on div "Registreer" at bounding box center [771, 530] width 49 height 13
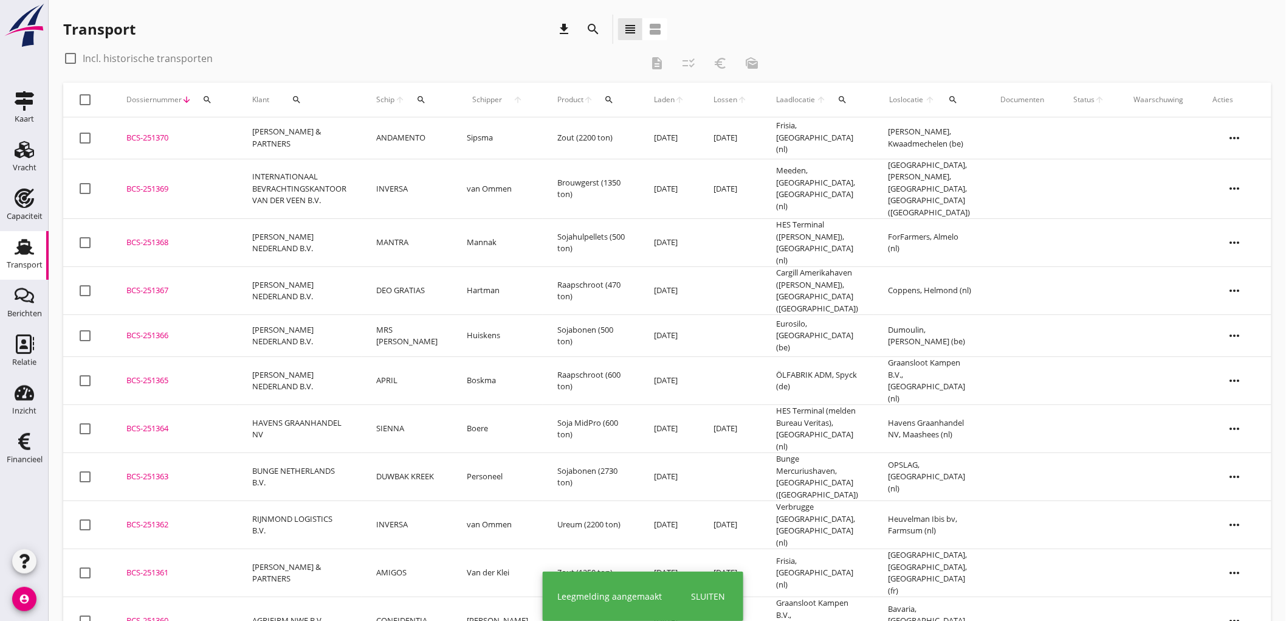
click at [316, 128] on td "LUBBERS & PARTNERS" at bounding box center [300, 138] width 124 height 42
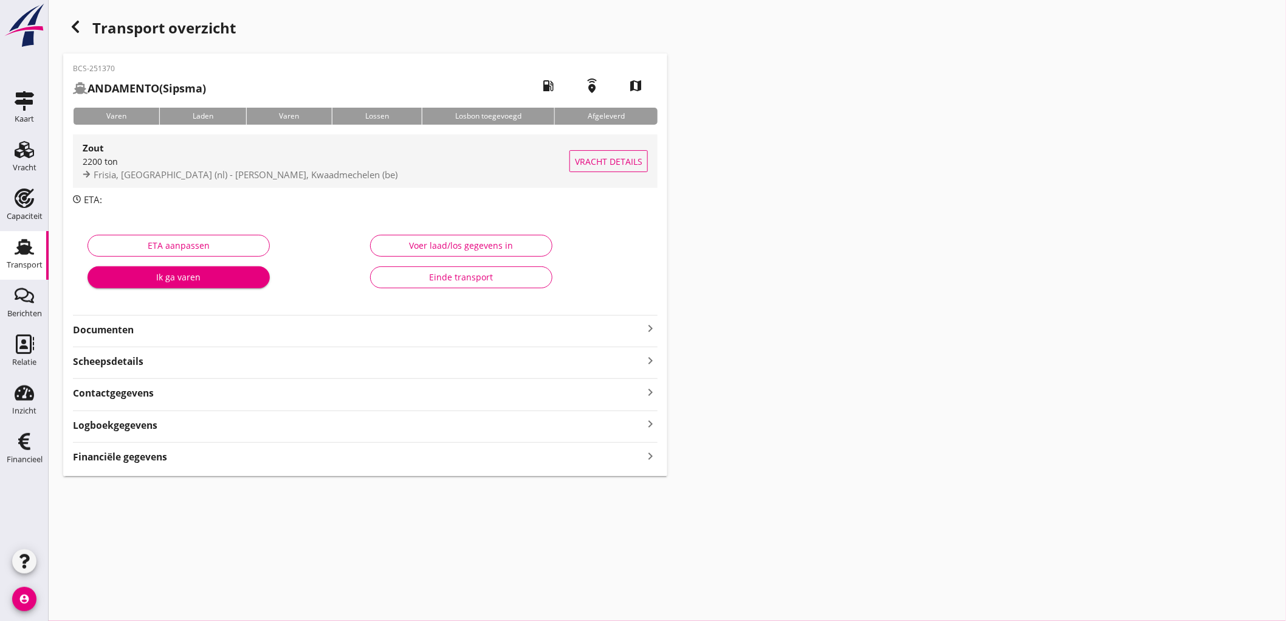
click at [255, 146] on div "Zout" at bounding box center [326, 147] width 487 height 15
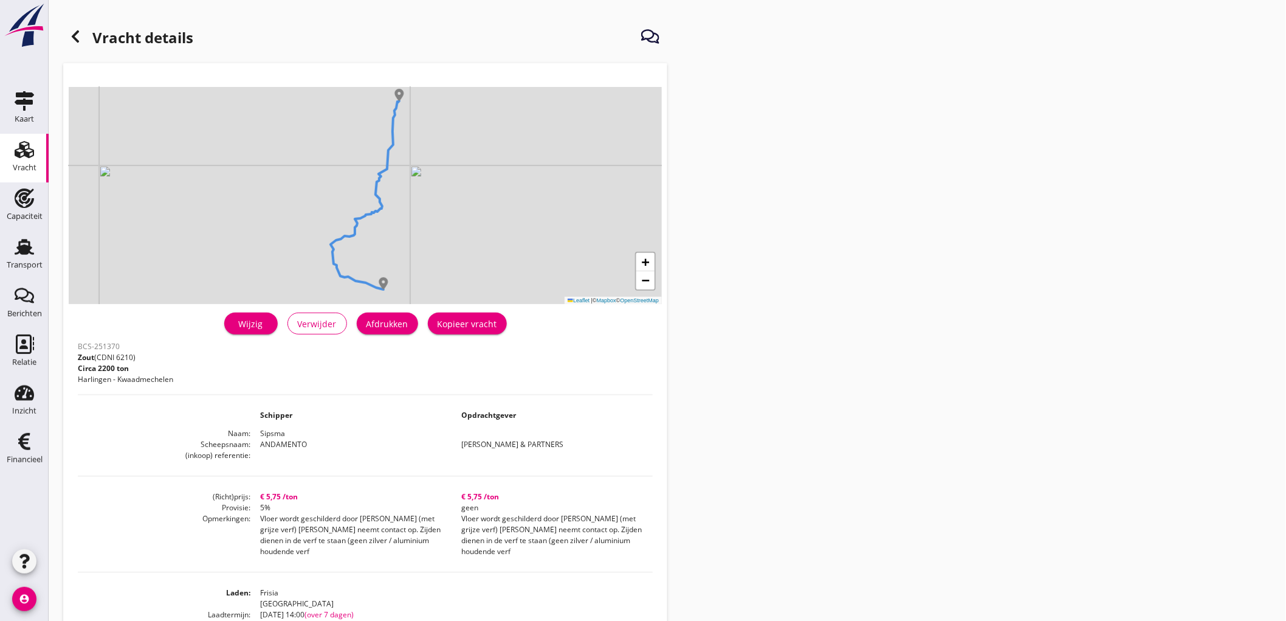
click at [387, 327] on div "Afdrukken" at bounding box center [388, 323] width 42 height 13
click at [76, 41] on use at bounding box center [75, 36] width 7 height 12
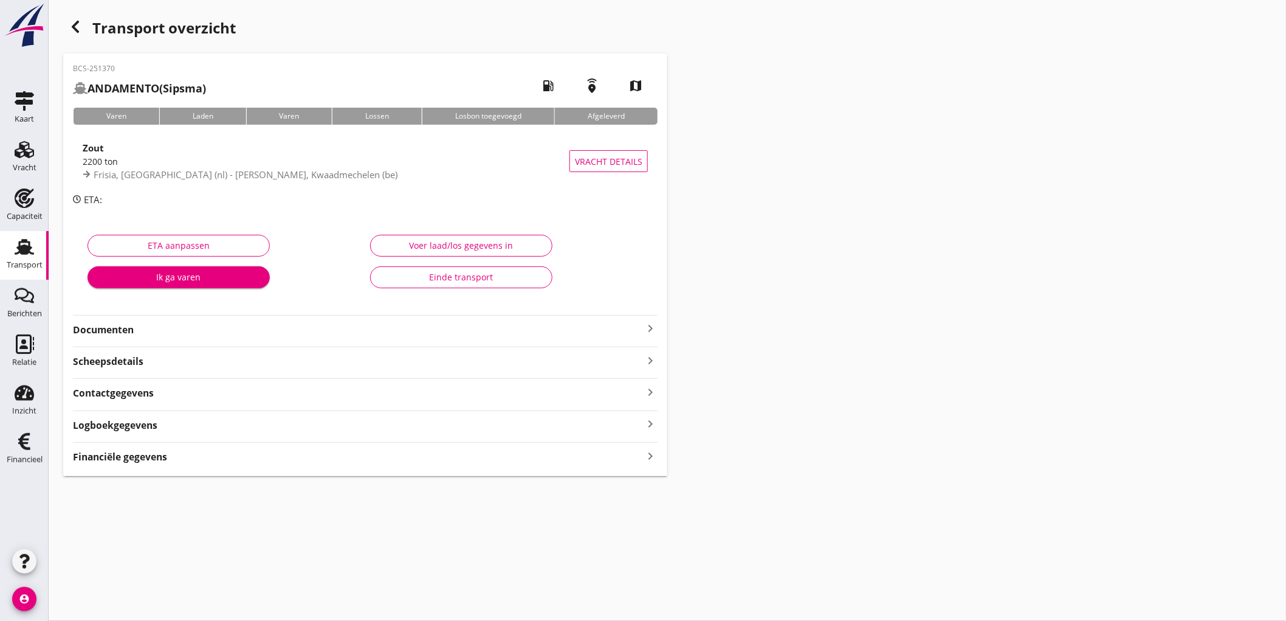
click at [240, 335] on strong "Documenten" at bounding box center [358, 330] width 570 height 14
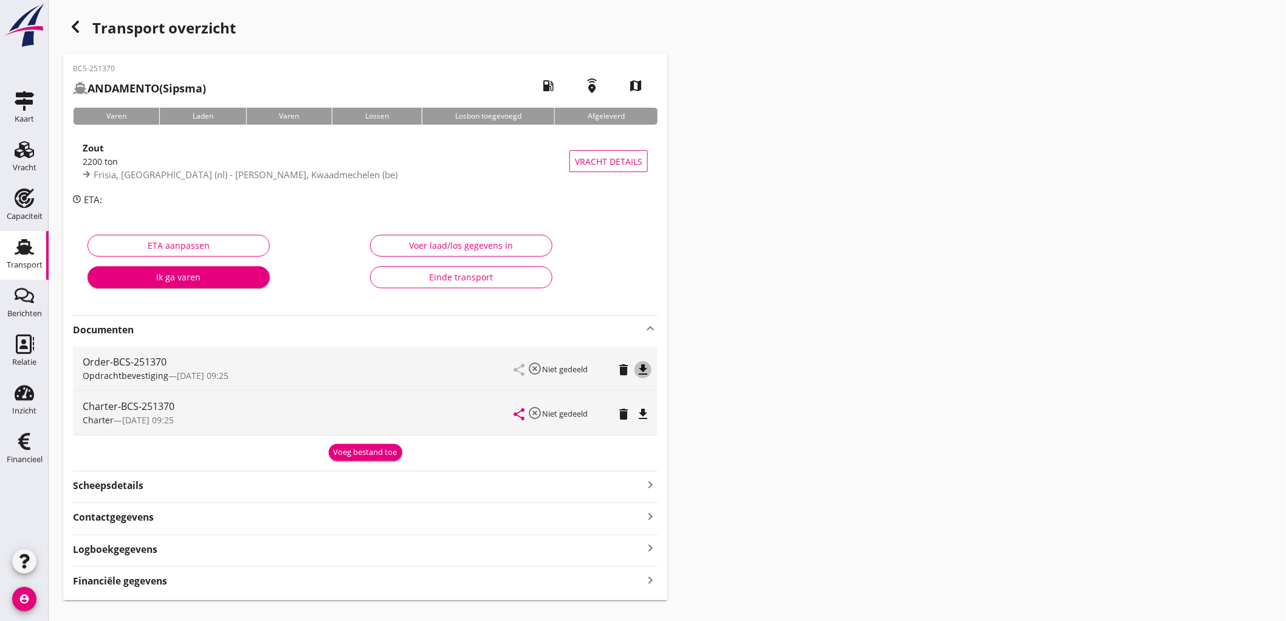
click at [640, 371] on icon "file_download" at bounding box center [643, 369] width 15 height 15
click at [641, 416] on icon "file_download" at bounding box center [643, 414] width 15 height 15
click at [16, 251] on icon "Transport" at bounding box center [24, 246] width 19 height 19
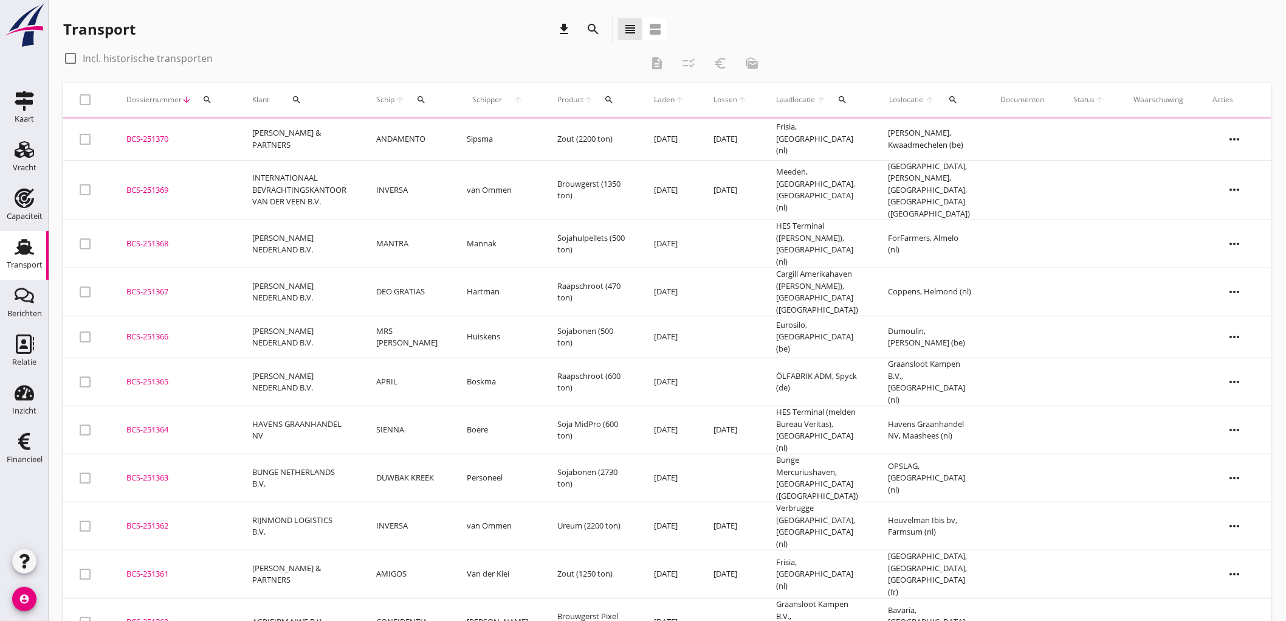
click at [351, 181] on td "INTERNATIONAAL BEVRACHTINGSKANTOOR VAN DER VEEN B.V." at bounding box center [300, 190] width 124 height 60
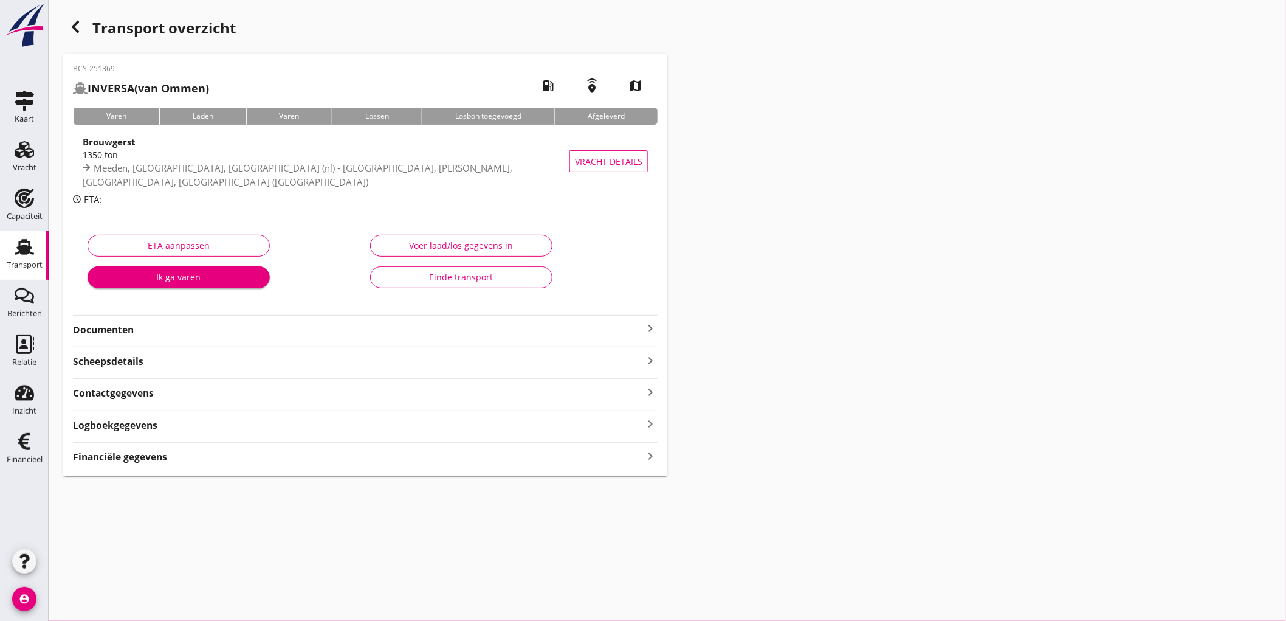
click at [443, 320] on div "Documenten keyboard_arrow_right" at bounding box center [365, 328] width 585 height 16
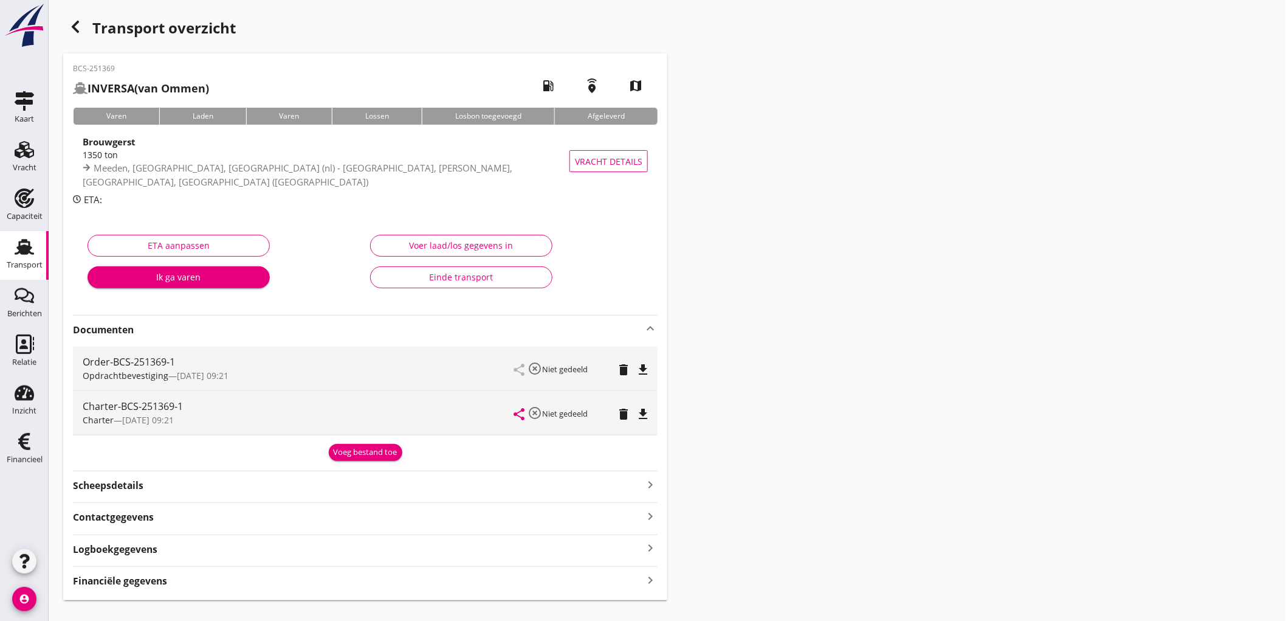
click at [649, 410] on icon "file_download" at bounding box center [643, 414] width 15 height 15
click at [19, 246] on use at bounding box center [24, 247] width 19 height 16
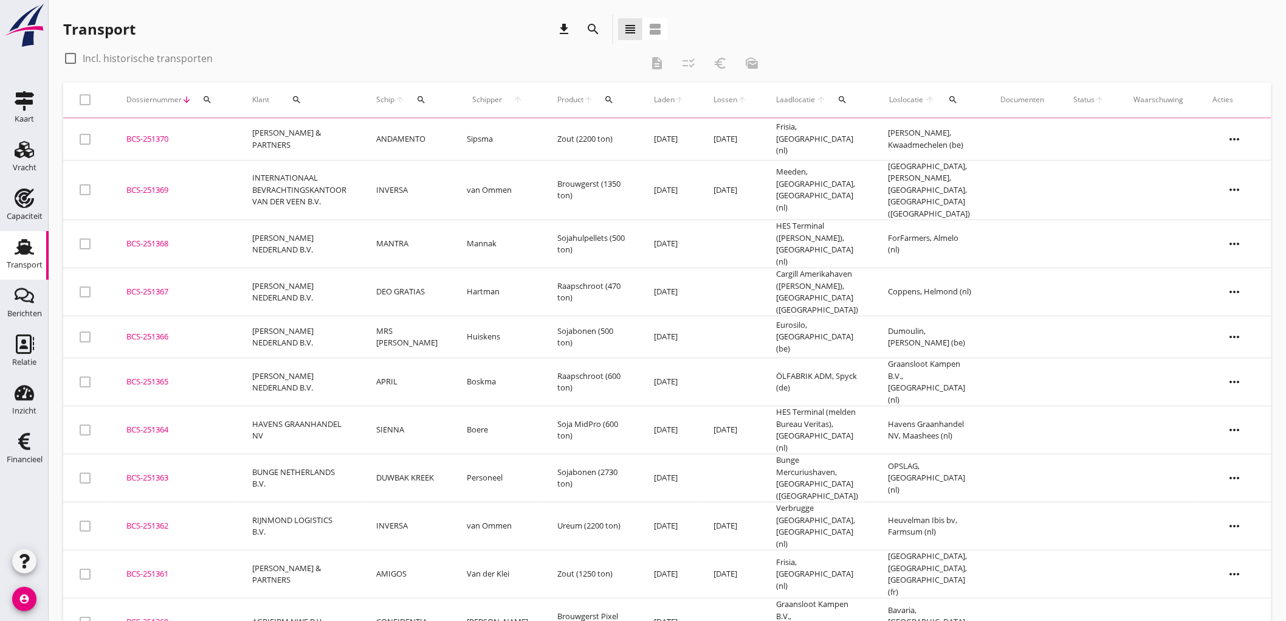
click at [192, 143] on div "BCS-251370" at bounding box center [174, 139] width 97 height 12
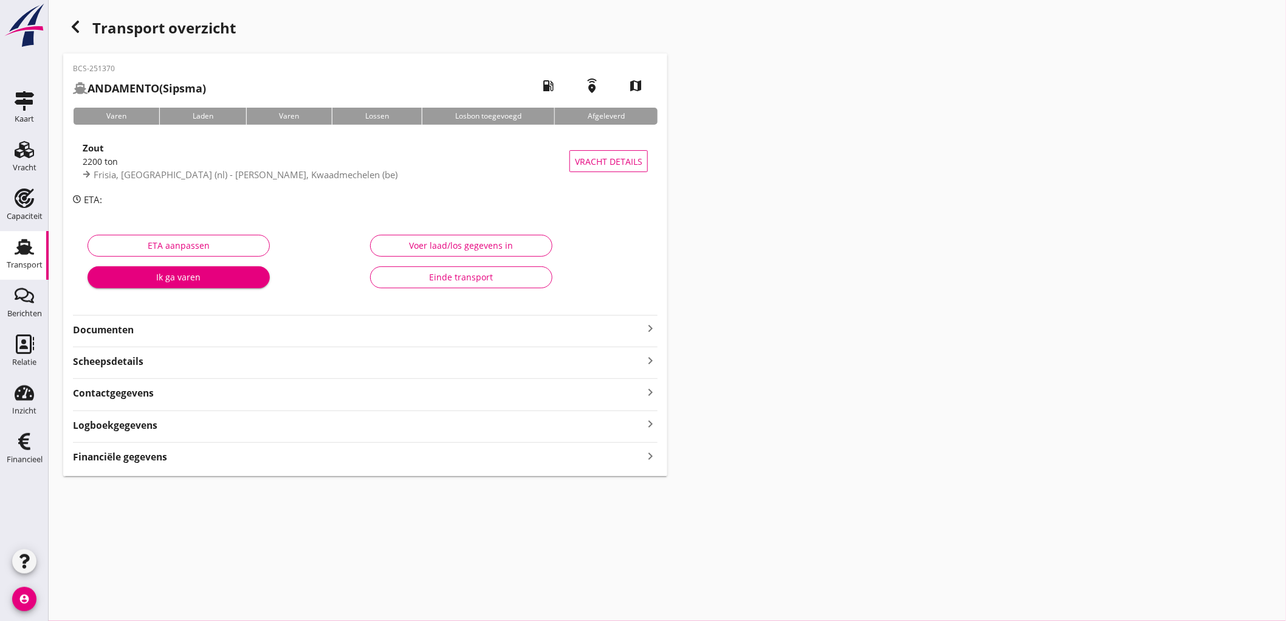
click at [153, 328] on strong "Documenten" at bounding box center [358, 330] width 570 height 14
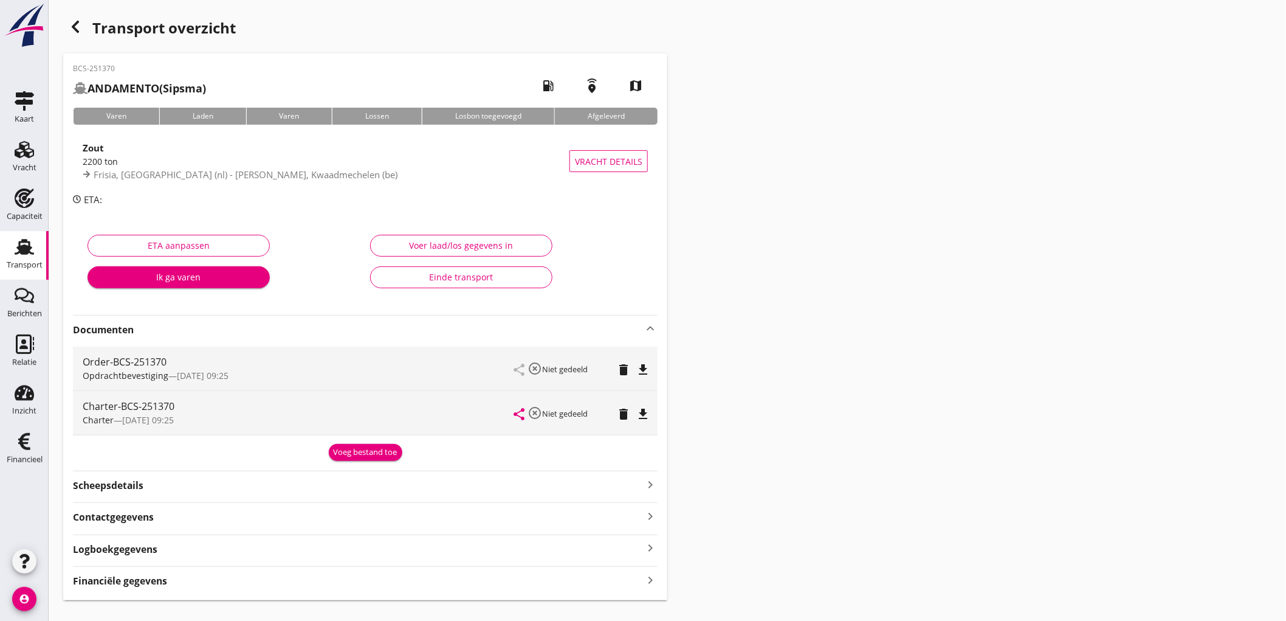
click at [216, 414] on div "Charter-BCS-251370 Charter — 04/09 09:25" at bounding box center [299, 413] width 432 height 44
click at [202, 484] on div "Scheepsdetails keyboard_arrow_right" at bounding box center [365, 484] width 585 height 16
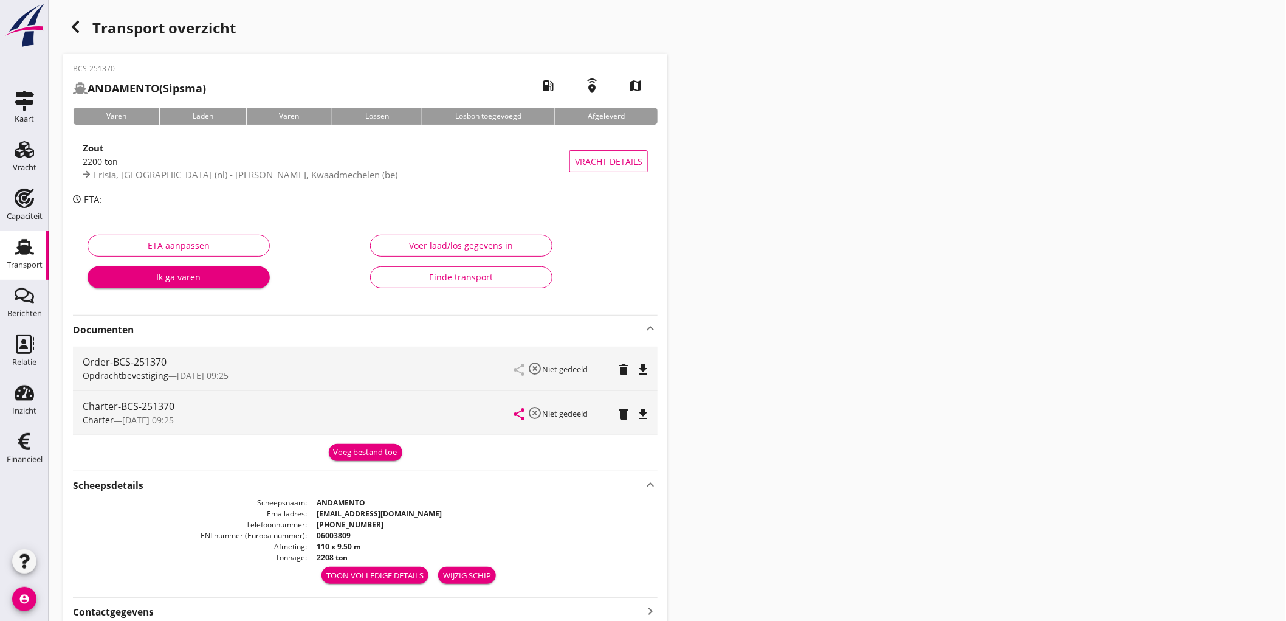
scroll to position [118, 0]
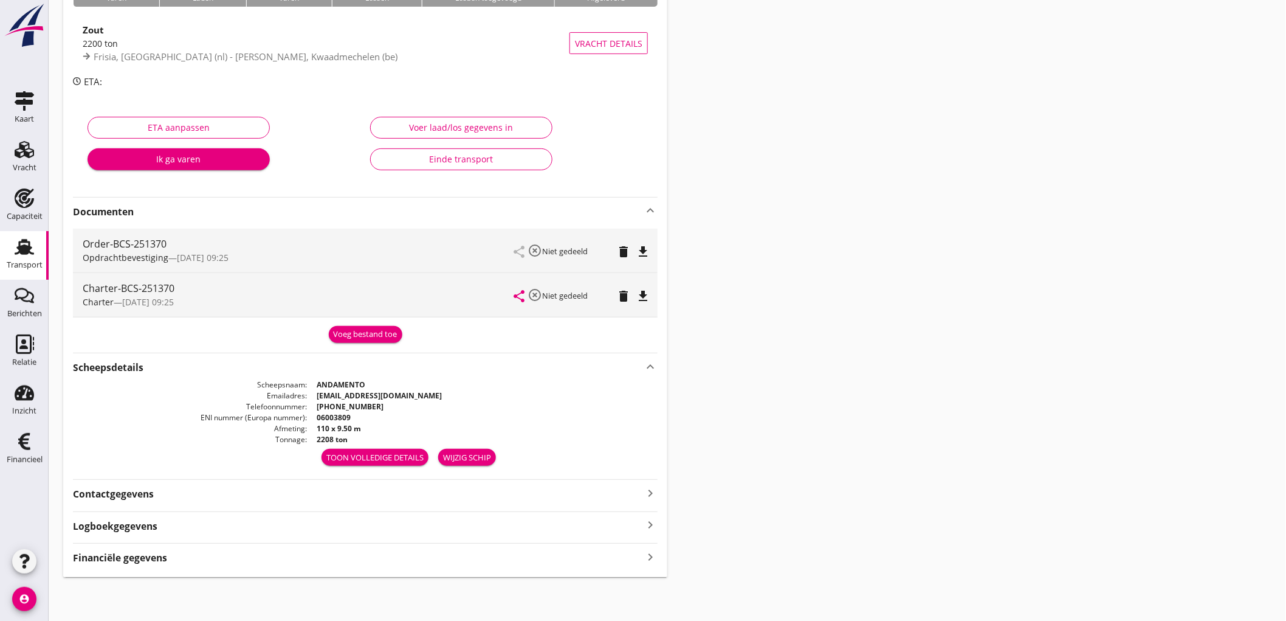
click at [432, 549] on div "Financiële gegevens keyboard_arrow_right" at bounding box center [365, 556] width 585 height 16
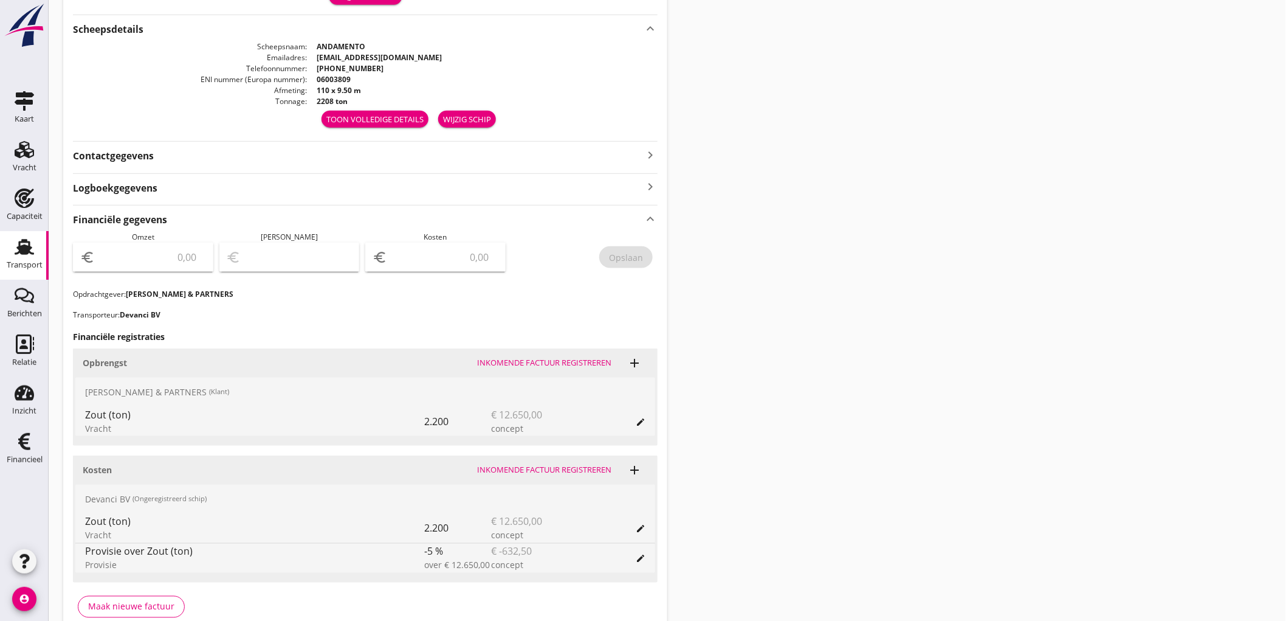
click at [133, 236] on span "Omzet" at bounding box center [143, 237] width 22 height 10
type input "1217"
type input "1217.5"
type input "1"
type input "12650"
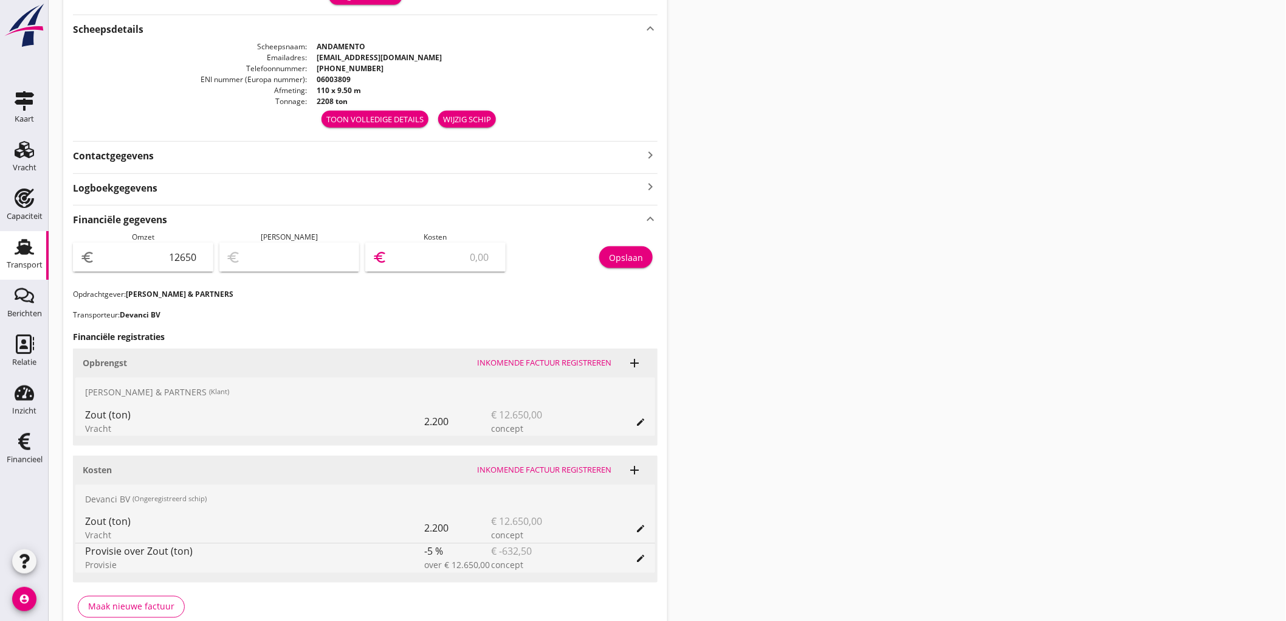
type input "12649.00"
type input "1"
type input "12638.00"
type input "12"
type input "12530.00"
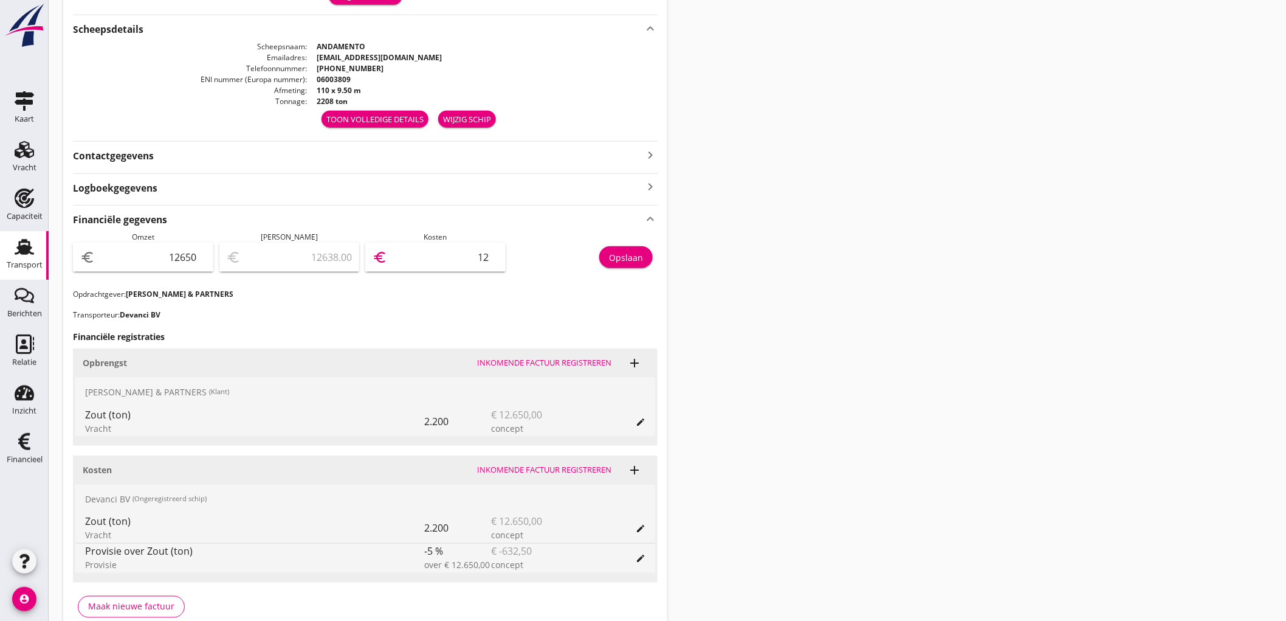
type input "120"
type input "11449.00"
type input "1201"
type input "633.00"
type input "12017"
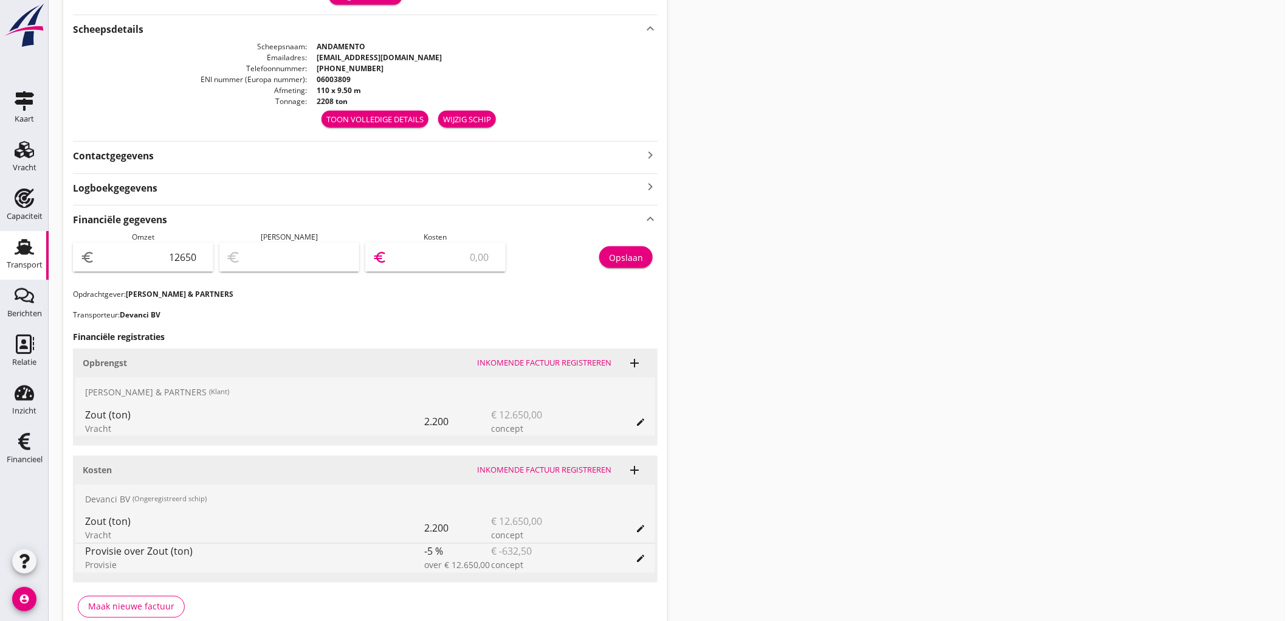
type input "632.50"
type input "12017.5"
type input "633.00"
type input "12017"
type input "11449.00"
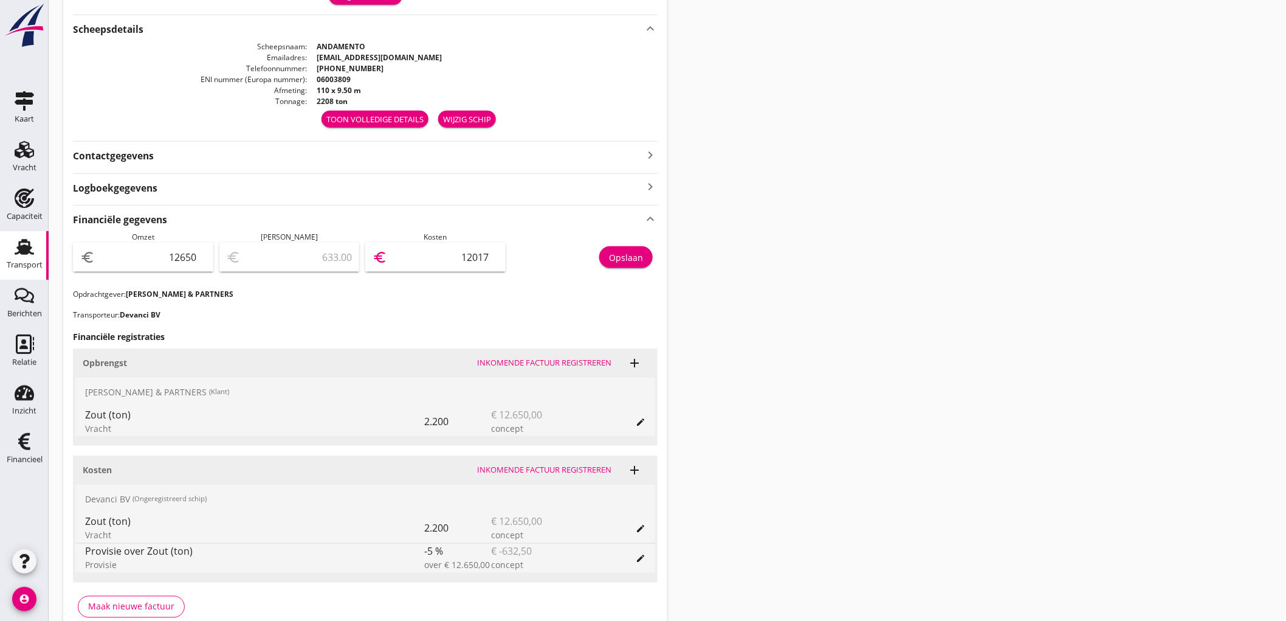
type input "1201"
type input "12530.00"
type input "120"
type input "11449.00"
type input "1201"
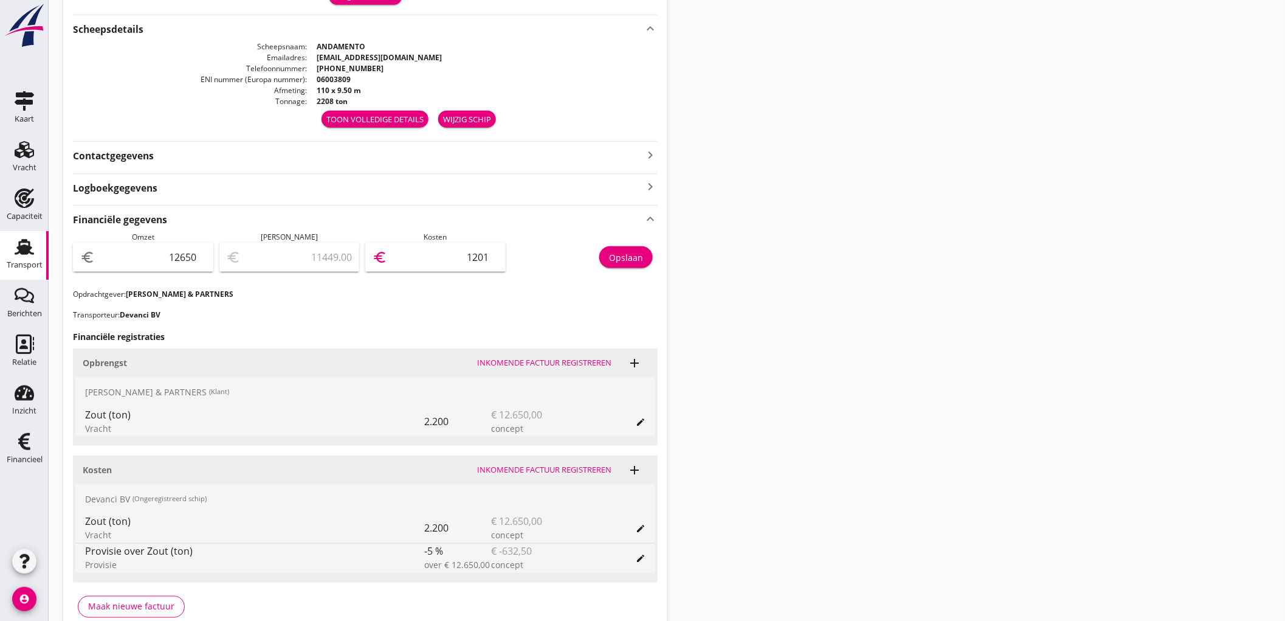
type input "633.00"
type input "12017"
type input "11449.00"
type input "1201"
type input "12530.00"
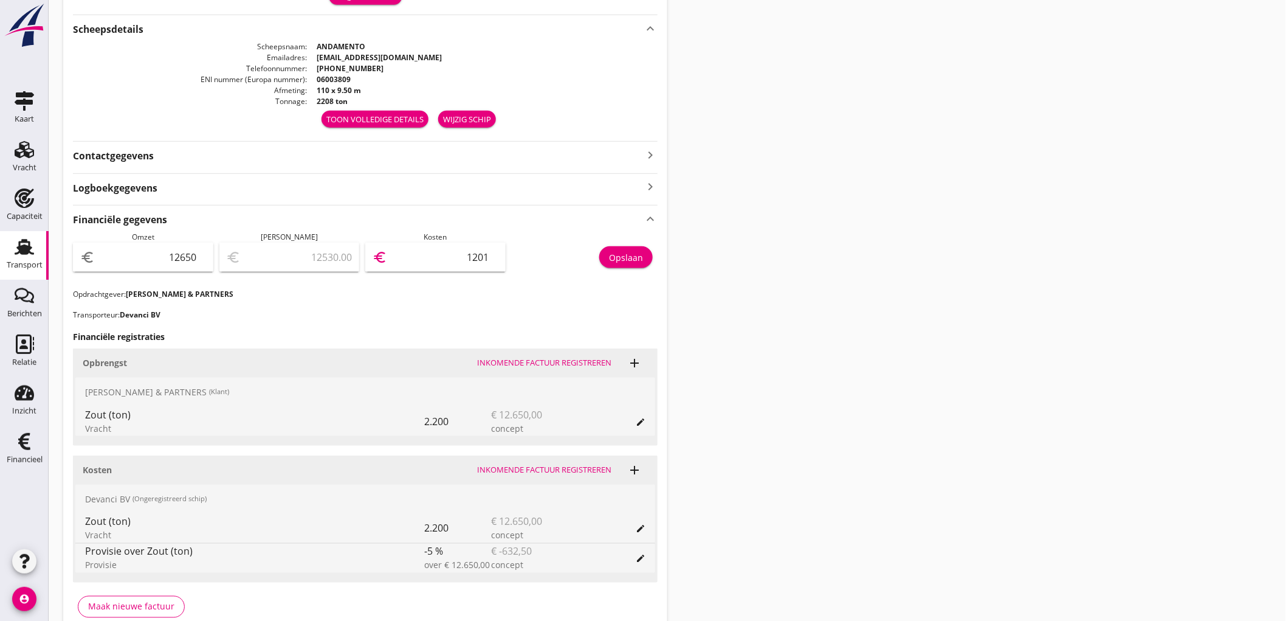
type input "120"
type input "12638.00"
type input "12"
type input "12649.00"
type input "1"
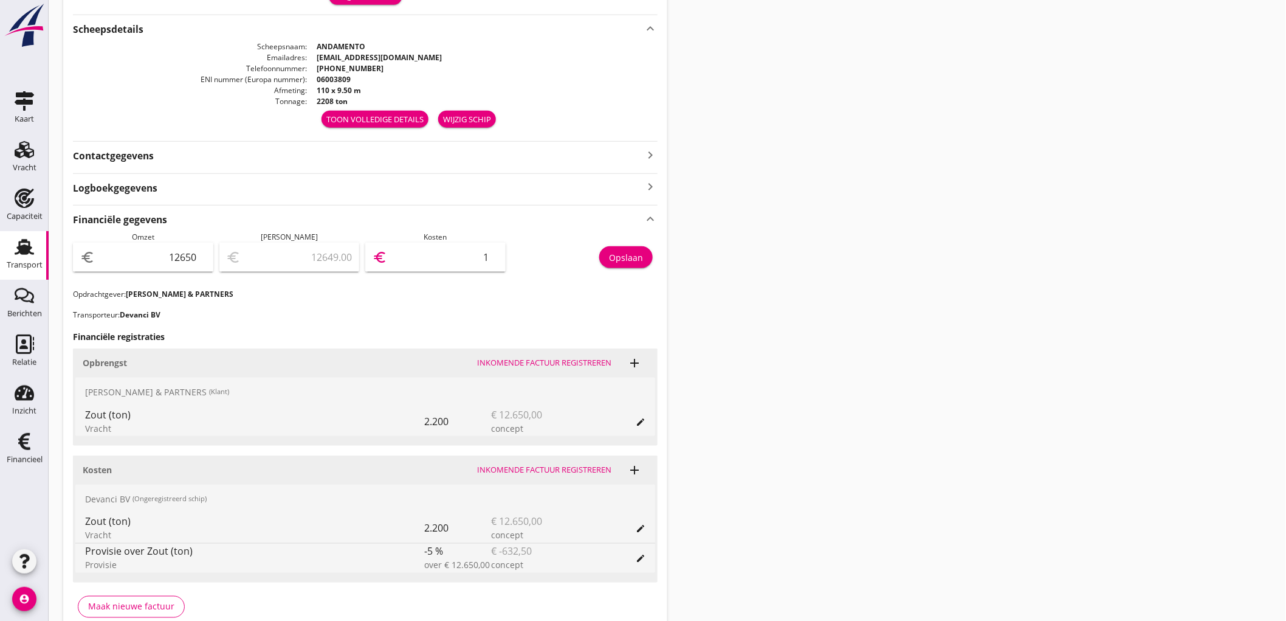
type input "12639.00"
type input "11"
type input "12531.00"
type input "119"
type input "12639.00"
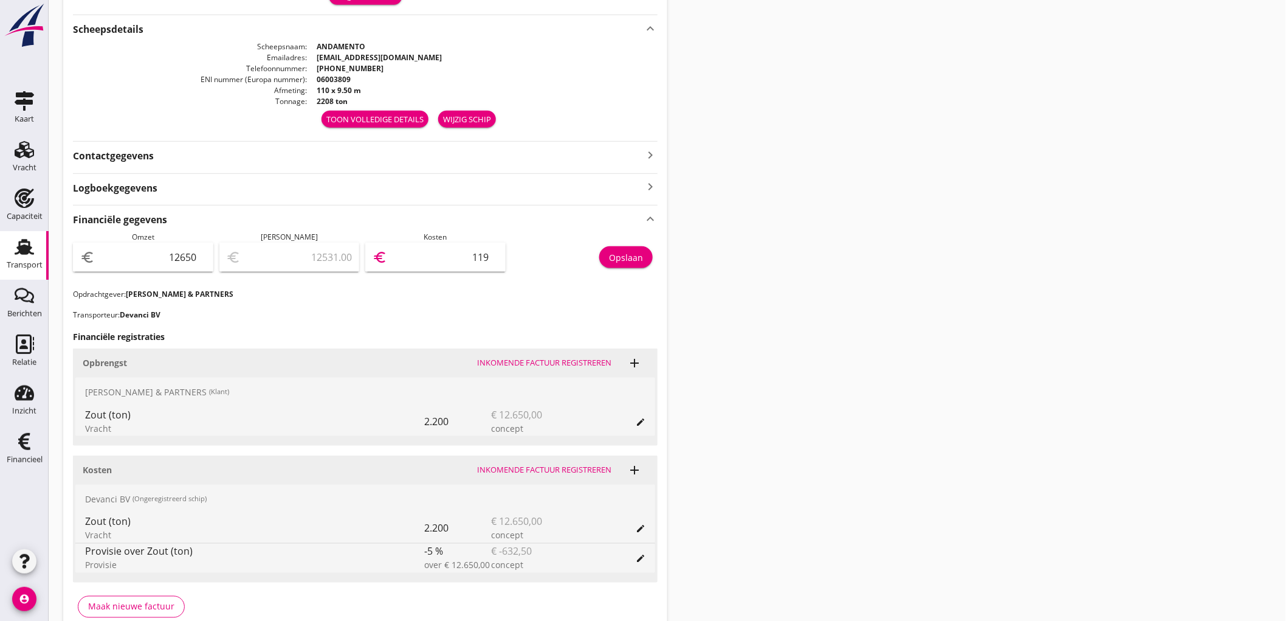
type input "11"
type input "12649.00"
type input "1"
type input "12638.00"
type input "12"
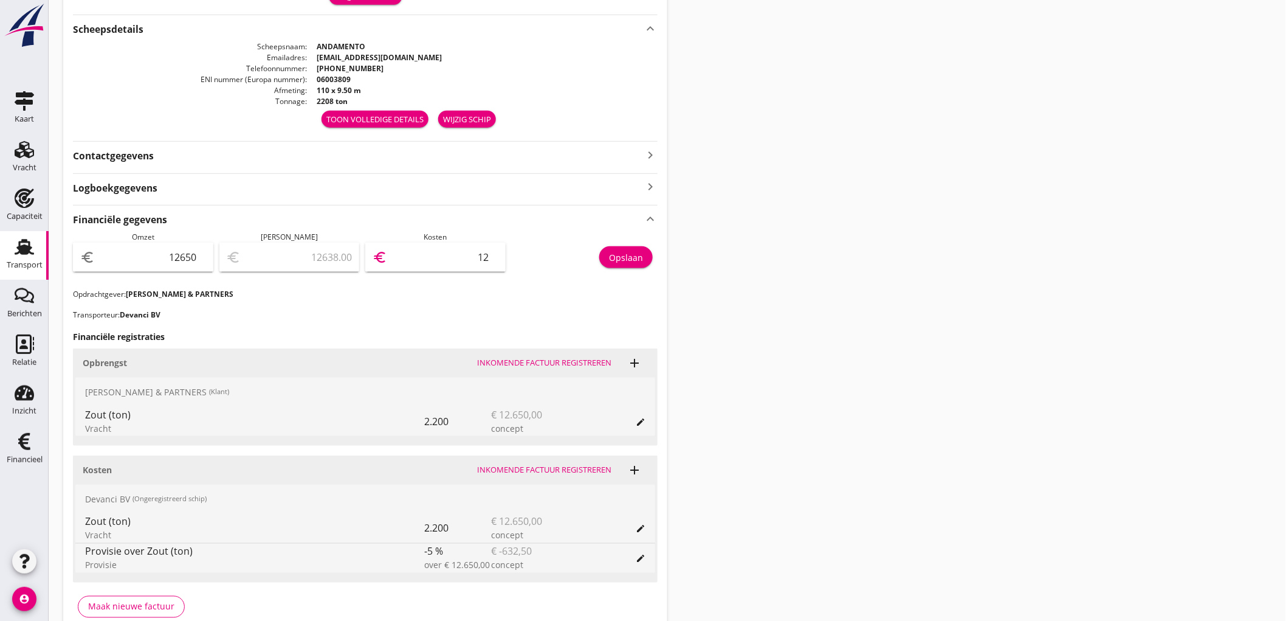
type input "12524.00"
type input "126"
type input "11389.00"
type input "1261"
type input "33.00"
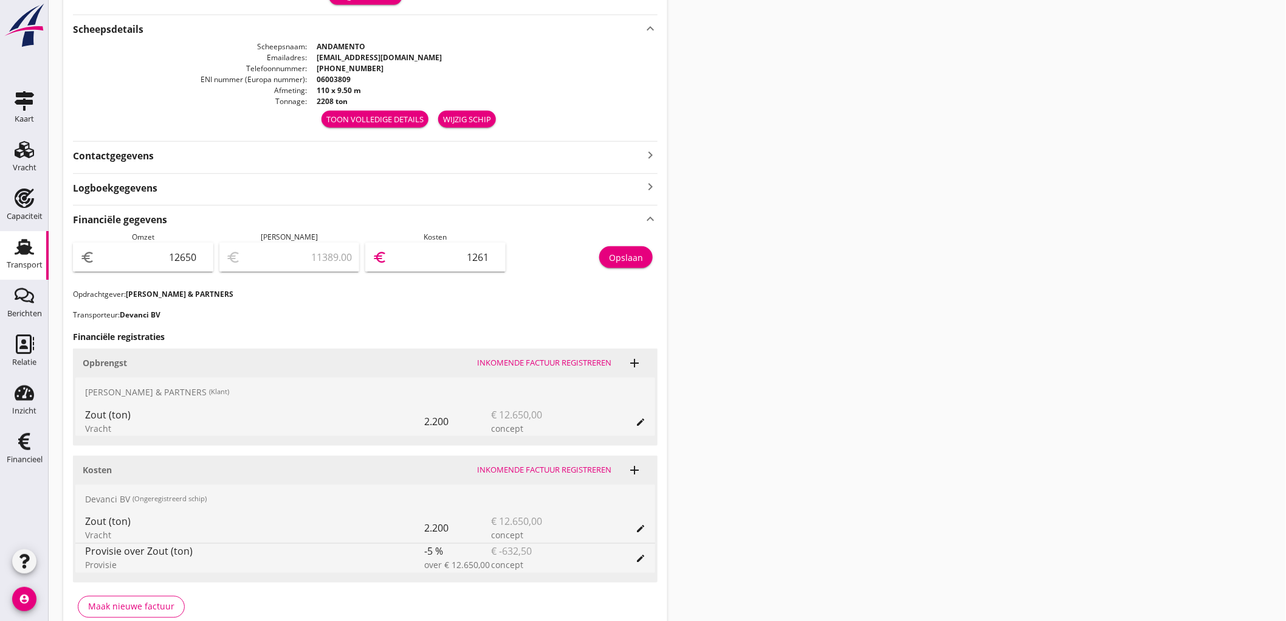
type input "12617"
type input "32.50"
type input "12617.50"
type input "11432.50"
type input "1217.50"
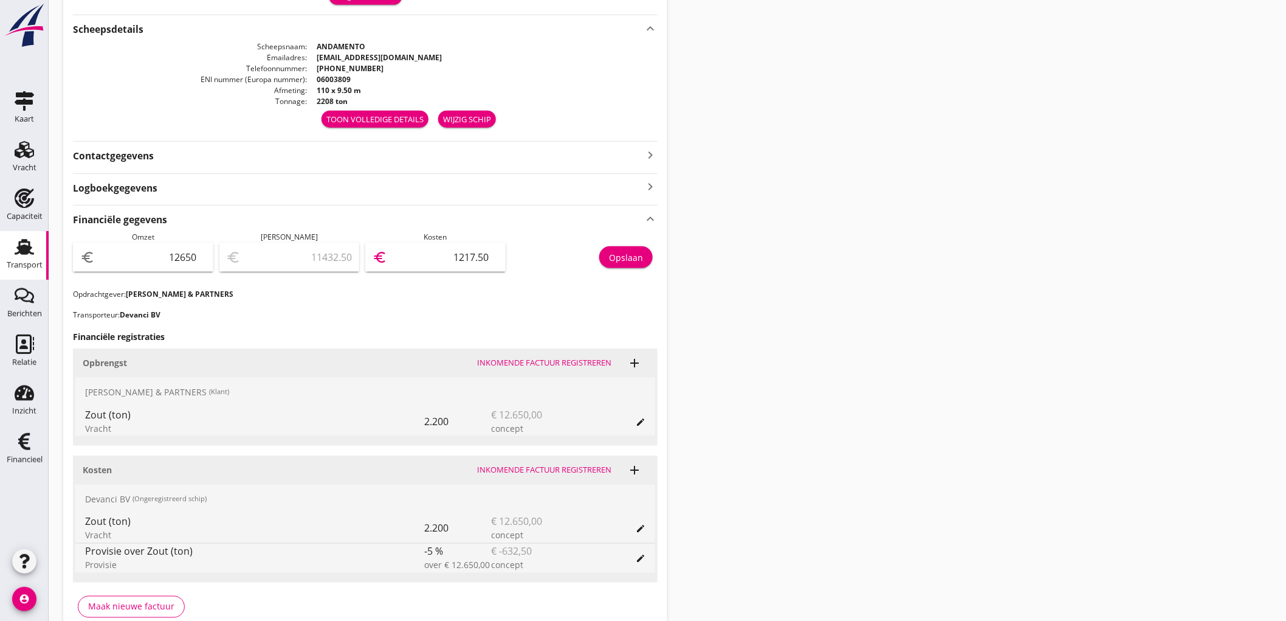
type input "632.50"
type input "12017.50"
click at [635, 257] on div "Opslaan" at bounding box center [626, 257] width 34 height 13
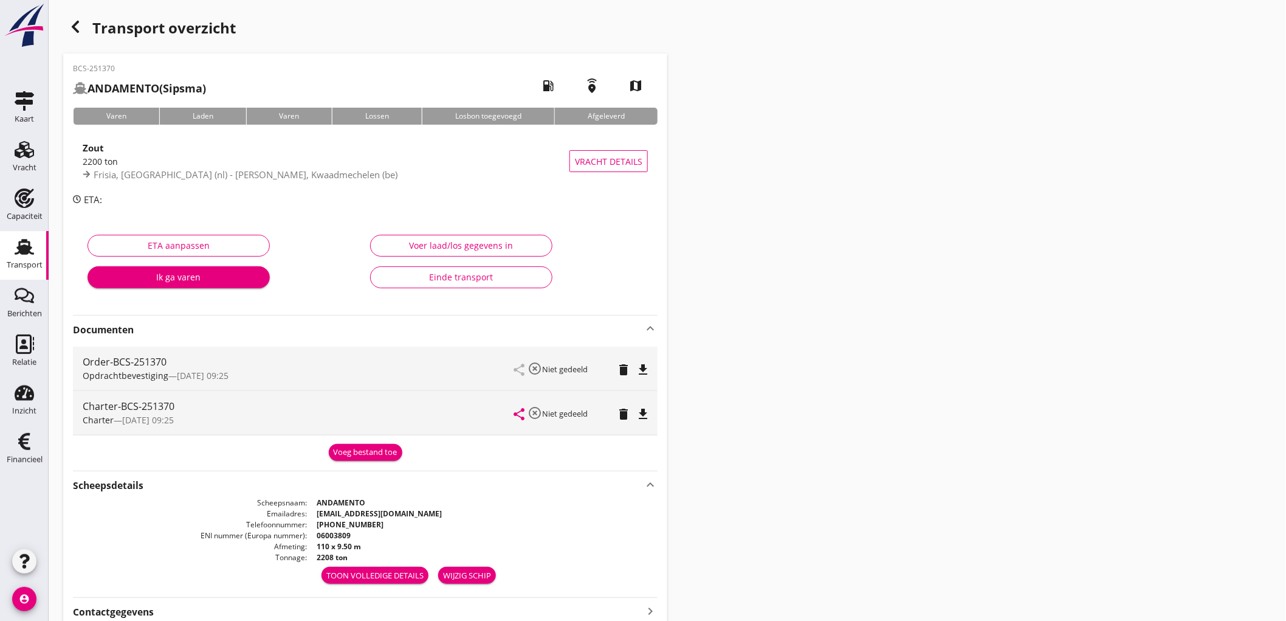
click at [5, 255] on link "Transport Transport" at bounding box center [24, 255] width 49 height 49
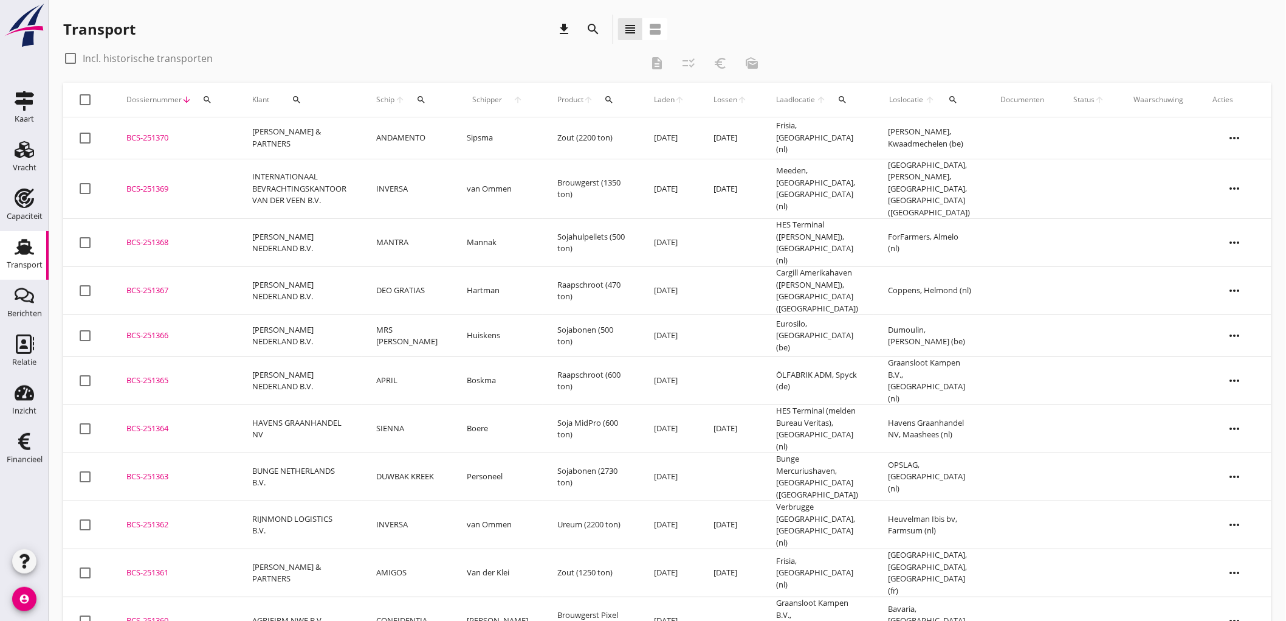
drag, startPoint x: 579, startPoint y: 28, endPoint x: 568, endPoint y: 38, distance: 14.6
click at [575, 34] on div "Transport download search view_headline view_agenda" at bounding box center [365, 29] width 604 height 29
click at [564, 34] on icon "download" at bounding box center [564, 29] width 15 height 15
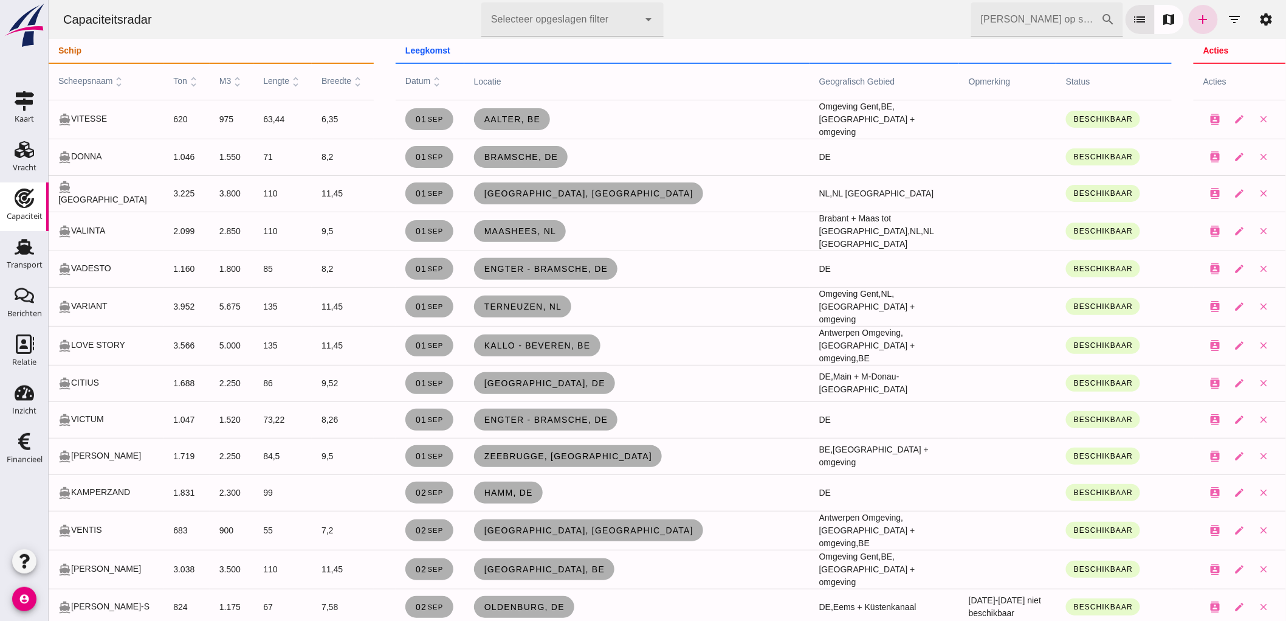
click at [1016, 18] on input "[PERSON_NAME] op scheepsnaam" at bounding box center [1036, 19] width 130 height 34
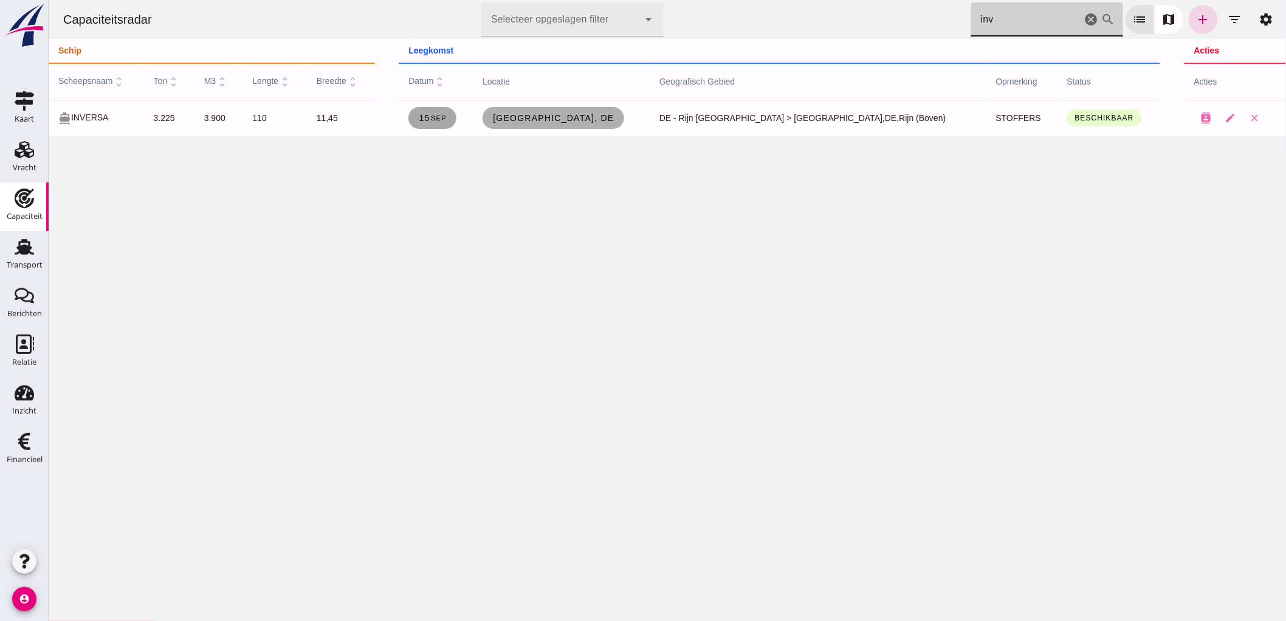
type input "inv"
click at [446, 119] on small "sep" at bounding box center [438, 117] width 16 height 7
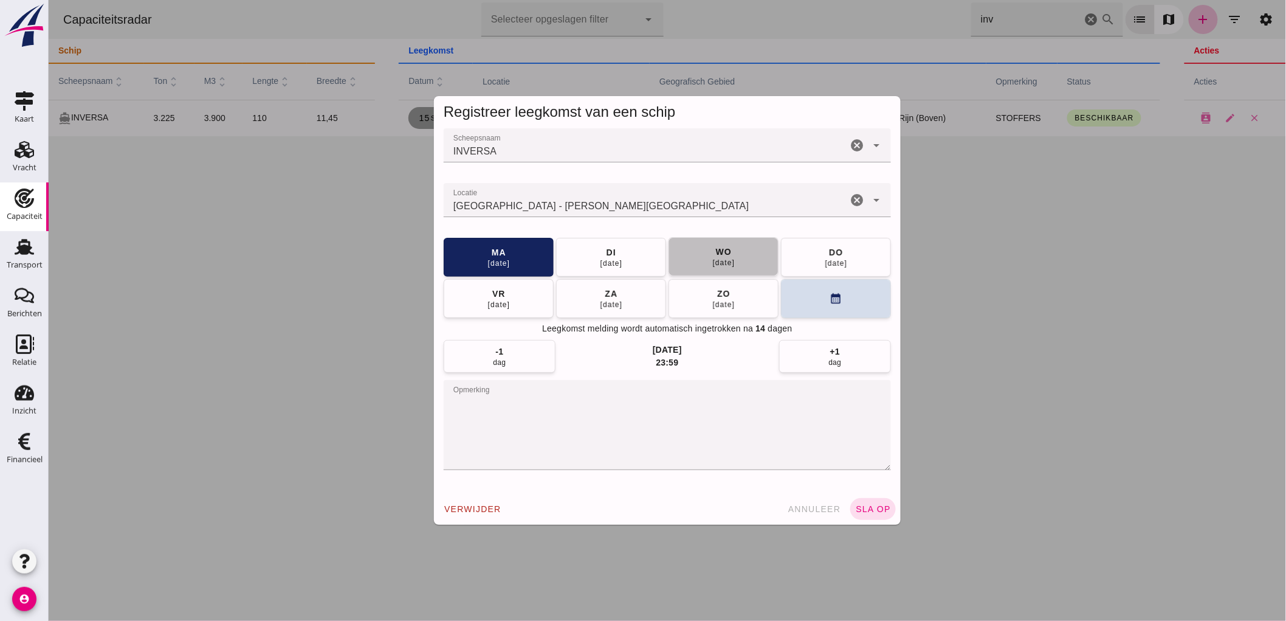
click at [717, 264] on div "17 sep" at bounding box center [723, 263] width 23 height 10
click at [864, 514] on button "sla op" at bounding box center [873, 509] width 46 height 22
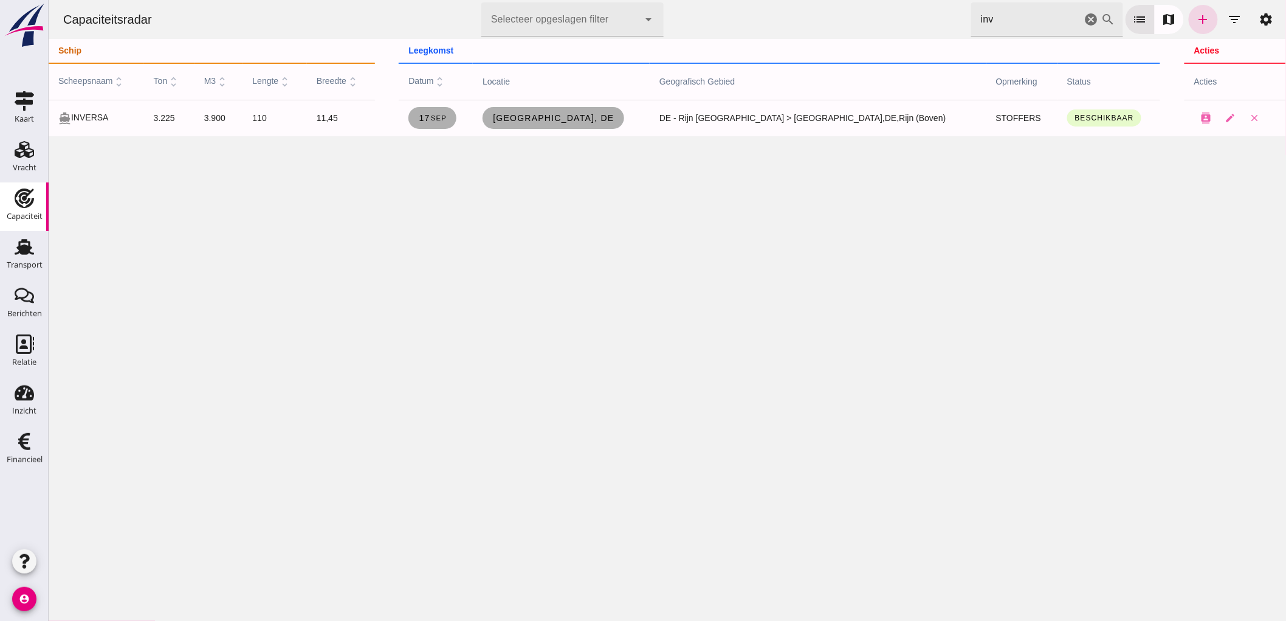
drag, startPoint x: 1075, startPoint y: 22, endPoint x: 983, endPoint y: 1, distance: 94.8
click at [1084, 22] on icon "cancel" at bounding box center [1091, 19] width 15 height 15
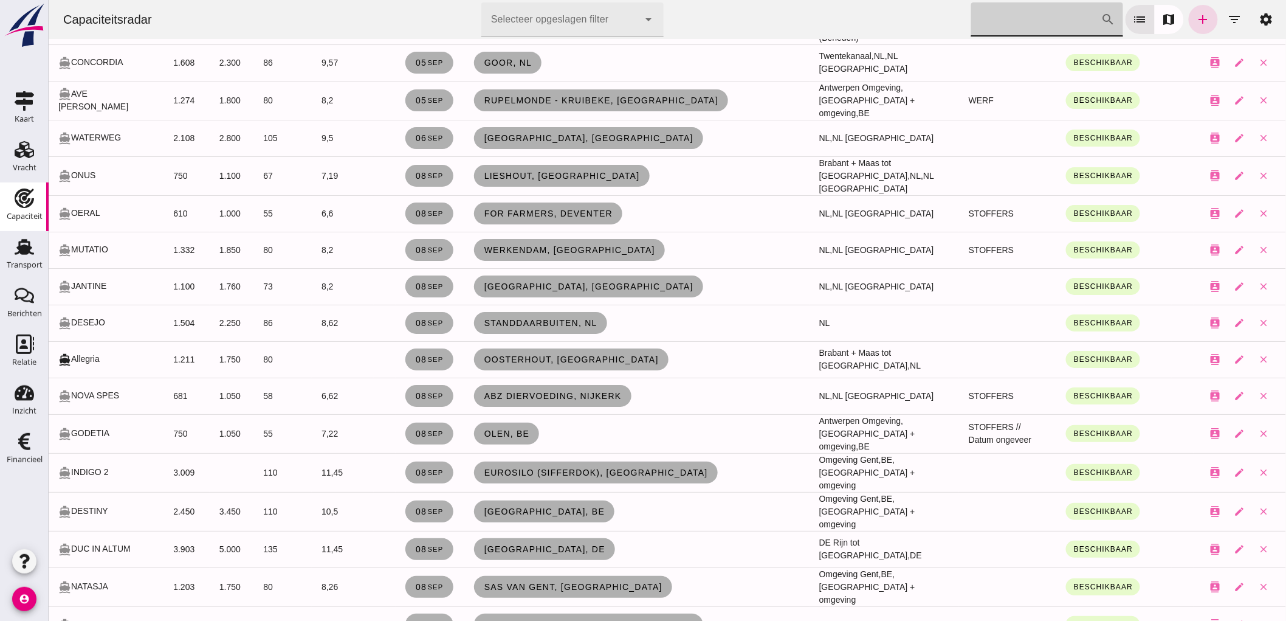
scroll to position [1891, 0]
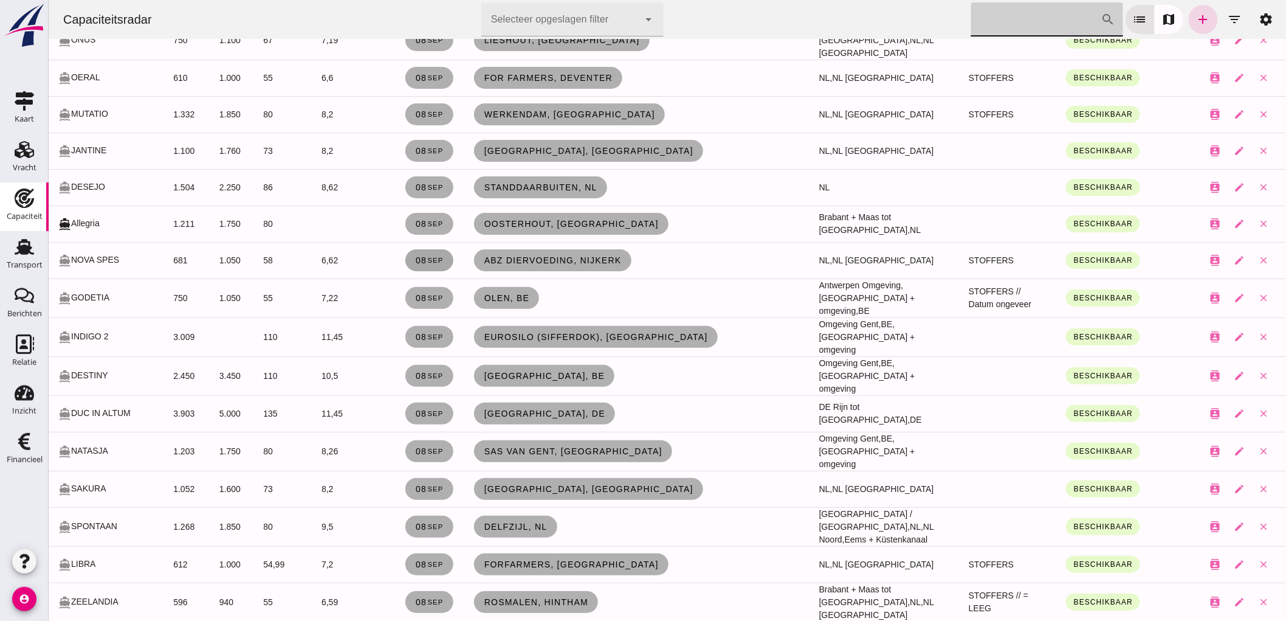
click at [415, 255] on span "08 sep" at bounding box center [429, 260] width 29 height 10
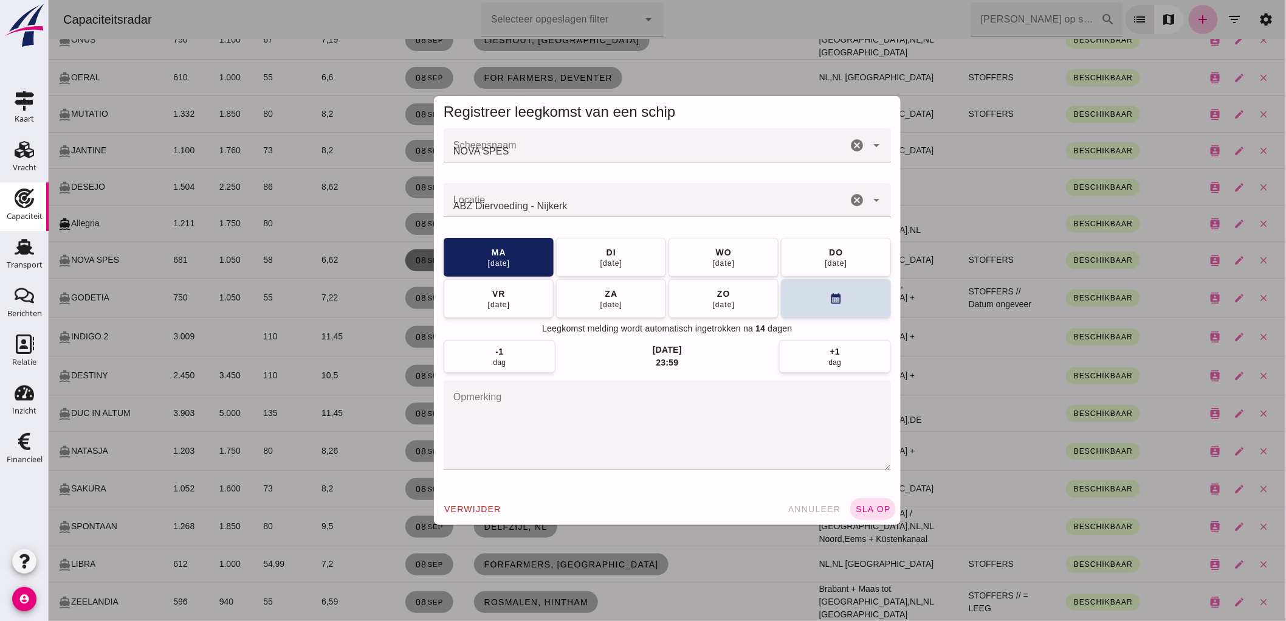
scroll to position [0, 0]
click at [854, 199] on icon "cancel" at bounding box center [856, 200] width 15 height 15
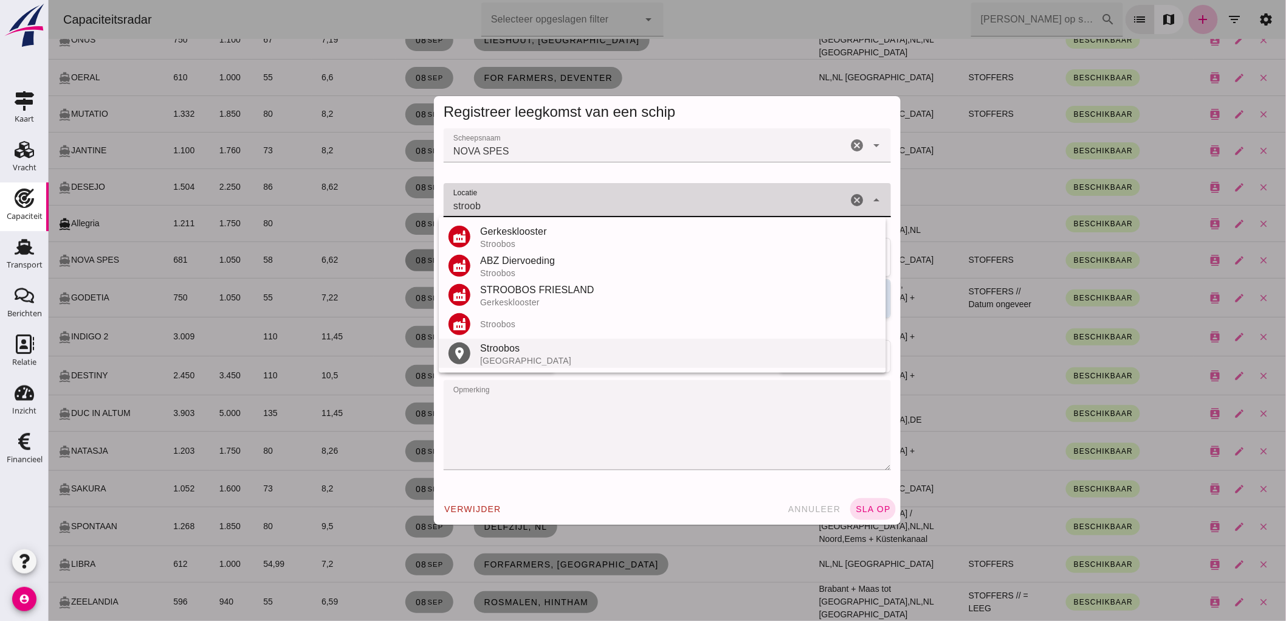
click at [519, 351] on div "Stroobos" at bounding box center [678, 348] width 396 height 15
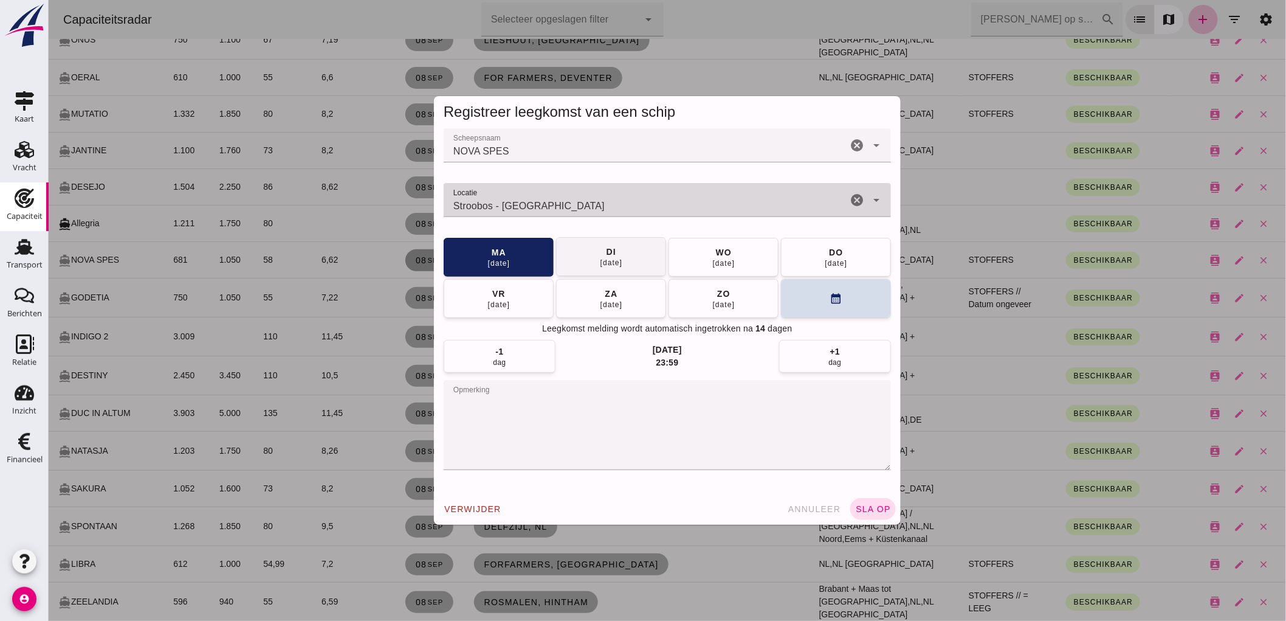
type input "Stroobos - Friesland"
click at [590, 269] on button "di 09 sep" at bounding box center [611, 256] width 110 height 39
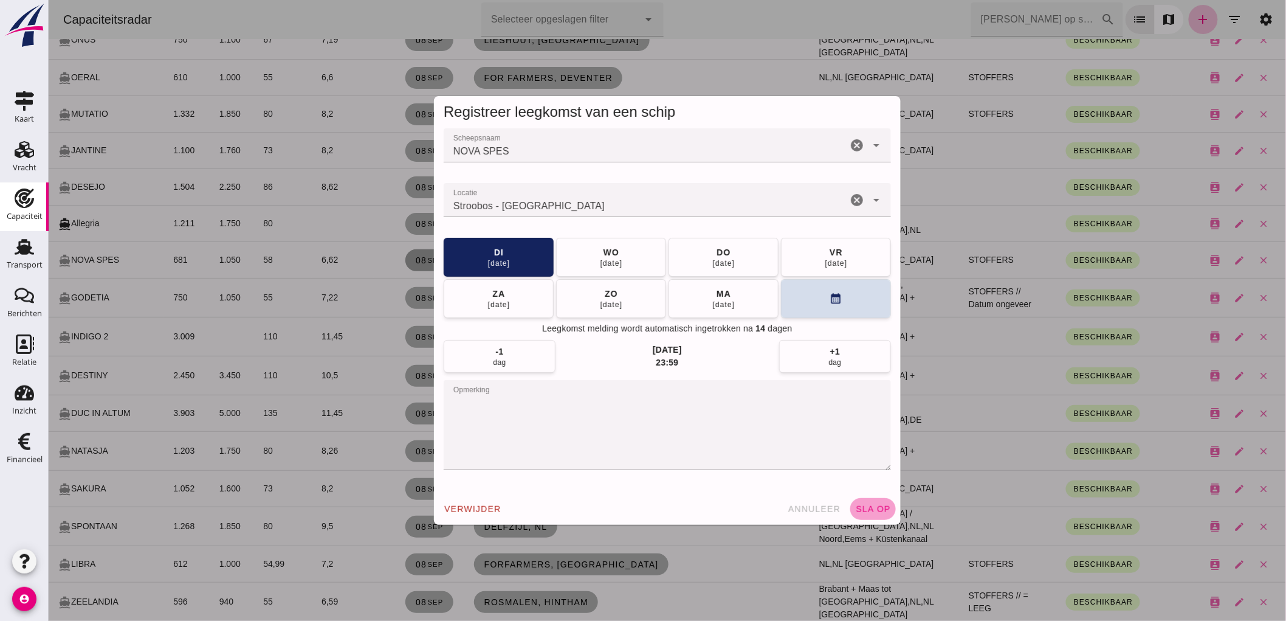
click at [865, 505] on span "sla op" at bounding box center [873, 509] width 36 height 10
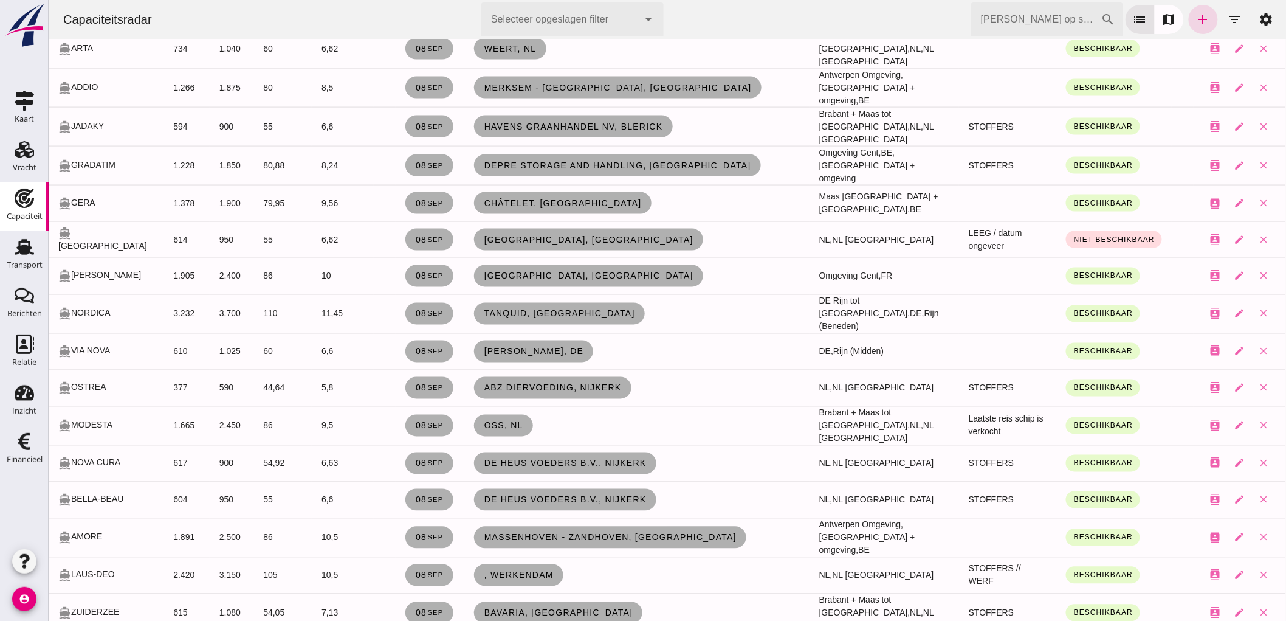
scroll to position [2702, 0]
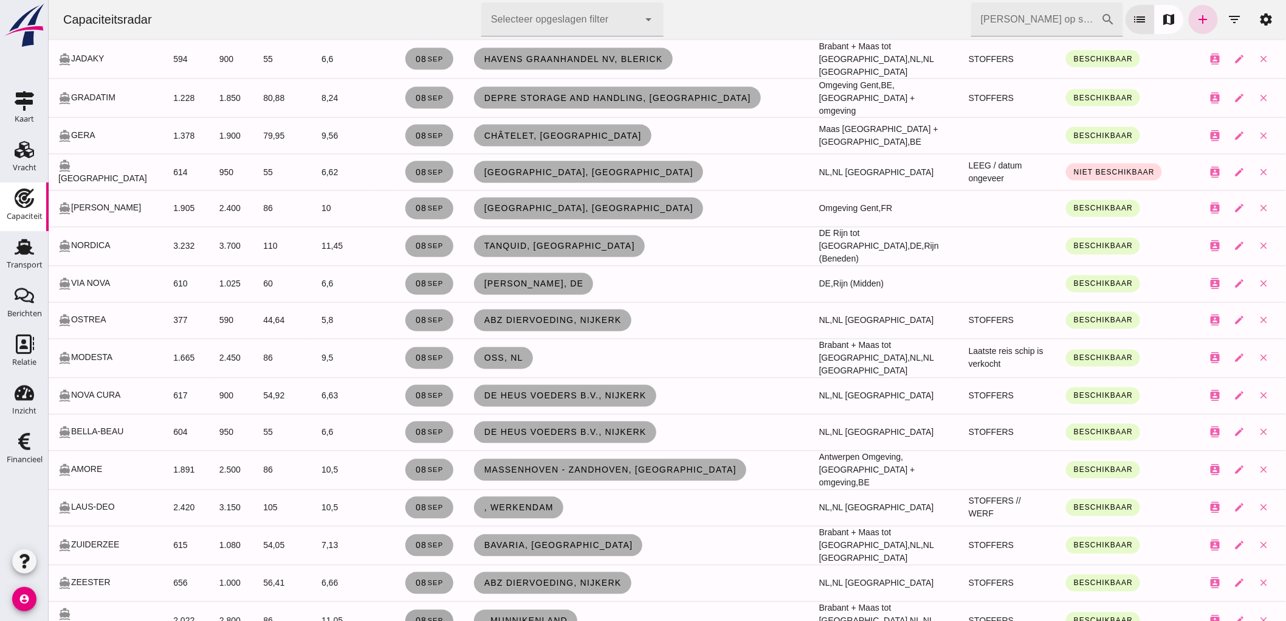
click at [415, 616] on span "08 sep" at bounding box center [429, 621] width 29 height 10
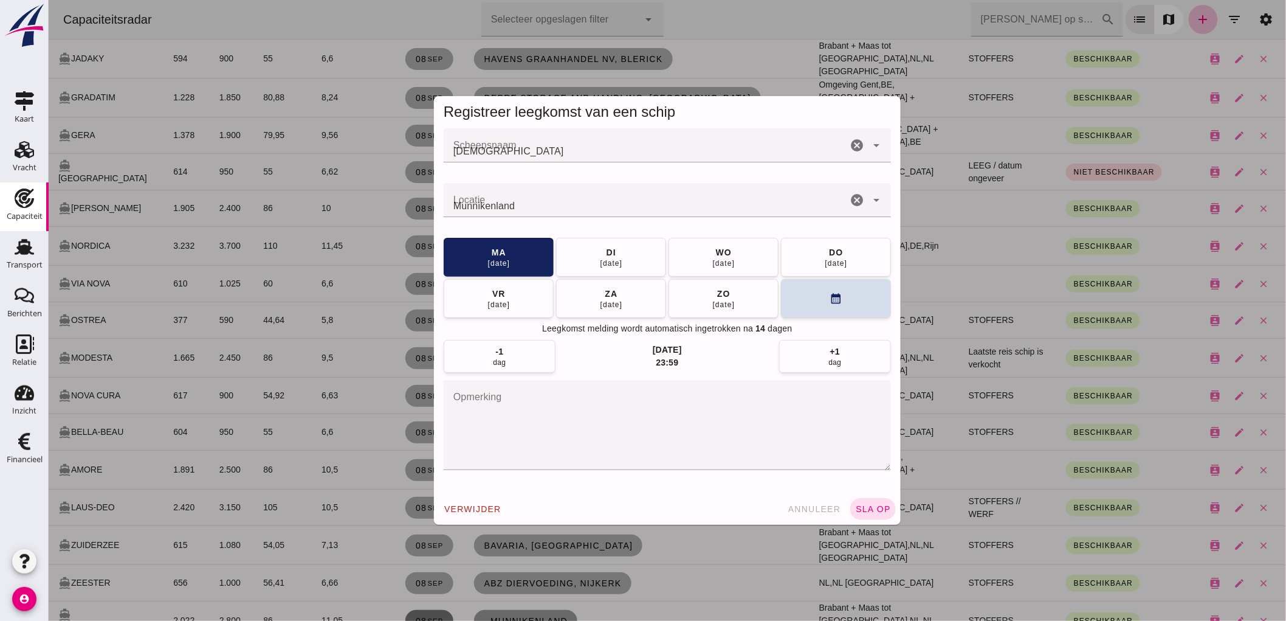
scroll to position [0, 0]
click at [722, 292] on div "zo" at bounding box center [723, 293] width 14 height 12
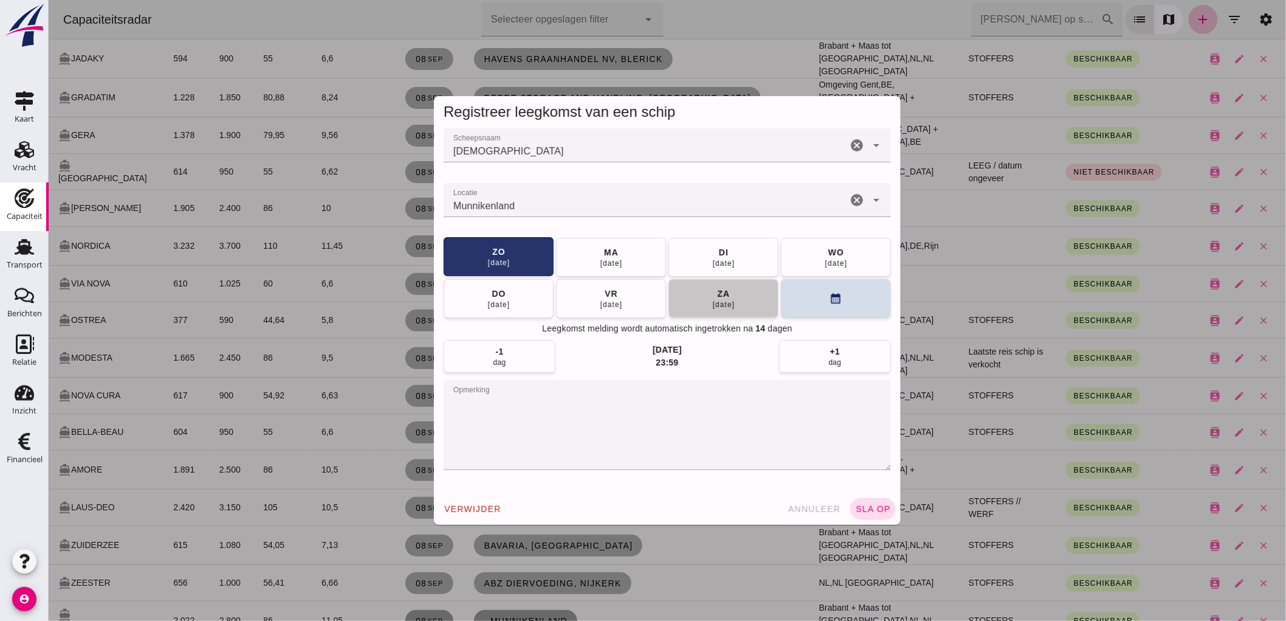
click at [722, 292] on div "za" at bounding box center [723, 294] width 13 height 12
click at [736, 295] on button "vr 26 sep" at bounding box center [723, 297] width 110 height 39
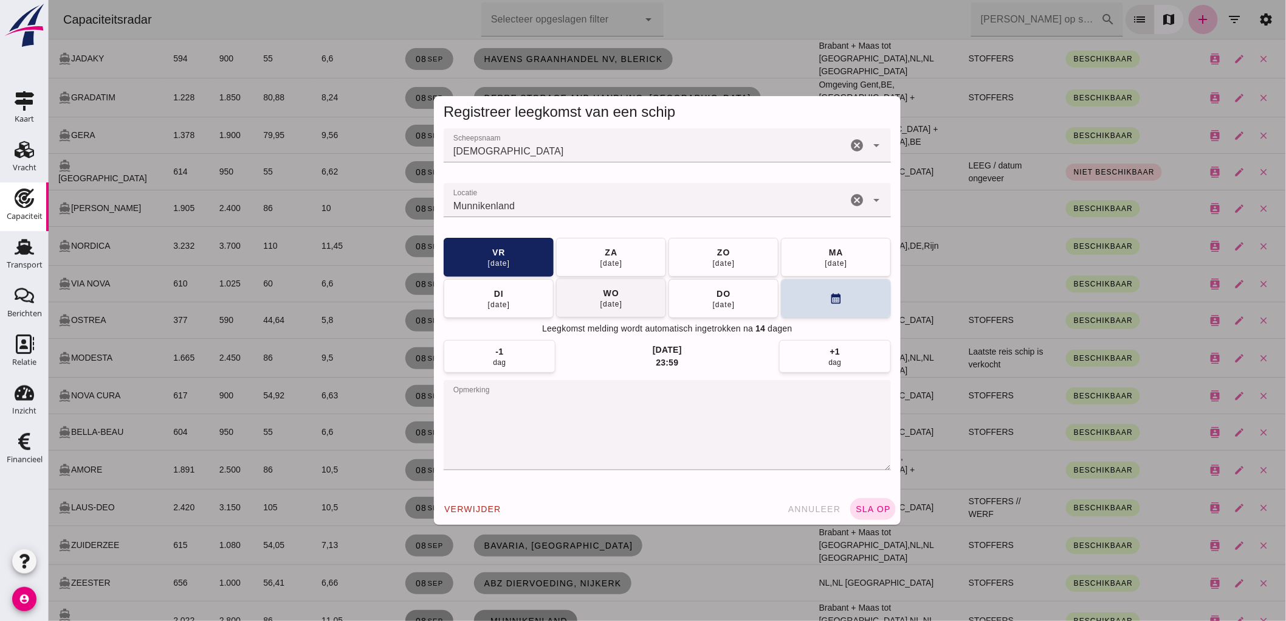
click at [599, 298] on span "wo 01 okt" at bounding box center [610, 298] width 23 height 22
click at [855, 505] on span "sla op" at bounding box center [873, 509] width 36 height 10
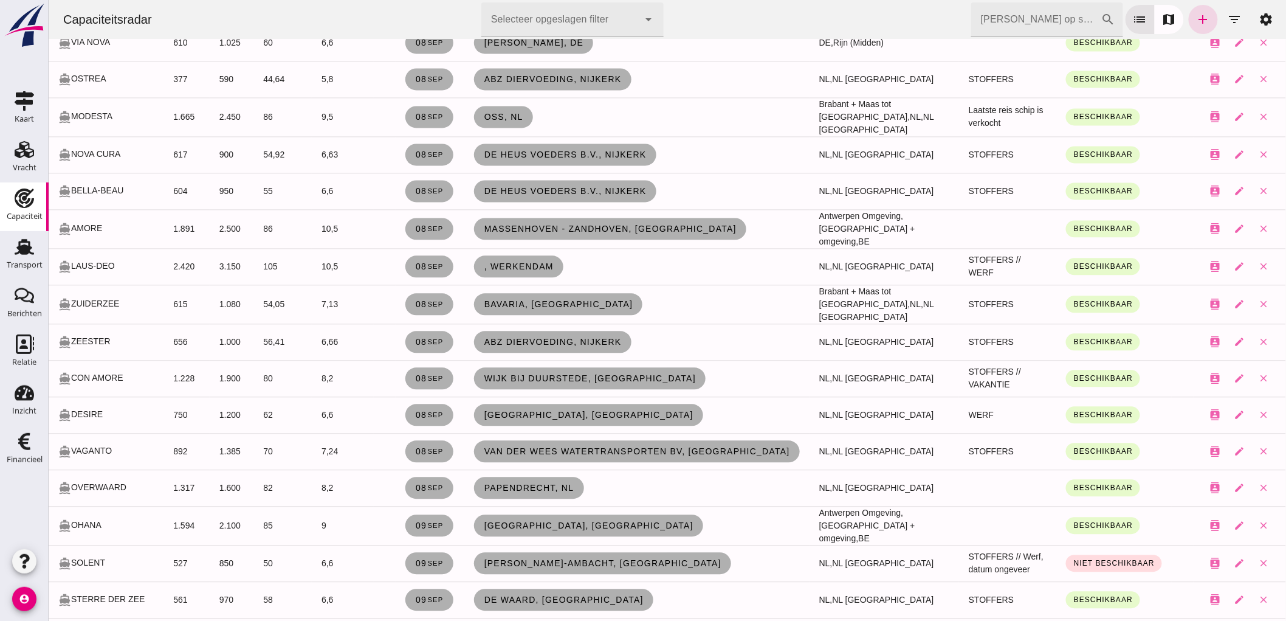
scroll to position [2868, 0]
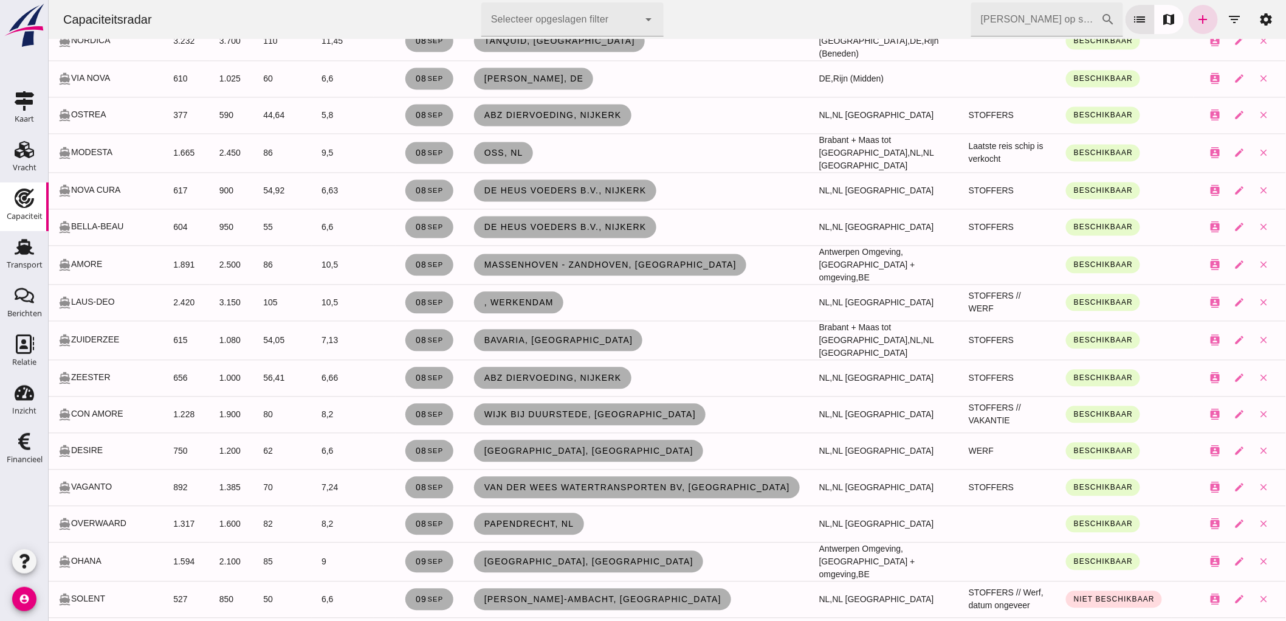
click at [426, 557] on span "09 sep" at bounding box center [429, 562] width 29 height 10
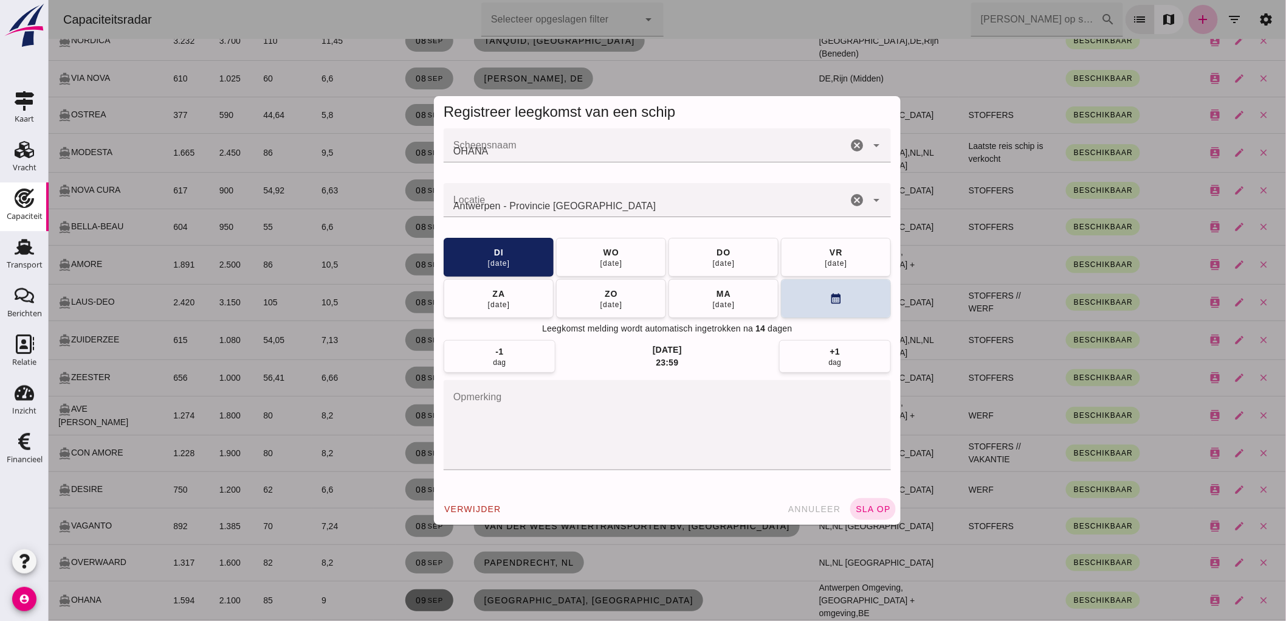
scroll to position [0, 0]
click at [808, 501] on button "annuleer" at bounding box center [813, 509] width 63 height 22
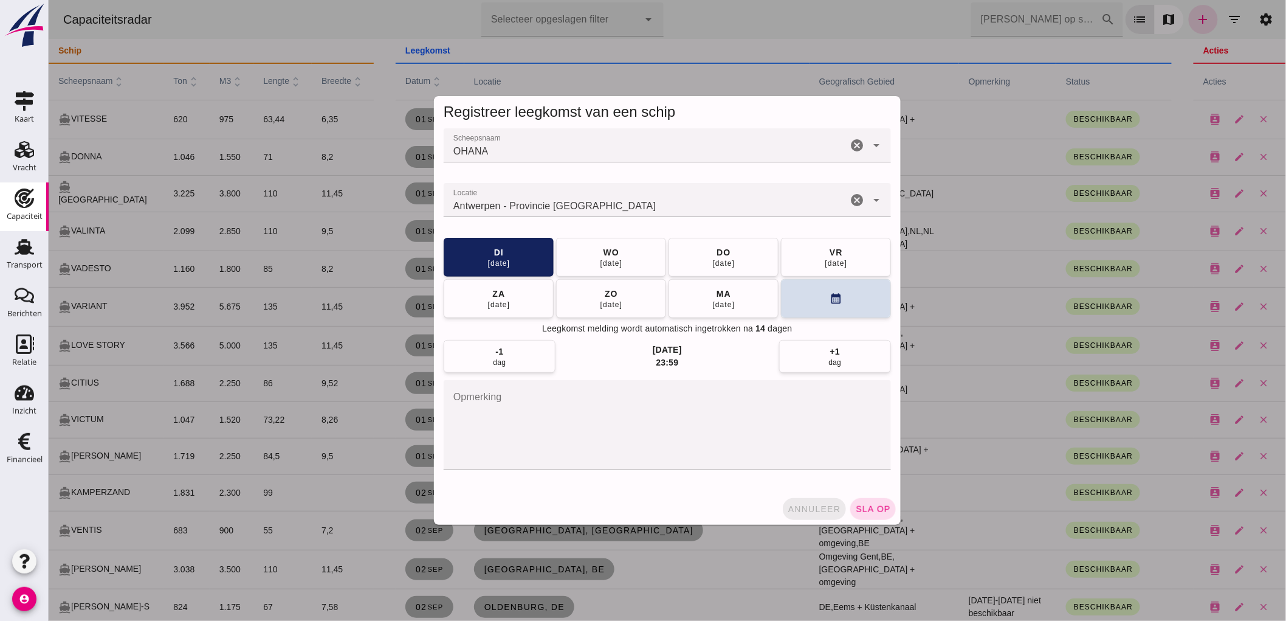
scroll to position [2868, 0]
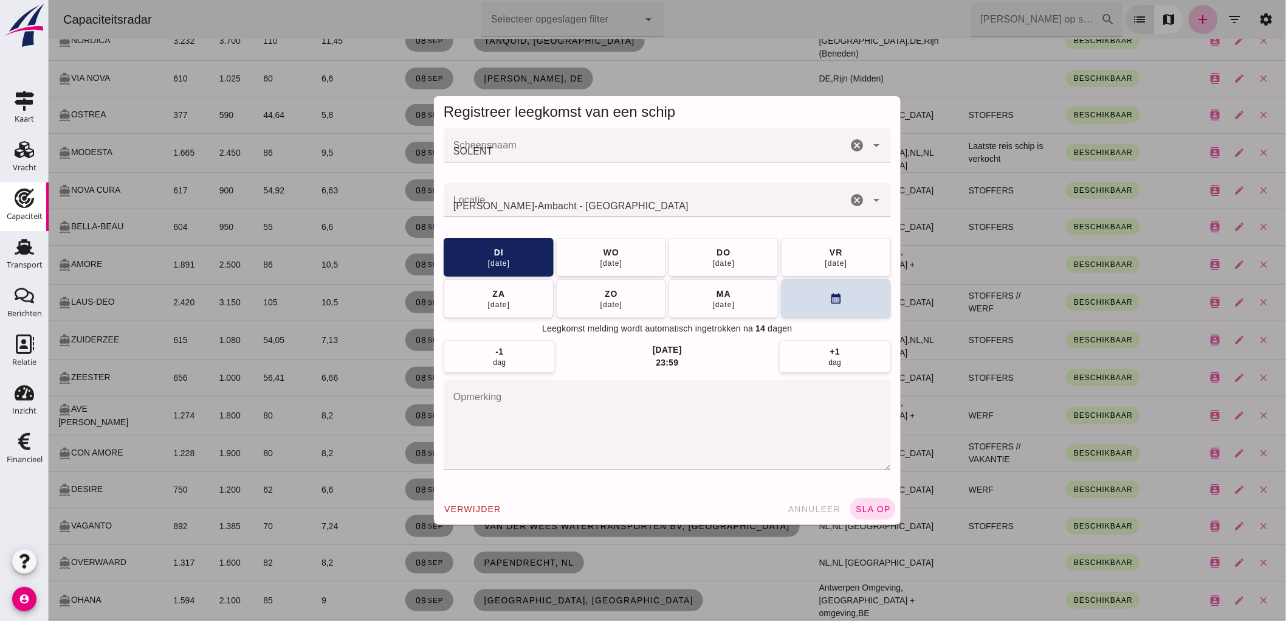
scroll to position [0, 0]
drag, startPoint x: 423, startPoint y: 537, endPoint x: 562, endPoint y: 266, distance: 305.1
click at [562, 266] on button "[DATE]" at bounding box center [611, 257] width 110 height 39
click at [889, 503] on button "sla op" at bounding box center [873, 509] width 46 height 22
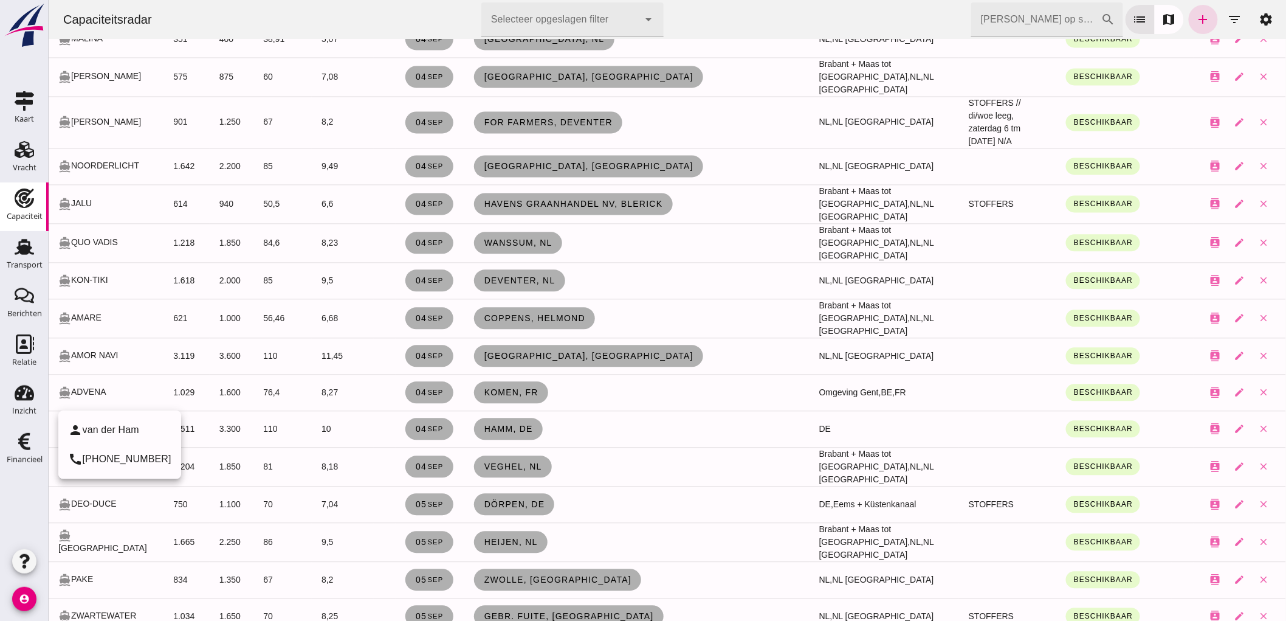
scroll to position [841, 0]
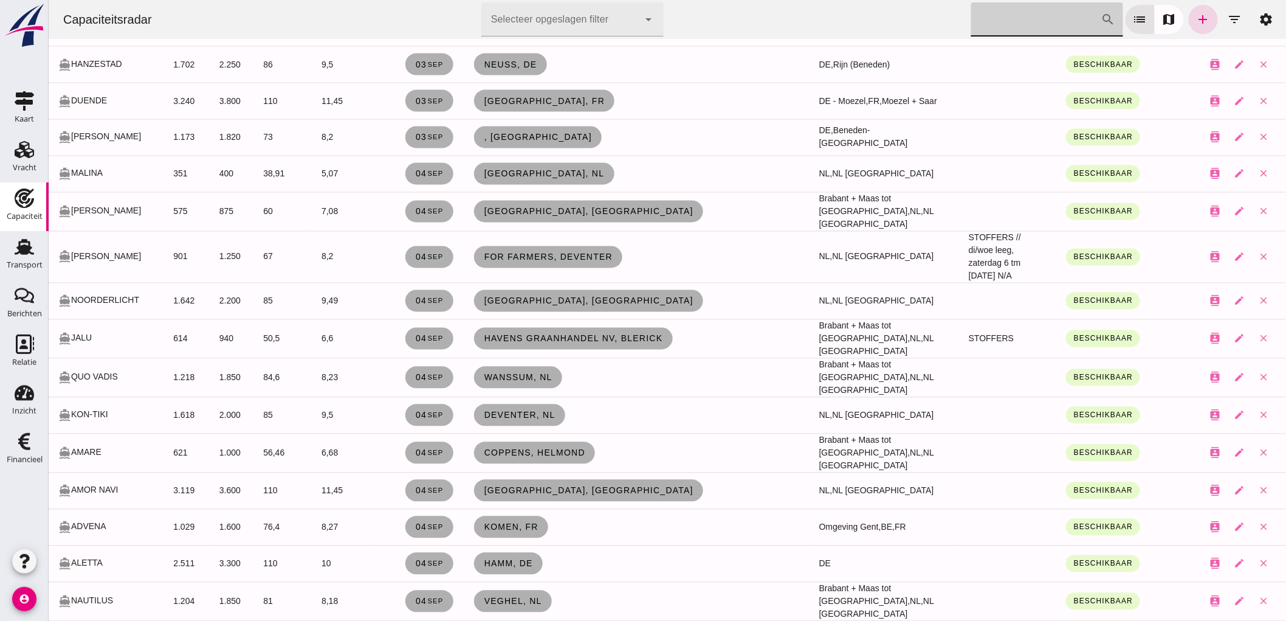
click at [1039, 9] on input "[PERSON_NAME] op scheepsnaam" at bounding box center [1036, 19] width 130 height 34
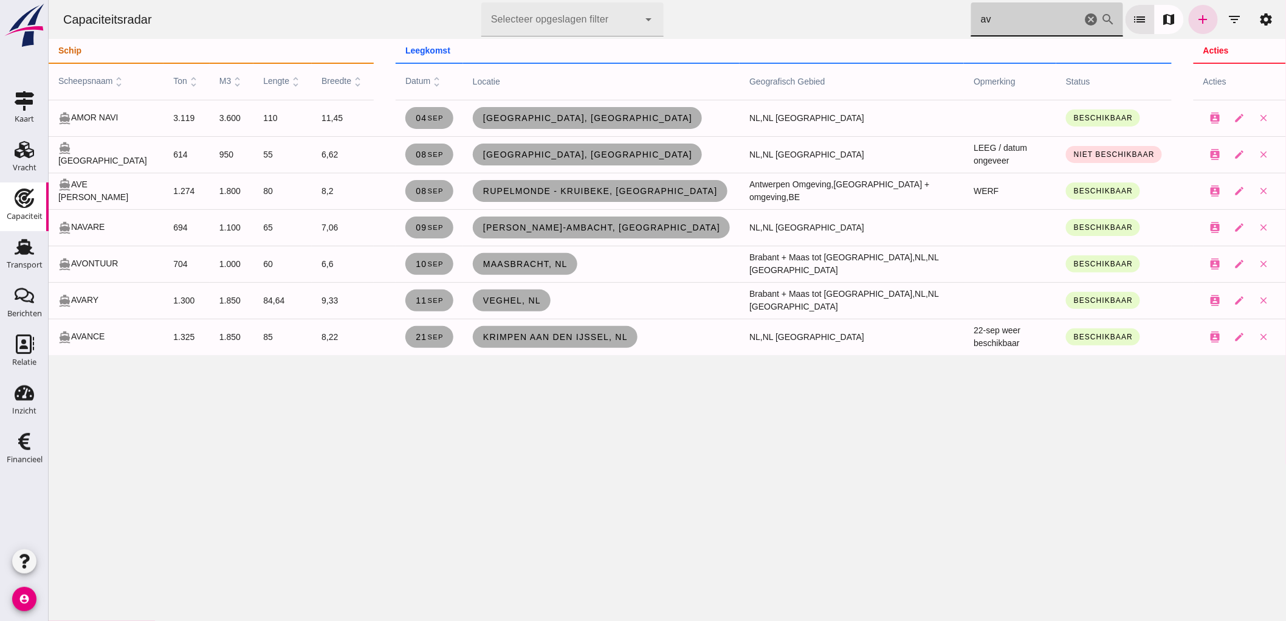
scroll to position [0, 0]
type input "av"
click at [1084, 20] on icon "cancel" at bounding box center [1091, 19] width 15 height 15
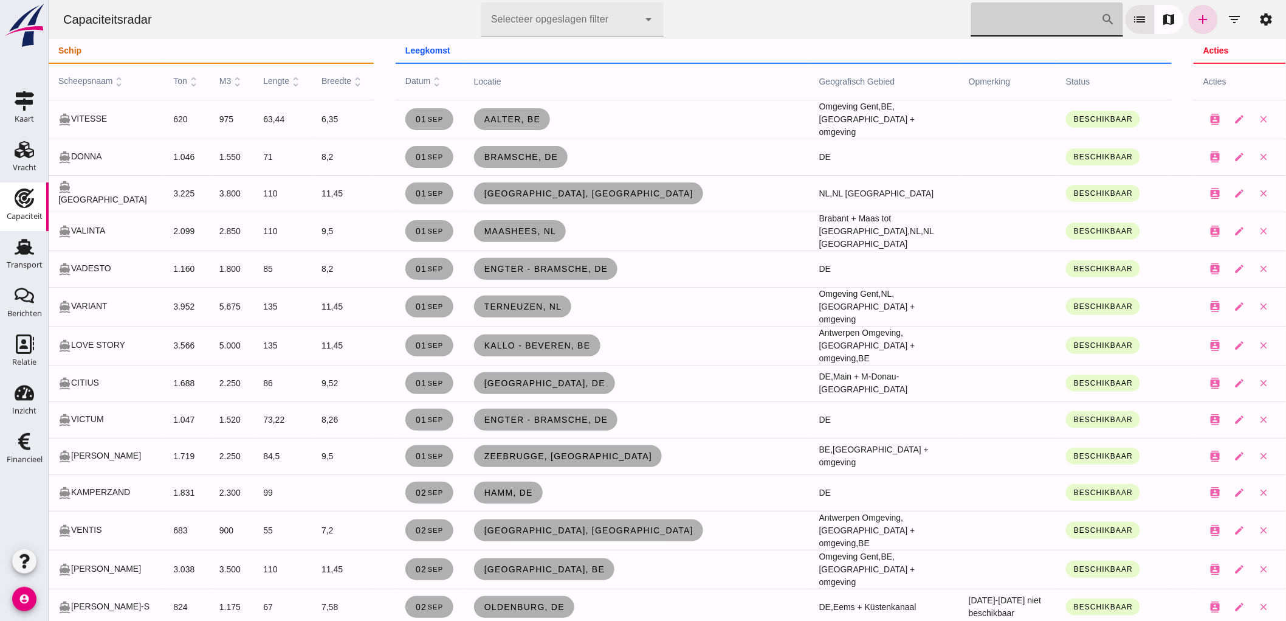
click at [1007, 21] on input "[PERSON_NAME] op scheepsnaam" at bounding box center [1036, 19] width 130 height 34
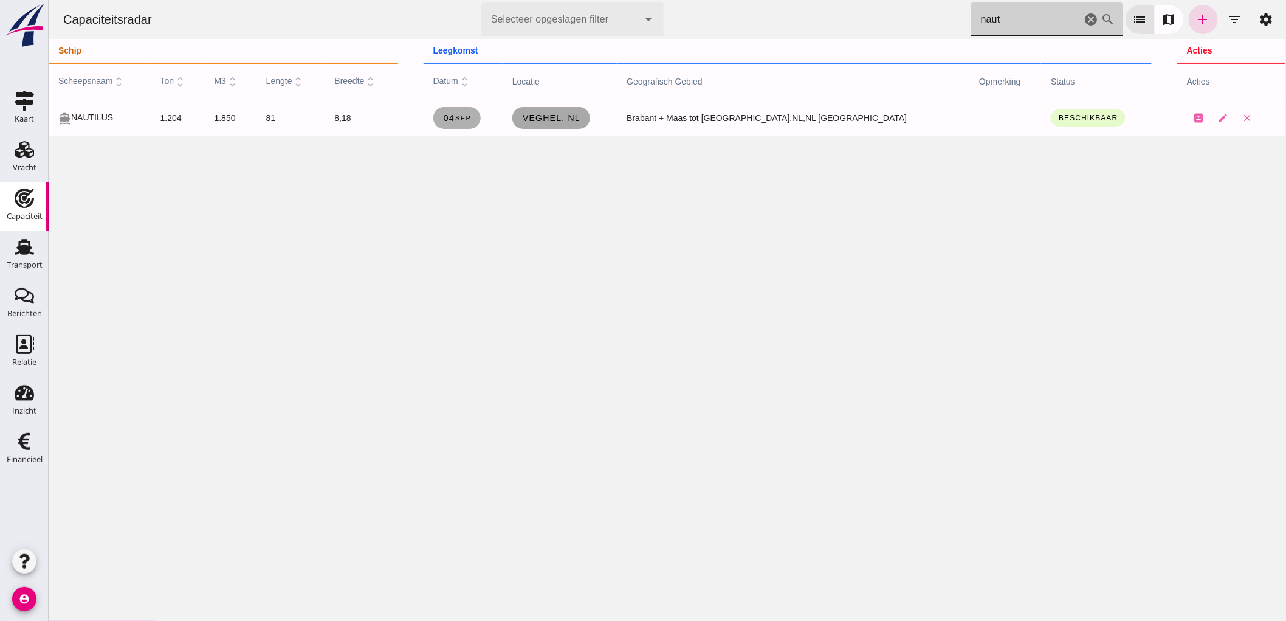
type input "naut"
click at [590, 123] on link "Veghel, nl" at bounding box center [551, 118] width 78 height 22
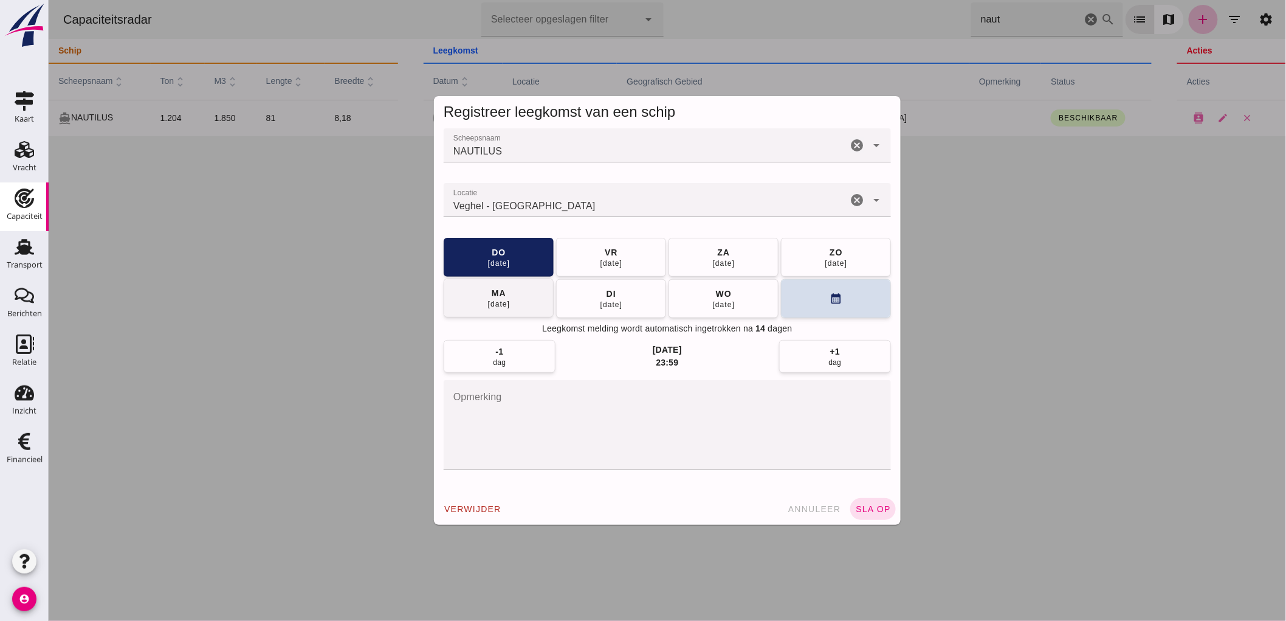
click at [505, 306] on div "[DATE]" at bounding box center [498, 304] width 23 height 10
click at [605, 269] on button "di 09 sep" at bounding box center [611, 256] width 110 height 39
click at [878, 512] on span "sla op" at bounding box center [873, 509] width 36 height 10
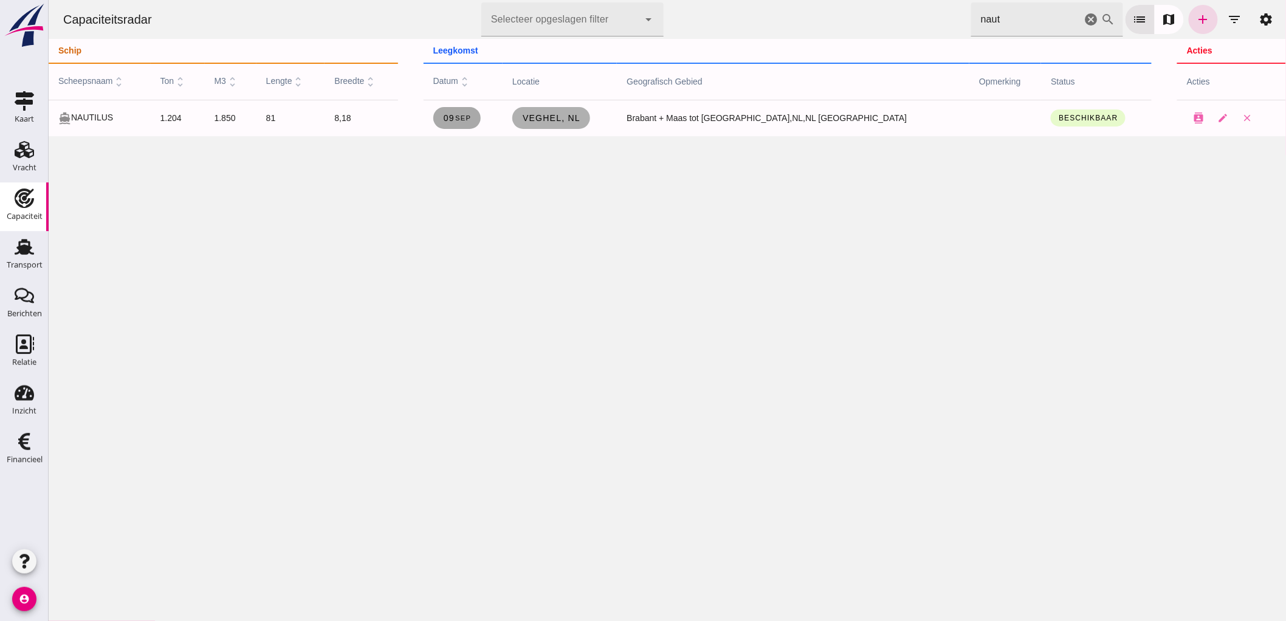
click at [471, 118] on span "09 sep" at bounding box center [457, 118] width 29 height 10
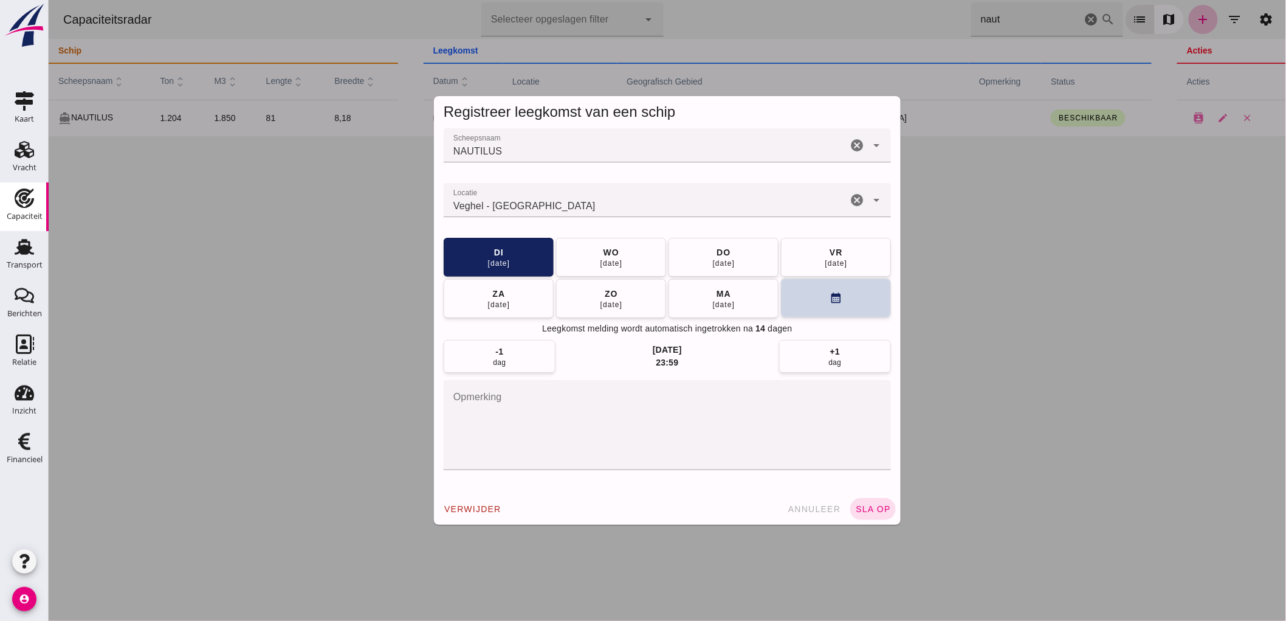
click at [840, 297] on button "calendar_month" at bounding box center [836, 297] width 110 height 39
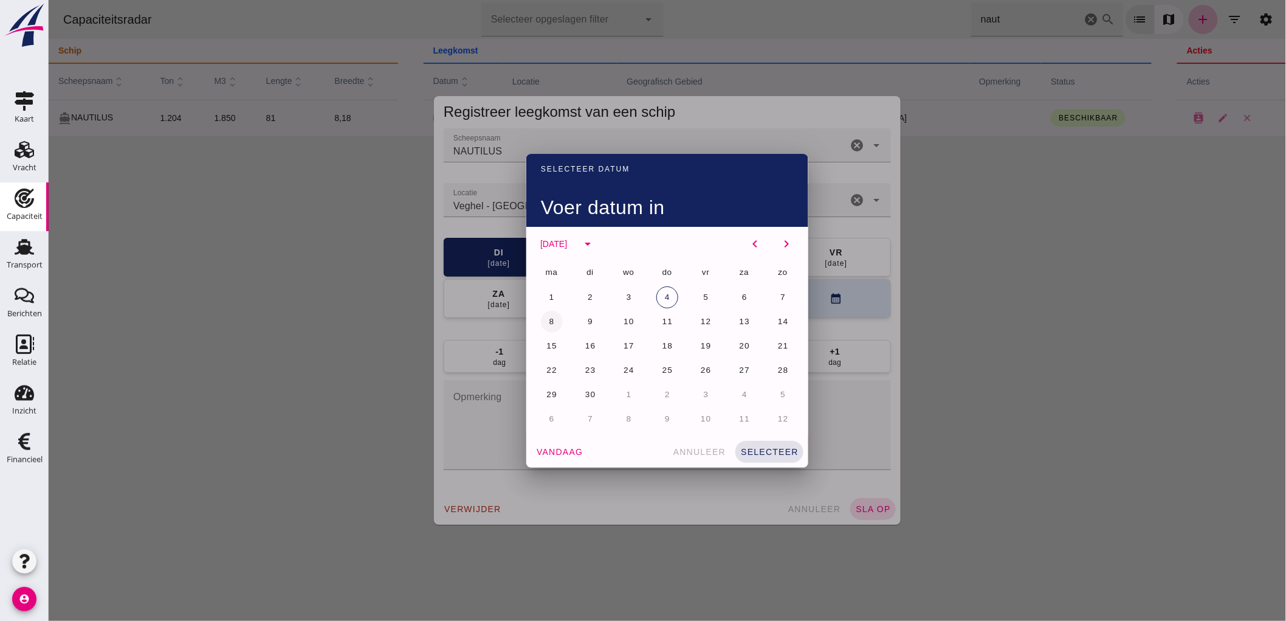
click at [550, 324] on button "8" at bounding box center [551, 322] width 22 height 22
click at [776, 454] on span "selecteer" at bounding box center [769, 452] width 58 height 10
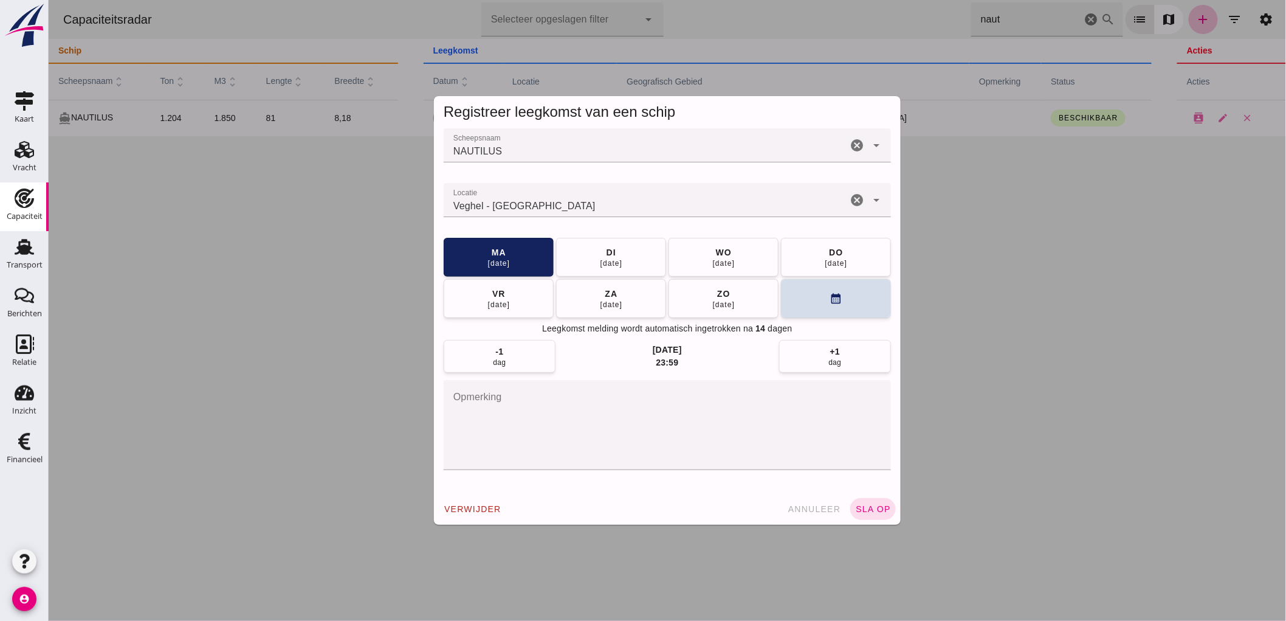
click at [882, 509] on span "sla op" at bounding box center [873, 509] width 36 height 10
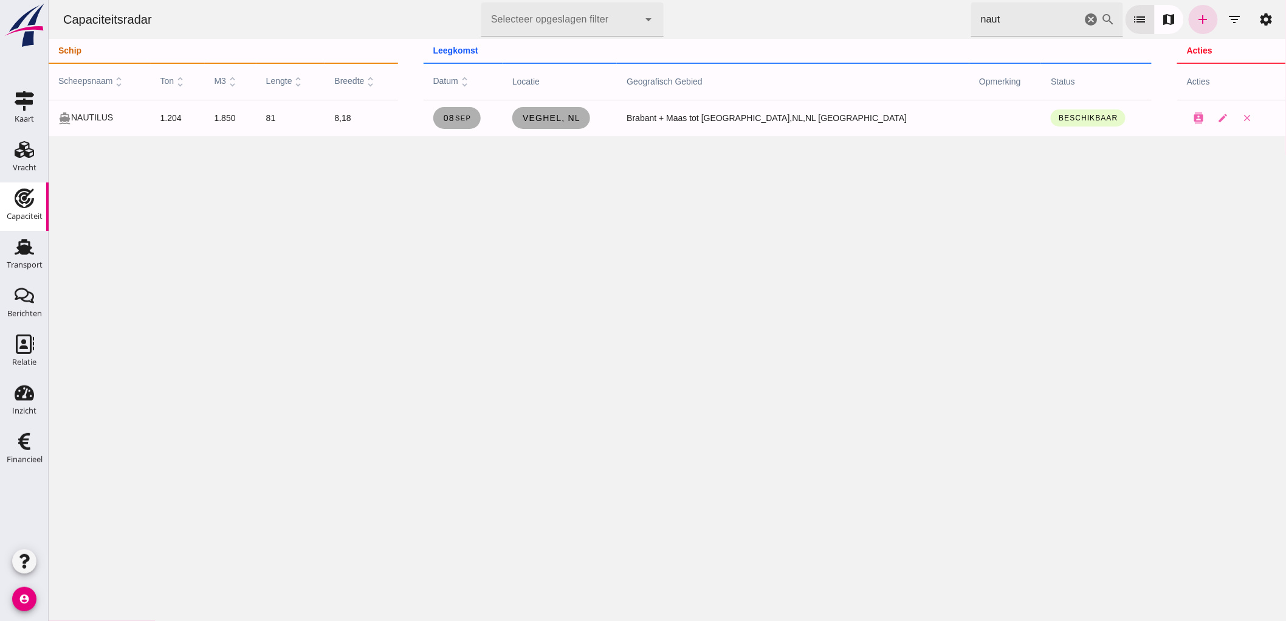
click at [1088, 21] on icon "cancel" at bounding box center [1091, 19] width 15 height 15
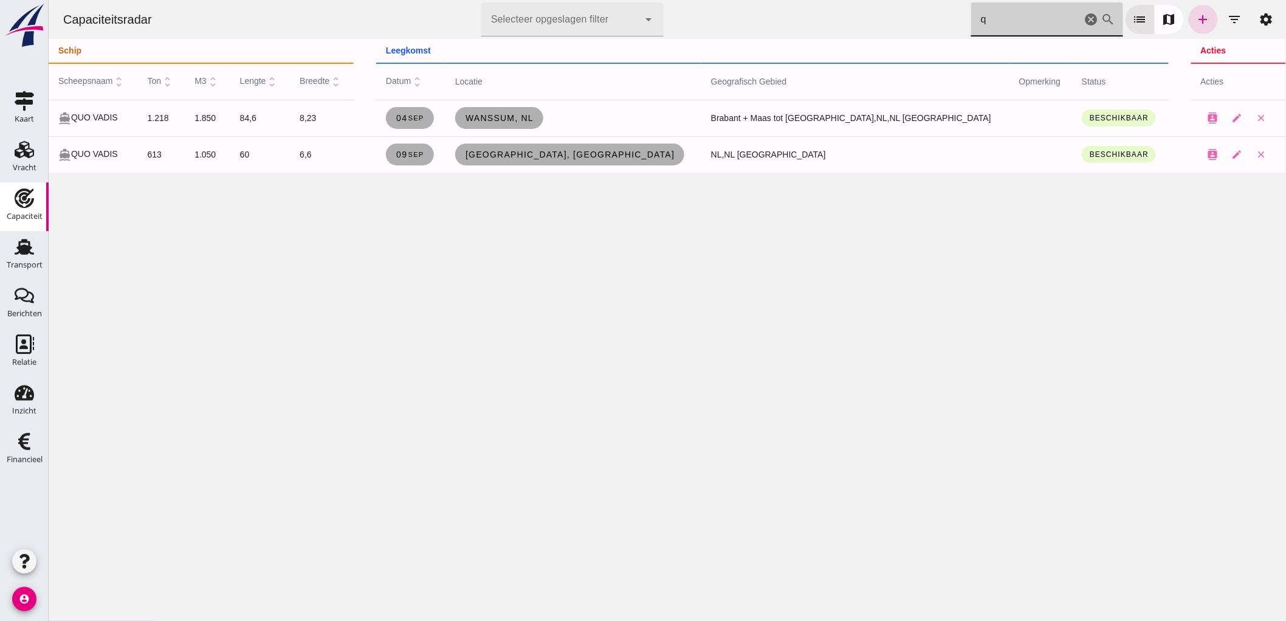
type input "qu"
click at [1084, 16] on icon "cancel" at bounding box center [1091, 19] width 15 height 15
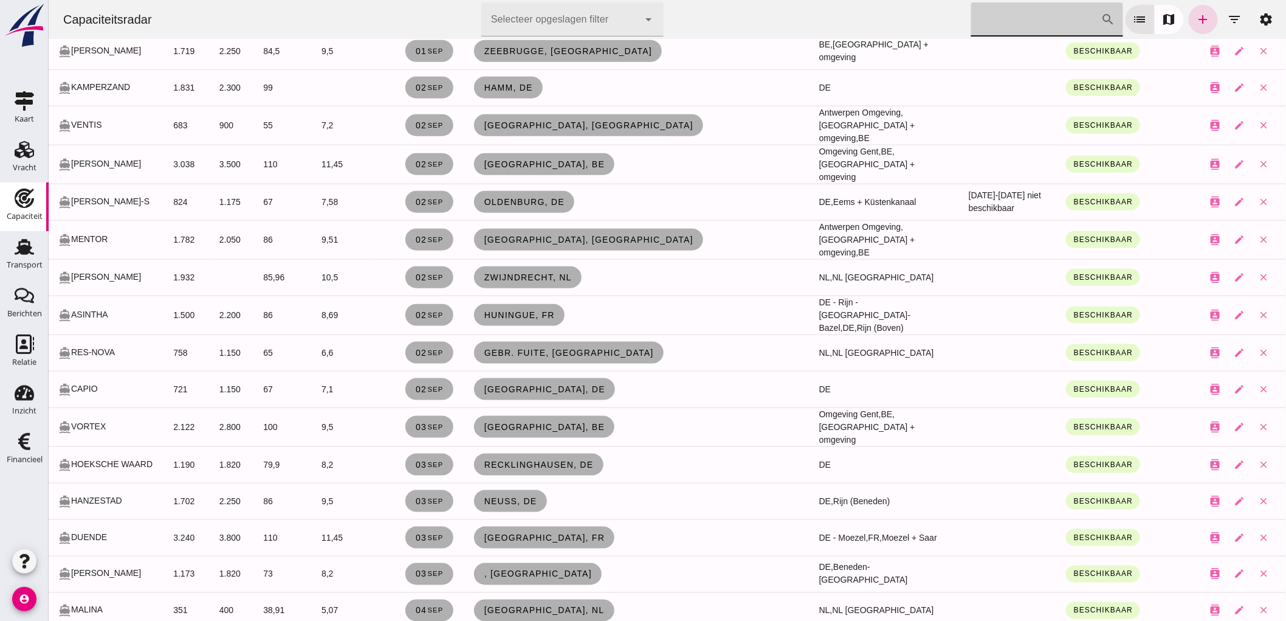
scroll to position [472, 0]
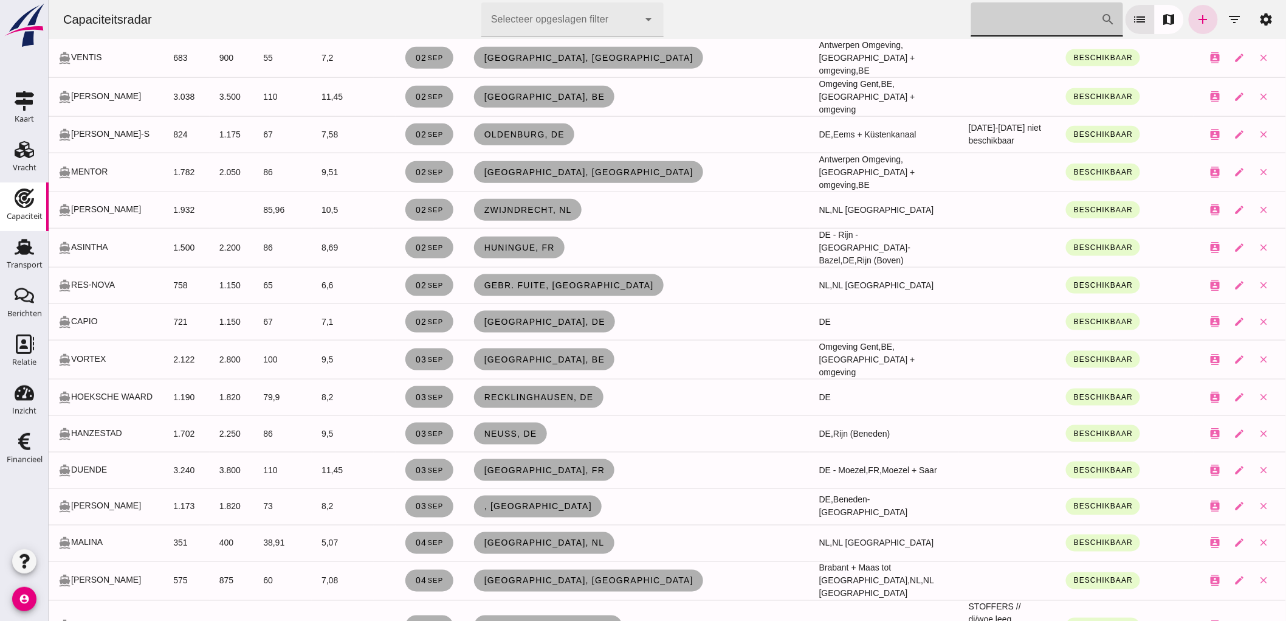
click at [977, 22] on input "[PERSON_NAME] op scheepsnaam" at bounding box center [1036, 19] width 130 height 34
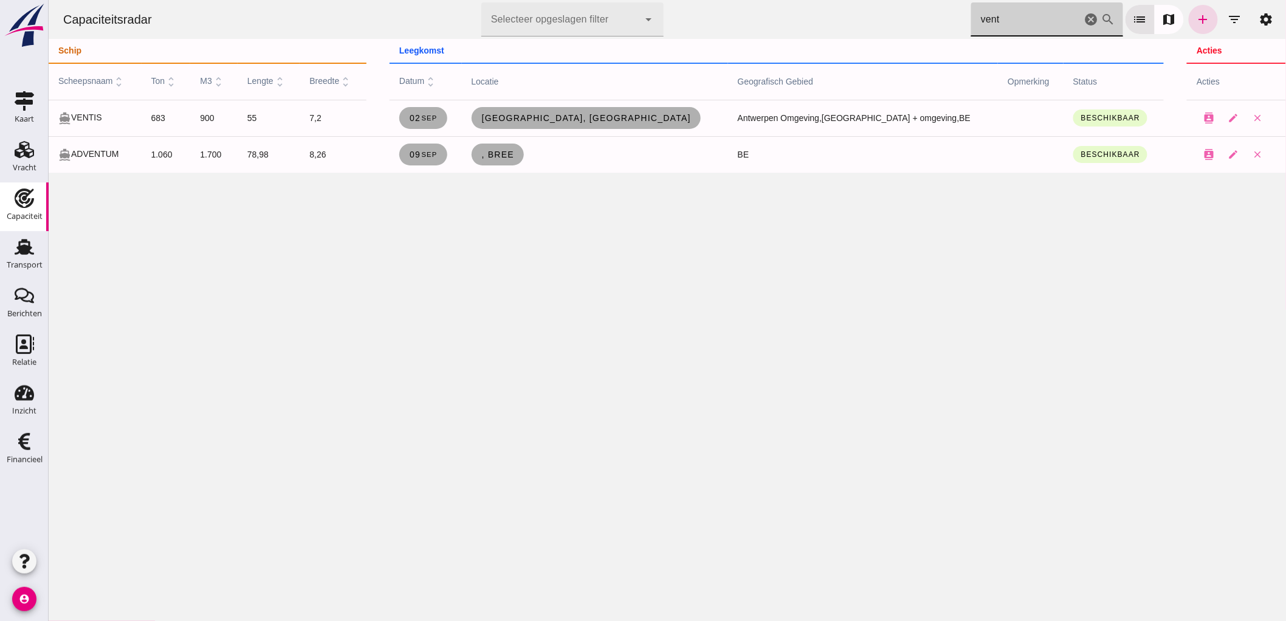
scroll to position [0, 0]
type input "vent"
click at [624, 105] on td "[GEOGRAPHIC_DATA], [GEOGRAPHIC_DATA]" at bounding box center [594, 118] width 266 height 36
click at [618, 118] on span "[GEOGRAPHIC_DATA], [GEOGRAPHIC_DATA]" at bounding box center [586, 118] width 210 height 10
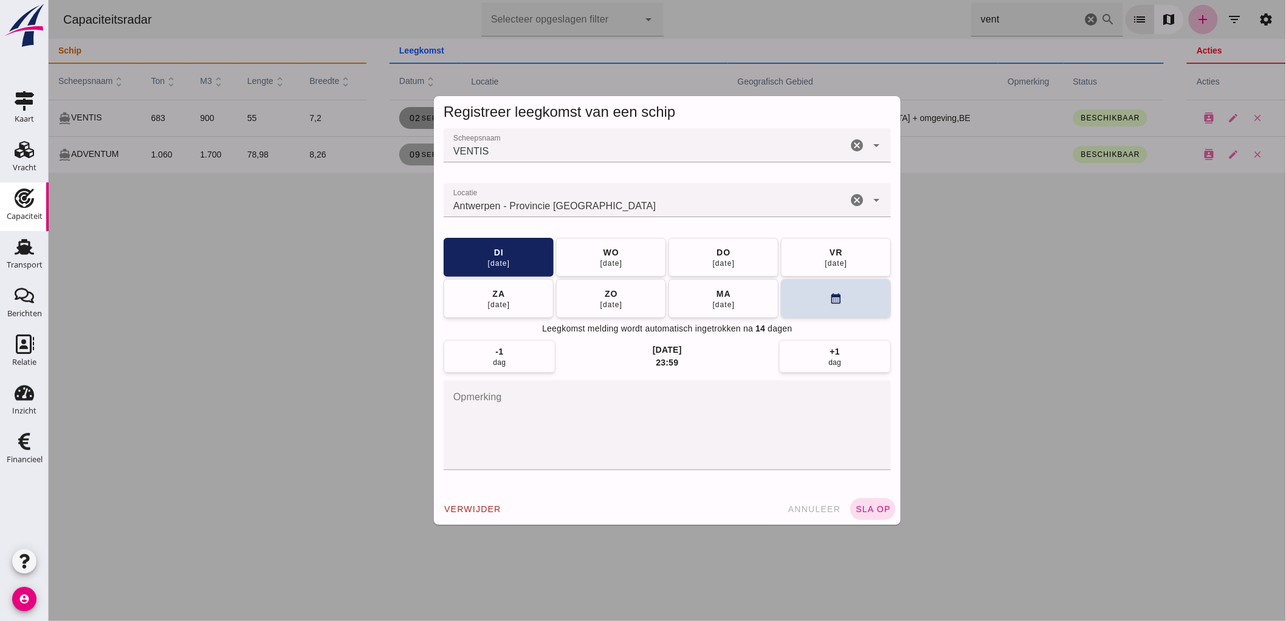
click at [809, 515] on button "annuleer" at bounding box center [813, 509] width 63 height 22
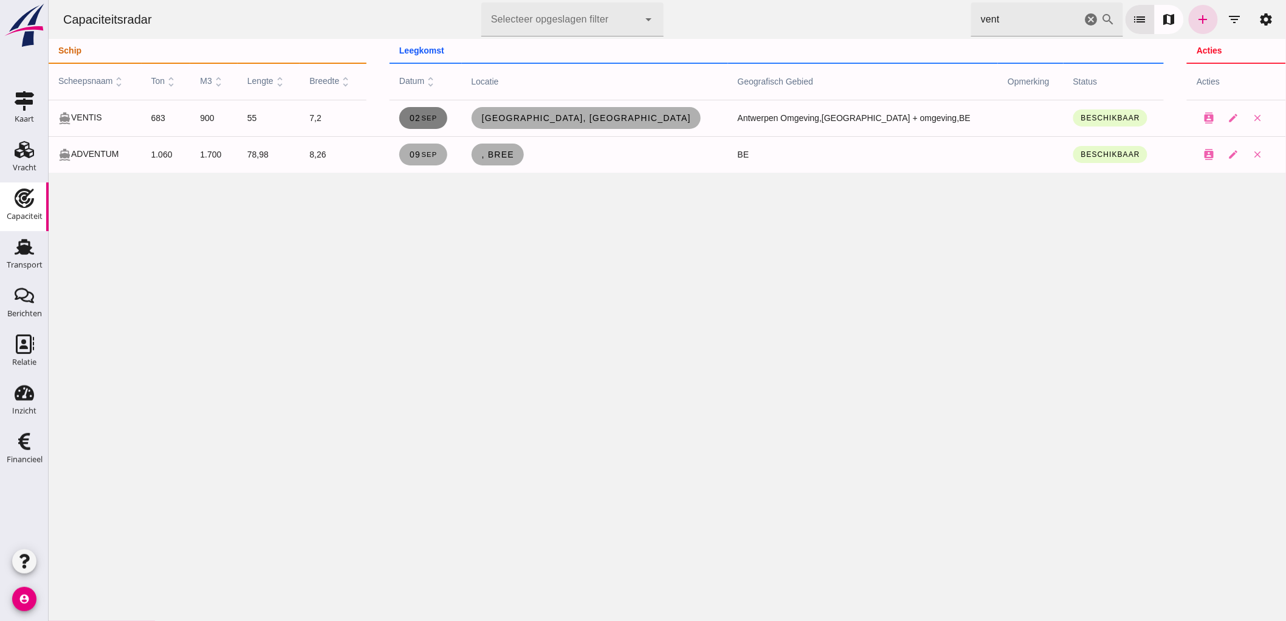
click at [436, 116] on small "sep" at bounding box center [428, 117] width 16 height 7
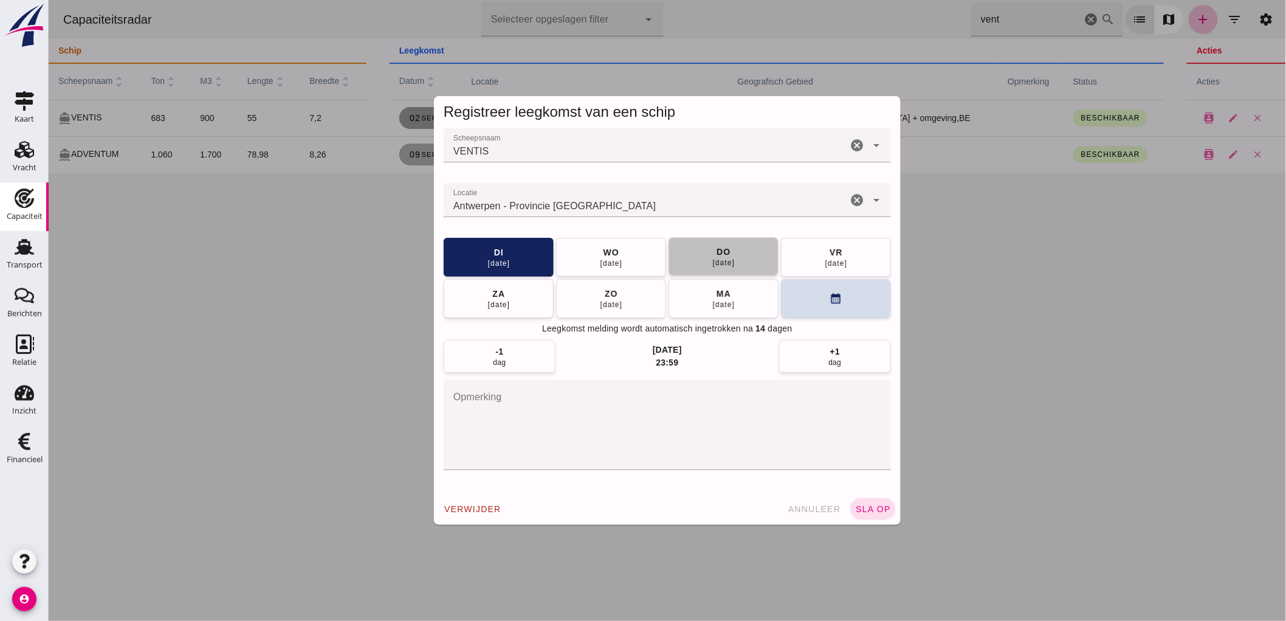
click at [699, 252] on button "do 04 sep" at bounding box center [723, 256] width 110 height 39
click at [870, 507] on span "sla op" at bounding box center [873, 509] width 36 height 10
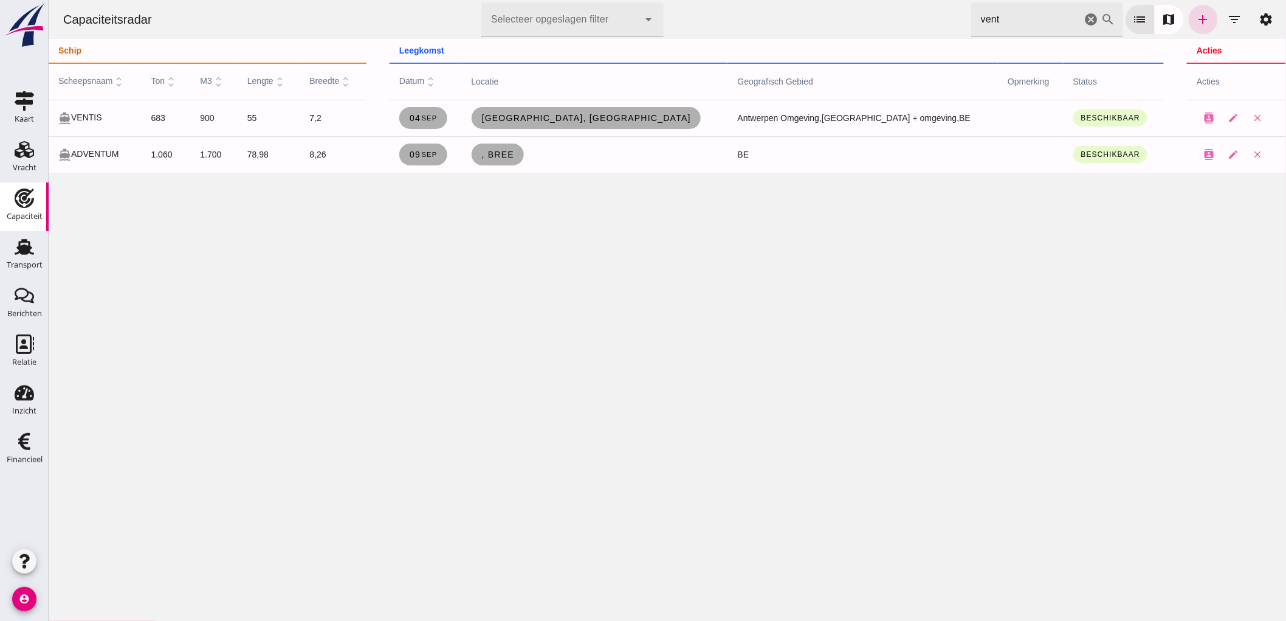
click at [1084, 18] on icon "cancel" at bounding box center [1091, 19] width 15 height 15
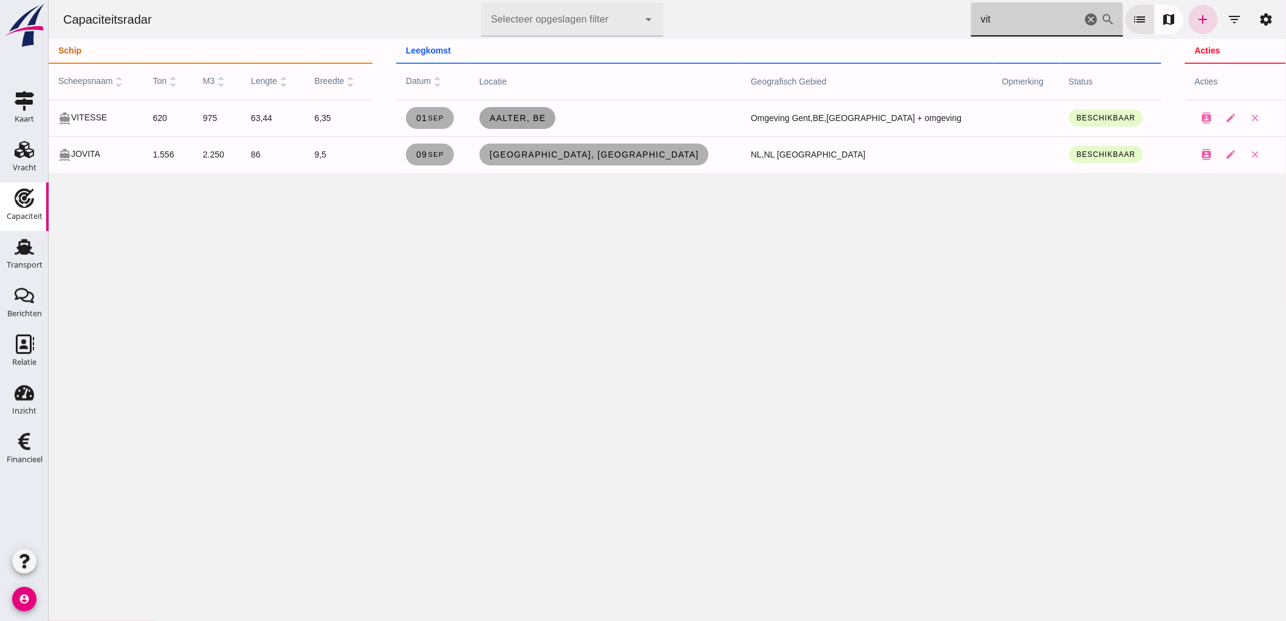
type input "vit"
click at [556, 124] on link "Aalter, be" at bounding box center [517, 118] width 77 height 22
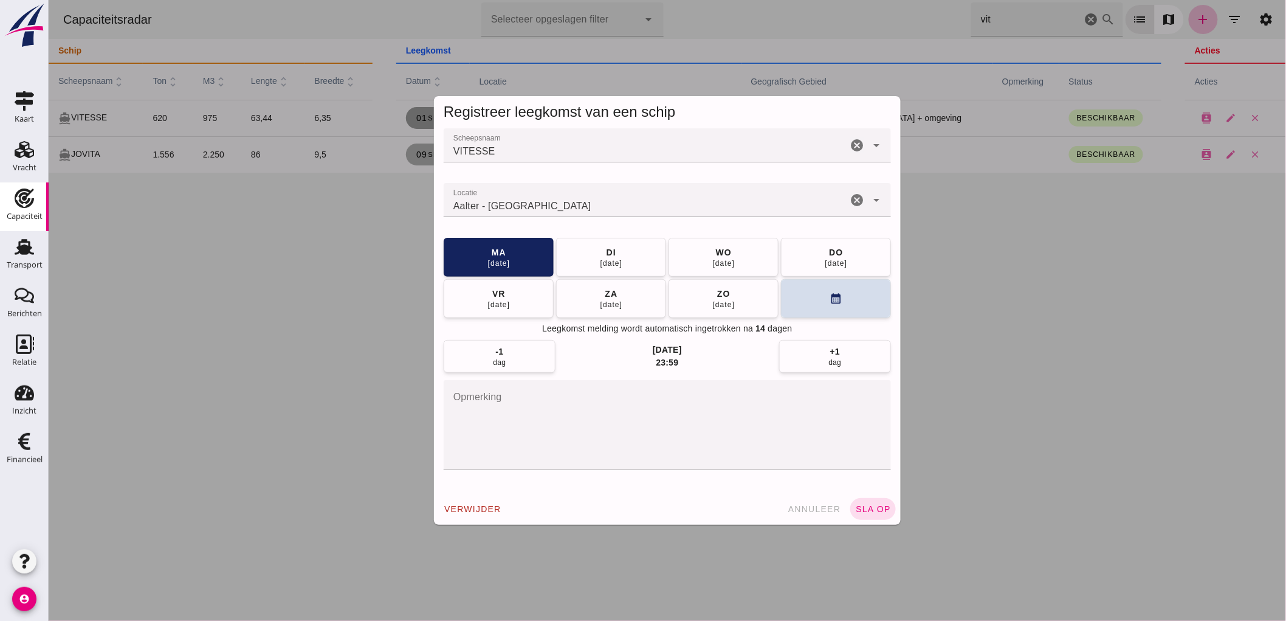
click at [854, 204] on icon "cancel" at bounding box center [856, 200] width 15 height 15
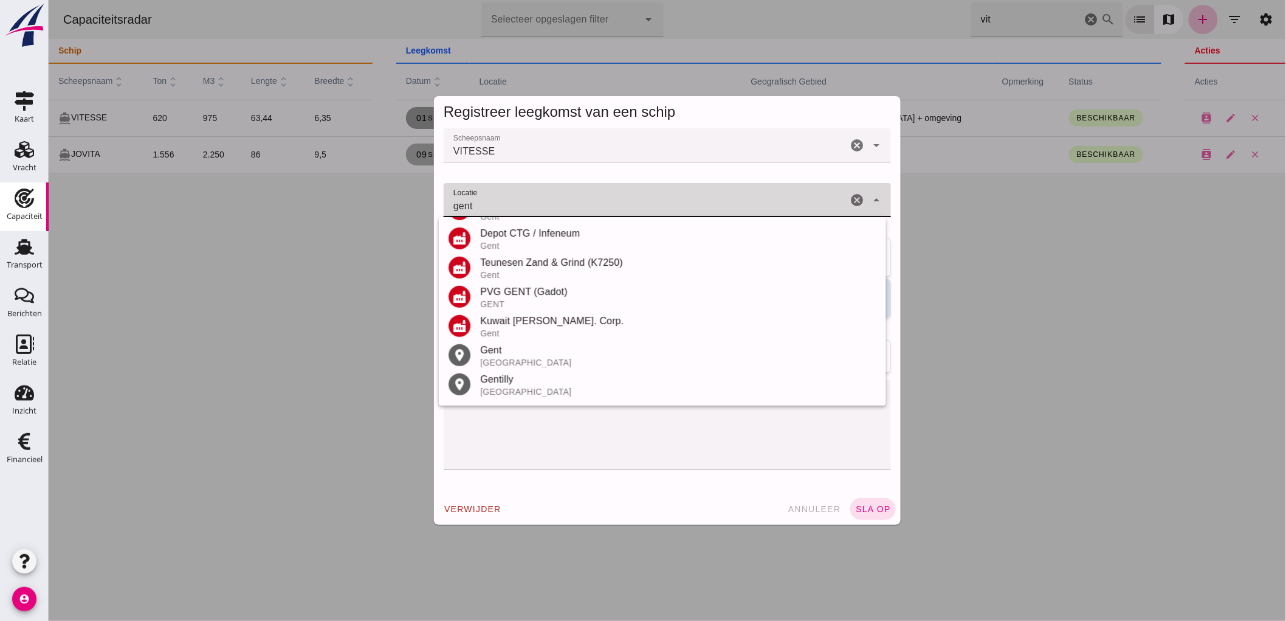
scroll to position [258, 0]
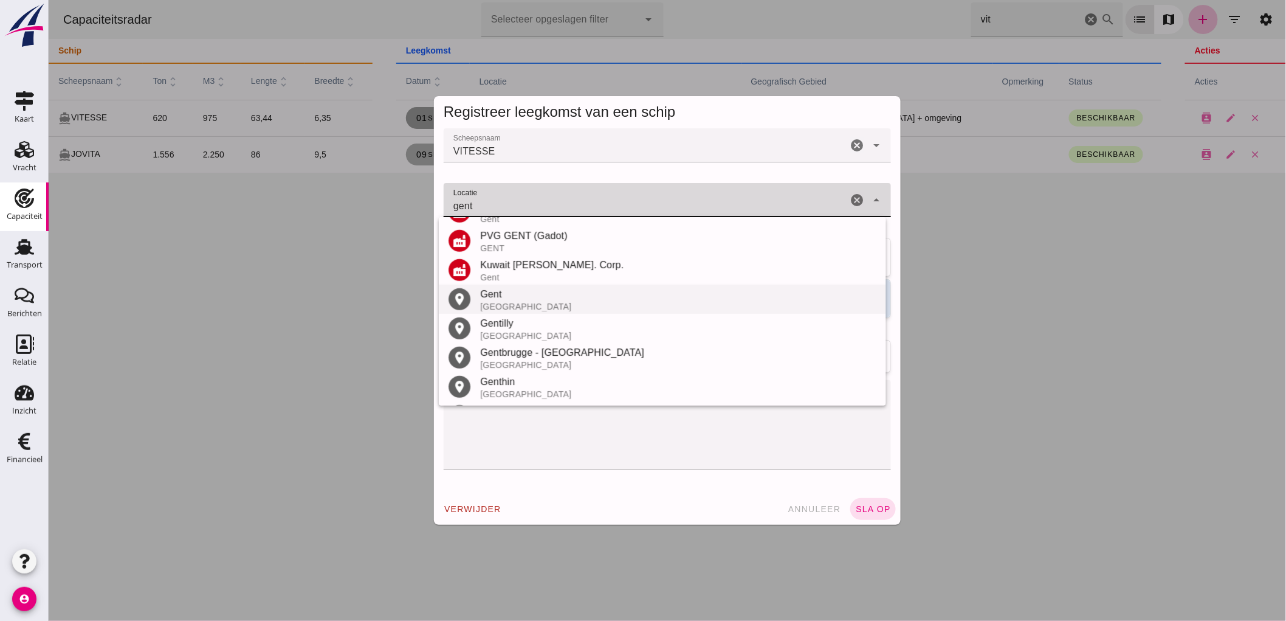
click at [529, 298] on div "Gent" at bounding box center [678, 294] width 396 height 15
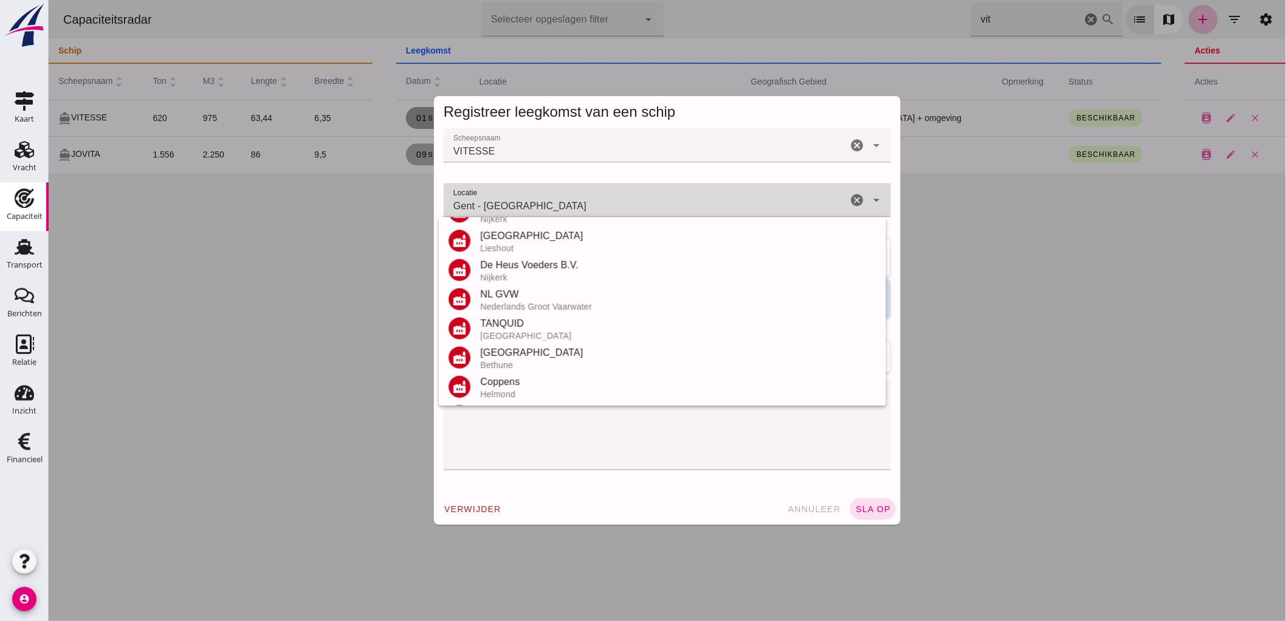
scroll to position [0, 0]
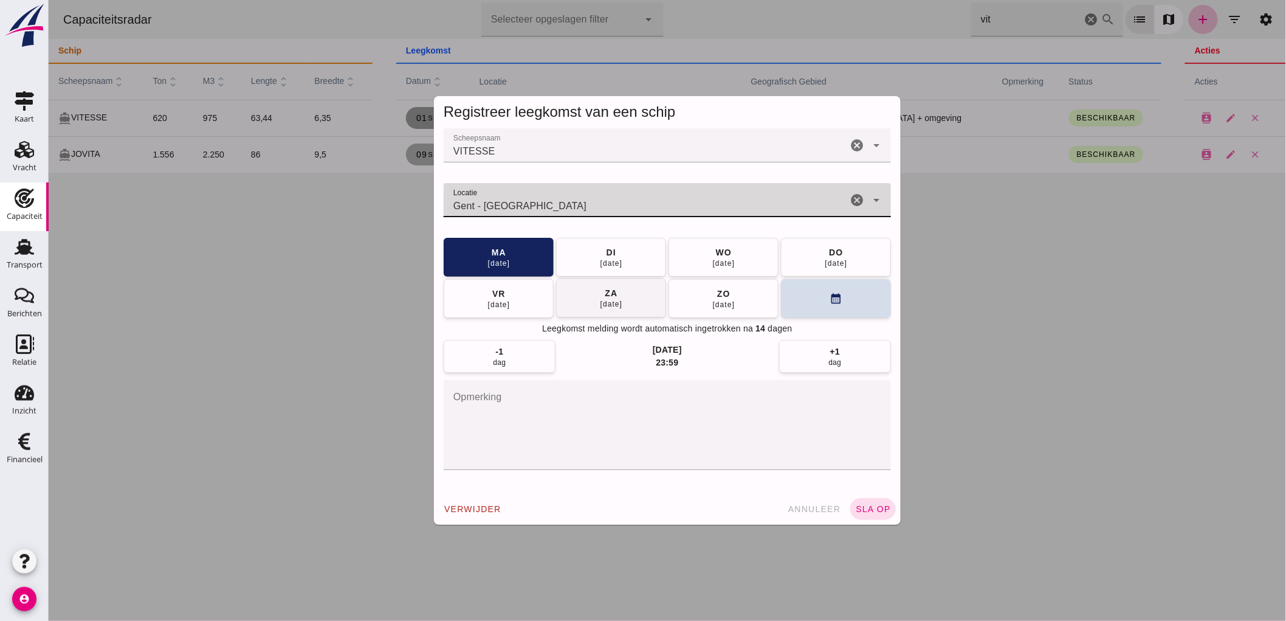
type input "Gent - Oost-Vlaanderen"
click at [636, 293] on button "za 06 sep" at bounding box center [611, 297] width 110 height 39
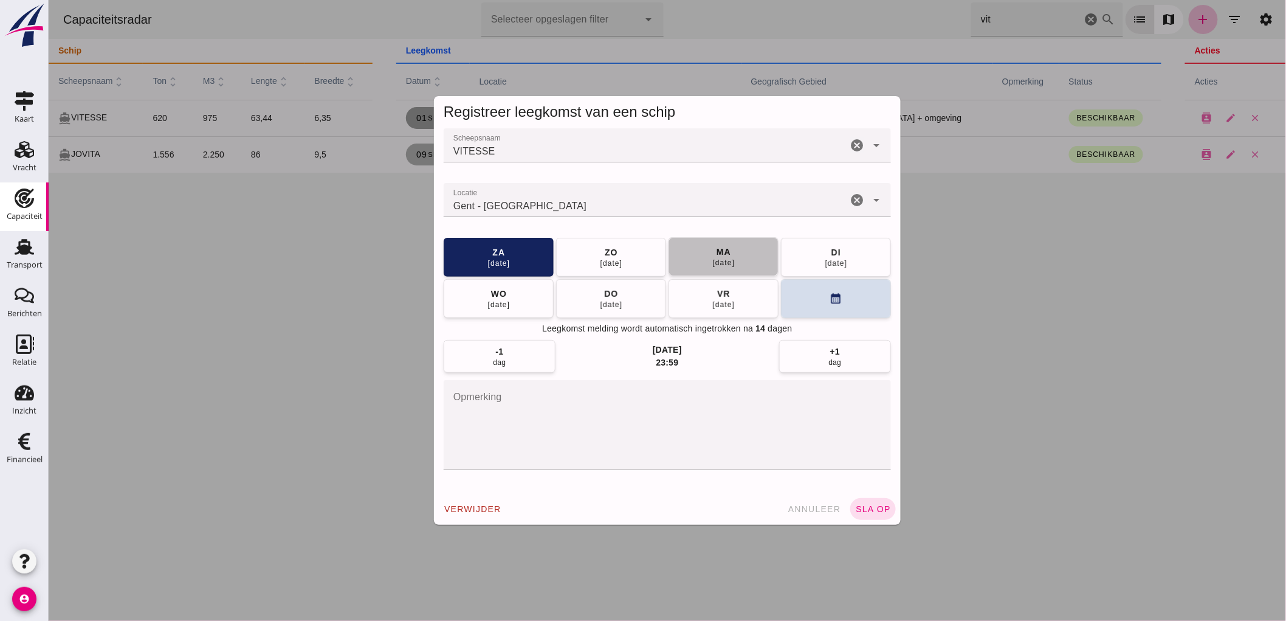
click at [720, 264] on div "[DATE]" at bounding box center [723, 263] width 23 height 10
click at [878, 518] on button "sla op" at bounding box center [873, 509] width 46 height 22
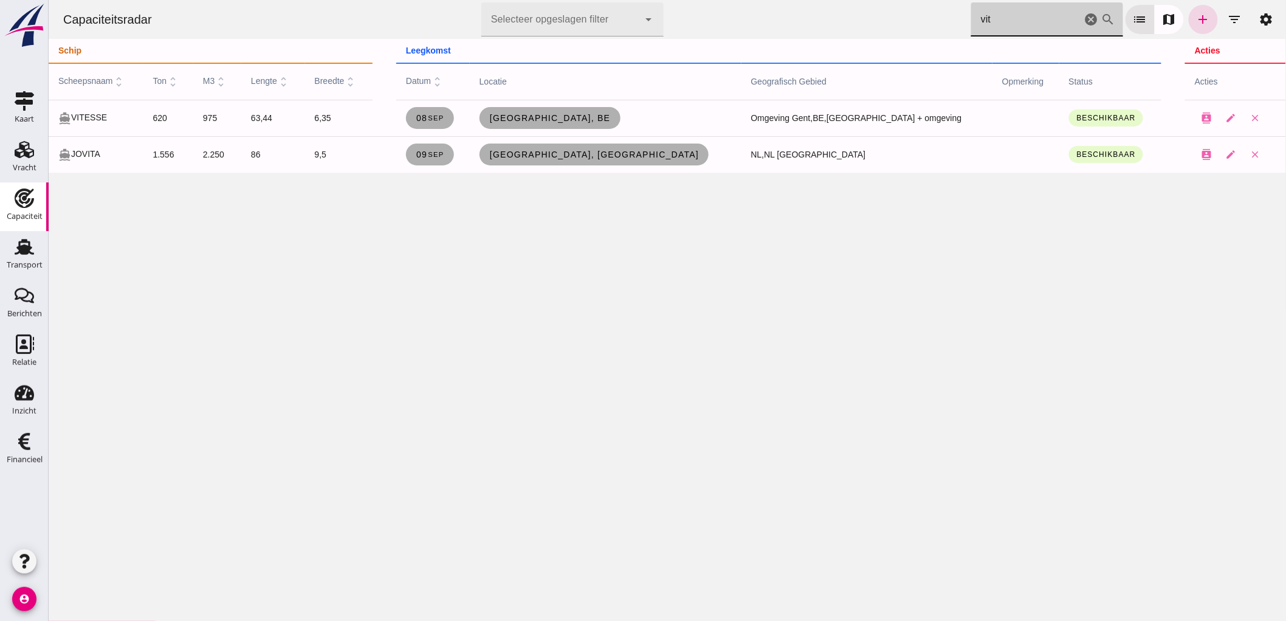
click at [1101, 16] on icon "search" at bounding box center [1108, 19] width 15 height 15
click at [1085, 20] on icon "cancel" at bounding box center [1091, 19] width 15 height 15
